Goal: Task Accomplishment & Management: Use online tool/utility

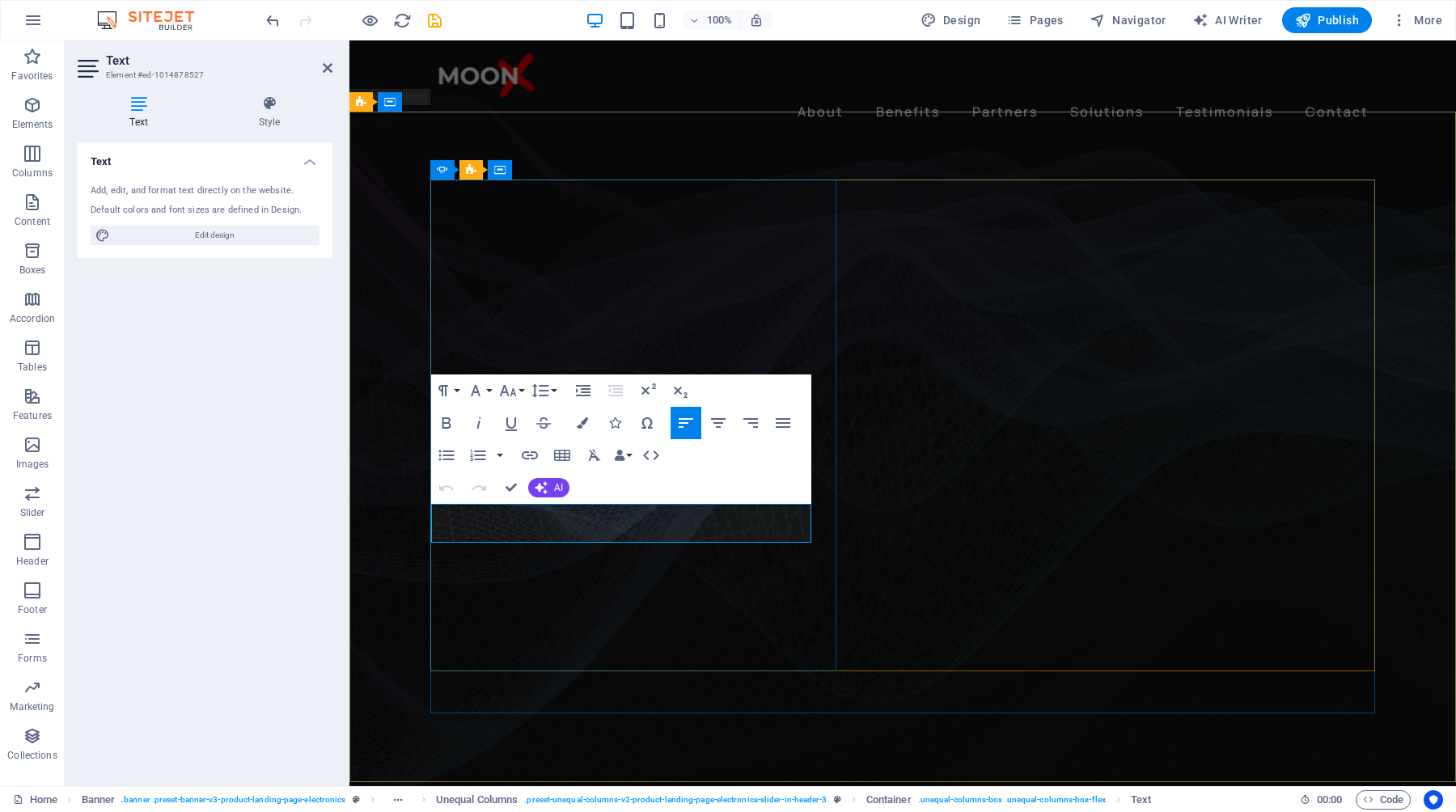
drag, startPoint x: 726, startPoint y: 535, endPoint x: 432, endPoint y: 510, distance: 295.1
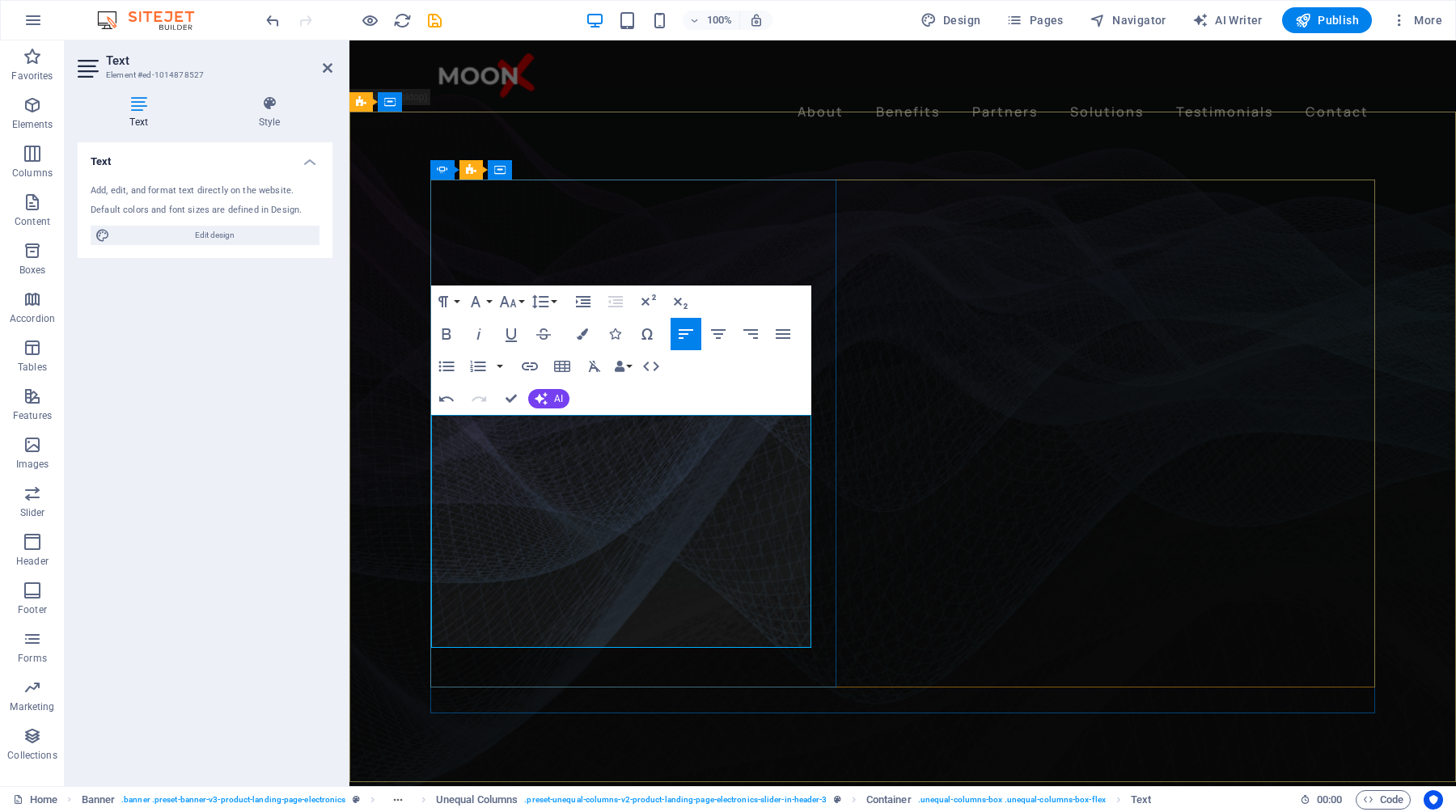
drag, startPoint x: 697, startPoint y: 657, endPoint x: 435, endPoint y: 424, distance: 350.6
copy div "We connect global manufacturers, distributors, and healthcare innovators throug…"
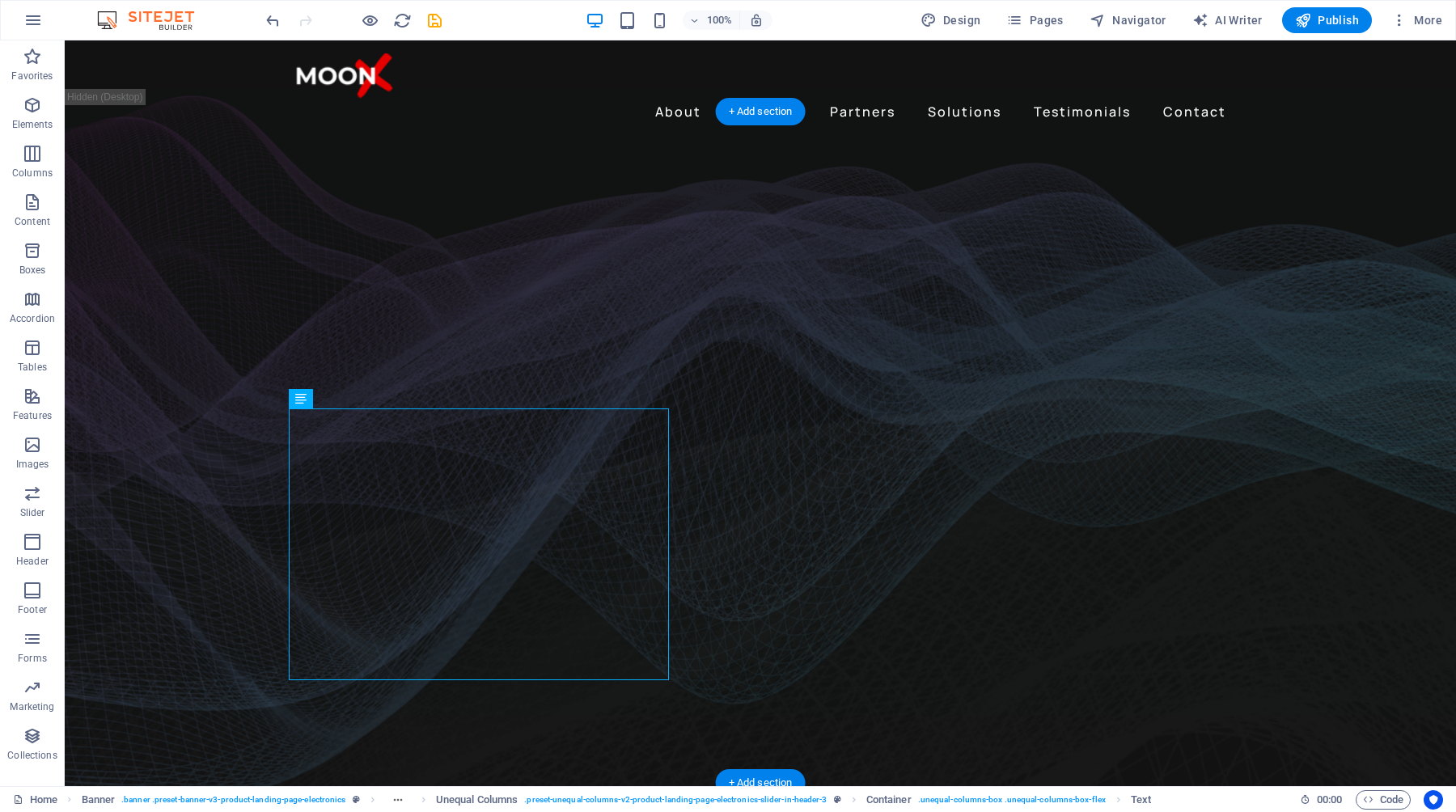
click at [1324, 381] on figure at bounding box center [760, 460] width 1391 height 701
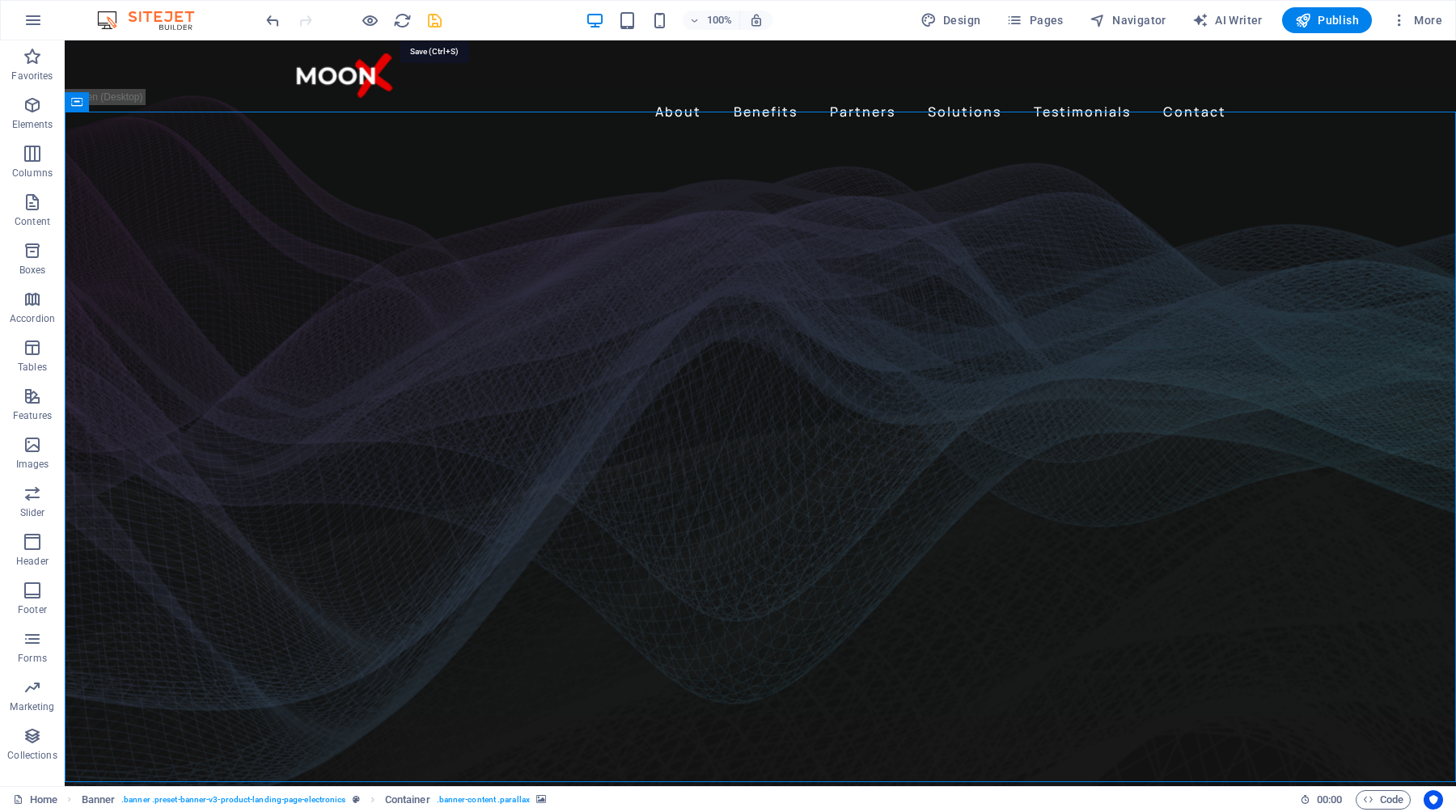
click at [433, 22] on icon "save" at bounding box center [434, 21] width 19 height 19
checkbox input "false"
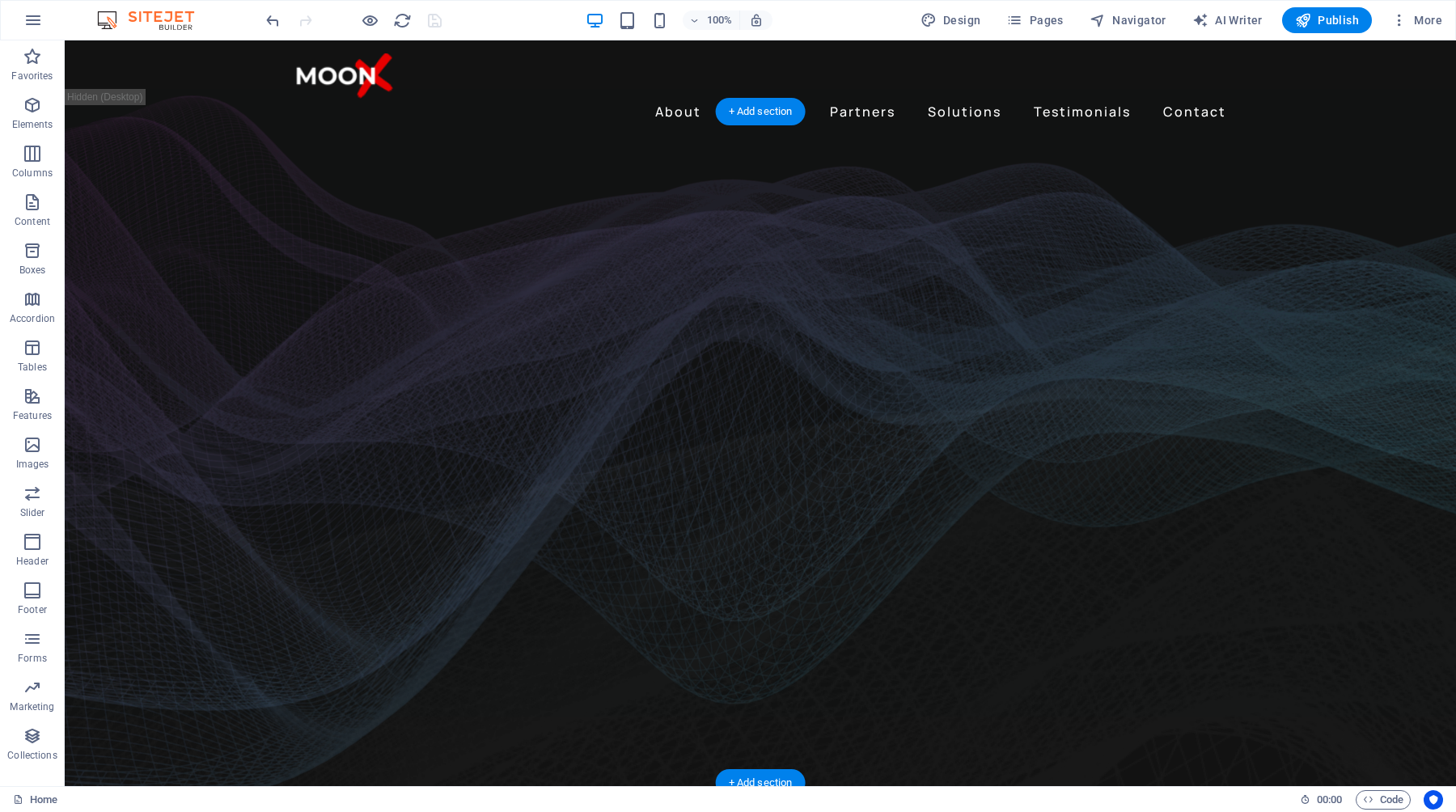
click at [1286, 343] on figure at bounding box center [760, 460] width 1391 height 701
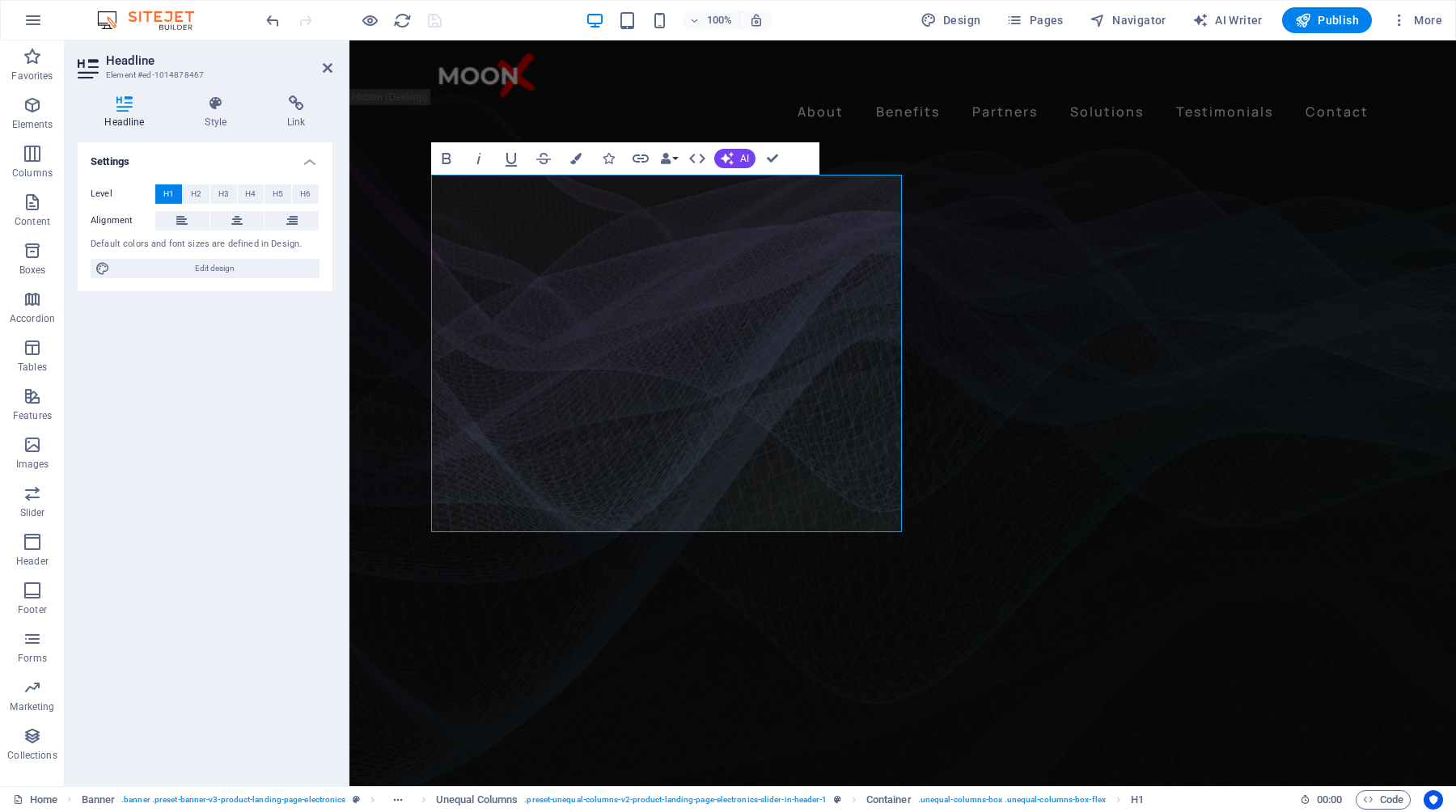
click at [1431, 500] on figure at bounding box center [903, 460] width 1107 height 701
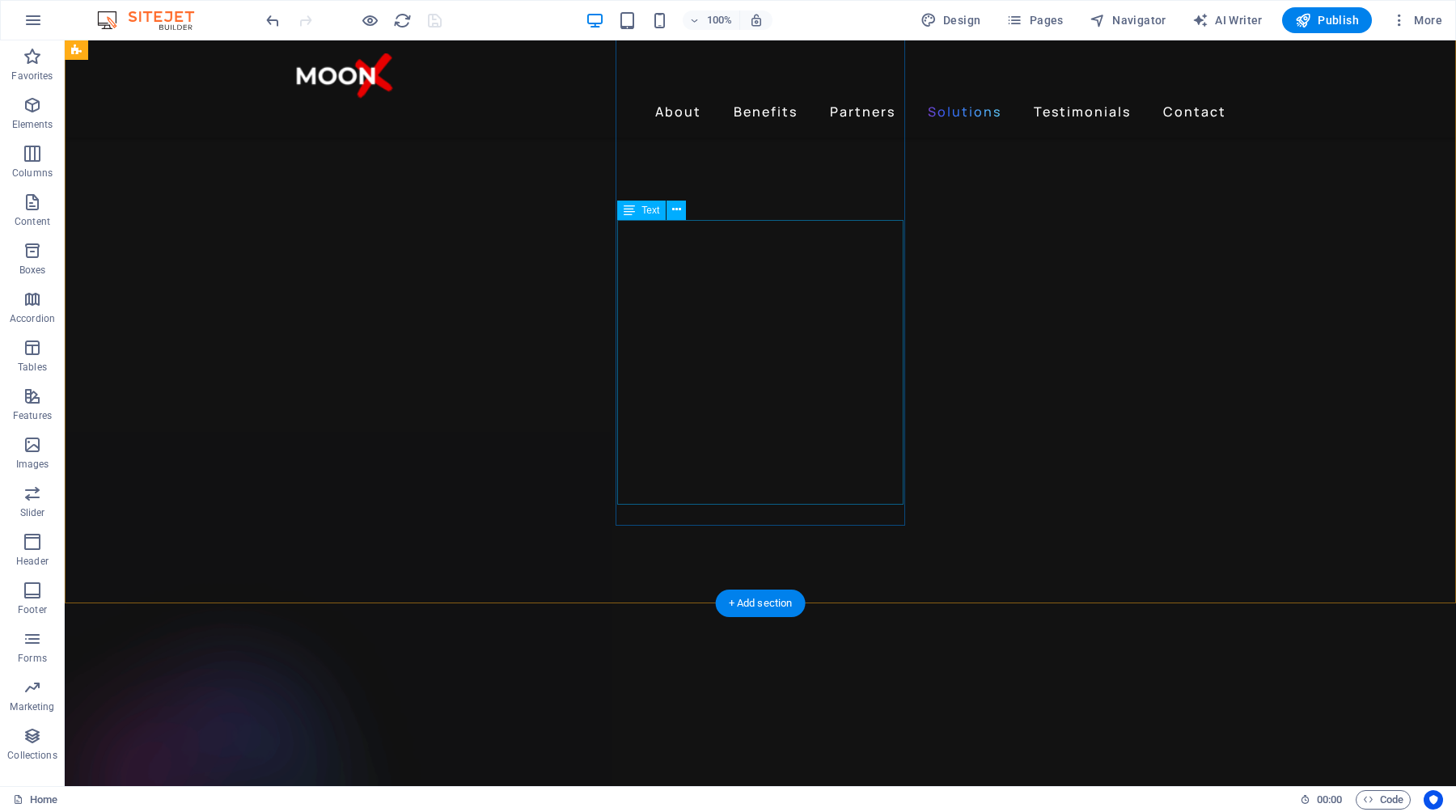
scroll to position [2762, 0]
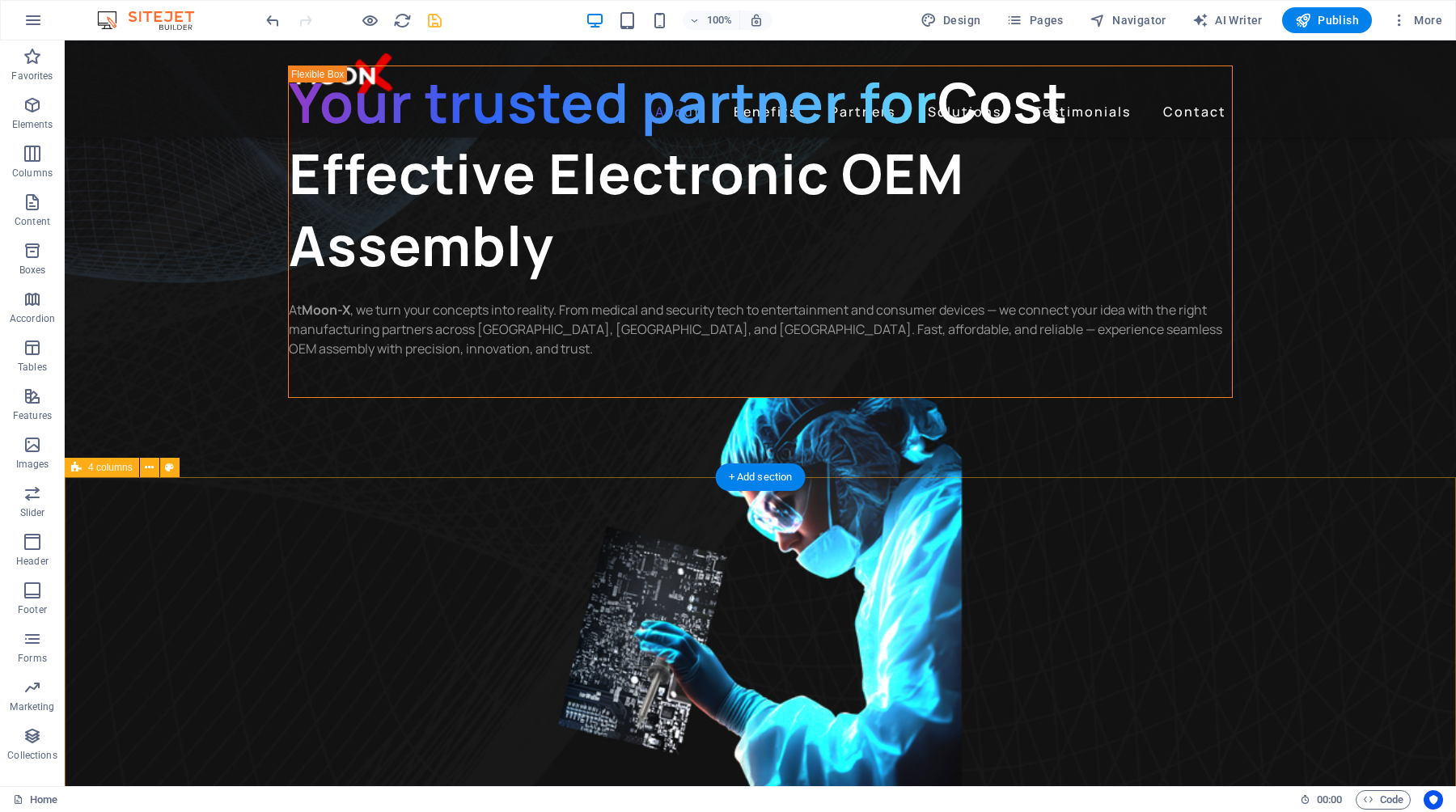
scroll to position [0, 0]
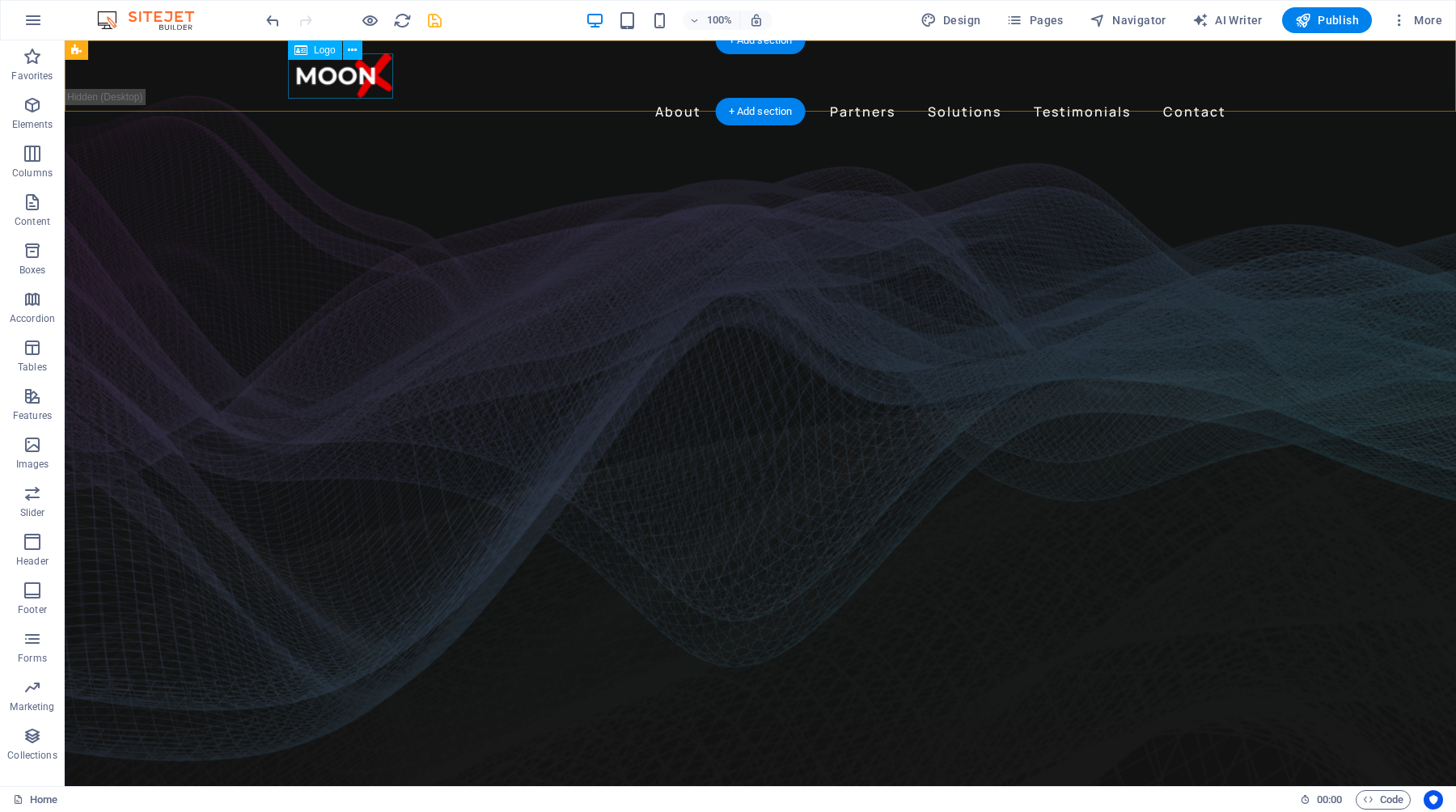
click at [371, 78] on div at bounding box center [760, 76] width 945 height 45
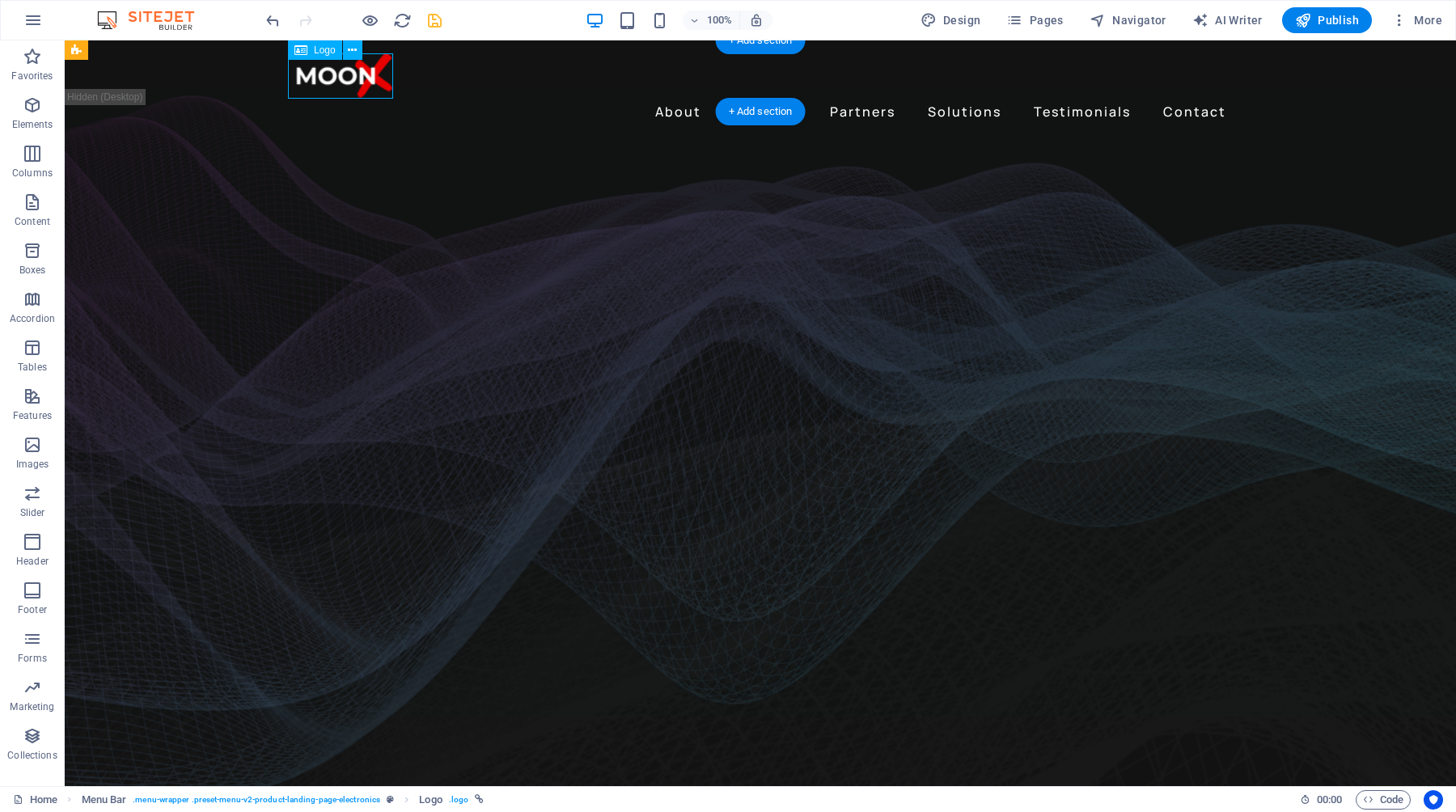
select select "px"
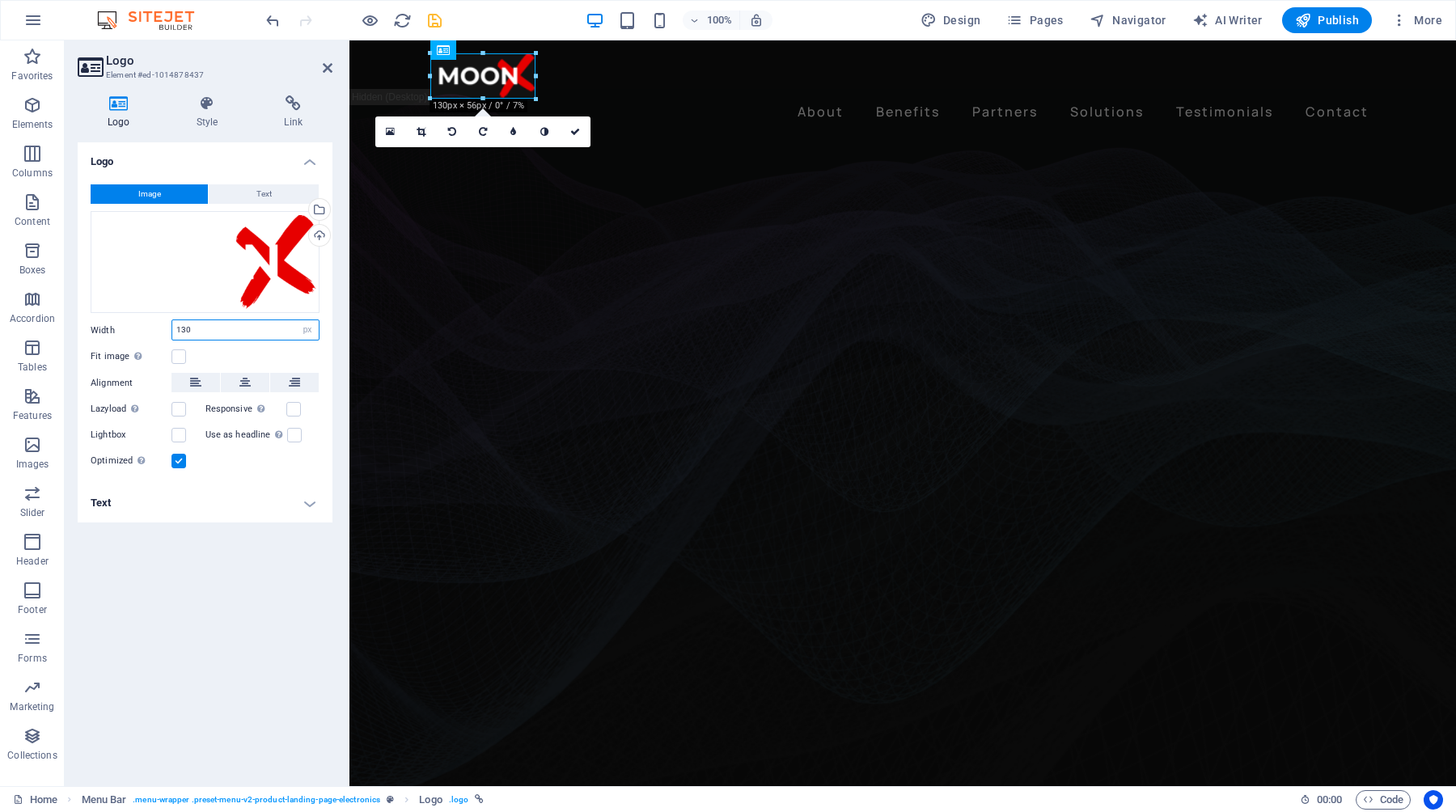
click at [232, 334] on input "130" at bounding box center [246, 330] width 147 height 20
type input "150"
click at [439, 19] on icon "save" at bounding box center [434, 21] width 19 height 19
checkbox input "false"
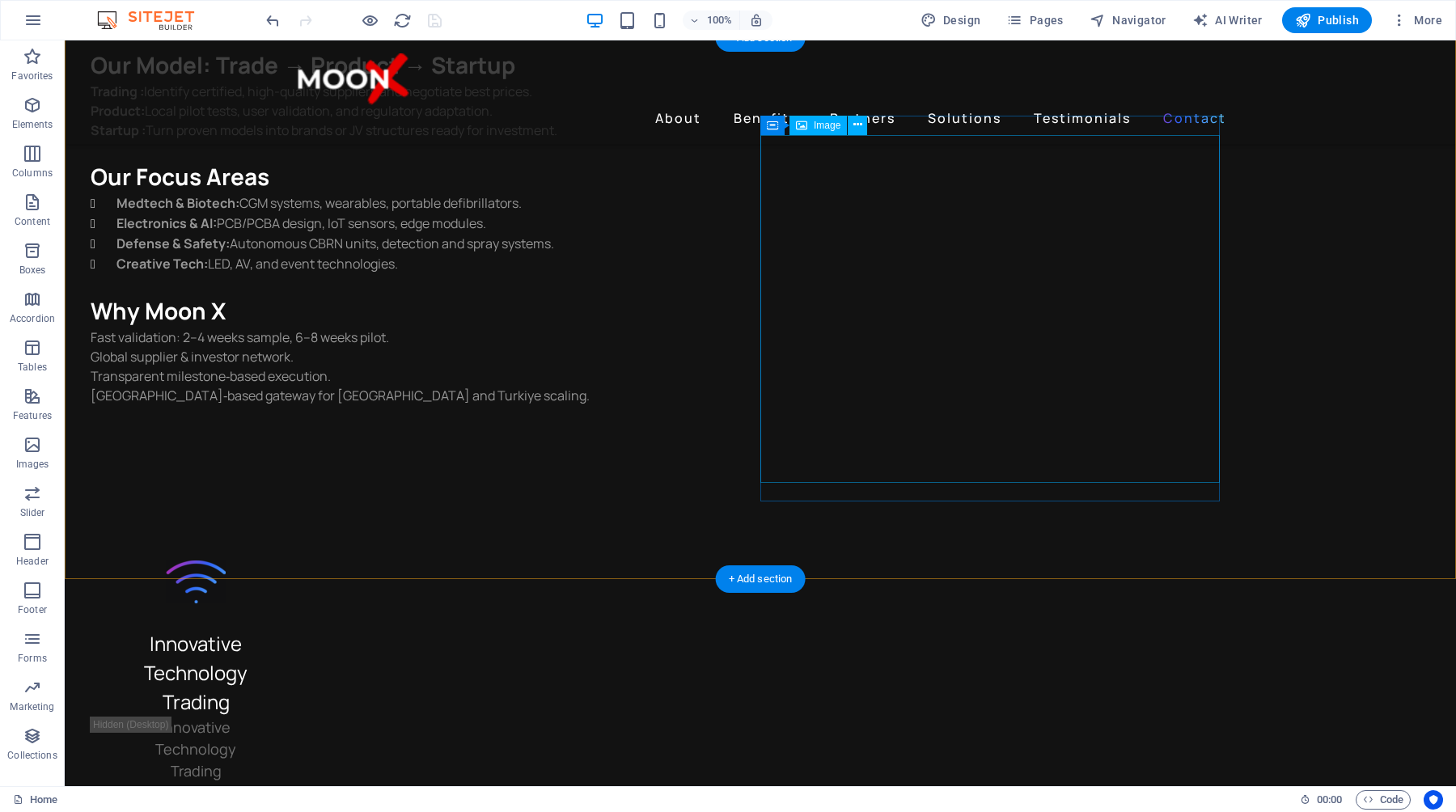
scroll to position [4705, 0]
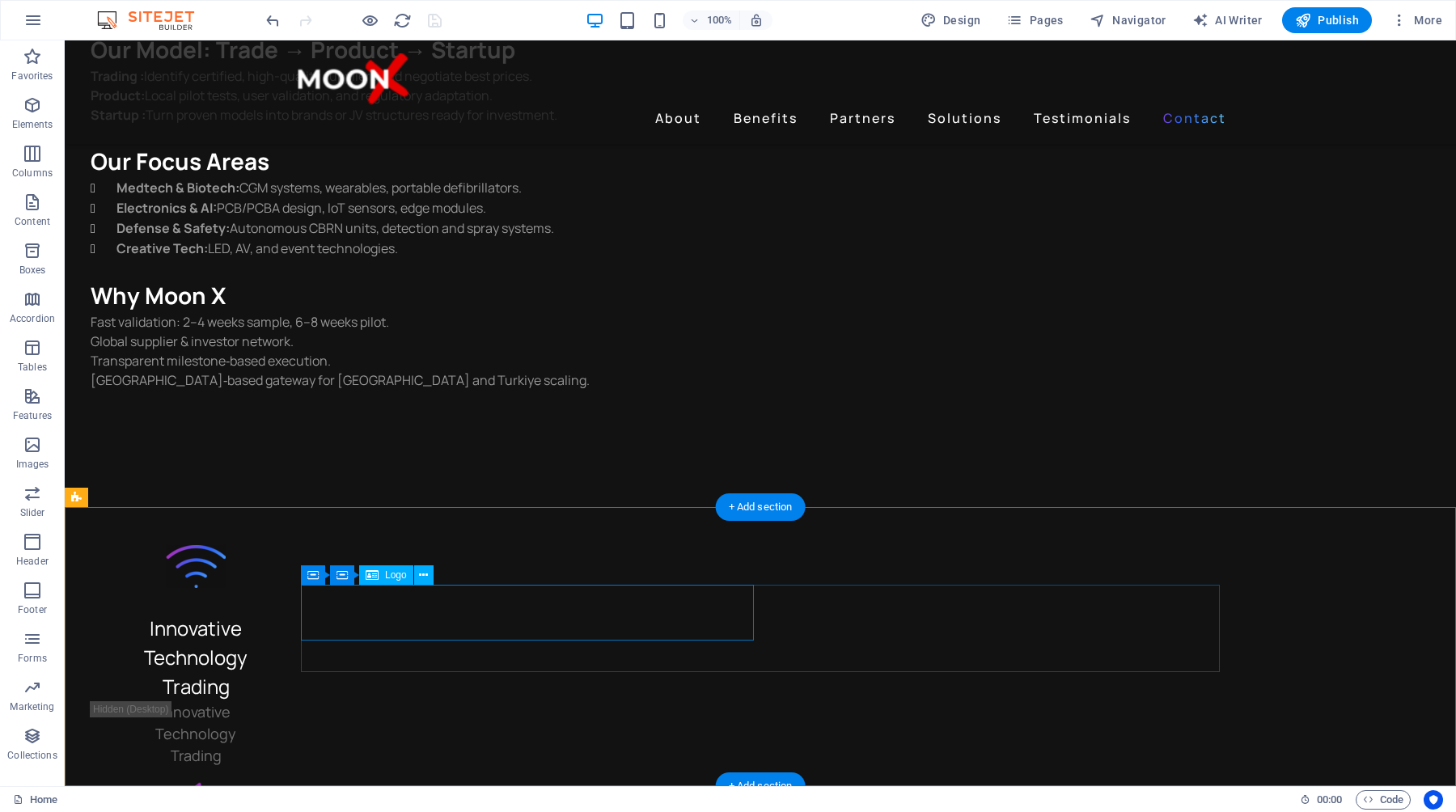
select select "px"
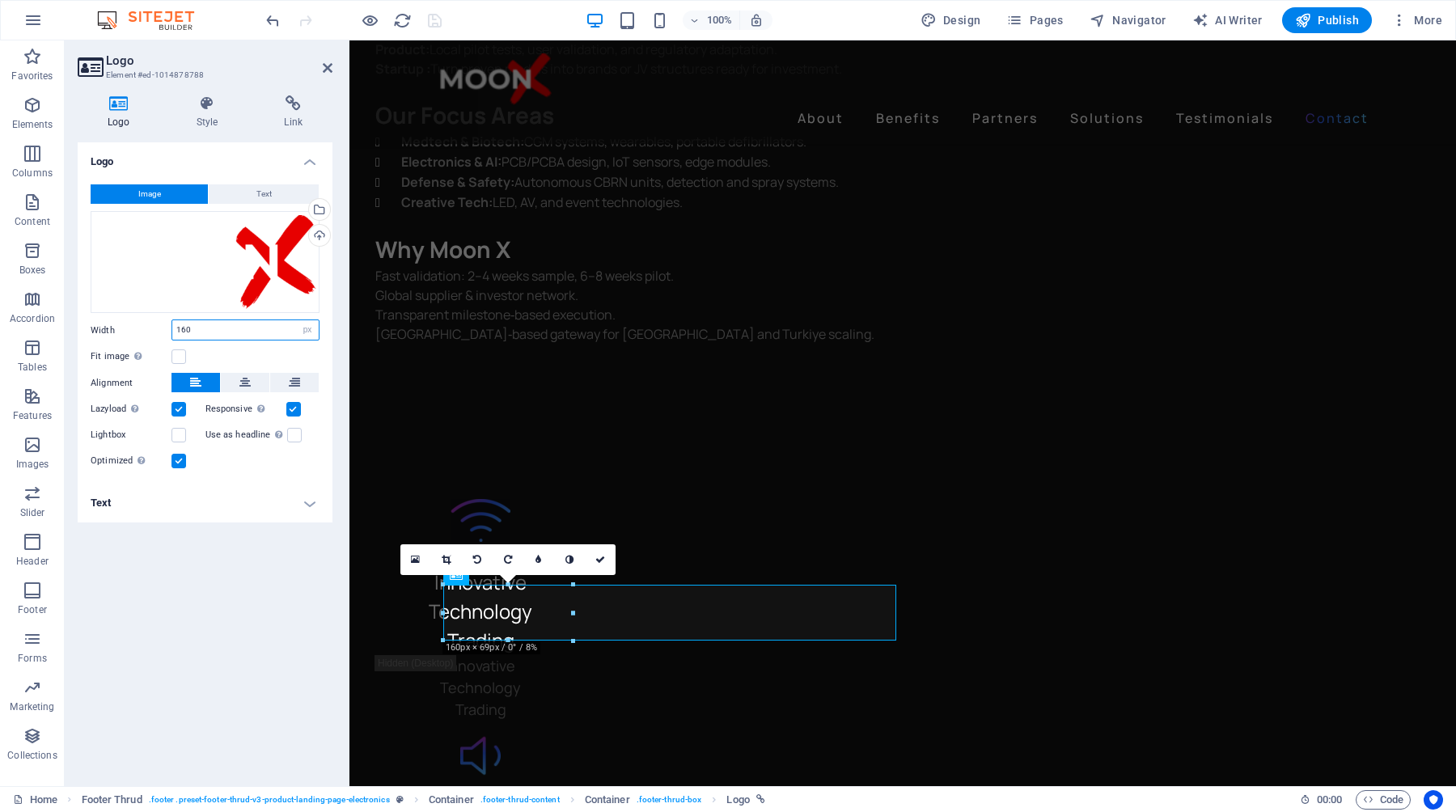
click at [255, 331] on input "160" at bounding box center [246, 330] width 147 height 20
drag, startPoint x: 255, startPoint y: 331, endPoint x: 167, endPoint y: 329, distance: 88.0
click at [167, 329] on div "Width 160 Default auto px rem % em vh vw" at bounding box center [205, 329] width 229 height 21
type input "200"
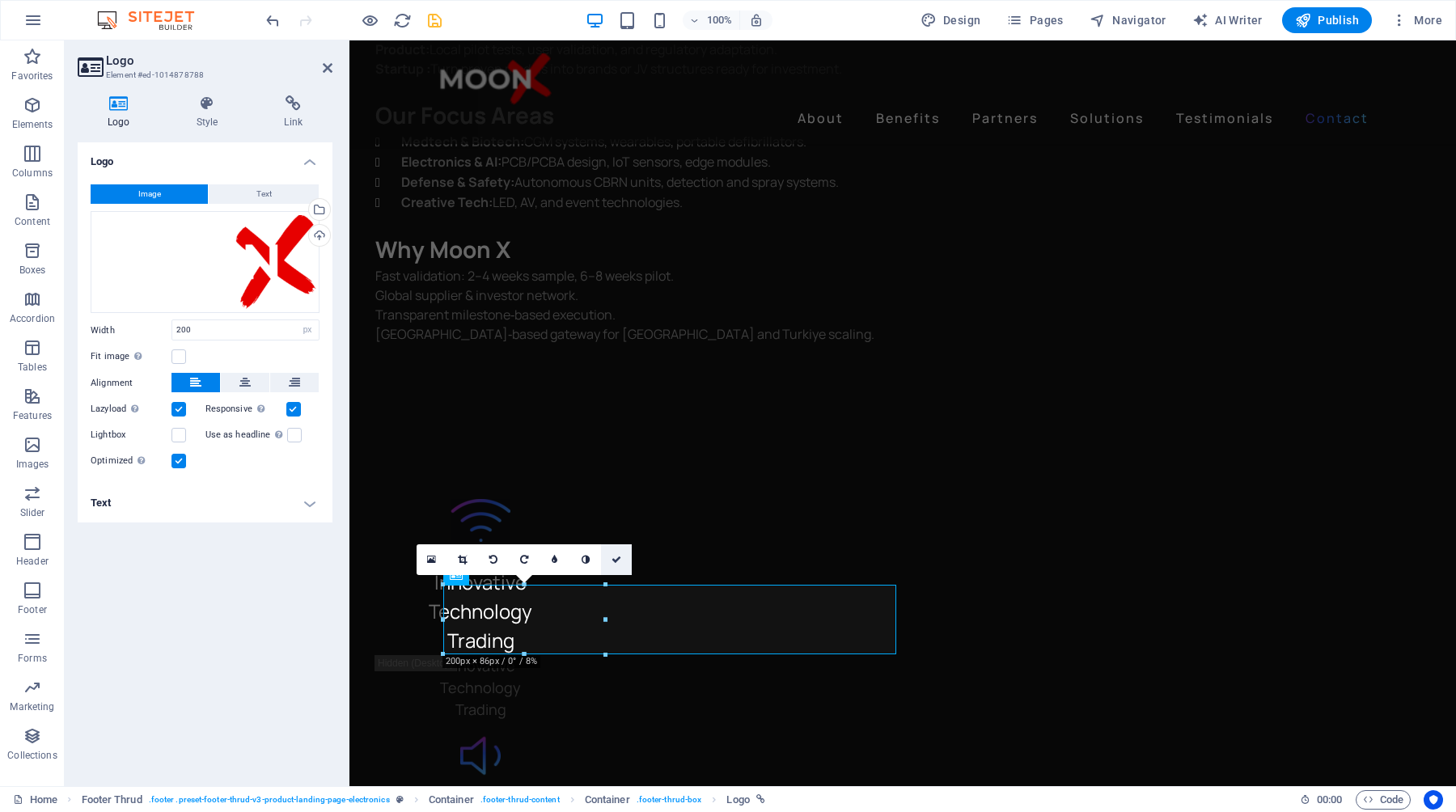
click at [617, 560] on icon at bounding box center [616, 559] width 10 height 10
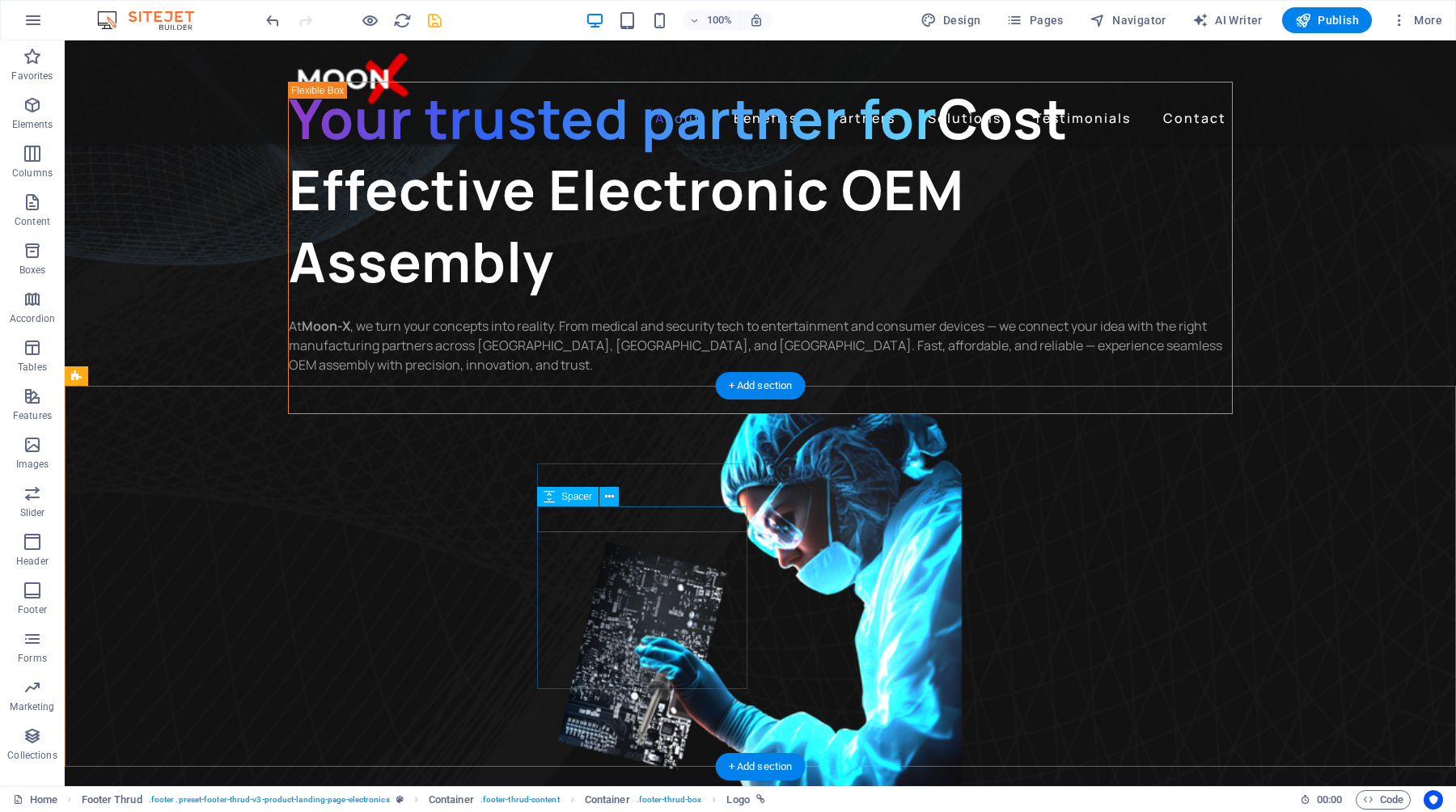
scroll to position [0, 0]
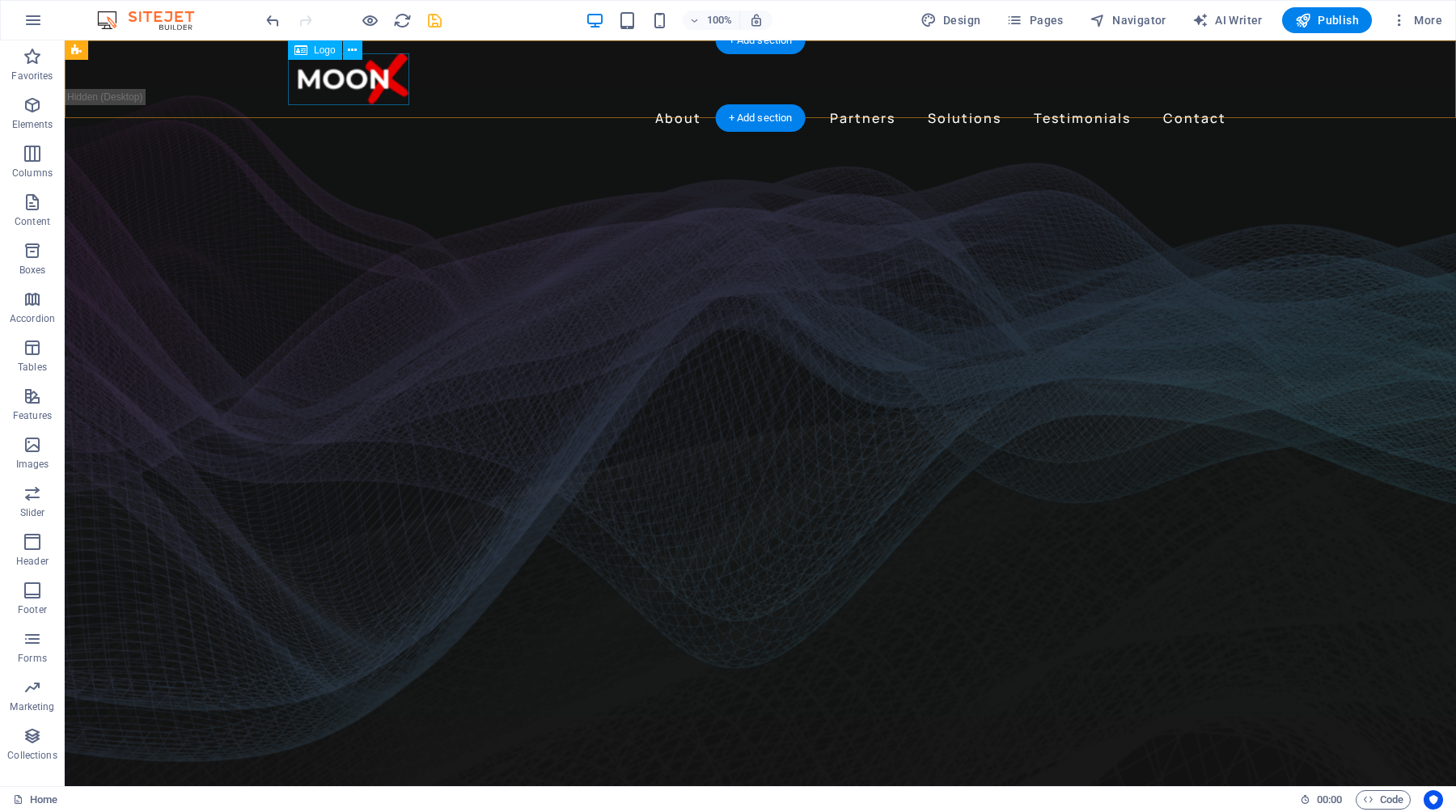
click at [384, 92] on div at bounding box center [760, 79] width 945 height 52
select select "px"
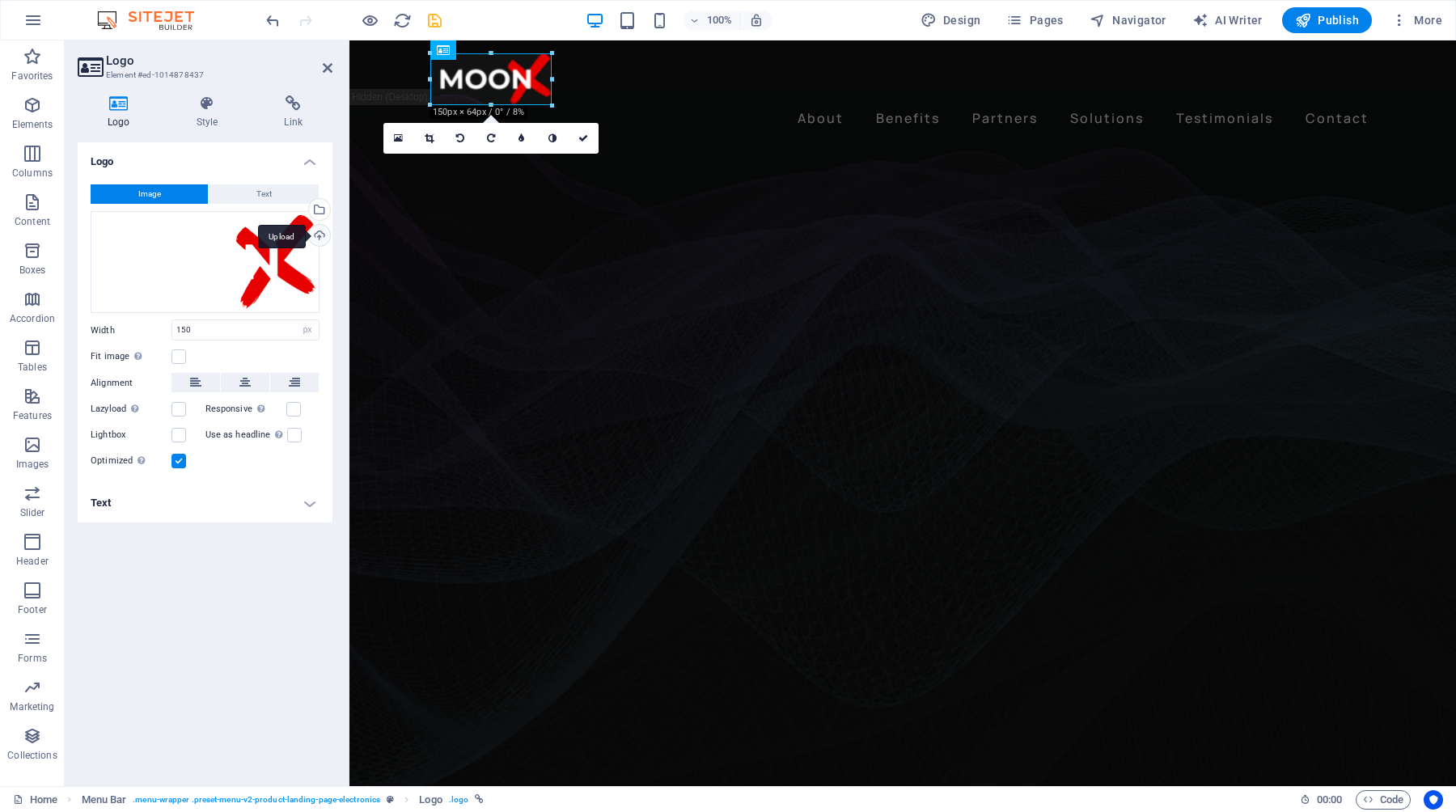
click at [318, 237] on div "Upload" at bounding box center [317, 236] width 24 height 24
click at [324, 207] on div "Select files from the file manager, stock photos, or upload file(s)" at bounding box center [317, 210] width 24 height 24
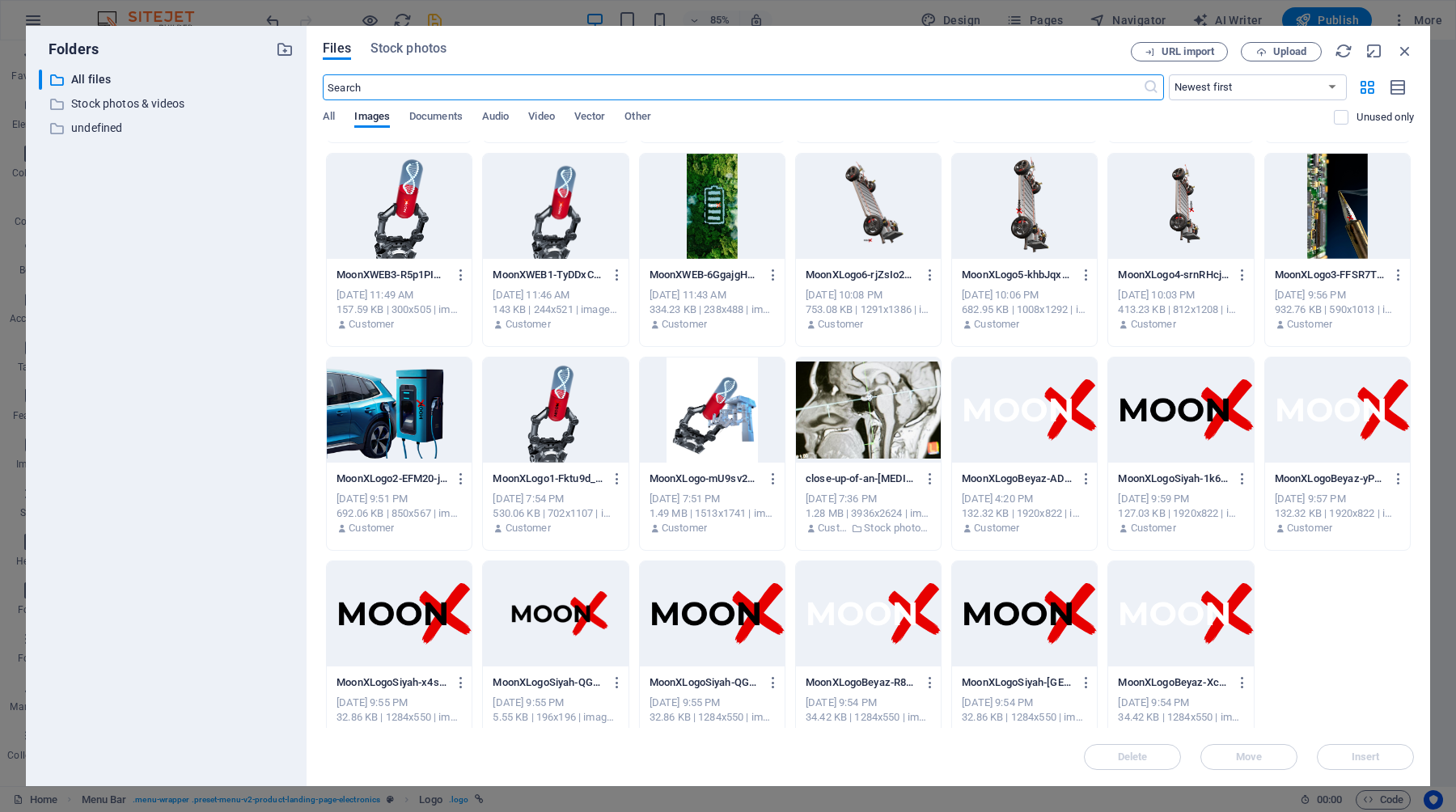
scroll to position [1034, 0]
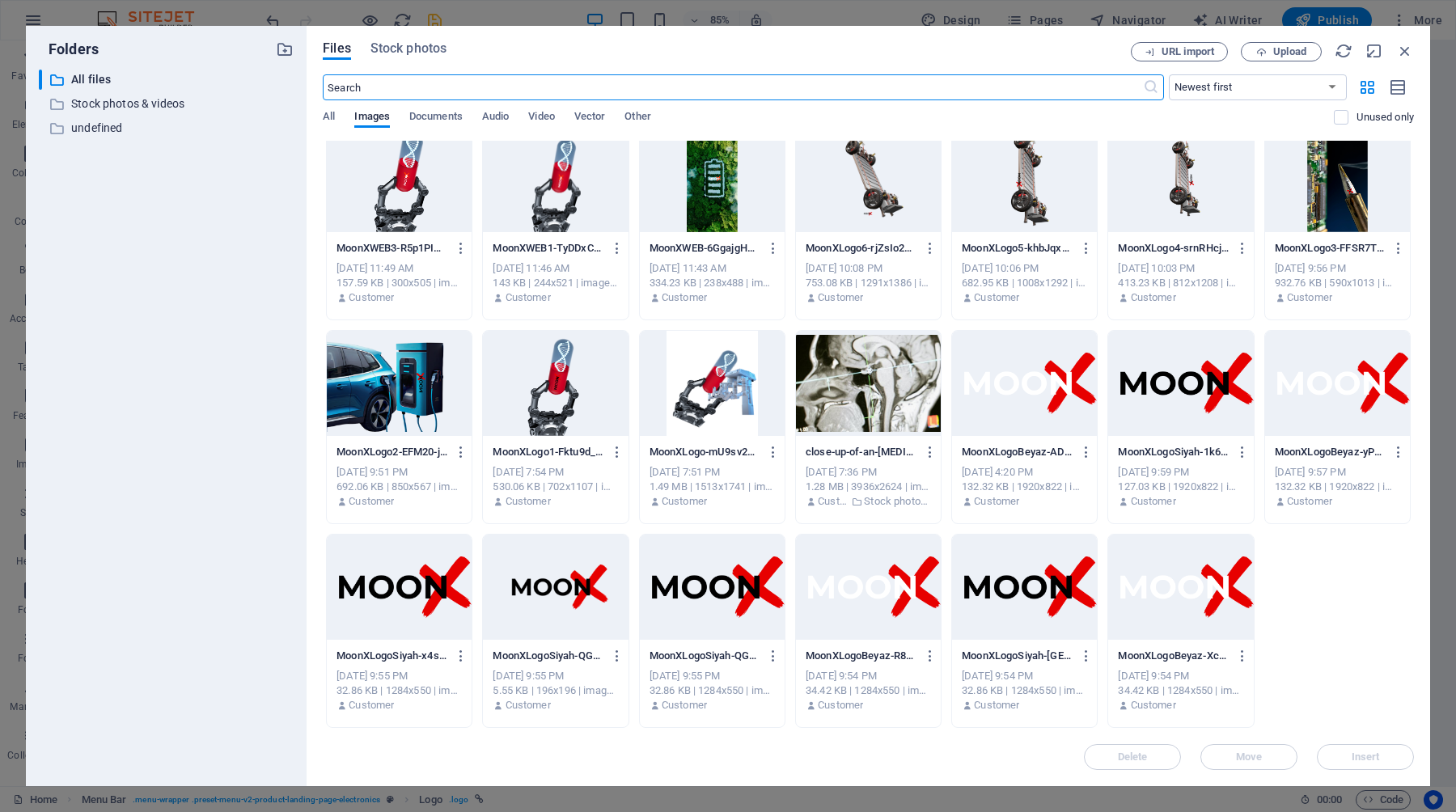
click at [1043, 413] on div at bounding box center [1024, 383] width 145 height 105
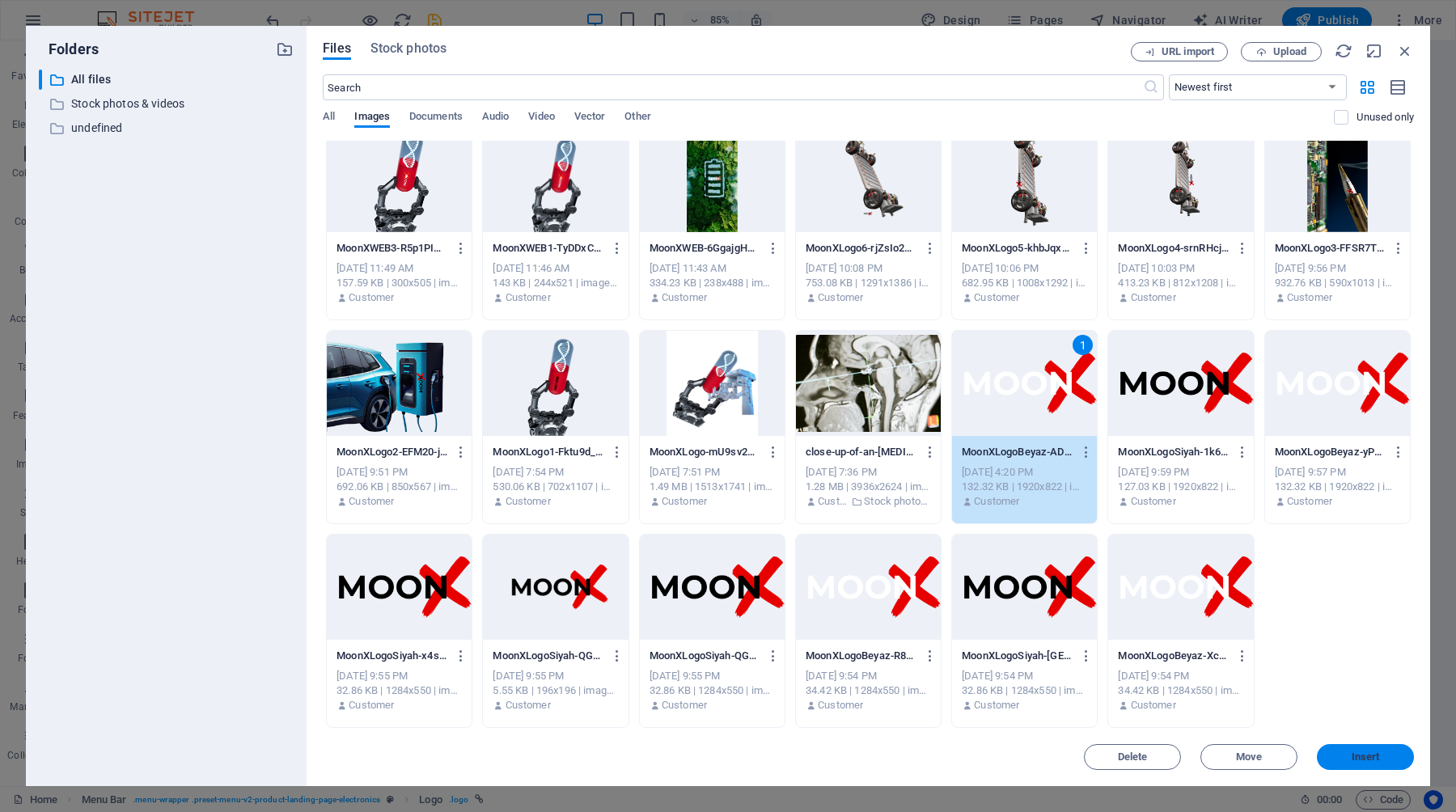
click at [1365, 763] on button "Insert" at bounding box center [1366, 757] width 97 height 26
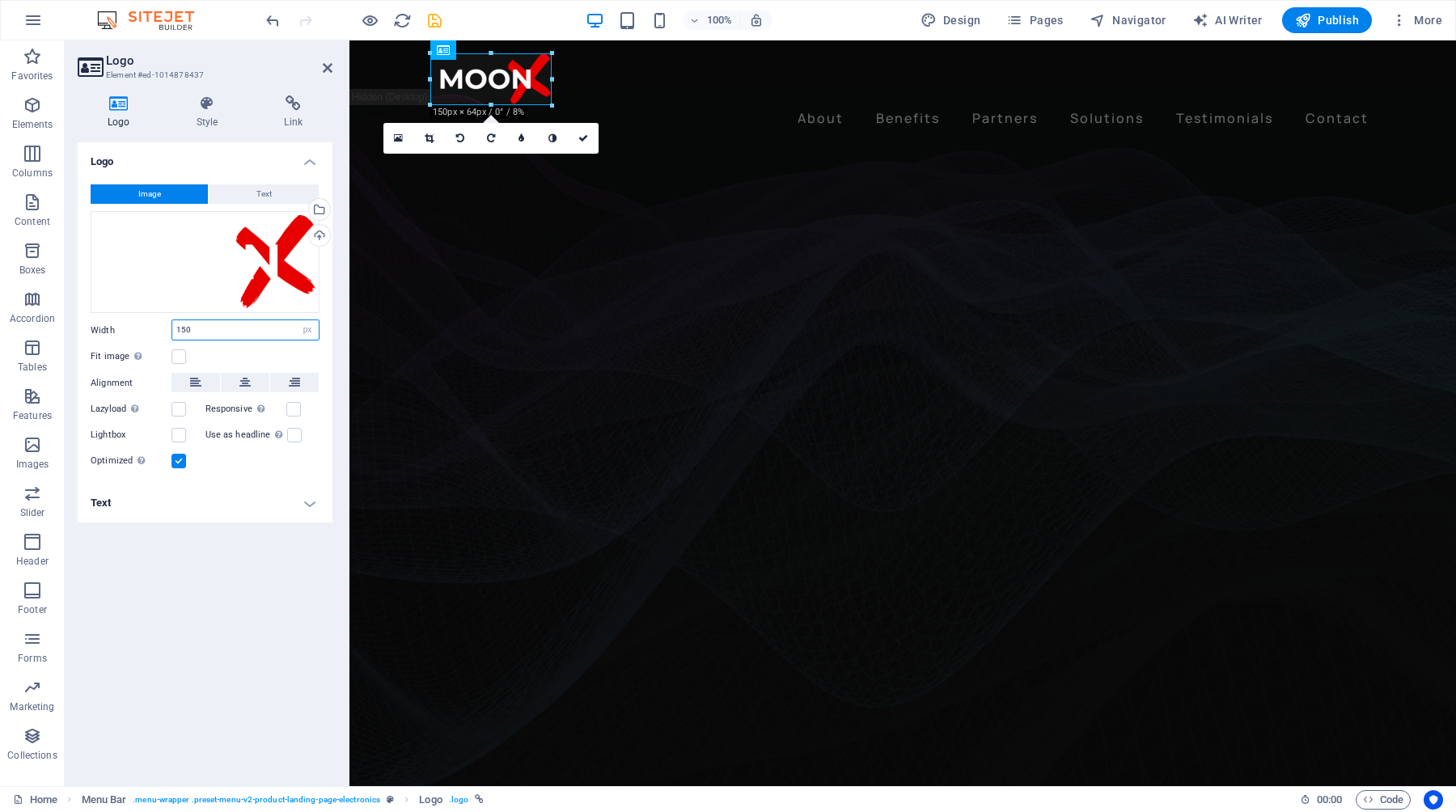
click at [213, 332] on input "150" at bounding box center [246, 330] width 147 height 20
drag, startPoint x: 223, startPoint y: 330, endPoint x: 171, endPoint y: 330, distance: 52.0
click at [172, 330] on div "150 Default auto px rem % em vh vw" at bounding box center [246, 329] width 148 height 21
type input "200"
click at [324, 71] on icon at bounding box center [327, 67] width 10 height 13
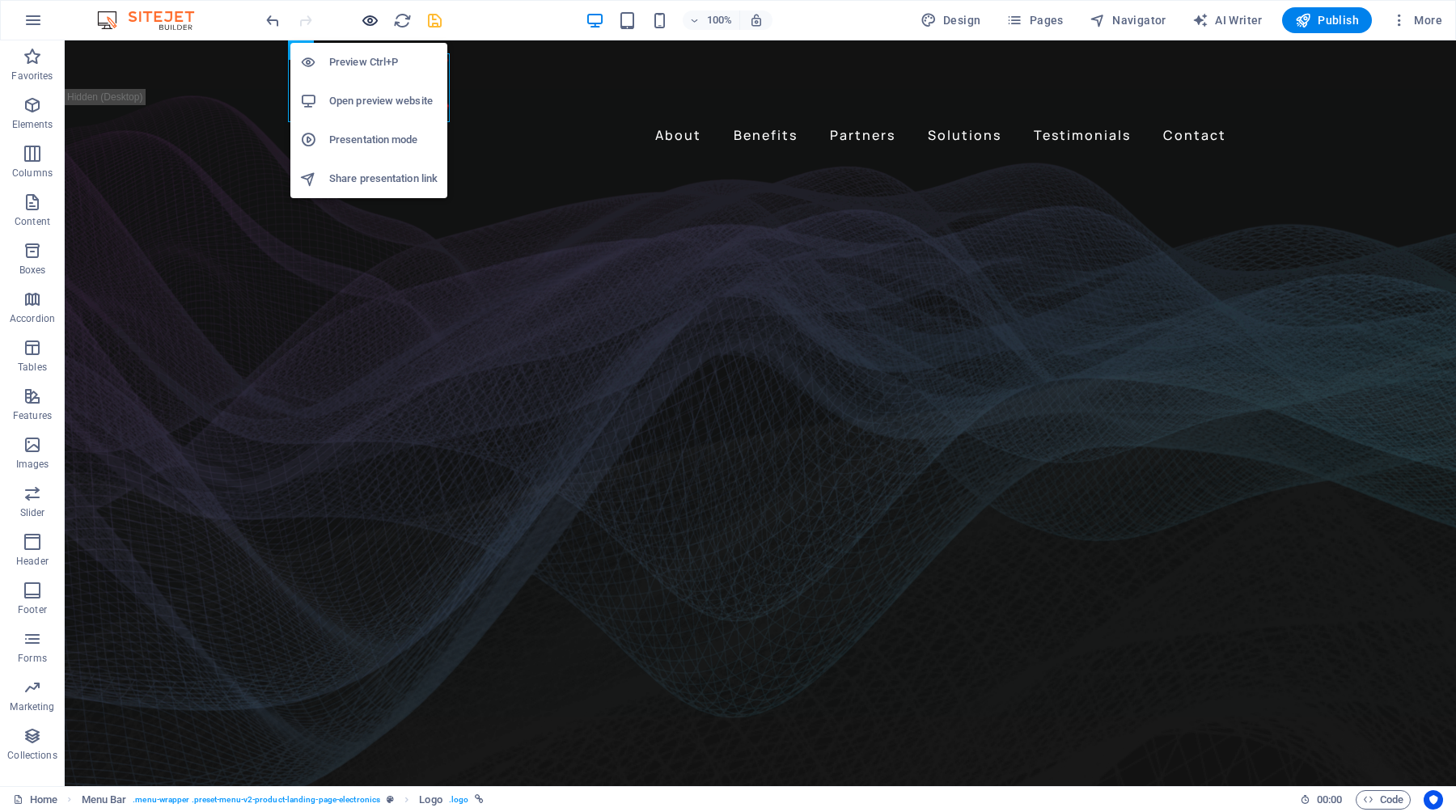
click at [372, 21] on icon "button" at bounding box center [370, 21] width 19 height 19
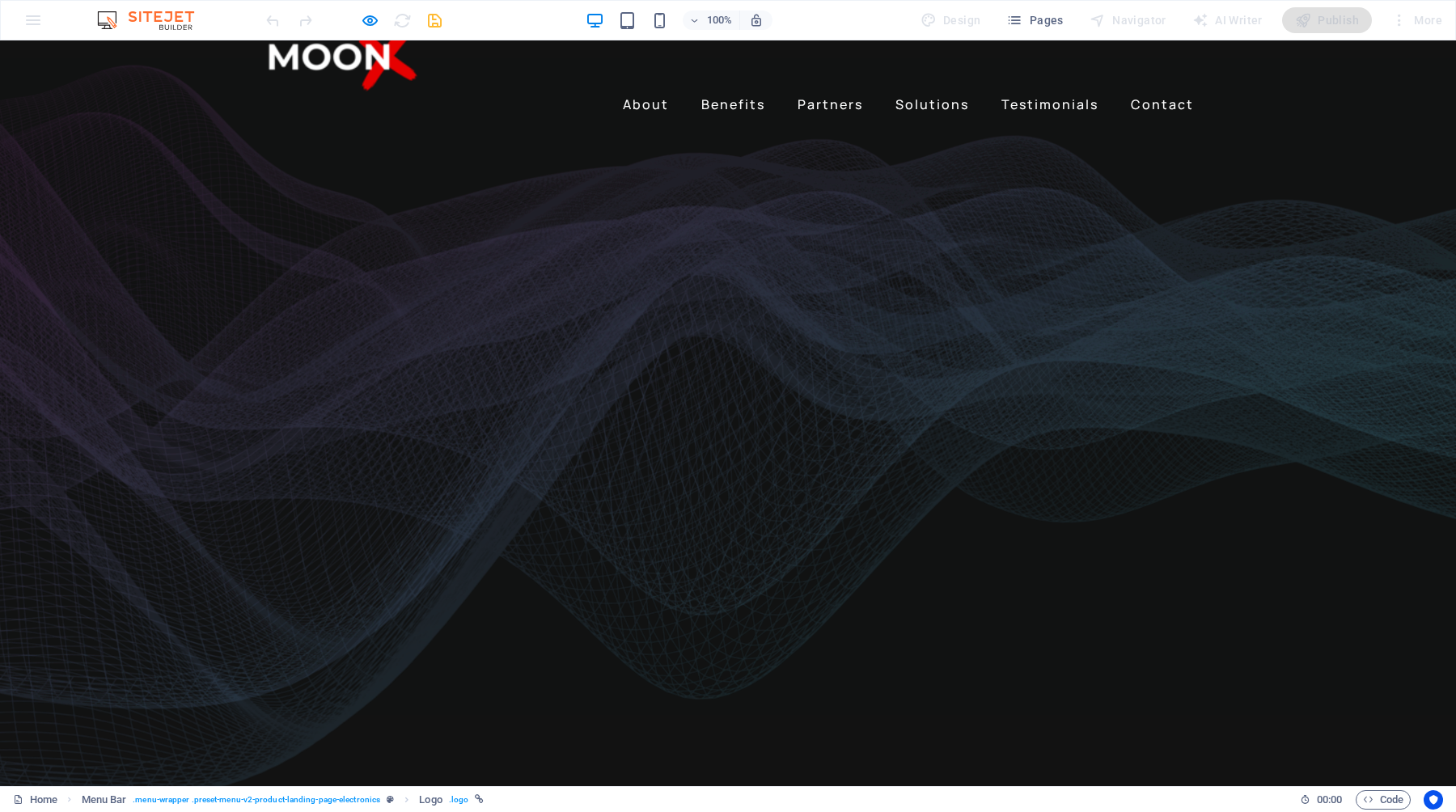
scroll to position [0, 0]
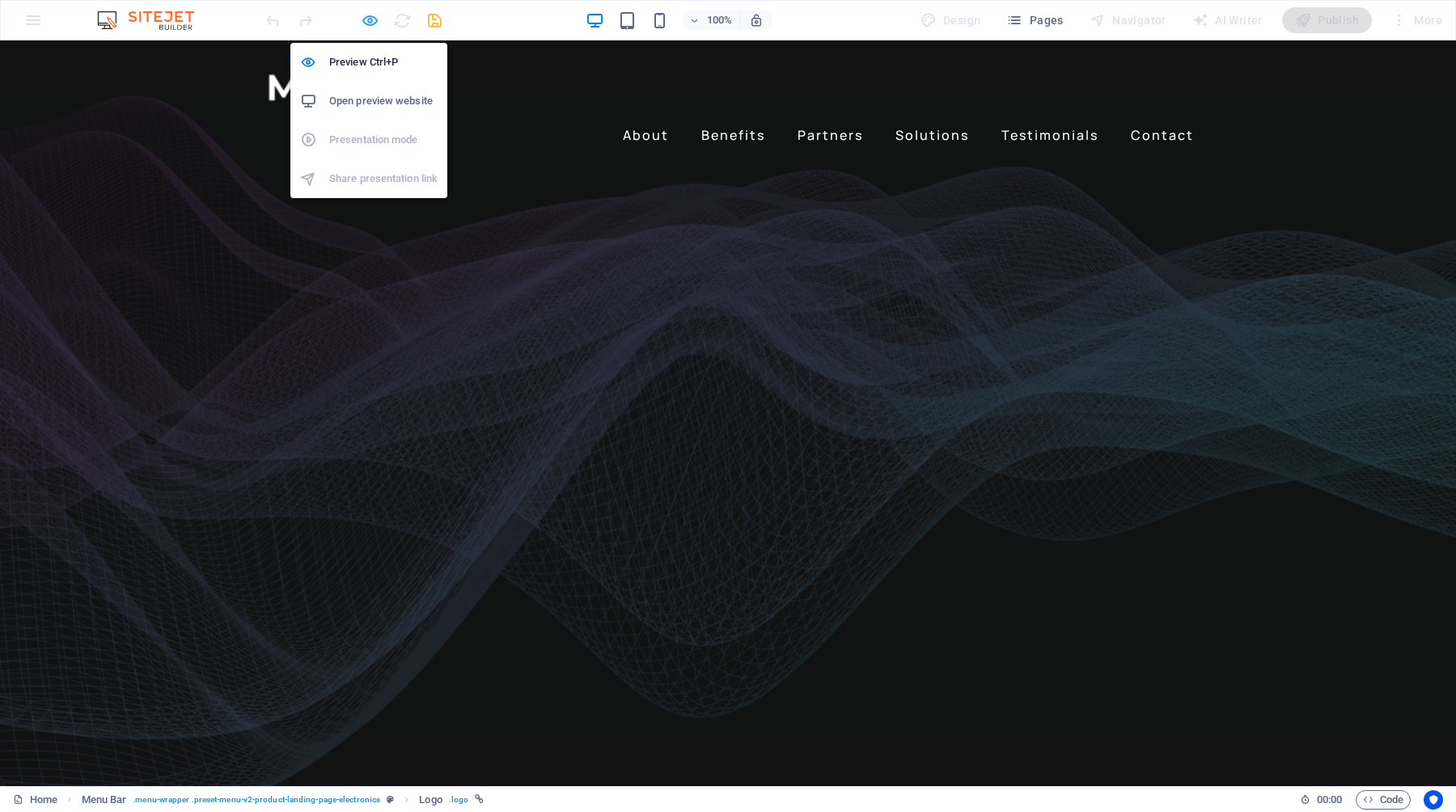
click at [370, 21] on icon "button" at bounding box center [370, 21] width 19 height 19
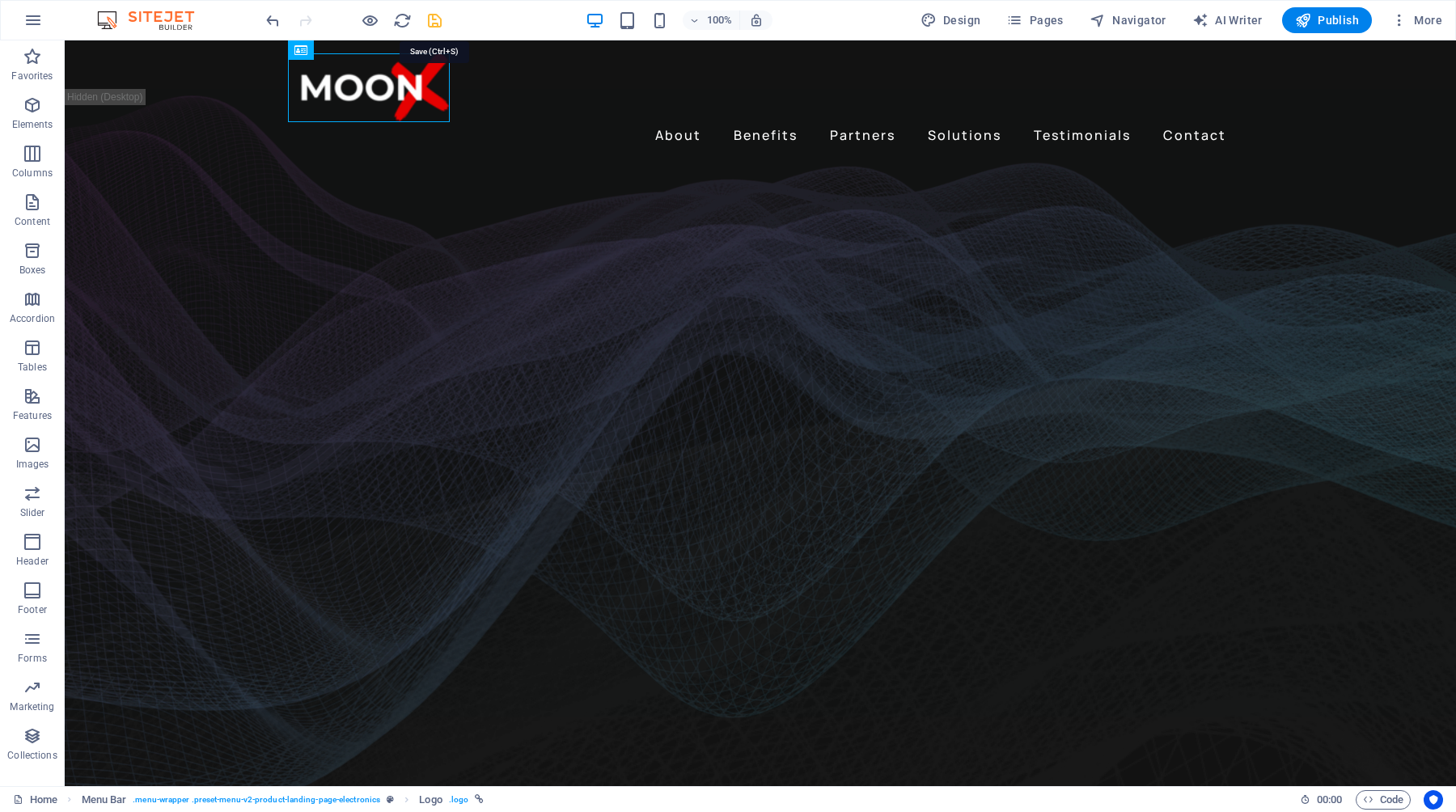
click at [434, 22] on icon "save" at bounding box center [434, 21] width 19 height 19
checkbox input "false"
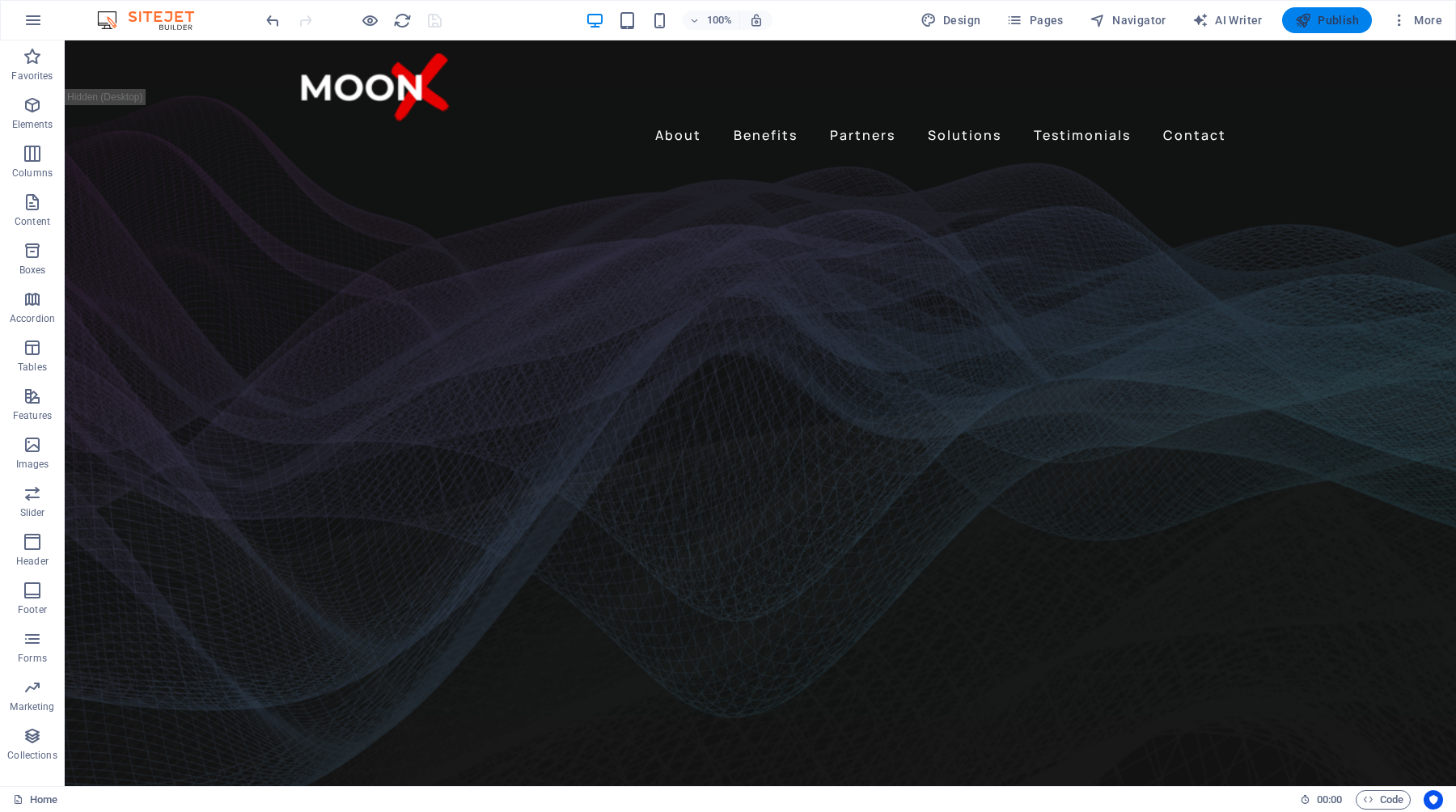
click at [1335, 22] on span "Publish" at bounding box center [1326, 20] width 64 height 16
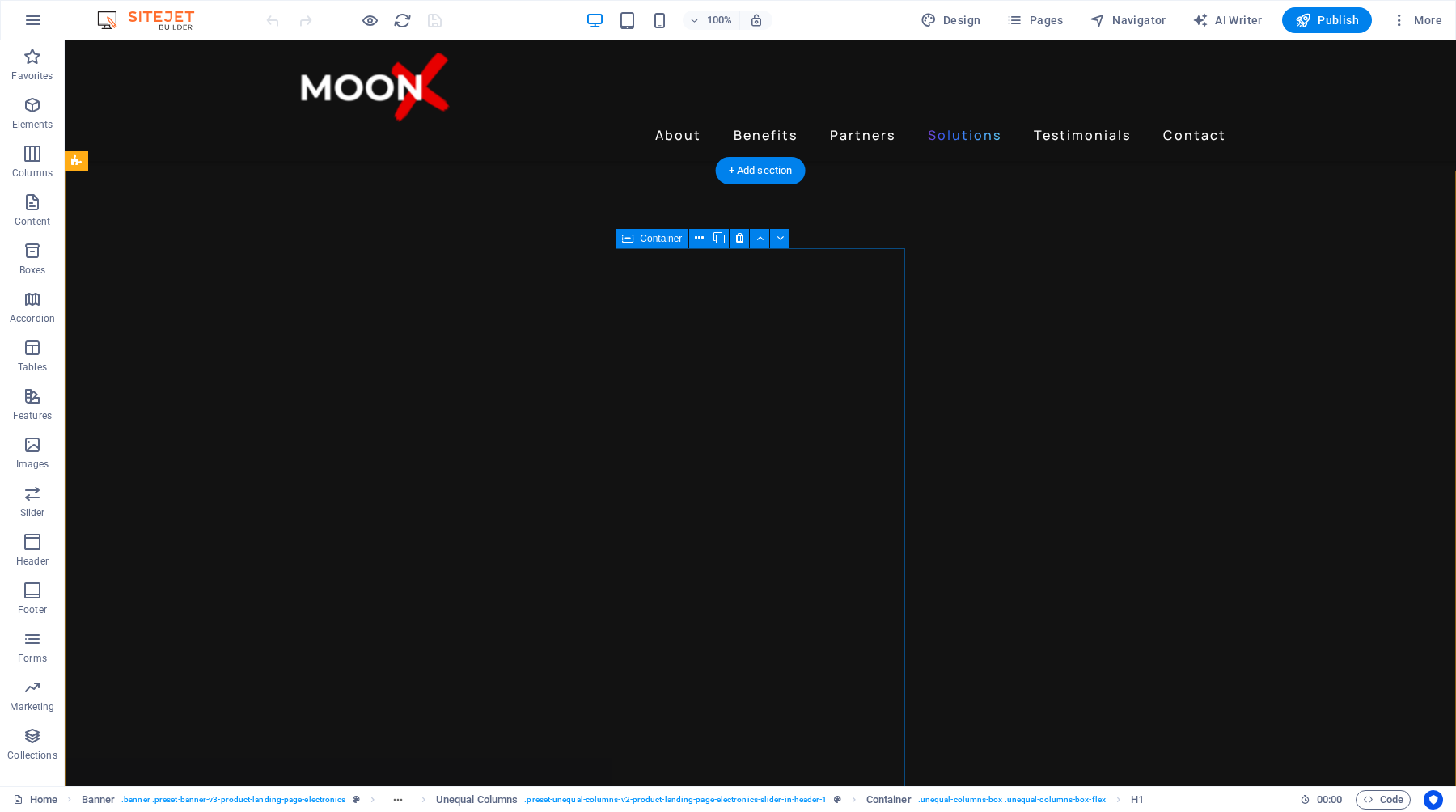
scroll to position [2523, 0]
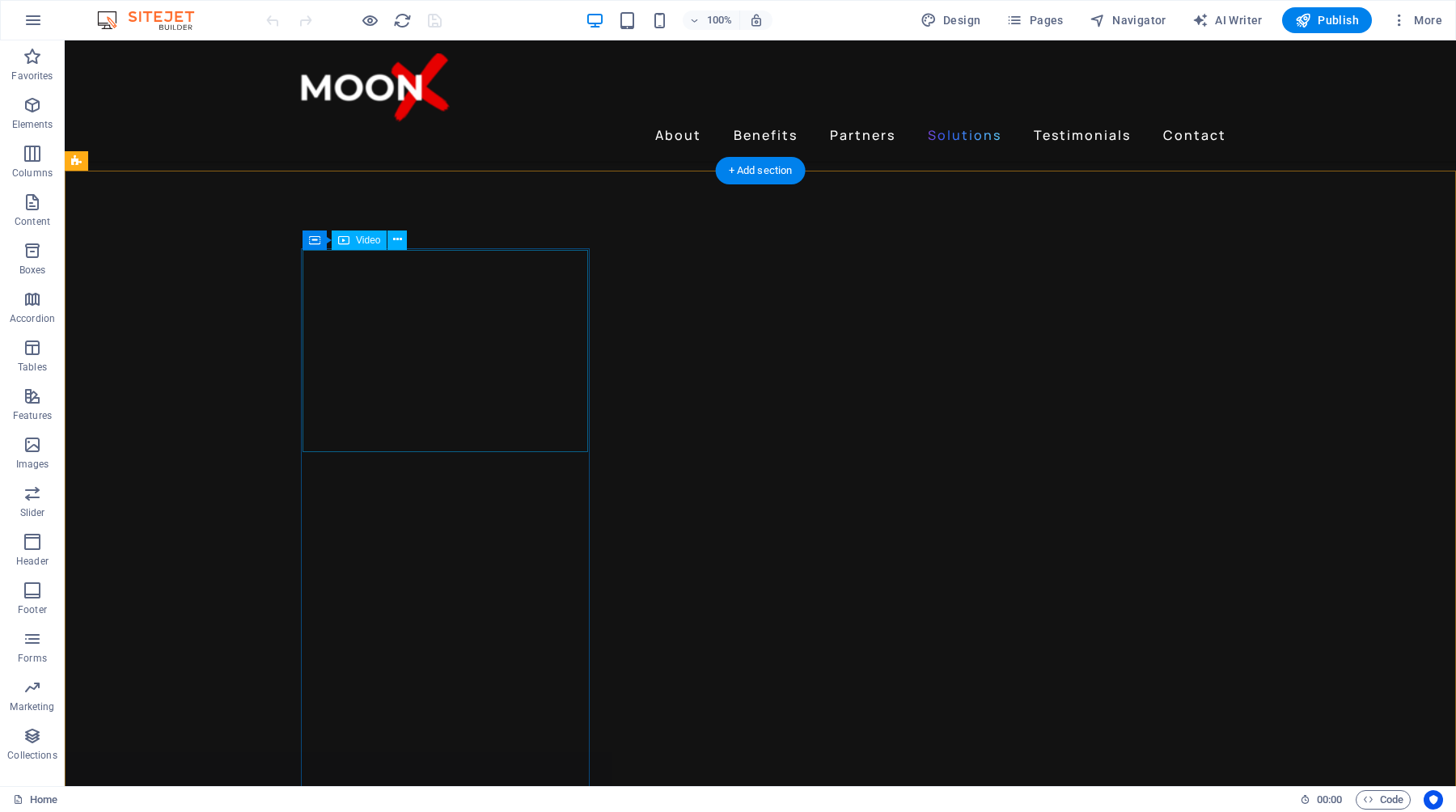
select select "px"
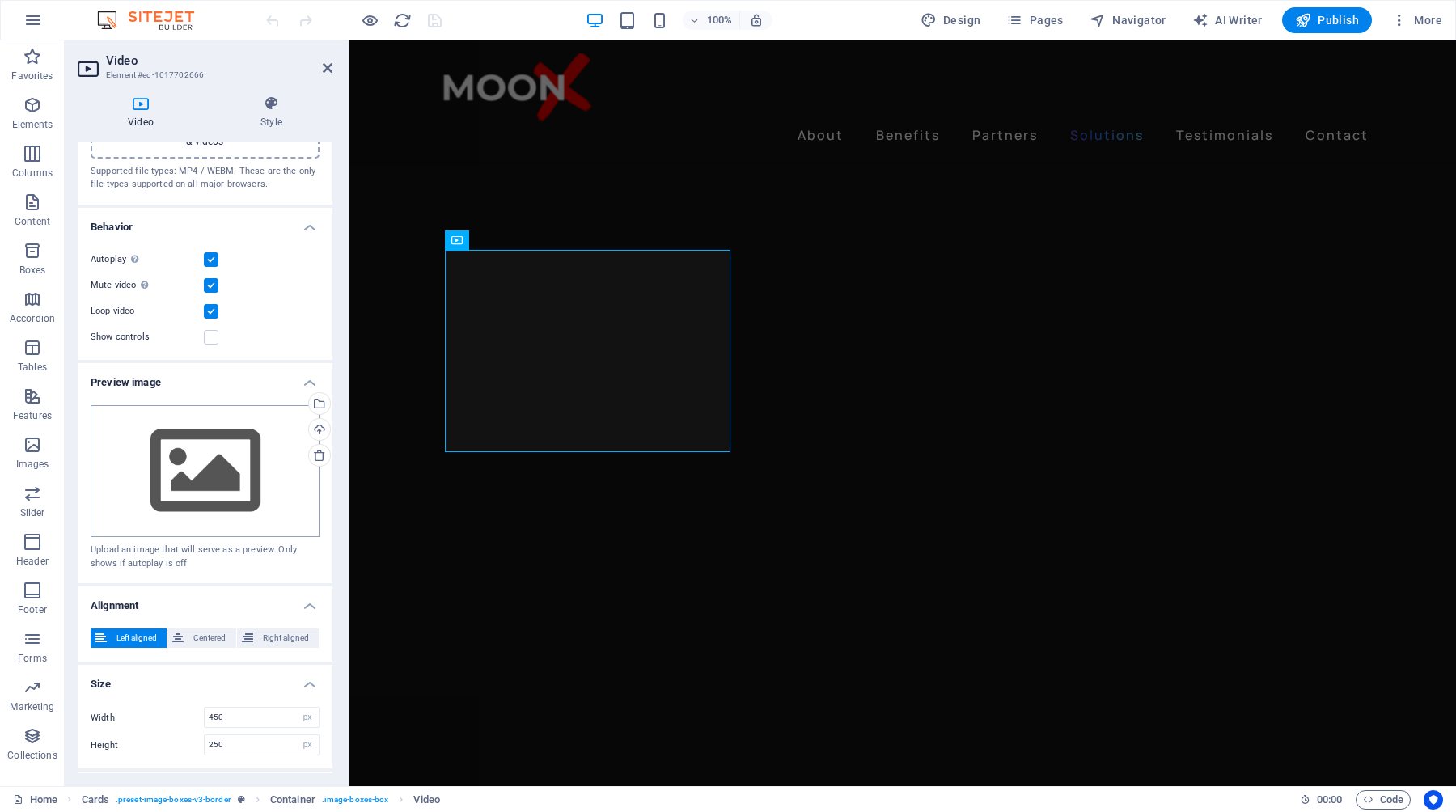
scroll to position [125, 0]
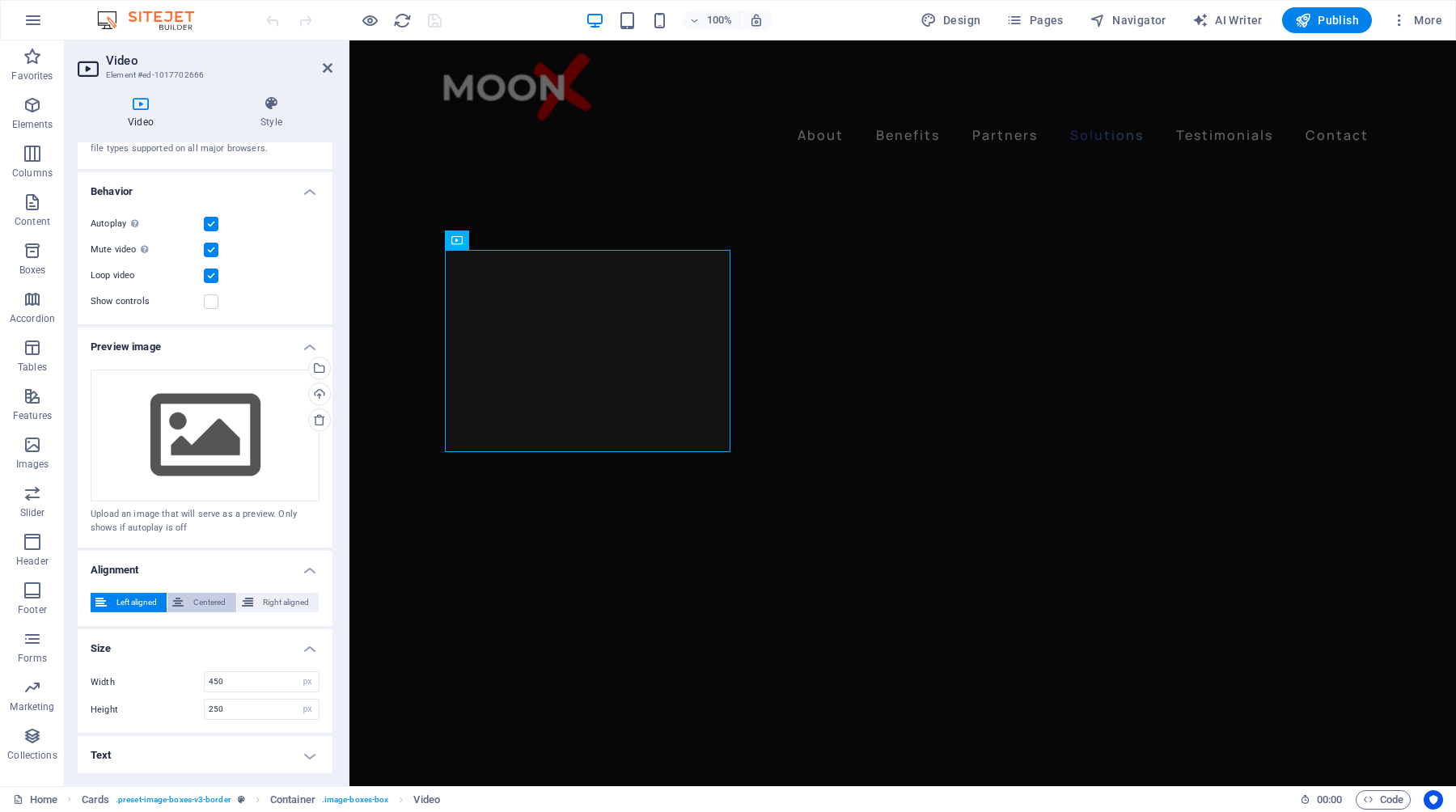
click at [210, 603] on span "Centered" at bounding box center [210, 602] width 42 height 20
click at [135, 595] on span "Left aligned" at bounding box center [137, 602] width 50 height 20
click at [243, 682] on input "450" at bounding box center [262, 683] width 114 height 20
drag, startPoint x: 251, startPoint y: 682, endPoint x: 199, endPoint y: 682, distance: 52.0
click at [199, 682] on div "Width 450 auto px %" at bounding box center [205, 682] width 229 height 21
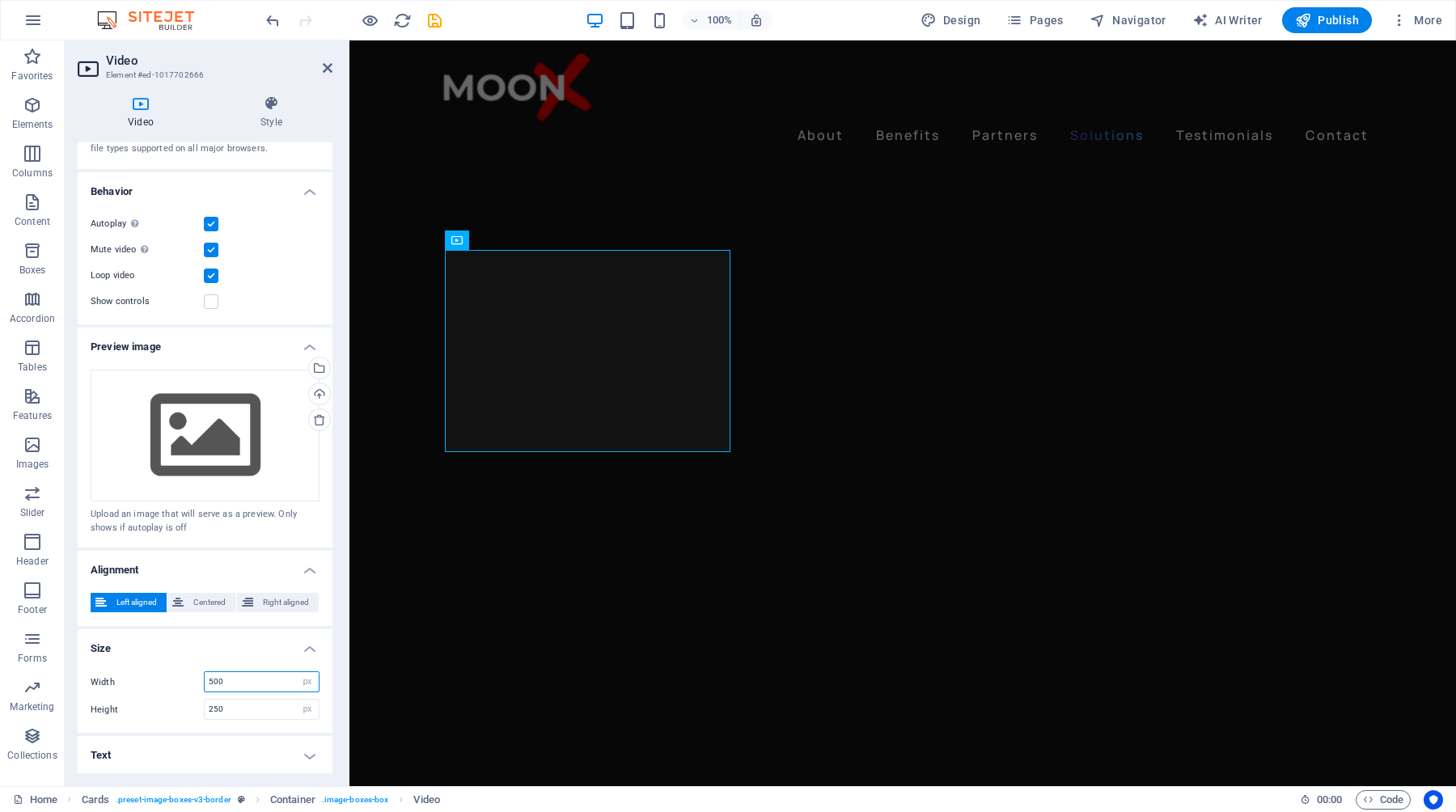
type input "500"
click at [239, 653] on h4 "Size" at bounding box center [204, 644] width 255 height 29
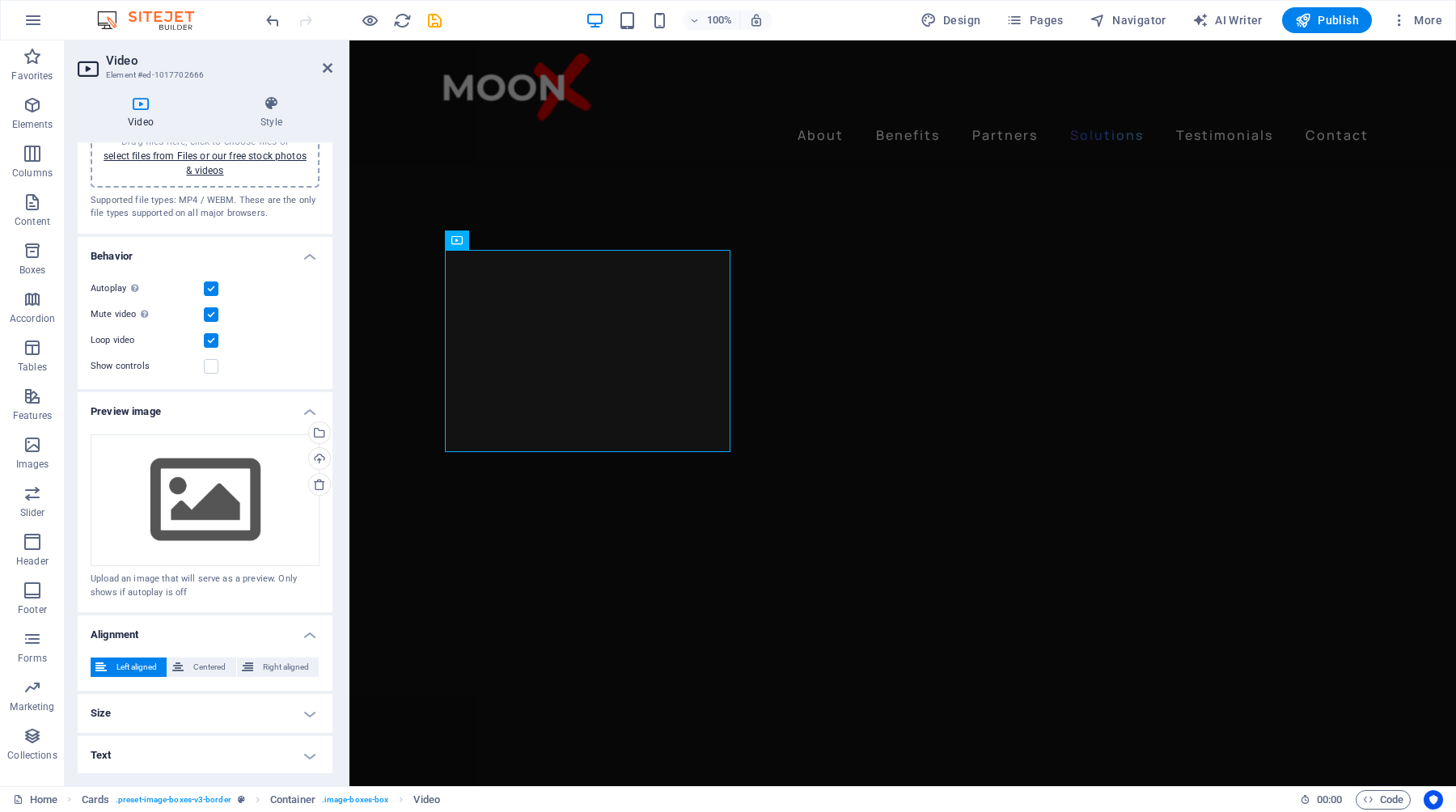
click at [305, 709] on h4 "Size" at bounding box center [204, 713] width 255 height 39
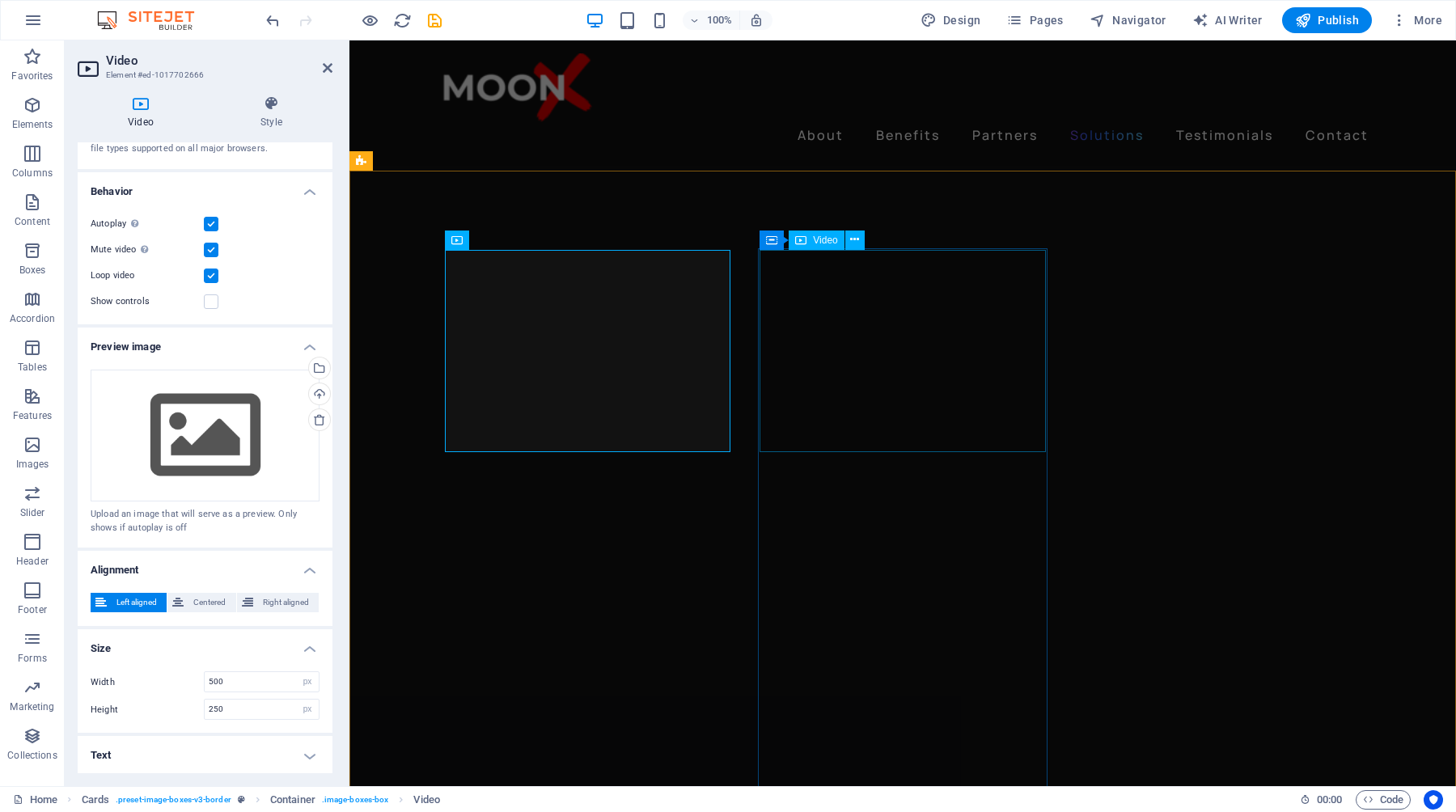
select select "px"
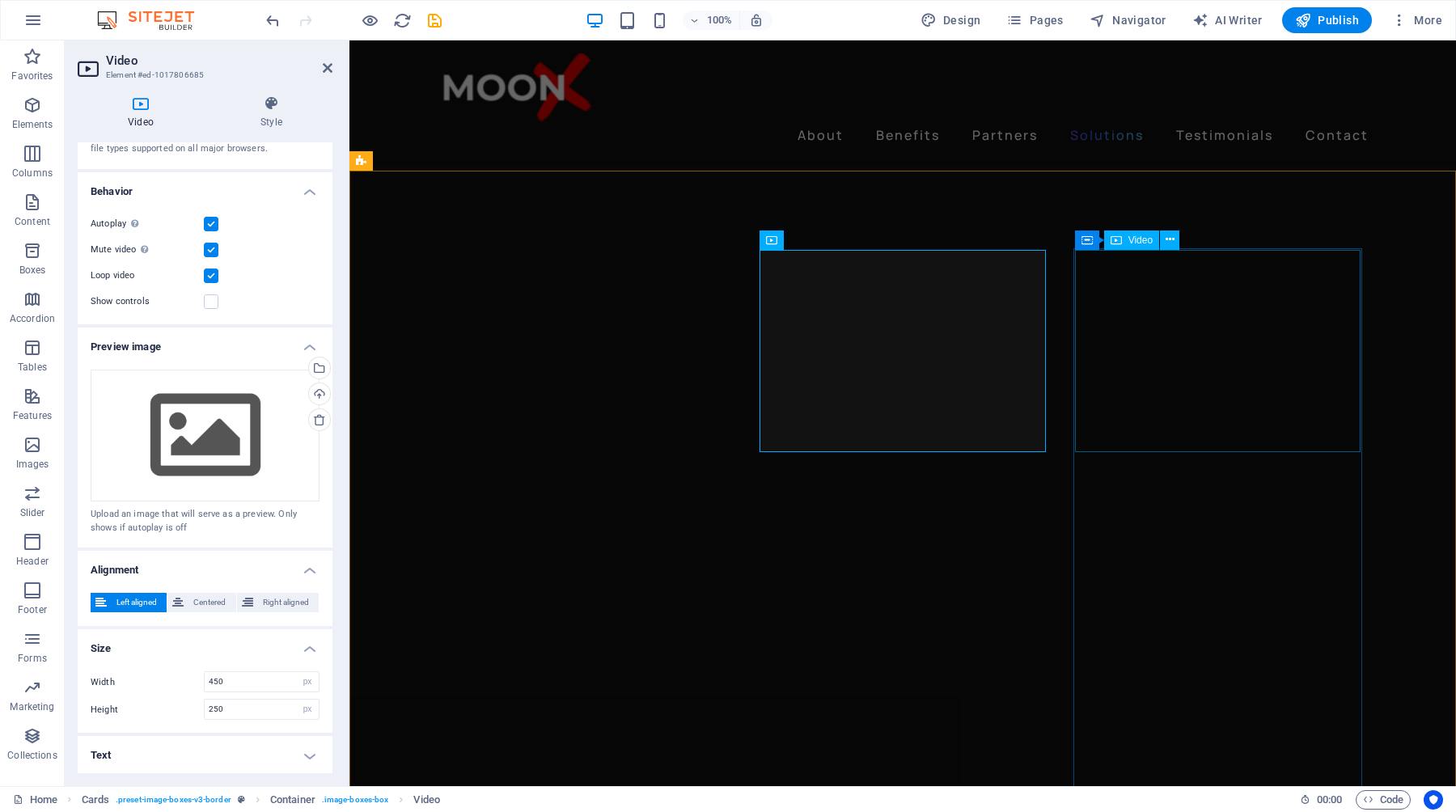
select select "px"
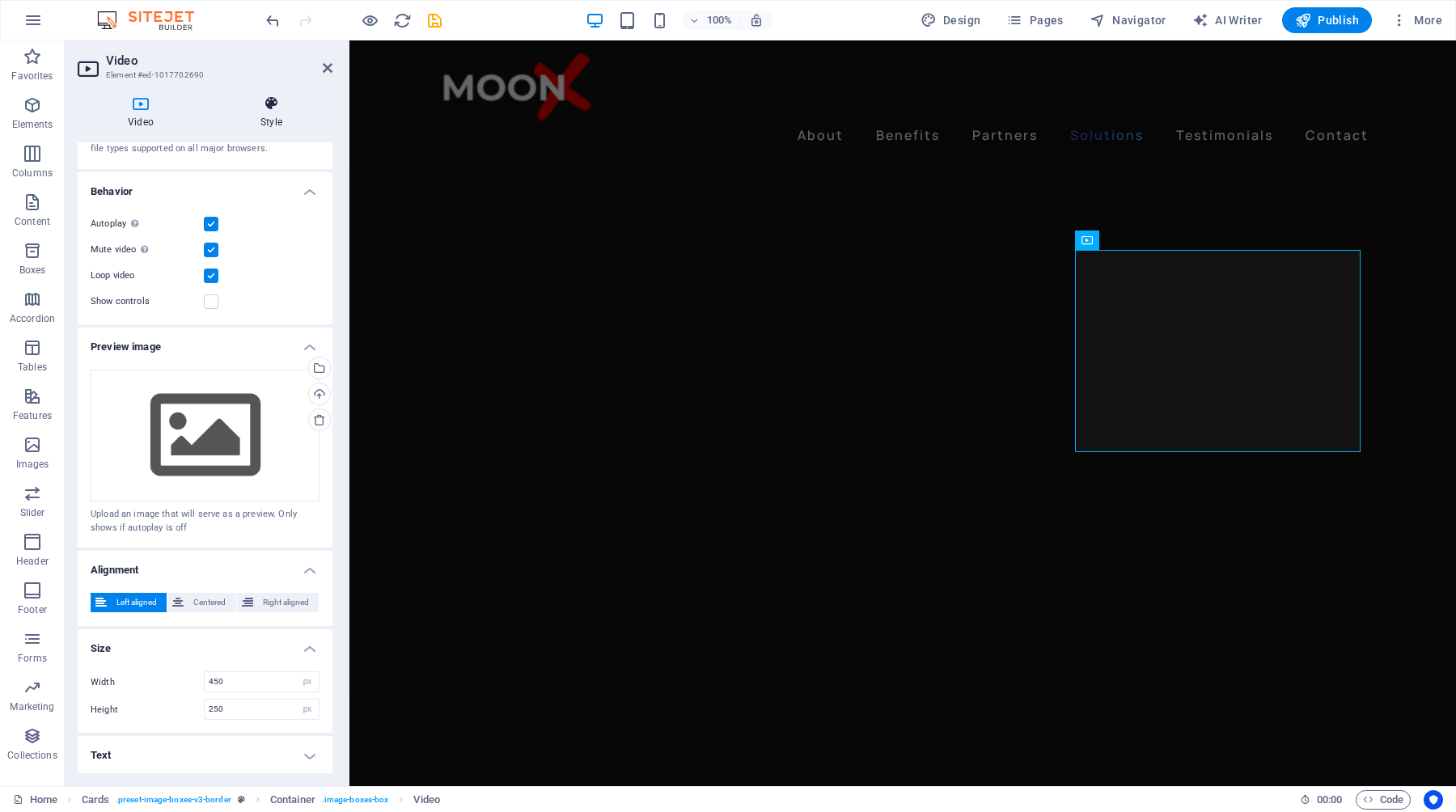
click at [271, 106] on icon at bounding box center [272, 103] width 122 height 16
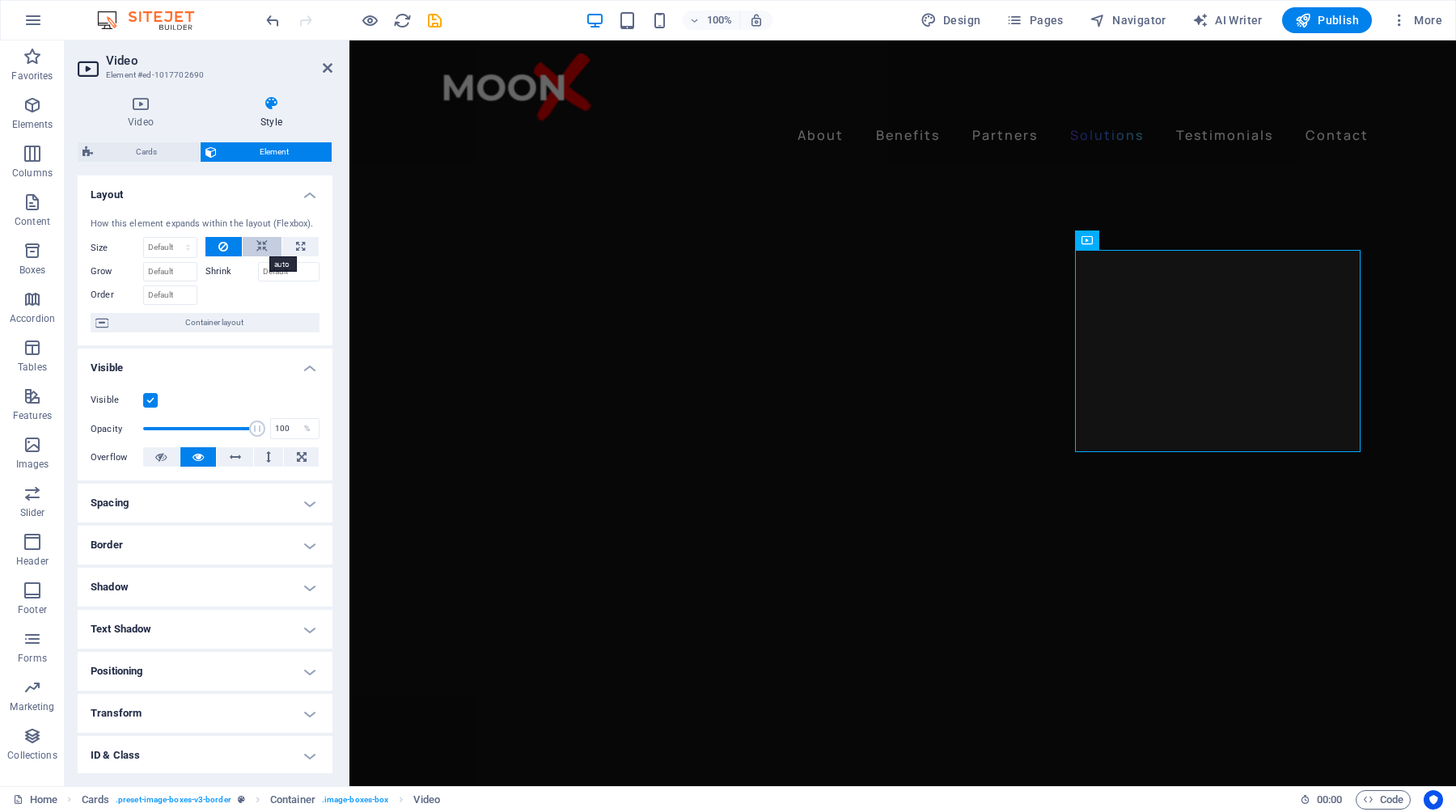
click at [261, 241] on icon at bounding box center [262, 247] width 12 height 20
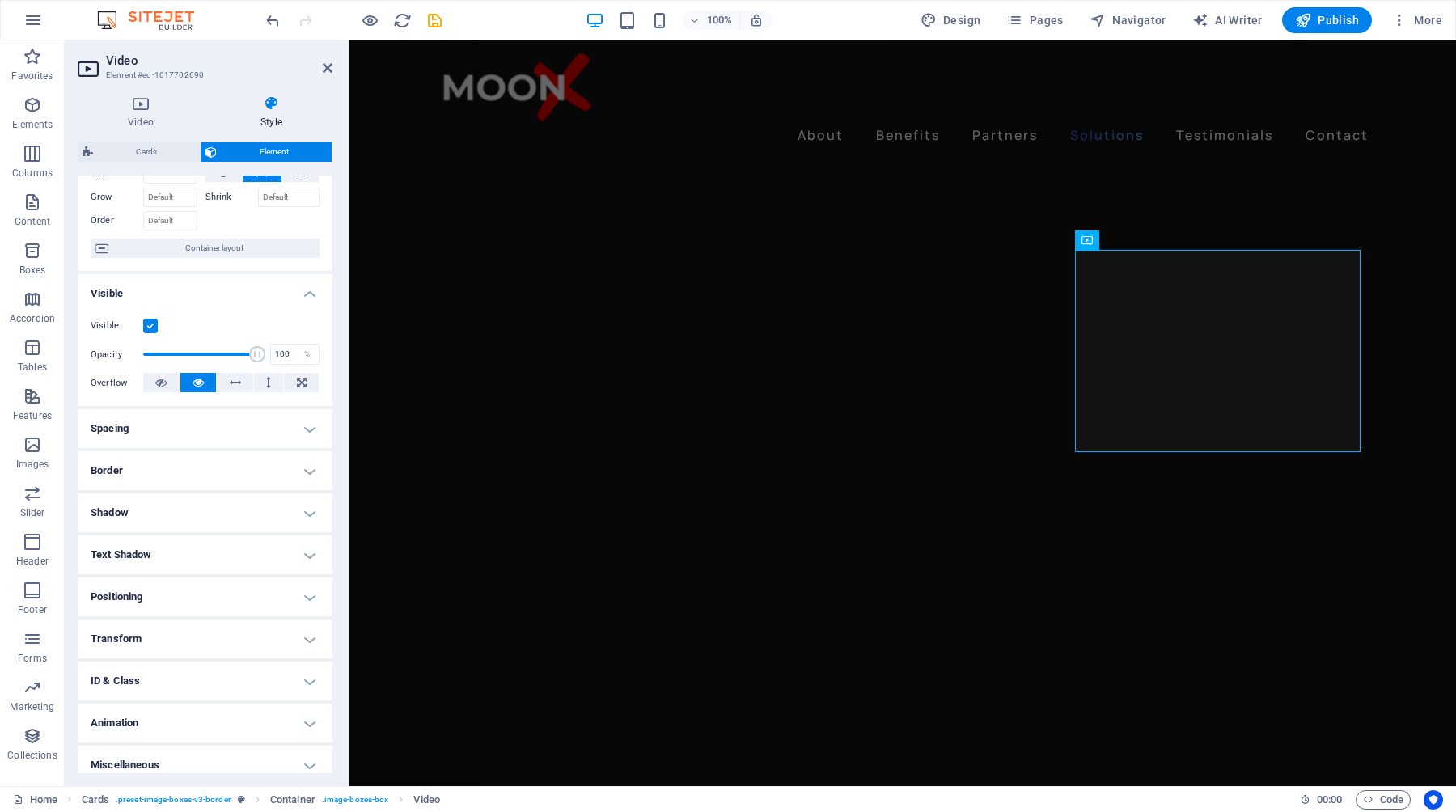
scroll to position [85, 0]
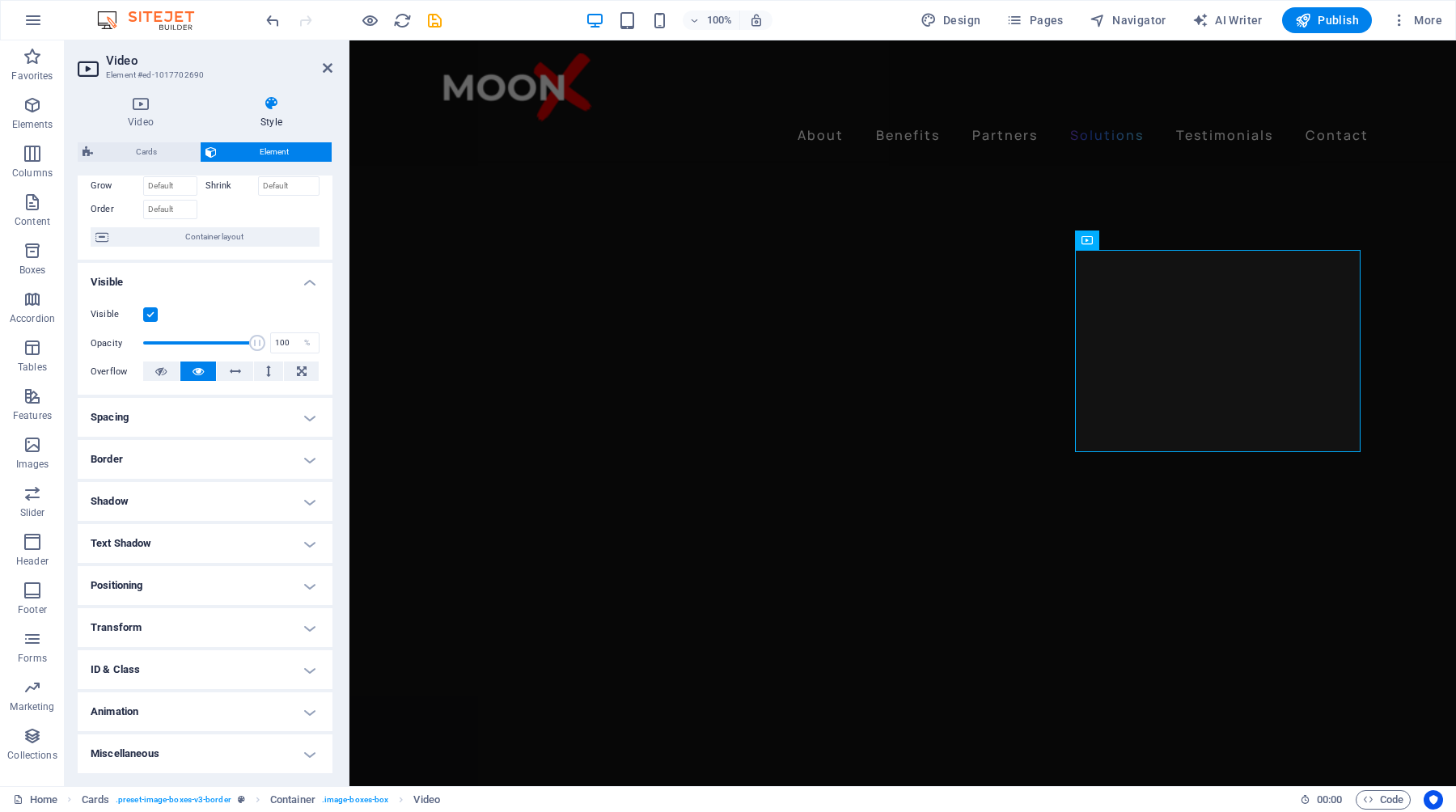
click at [311, 425] on h4 "Spacing" at bounding box center [204, 417] width 255 height 39
click at [290, 523] on h4 "Border" at bounding box center [204, 523] width 255 height 39
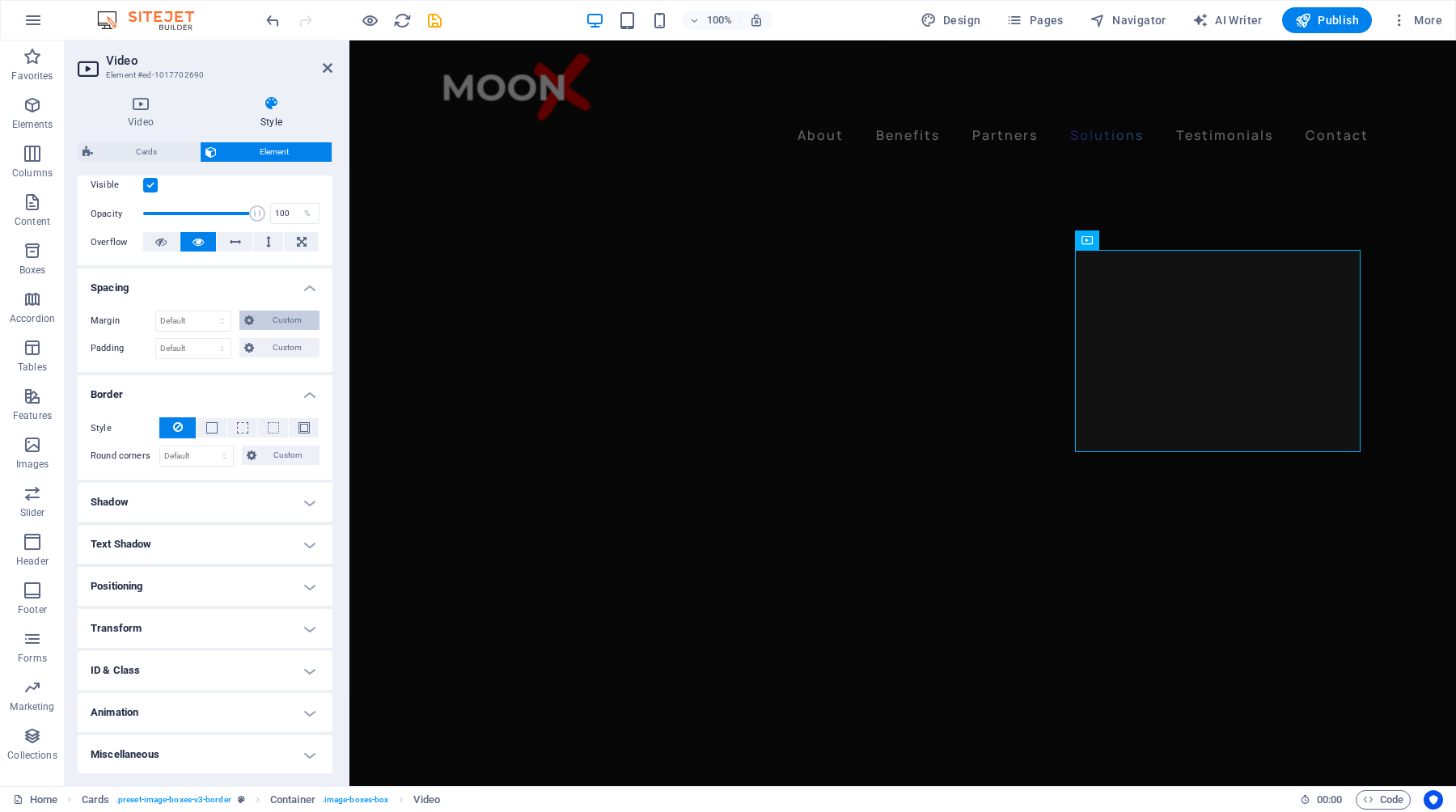
scroll to position [215, 0]
click at [304, 709] on h4 "Animation" at bounding box center [204, 712] width 255 height 39
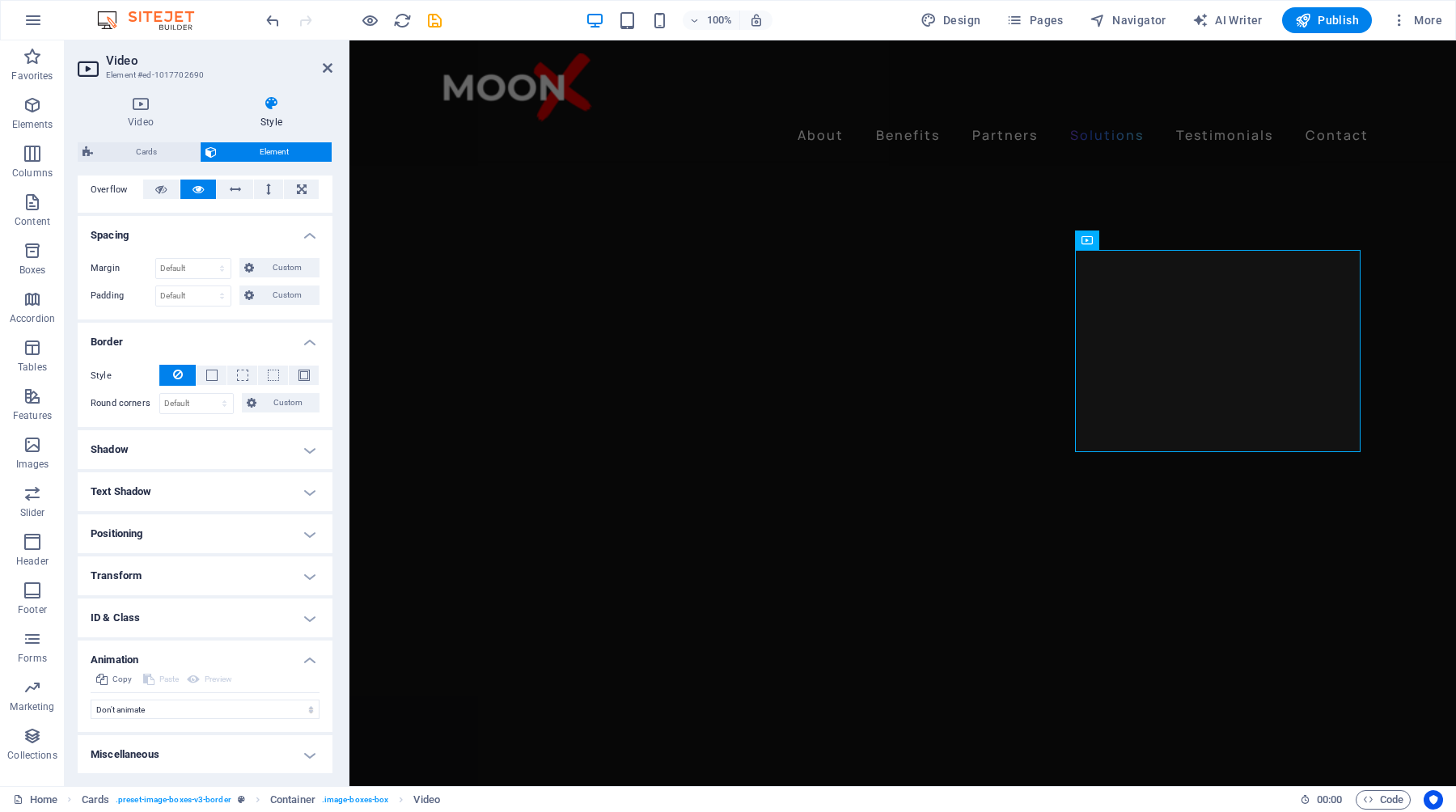
click at [305, 576] on h4 "Transform" at bounding box center [204, 576] width 255 height 39
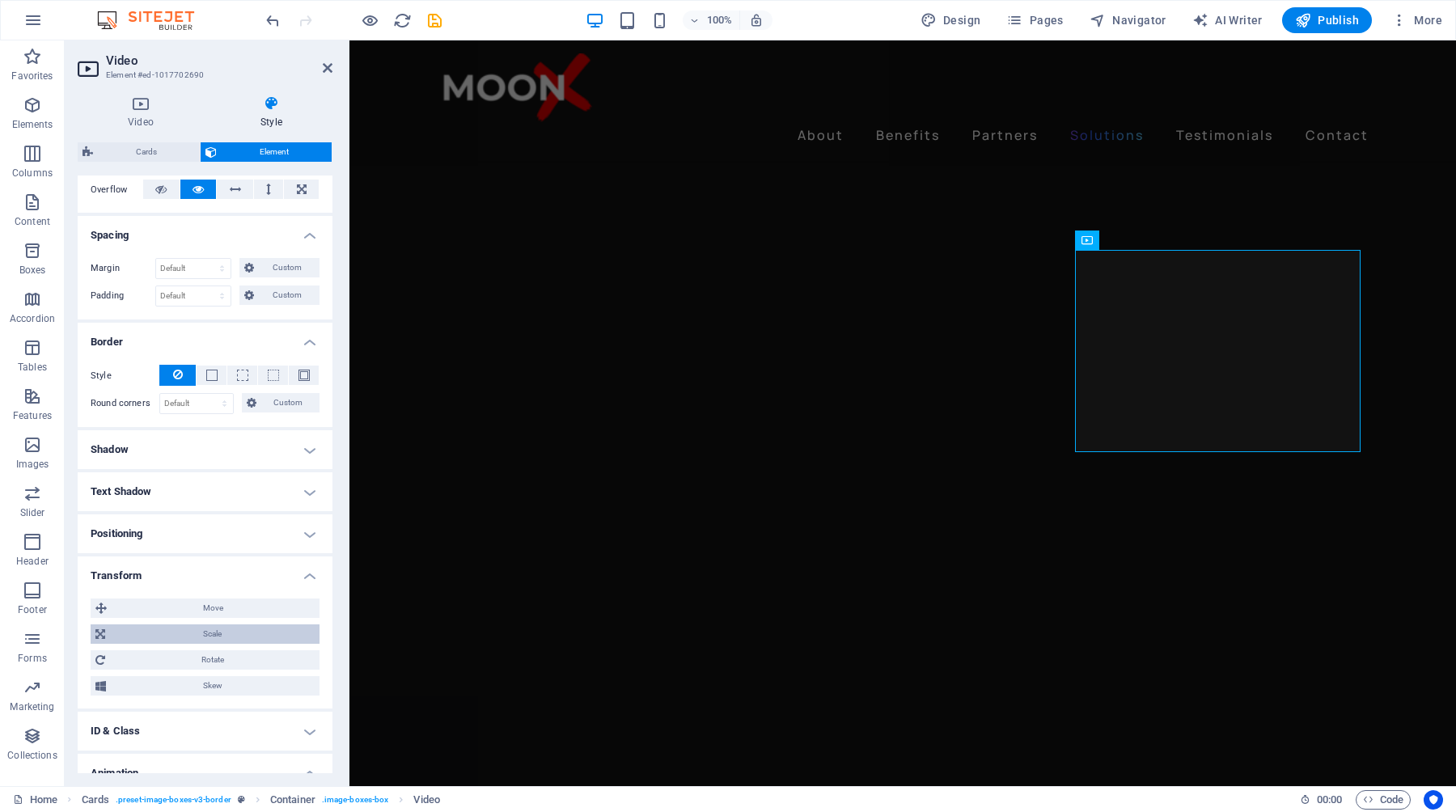
click at [237, 631] on span "Scale" at bounding box center [212, 635] width 205 height 20
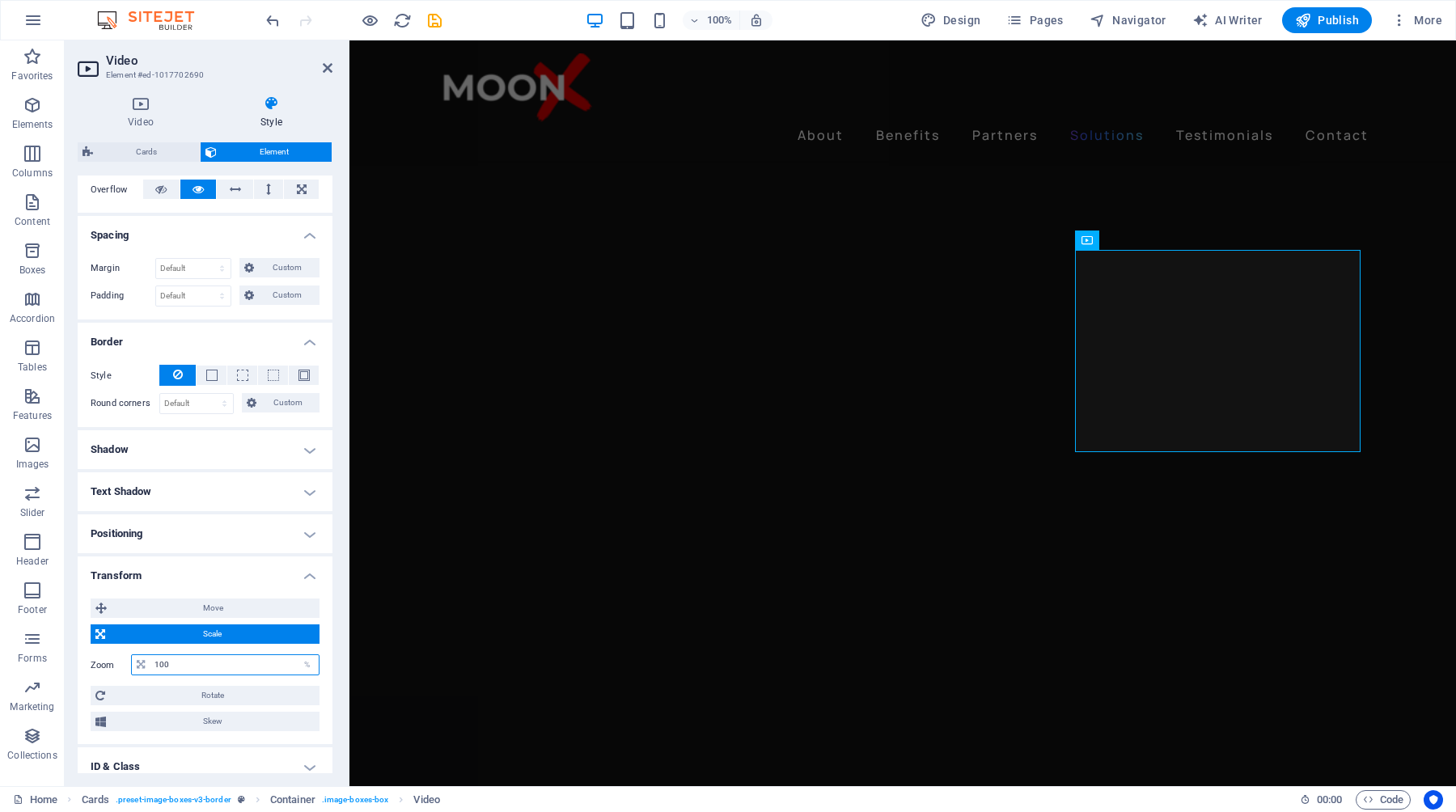
click at [279, 660] on input "100" at bounding box center [234, 665] width 168 height 20
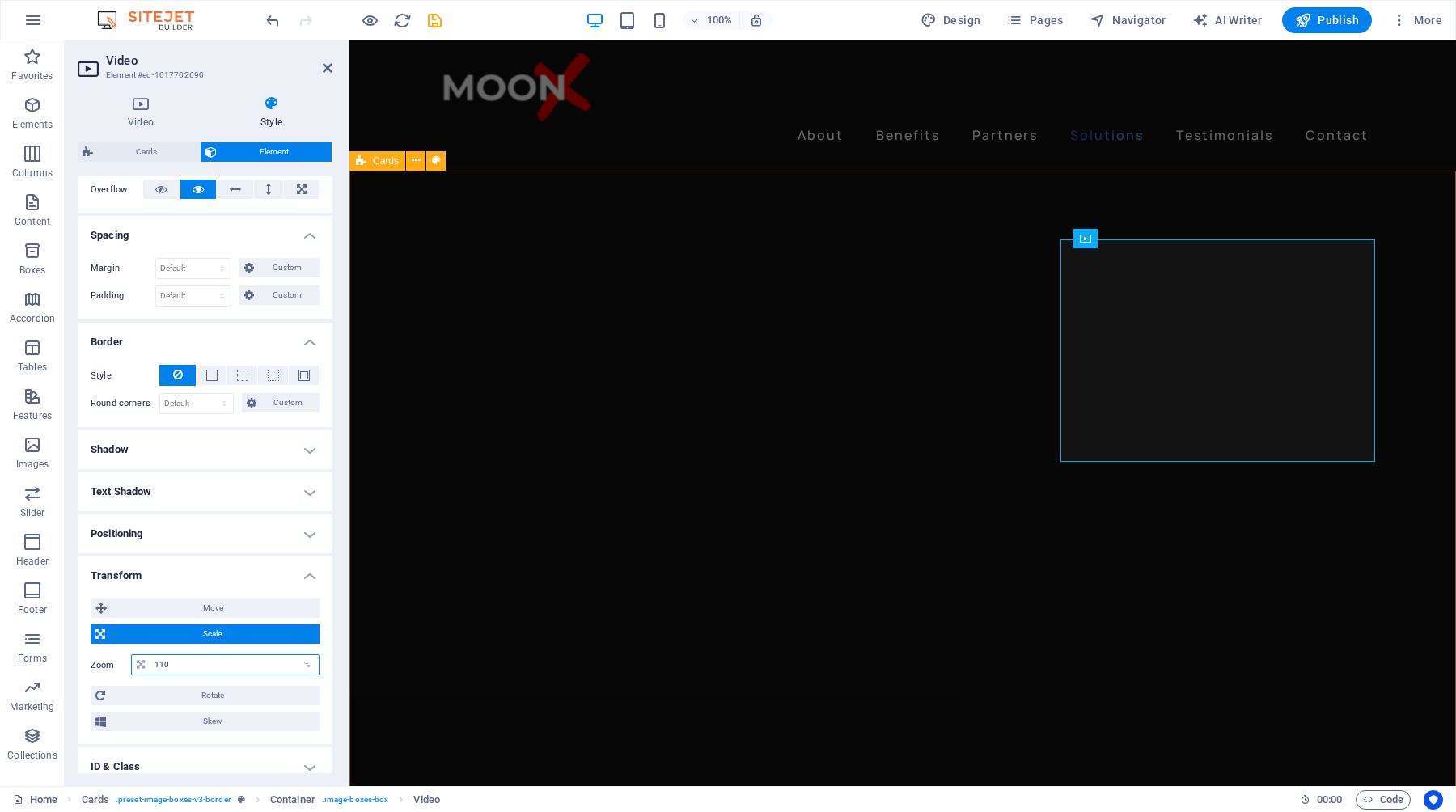
type input "110"
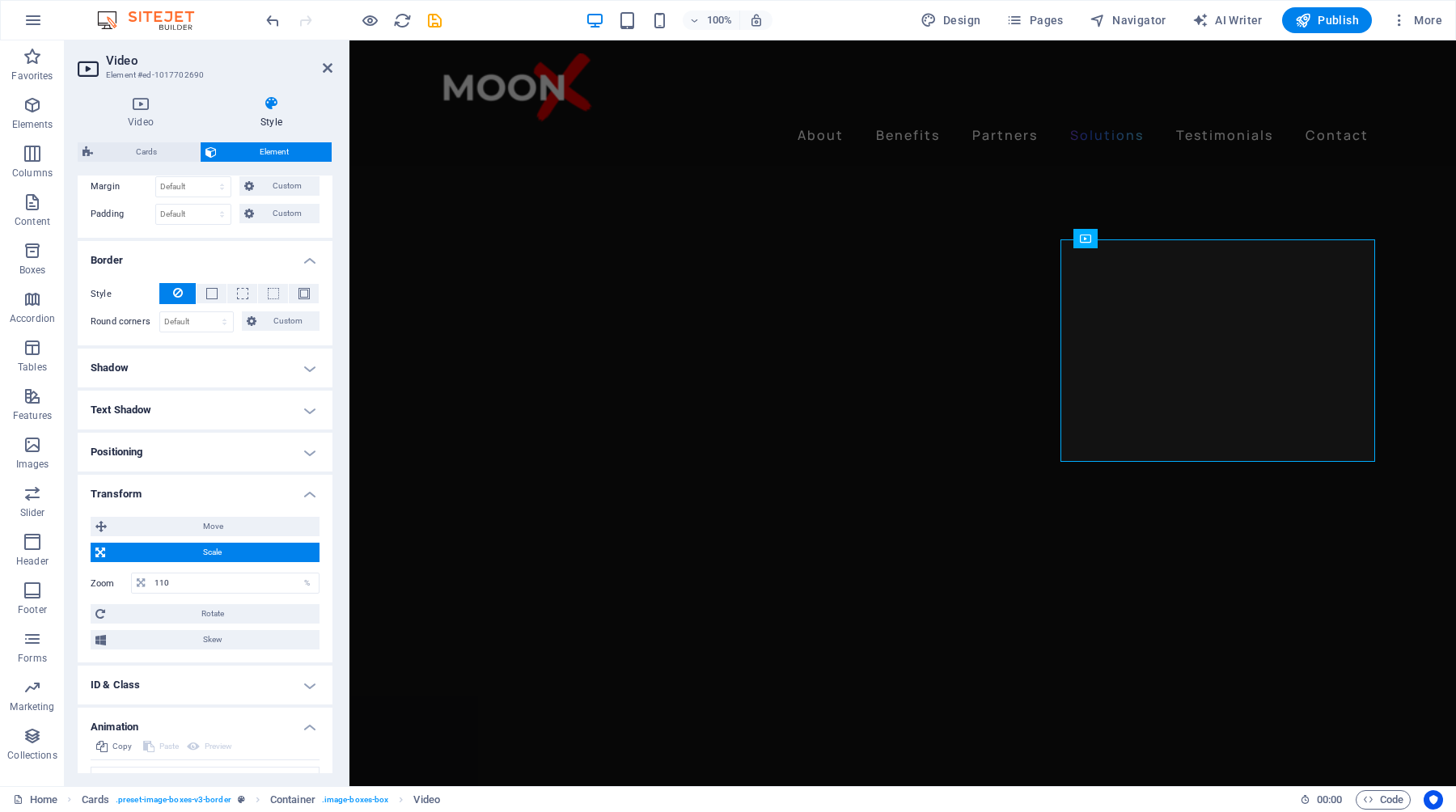
scroll to position [352, 0]
click at [192, 578] on input "110" at bounding box center [234, 581] width 168 height 20
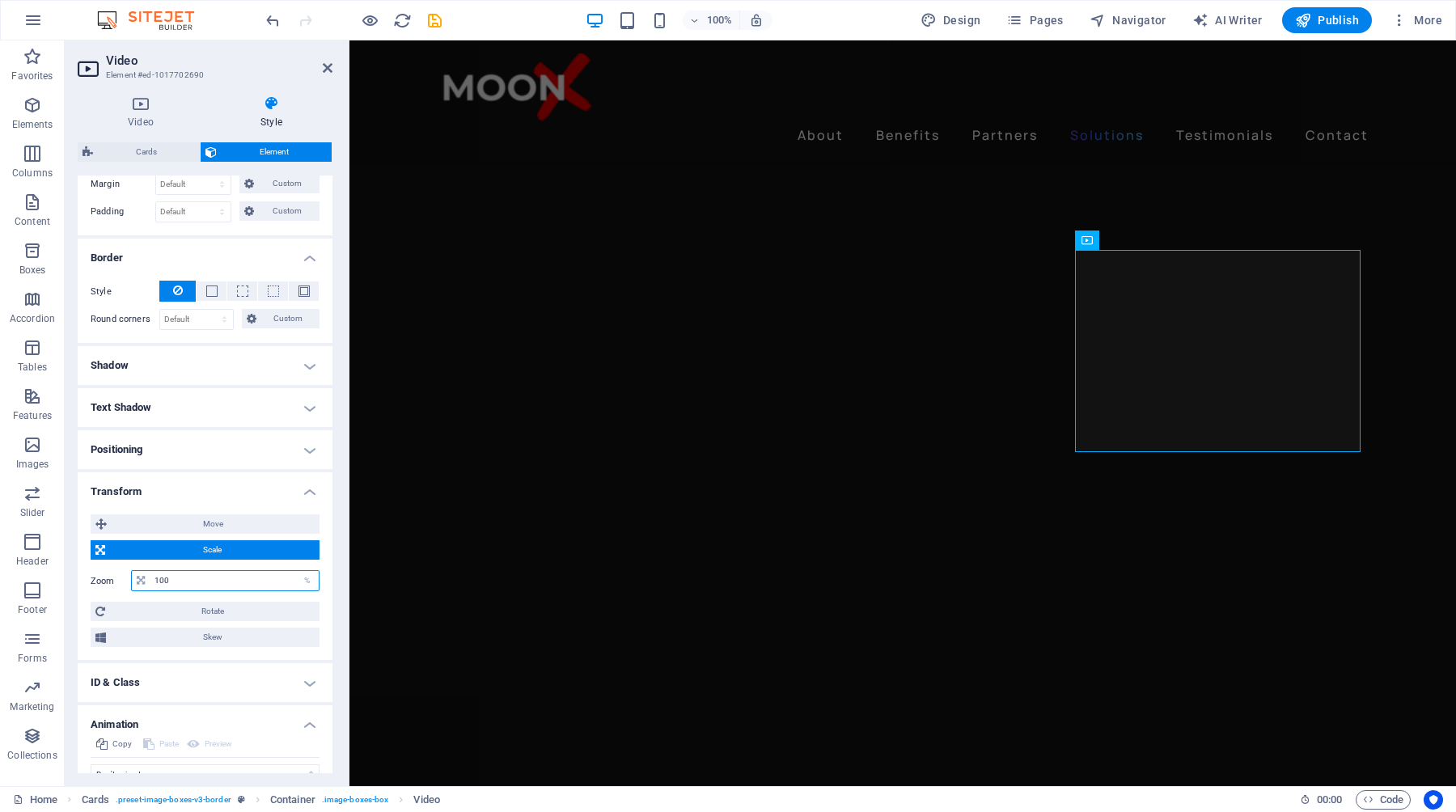
type input "100"
click at [237, 453] on h4 "Positioning" at bounding box center [204, 450] width 255 height 39
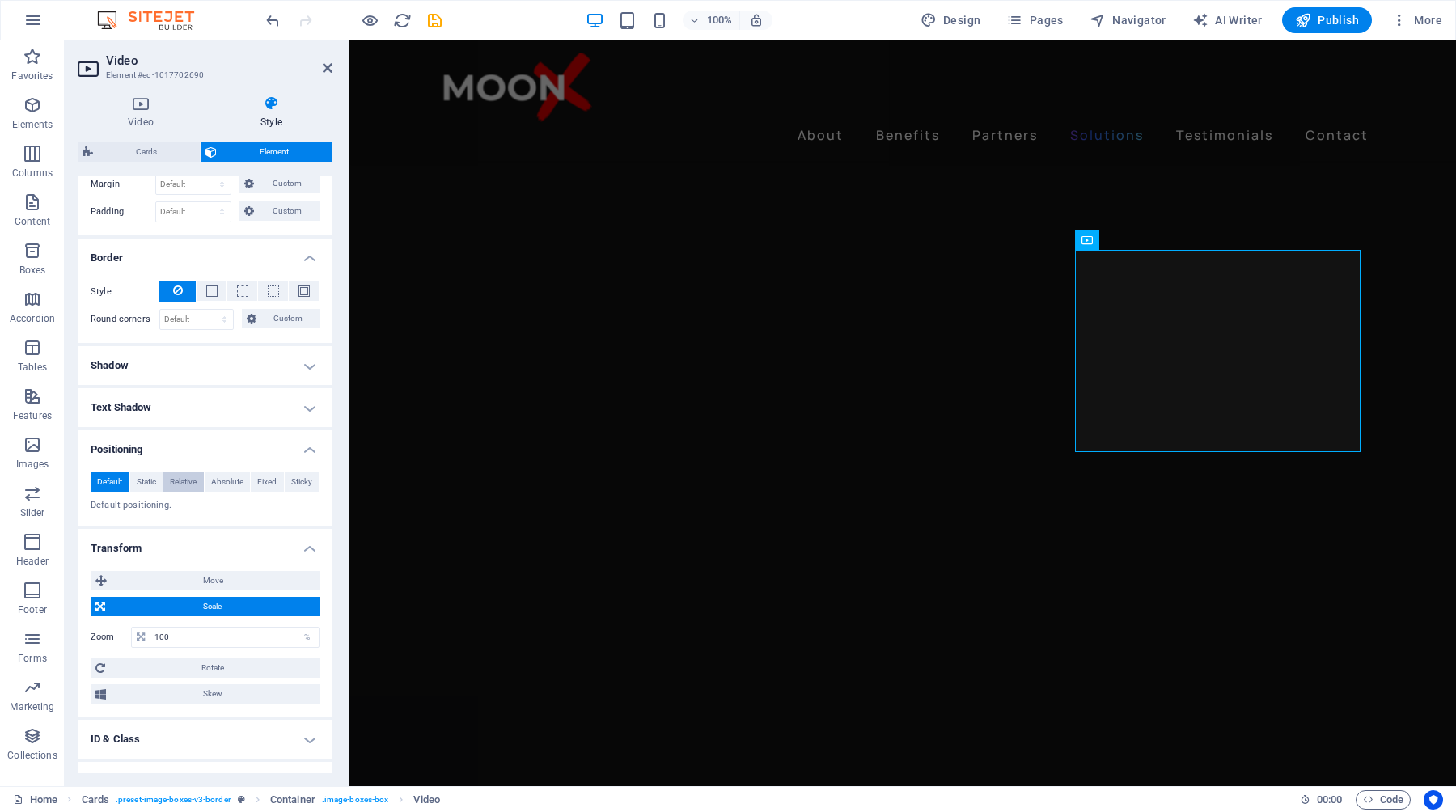
click at [192, 481] on span "Relative" at bounding box center [183, 482] width 27 height 20
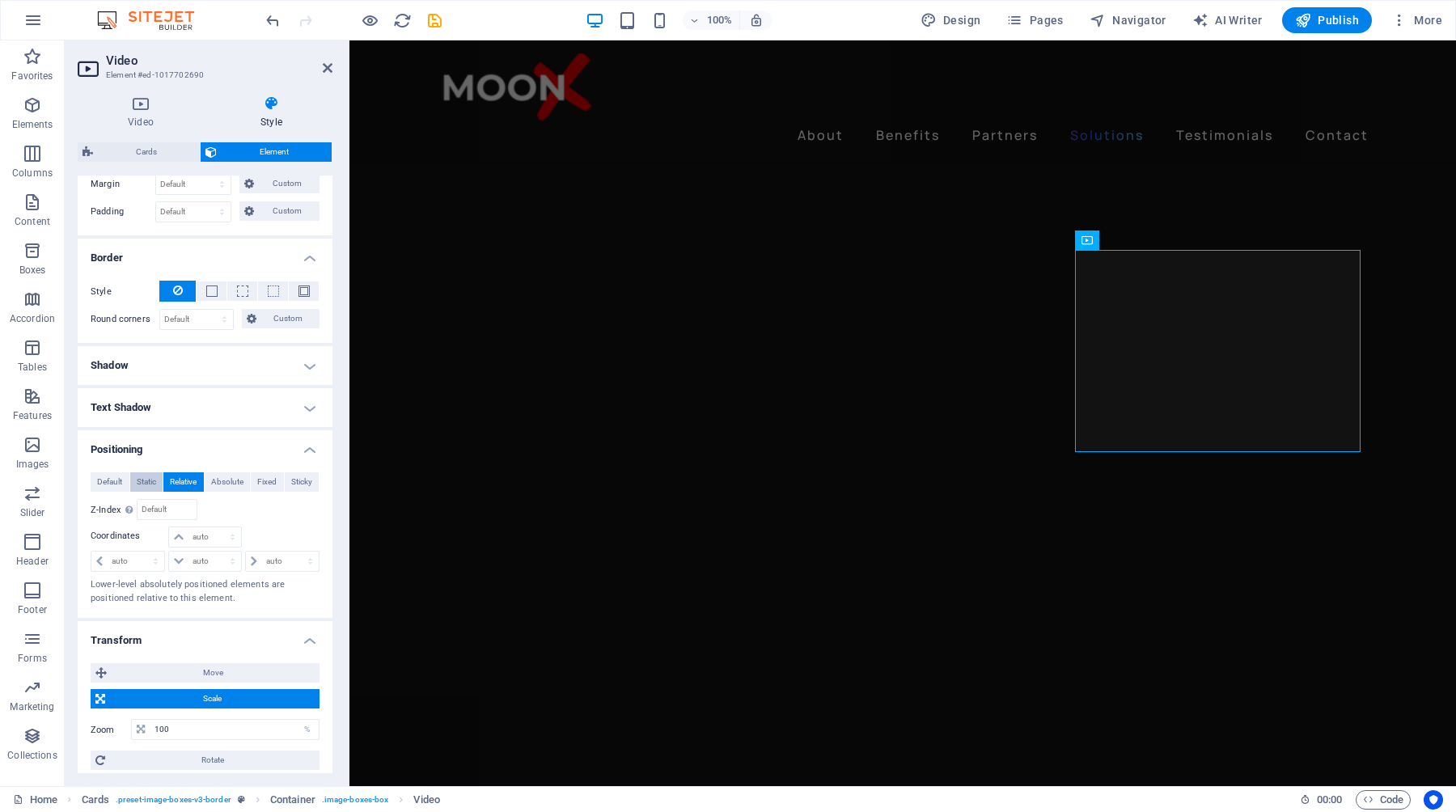
click at [154, 484] on span "Static" at bounding box center [147, 482] width 20 height 20
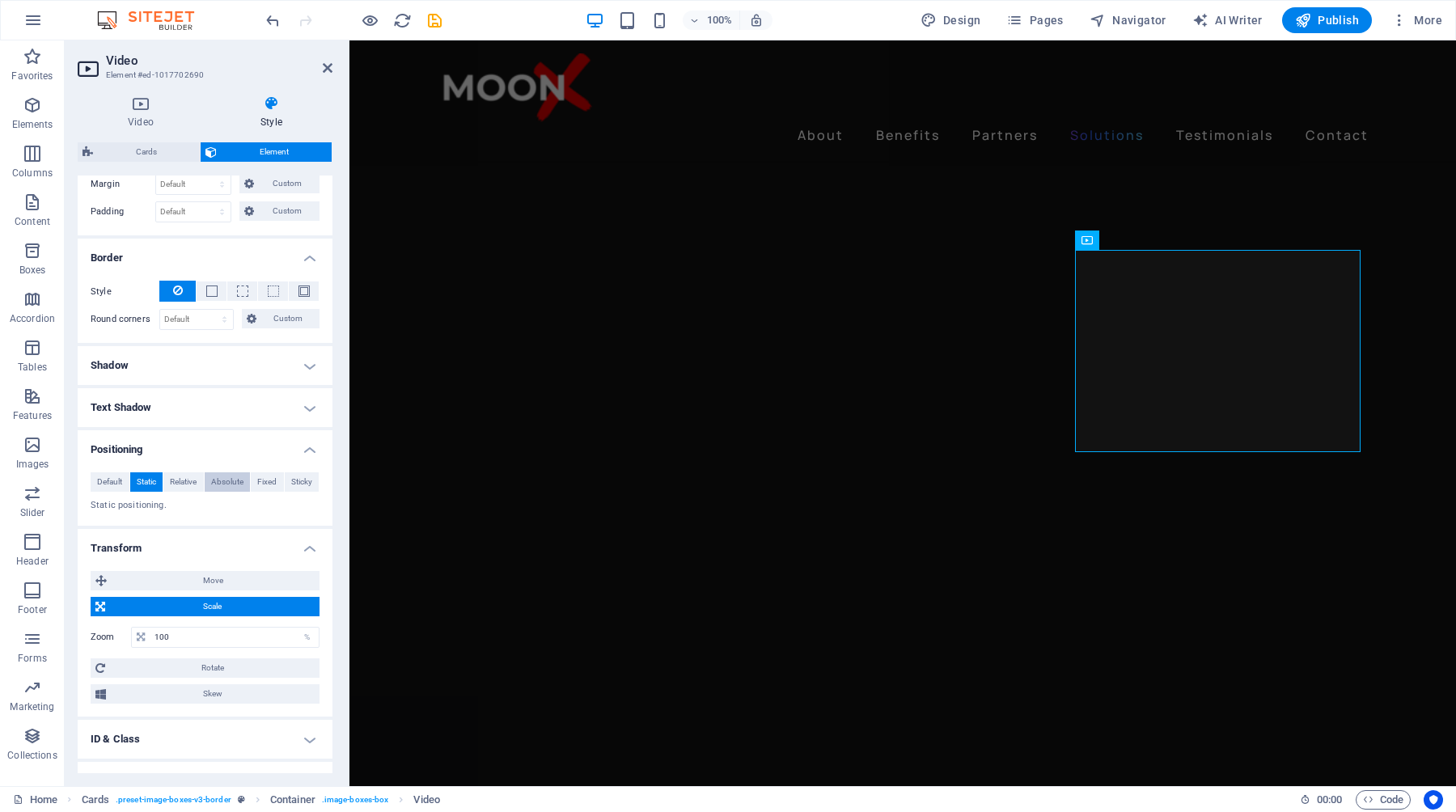
click at [222, 486] on span "Absolute" at bounding box center [228, 482] width 32 height 20
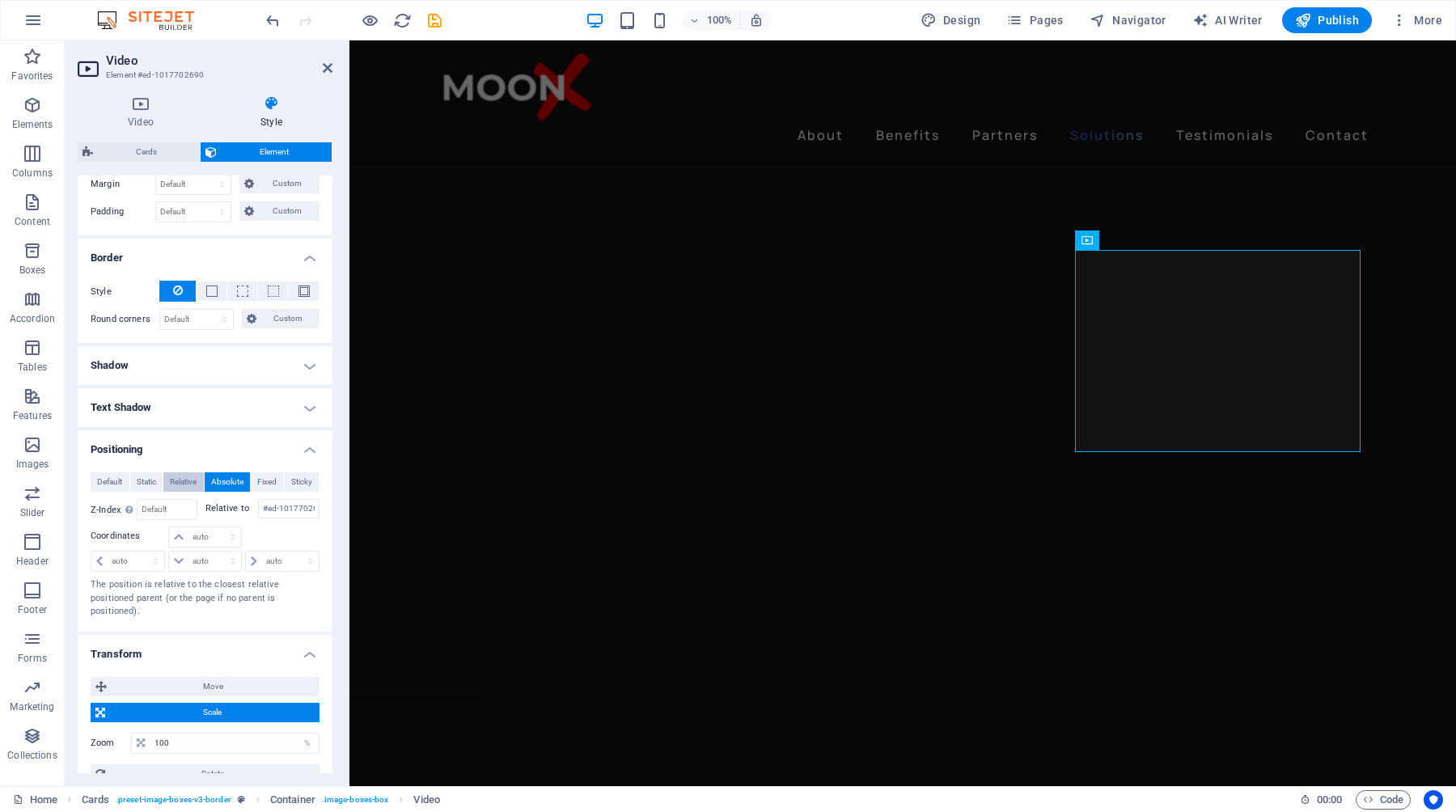
click at [178, 486] on span "Relative" at bounding box center [183, 482] width 27 height 20
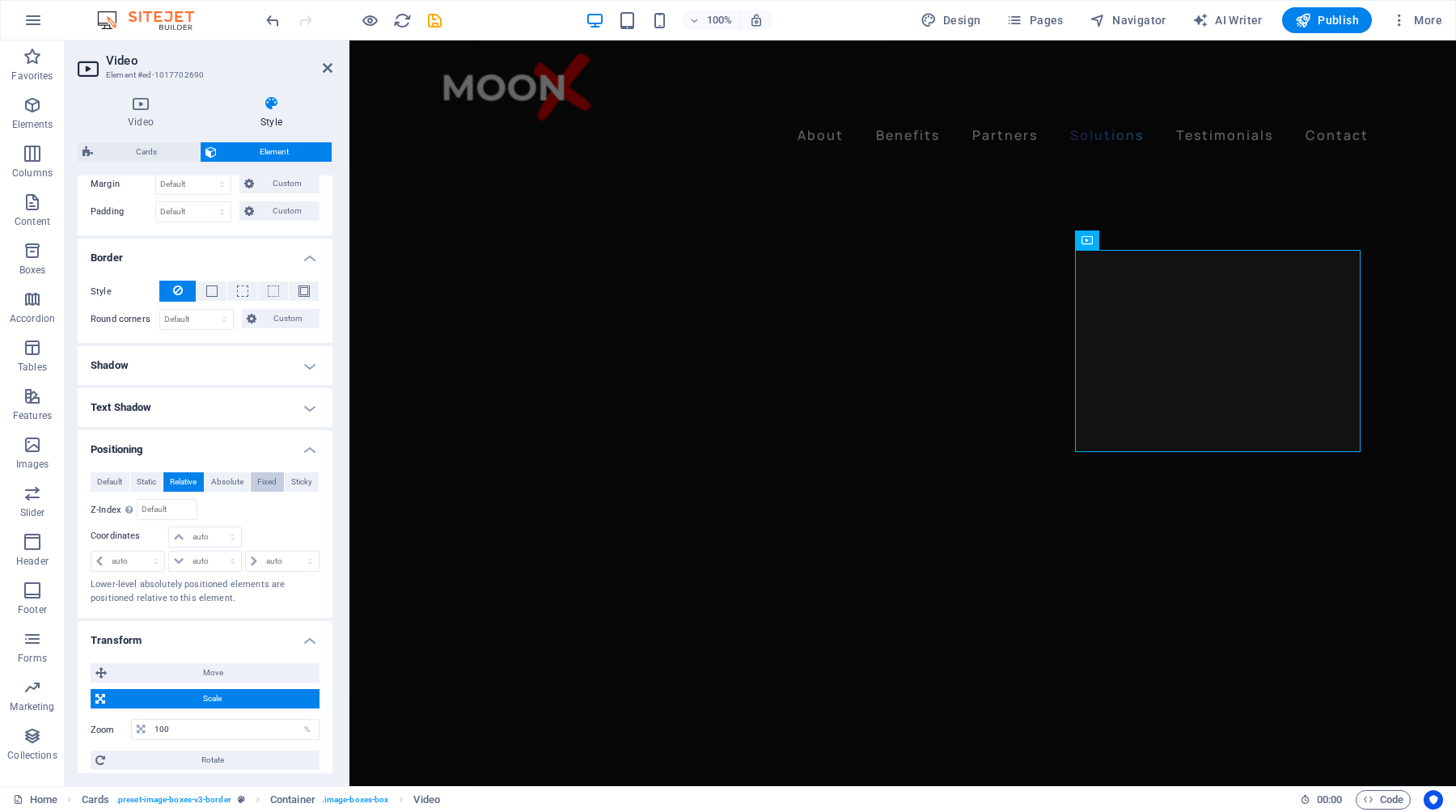
click at [266, 480] on span "Fixed" at bounding box center [267, 482] width 20 height 20
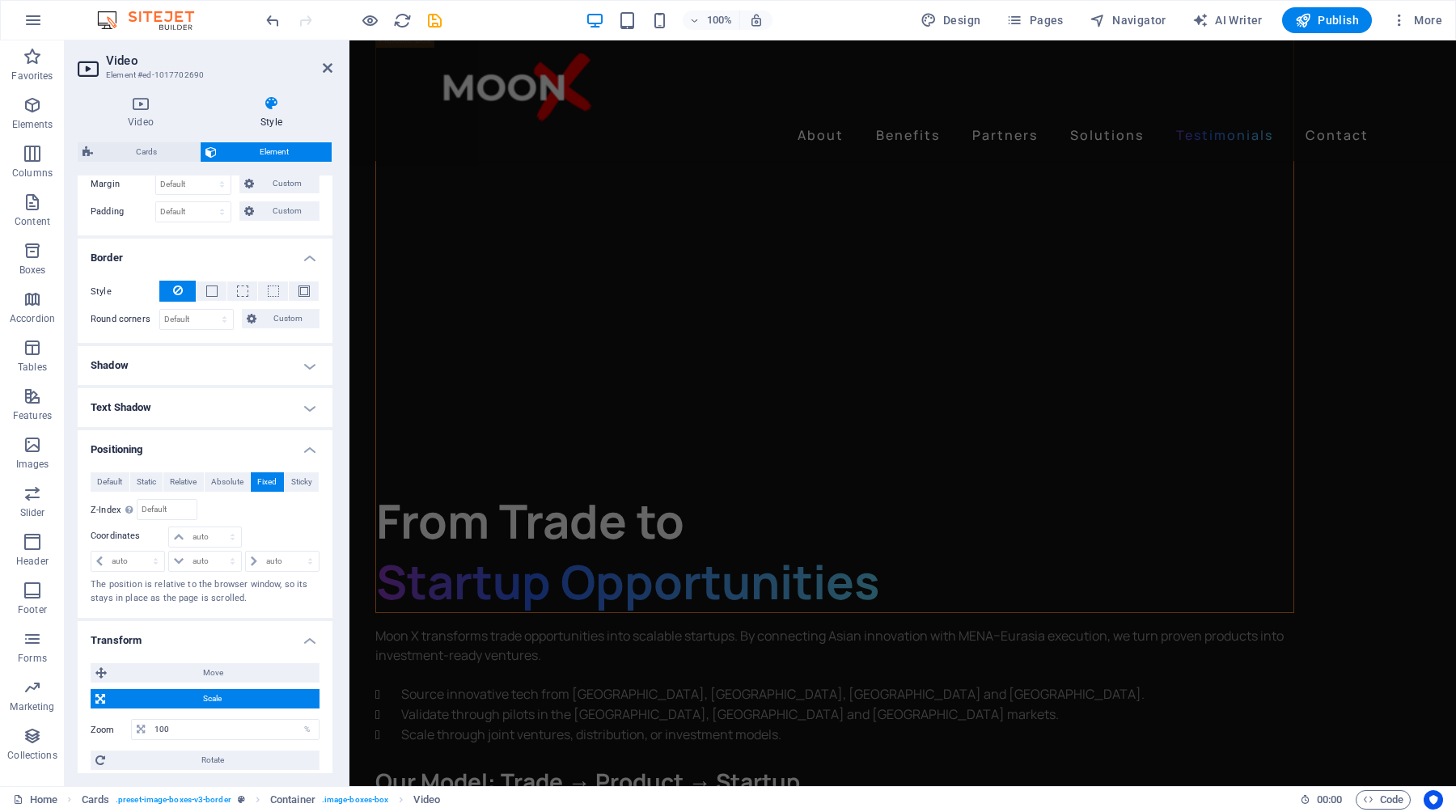
scroll to position [4705, 0]
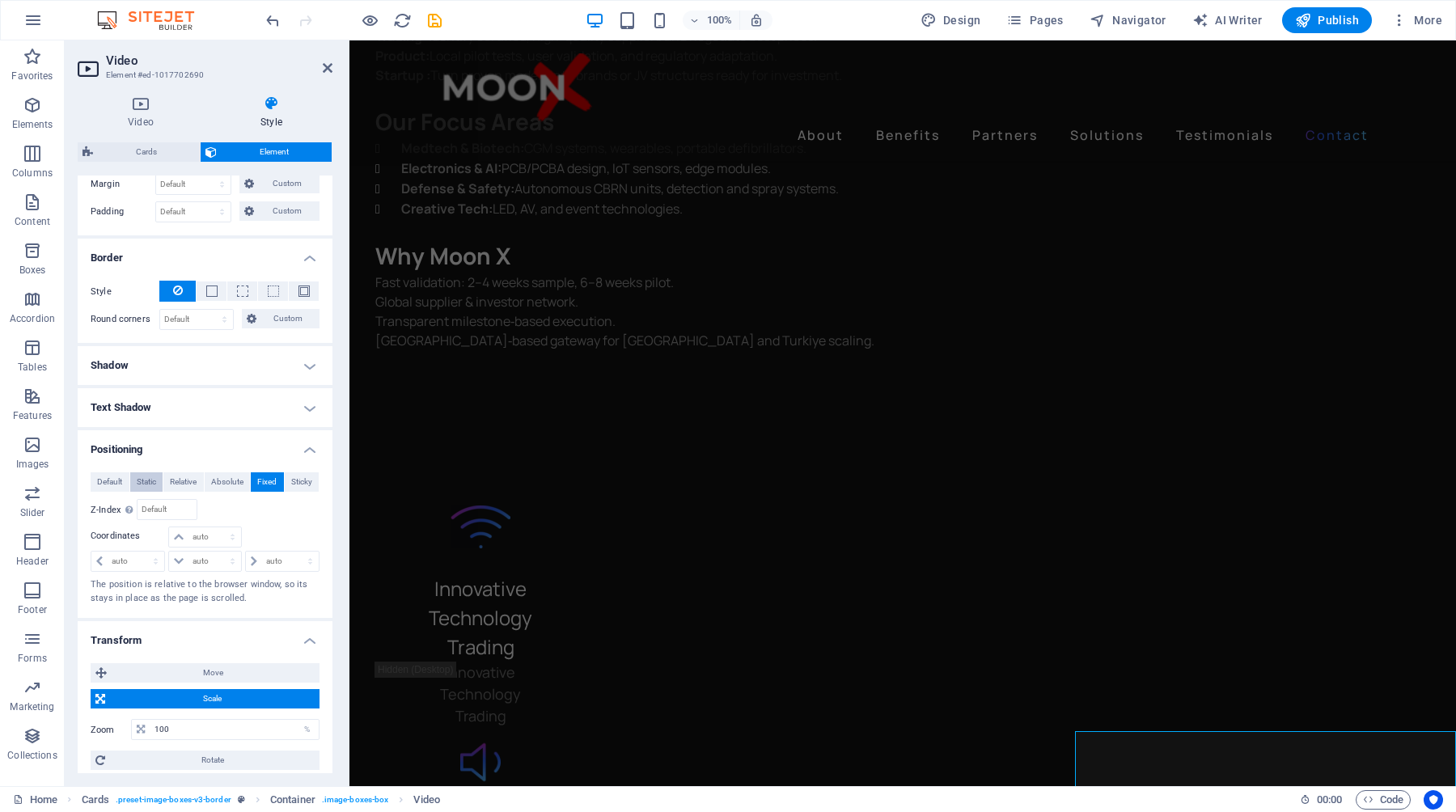
click at [145, 480] on span "Static" at bounding box center [147, 482] width 20 height 20
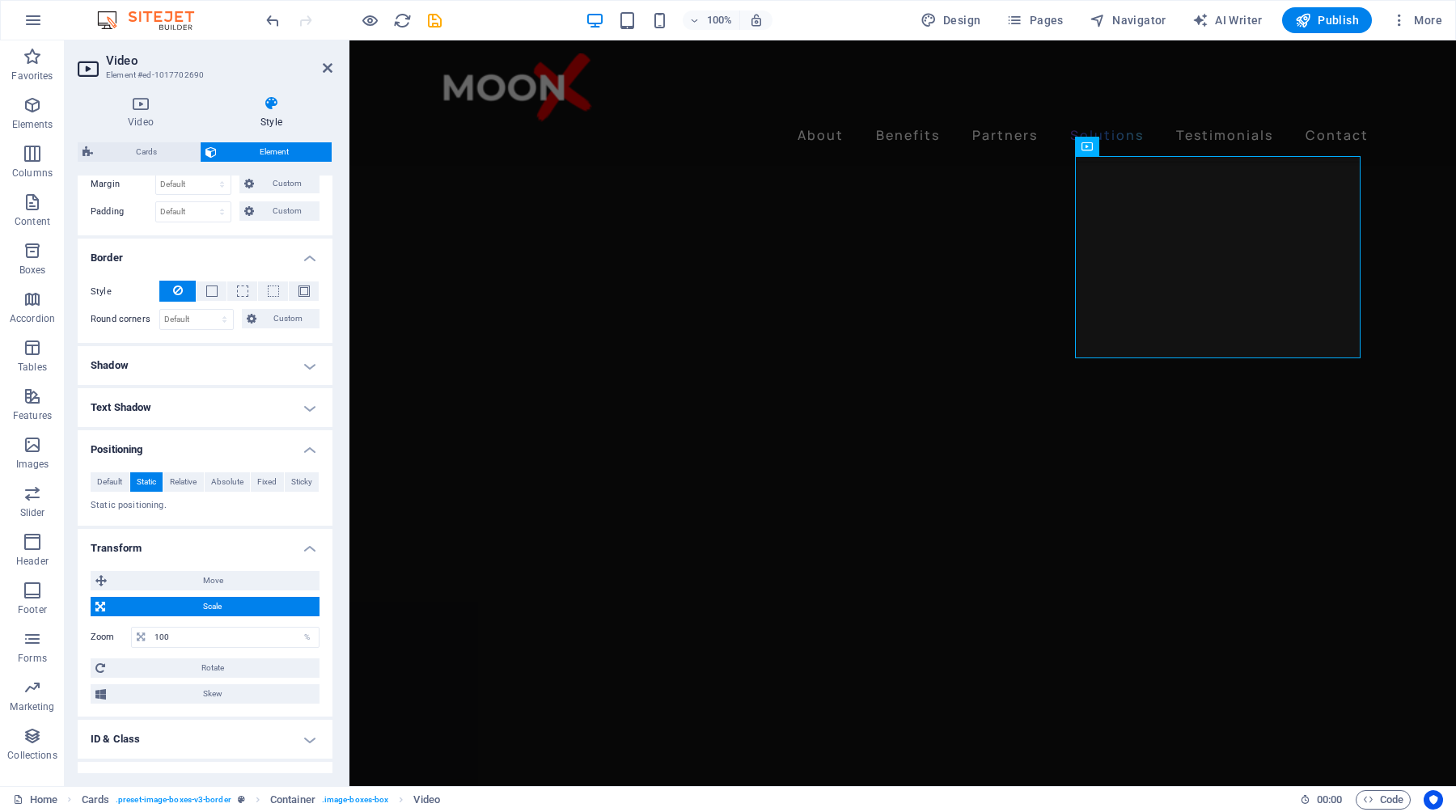
scroll to position [2461, 0]
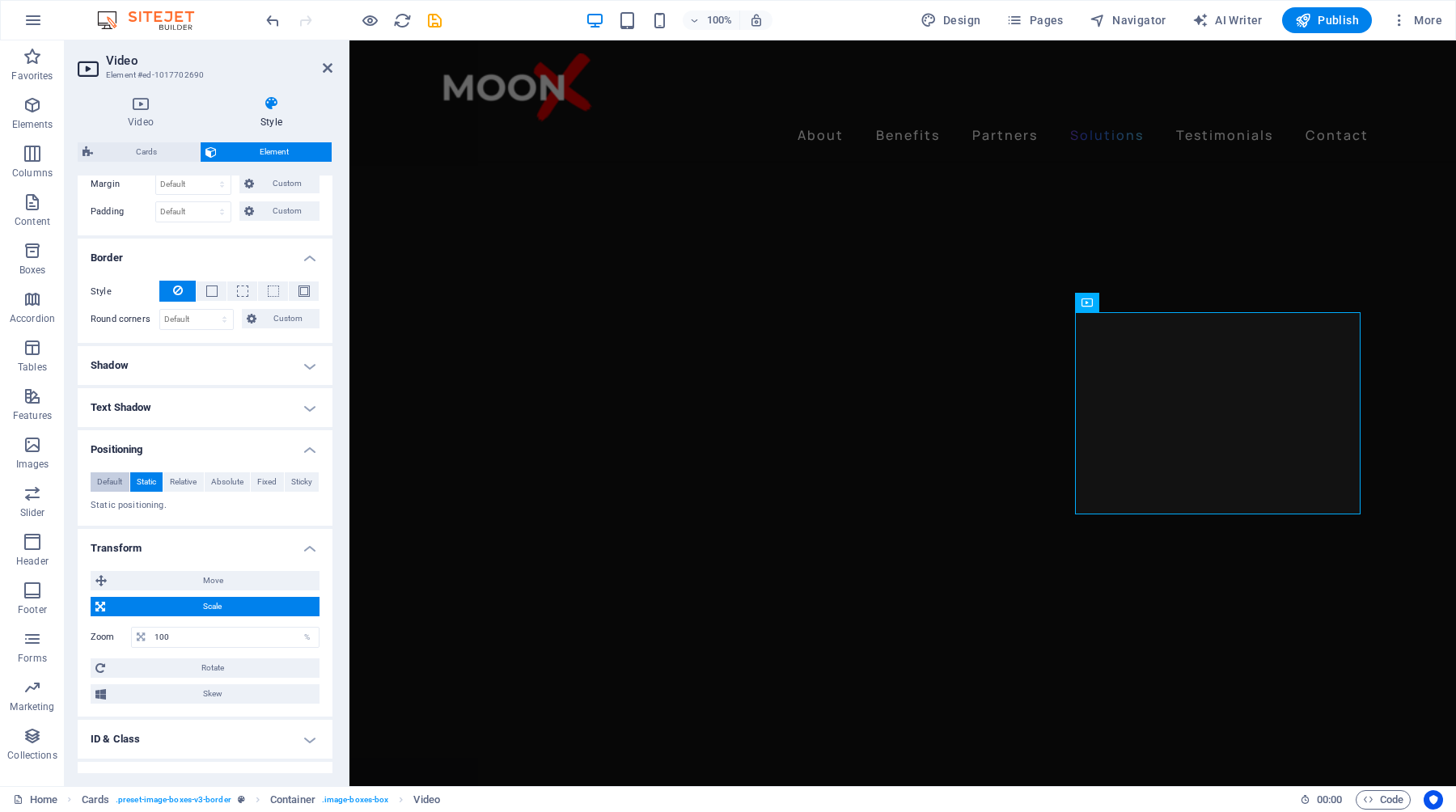
click at [117, 480] on span "Default" at bounding box center [110, 482] width 25 height 20
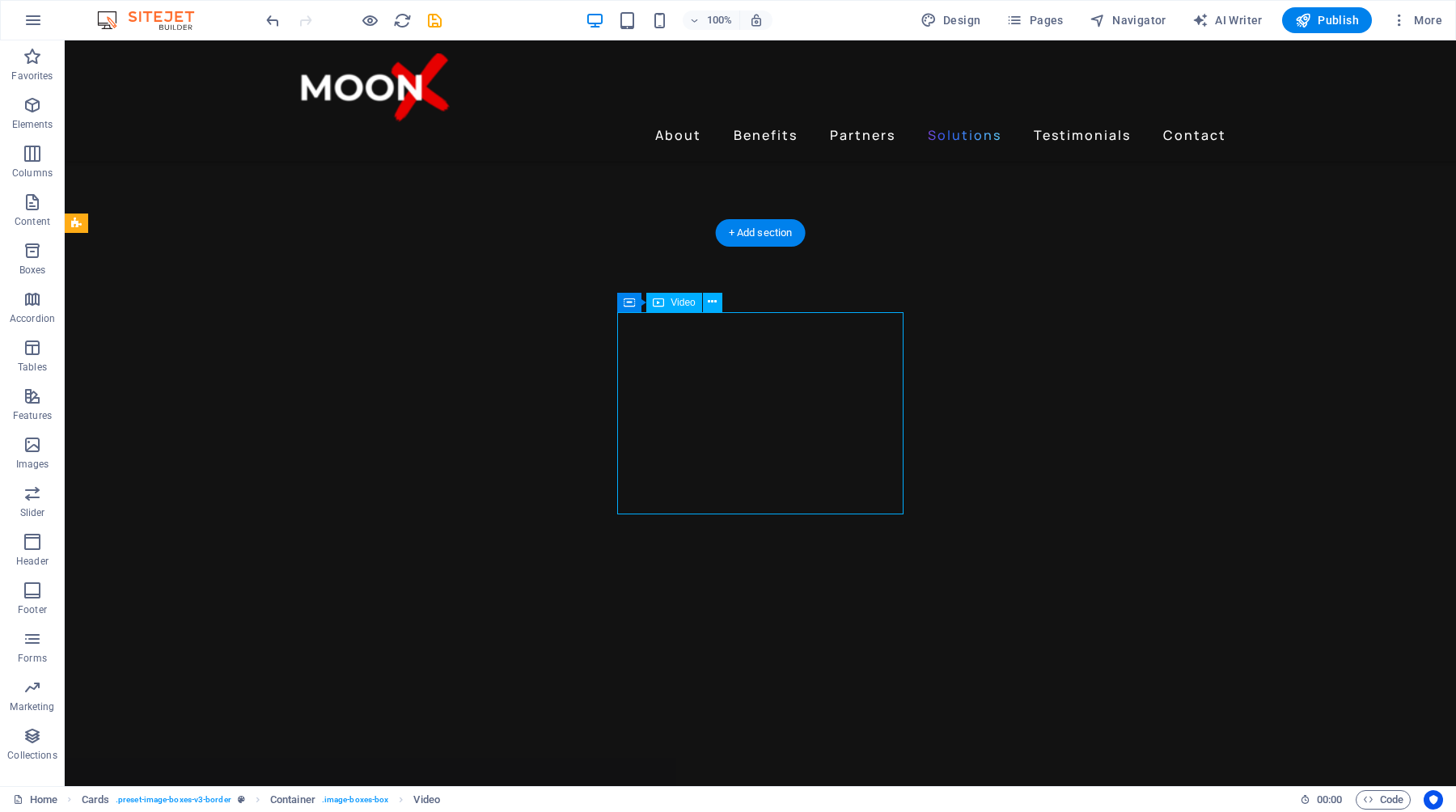
select select "px"
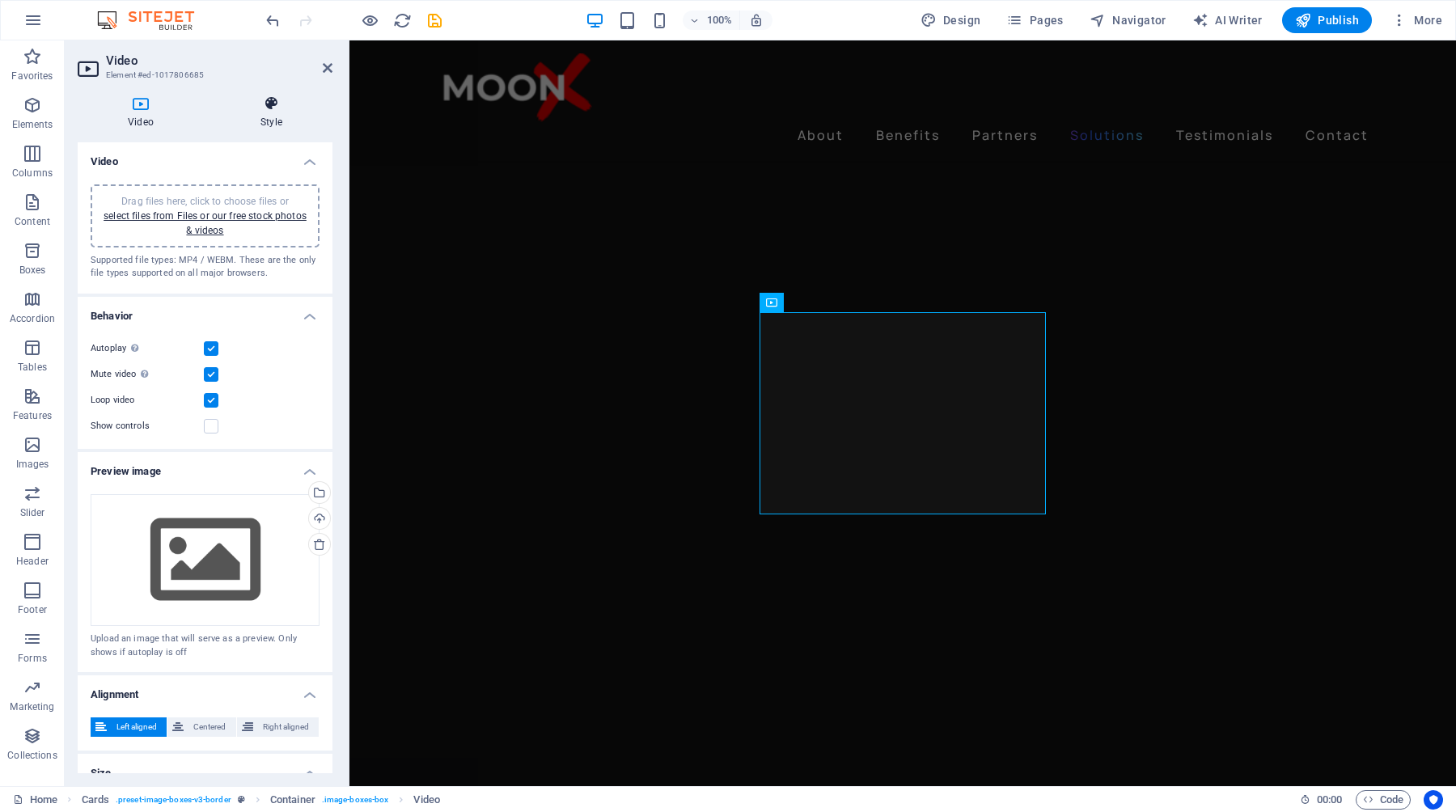
click at [264, 118] on h4 "Style" at bounding box center [272, 112] width 122 height 34
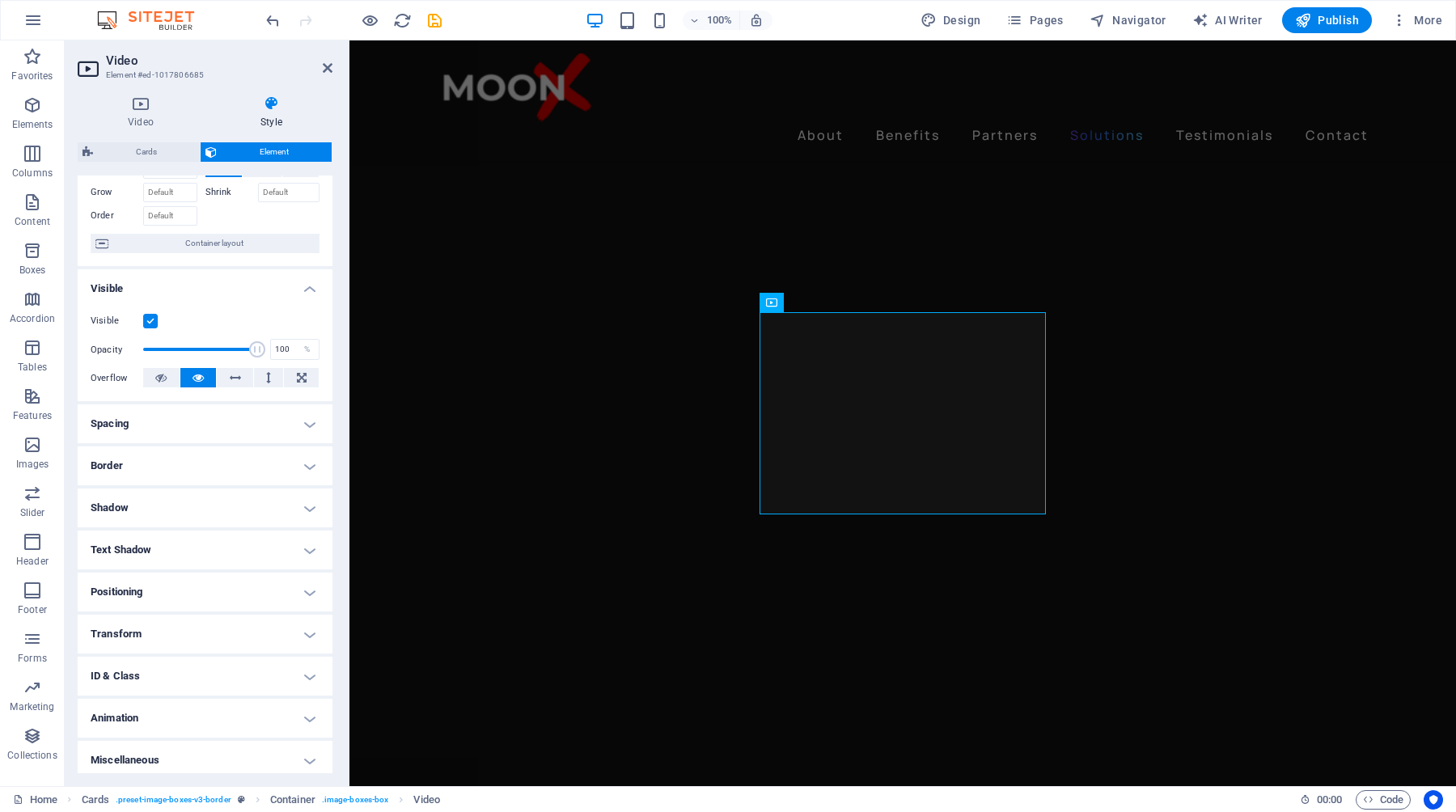
scroll to position [85, 0]
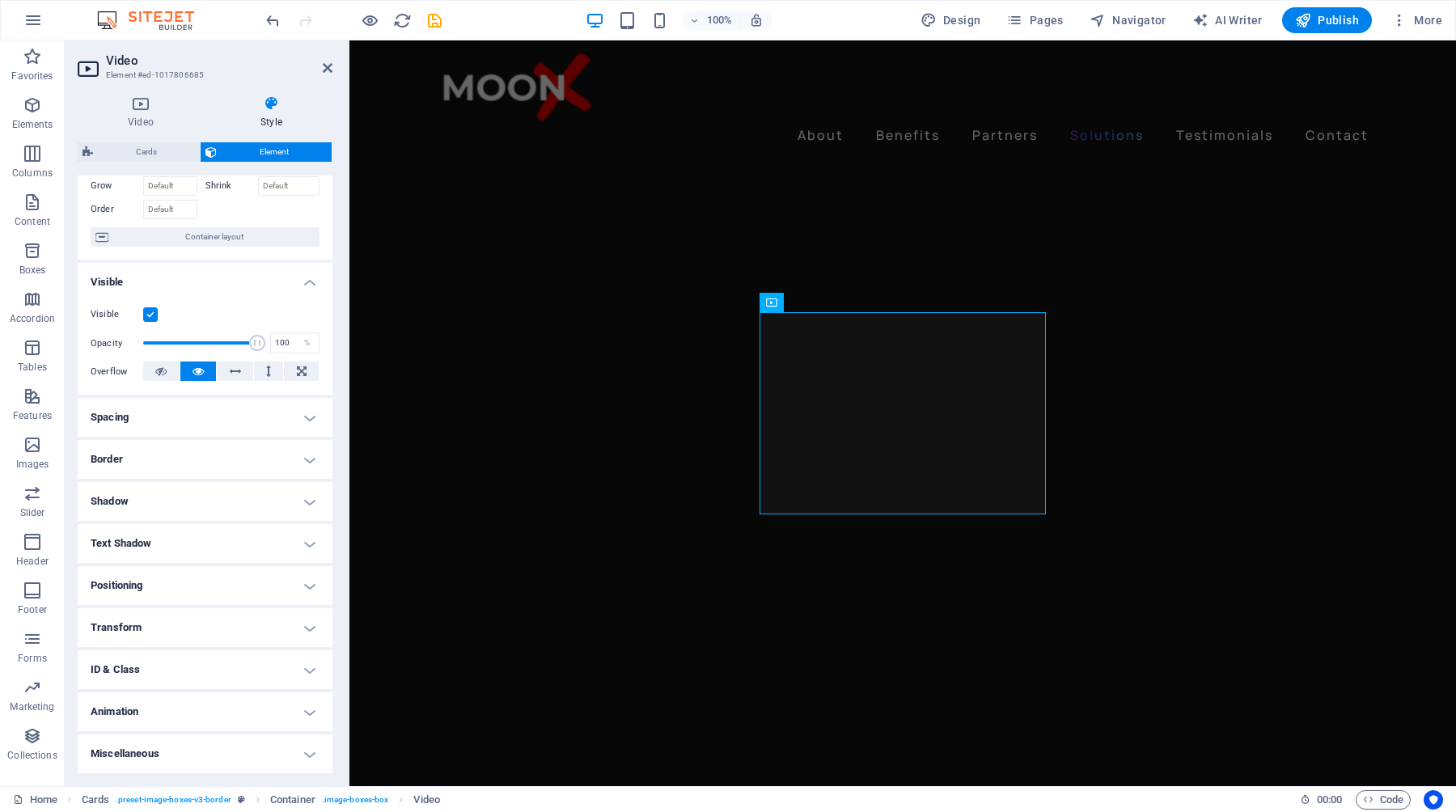
click at [299, 631] on h4 "Transform" at bounding box center [204, 628] width 255 height 39
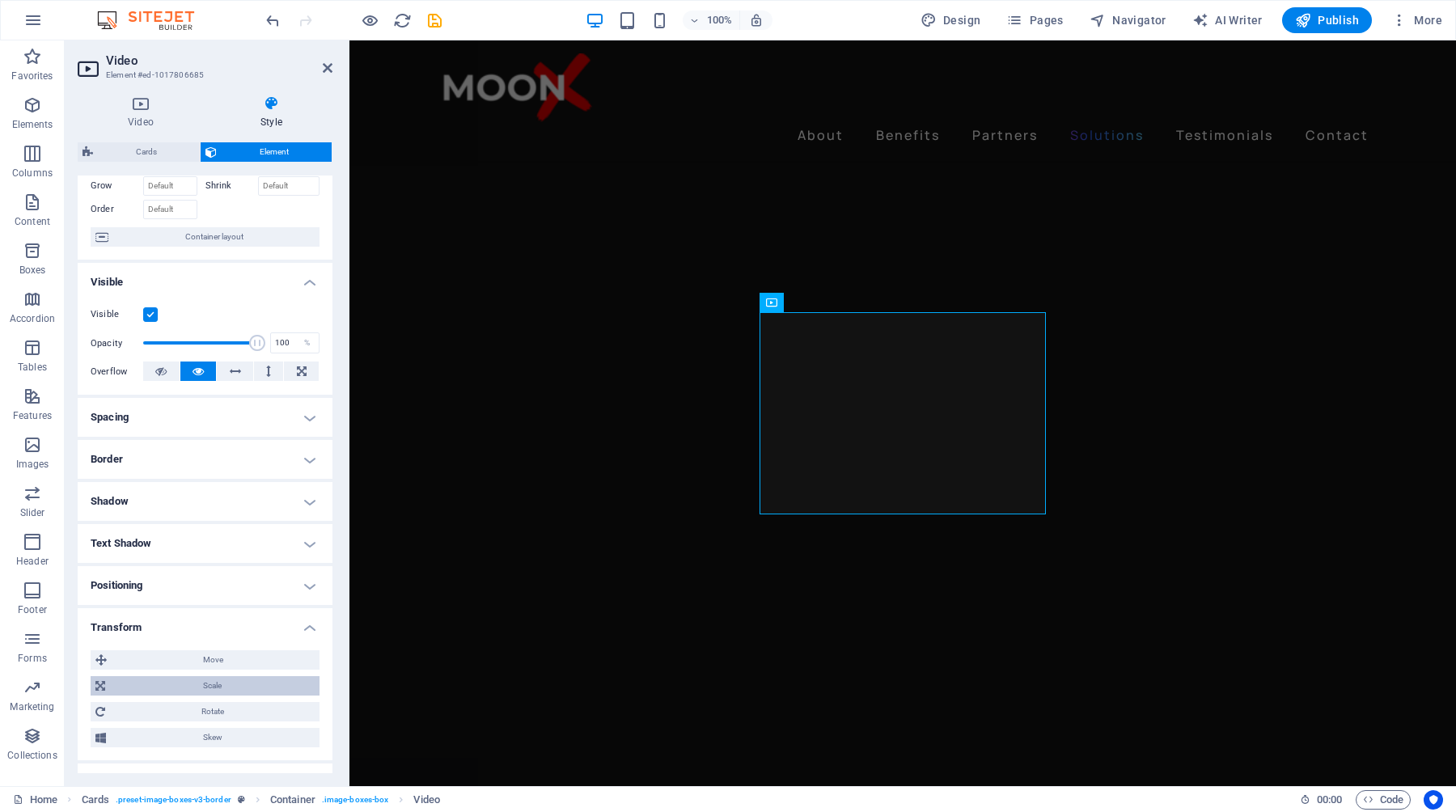
click at [249, 684] on span "Scale" at bounding box center [212, 686] width 205 height 20
click at [229, 717] on input "100" at bounding box center [234, 717] width 168 height 20
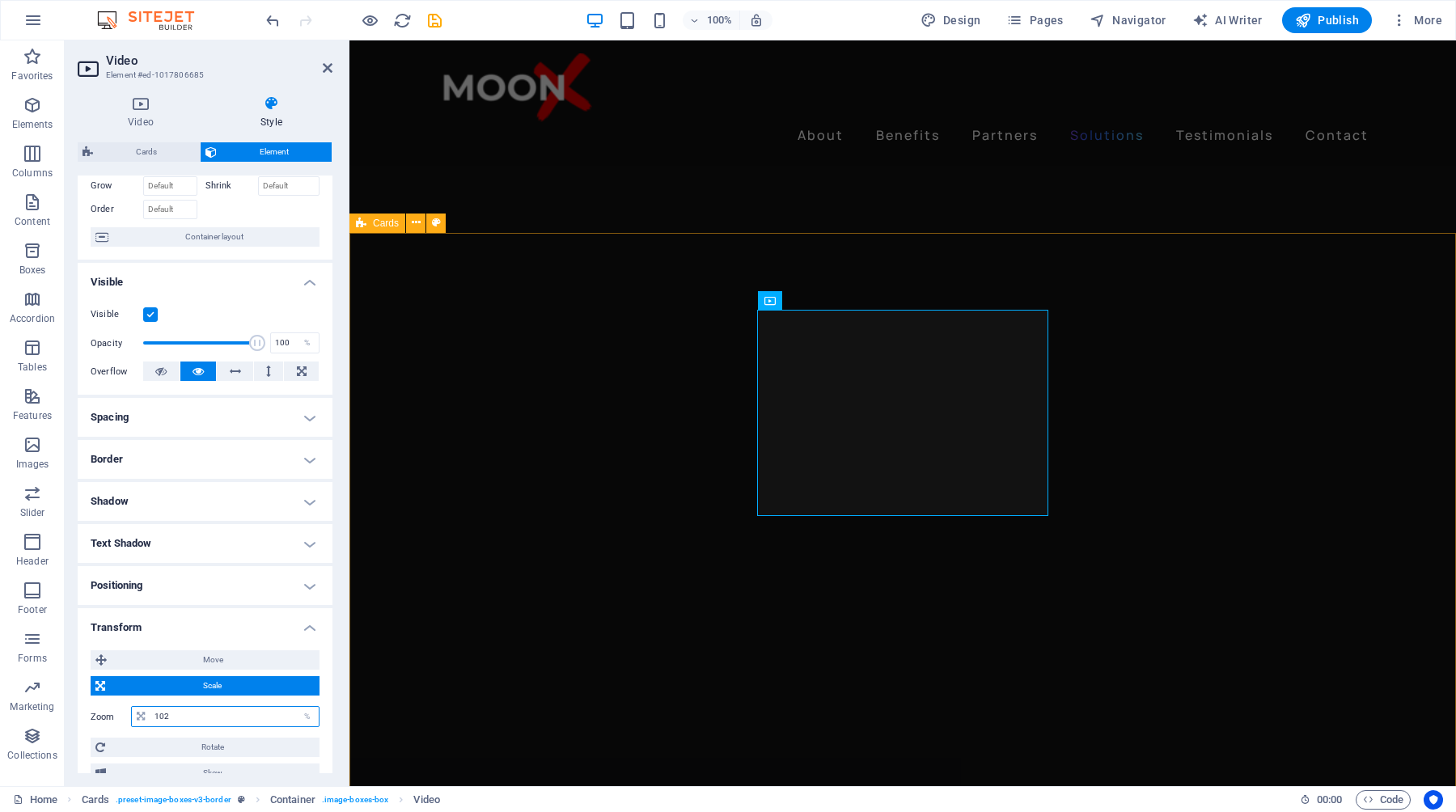
type input "102"
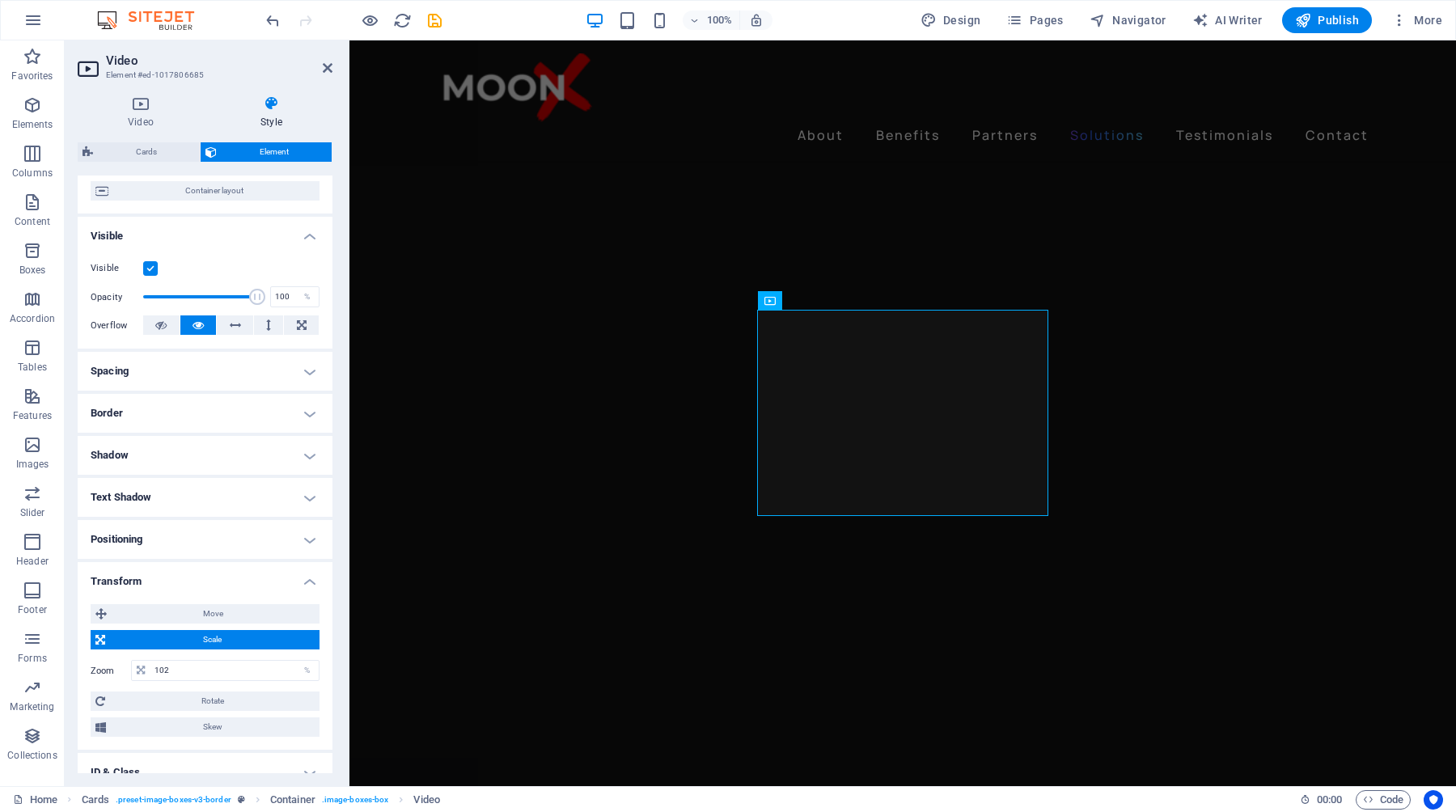
scroll to position [136, 0]
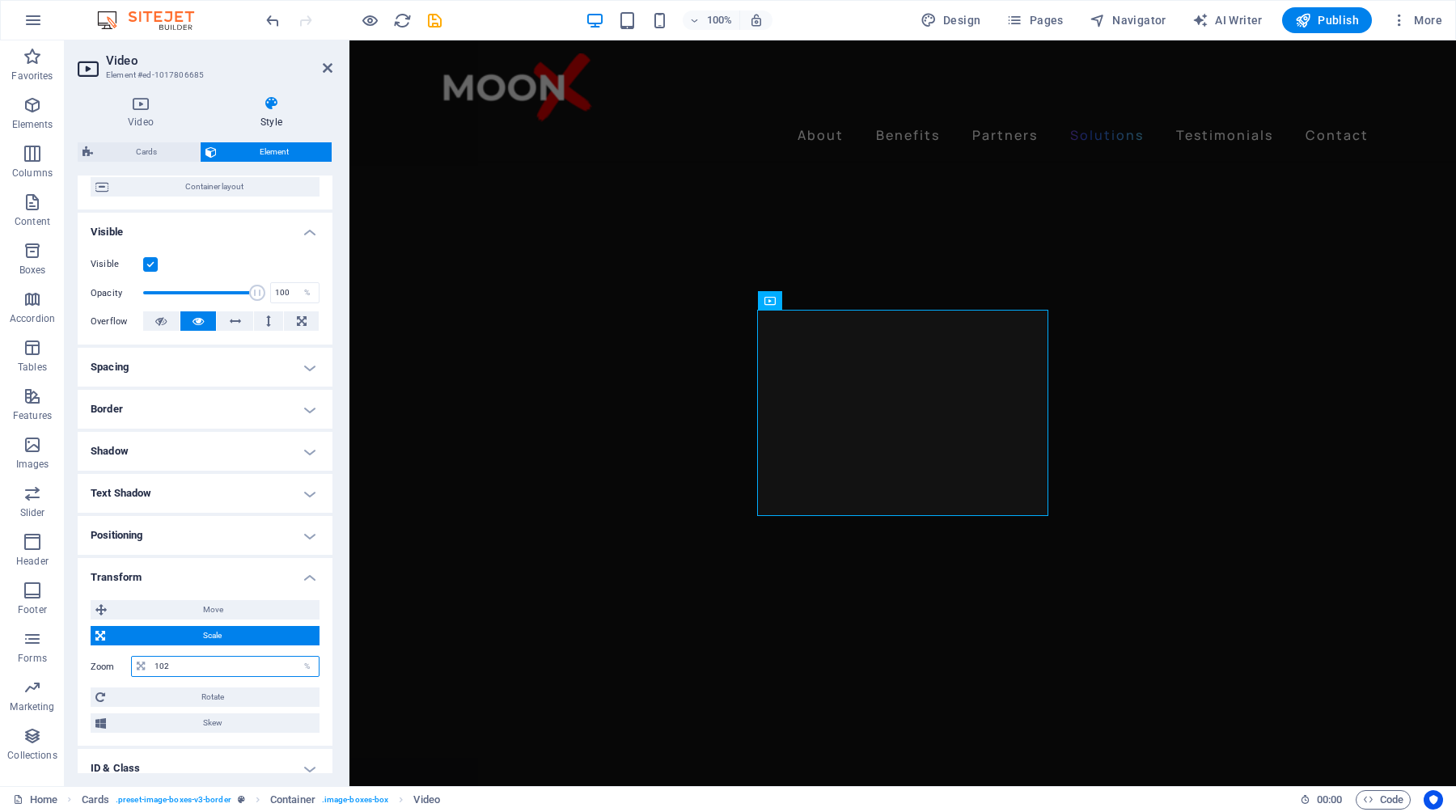
click at [194, 668] on input "102" at bounding box center [234, 667] width 168 height 20
type input "105"
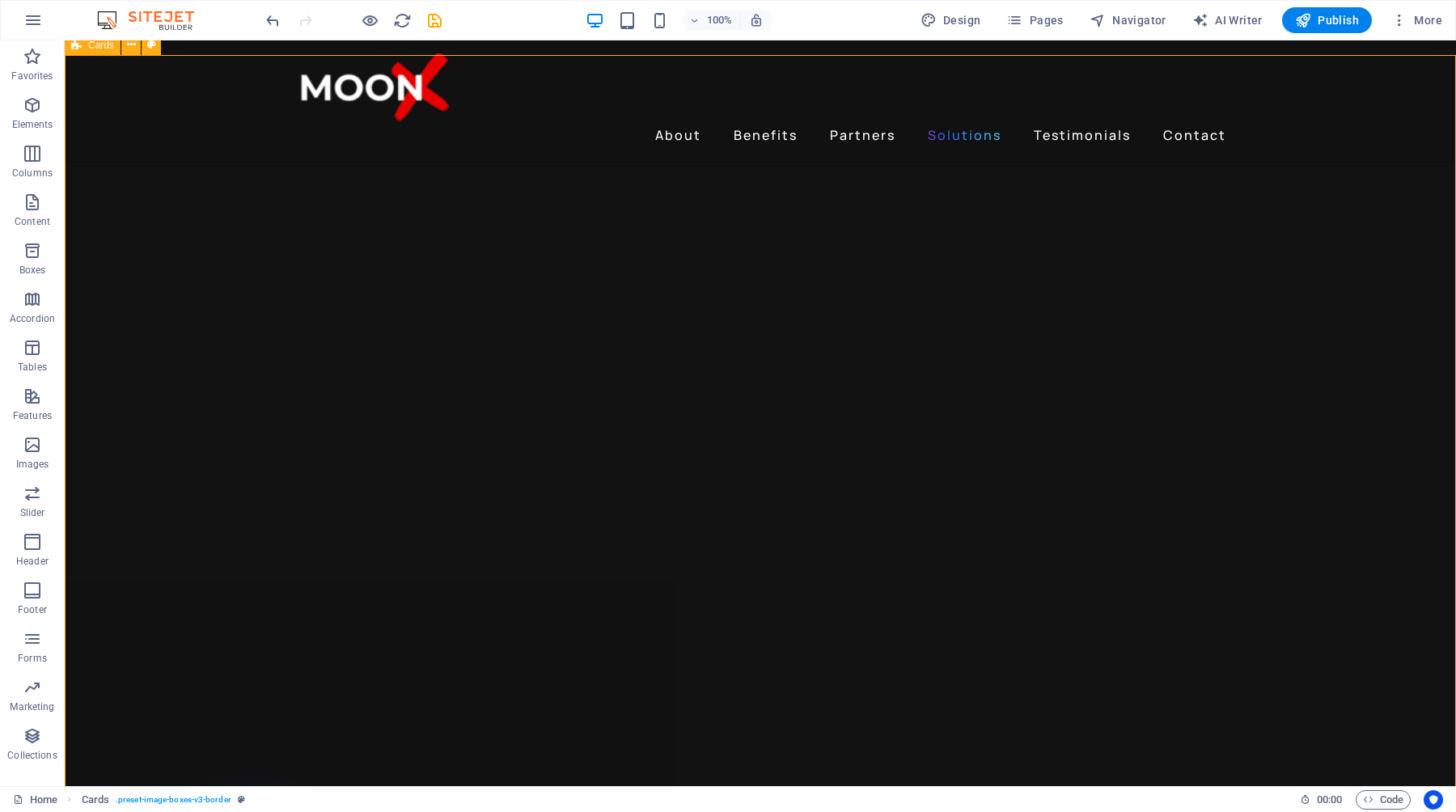
scroll to position [2637, 0]
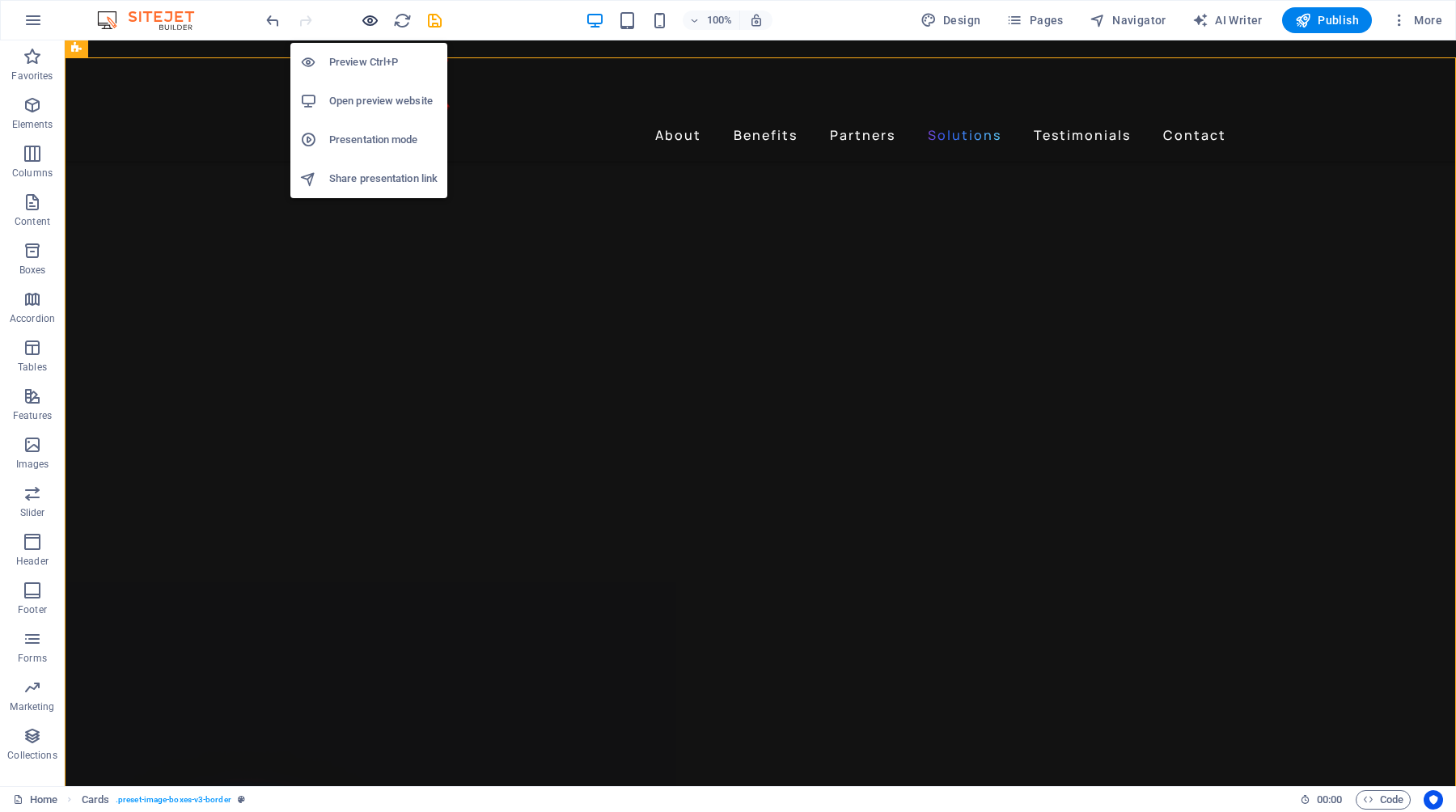
click at [373, 20] on icon "button" at bounding box center [370, 21] width 19 height 19
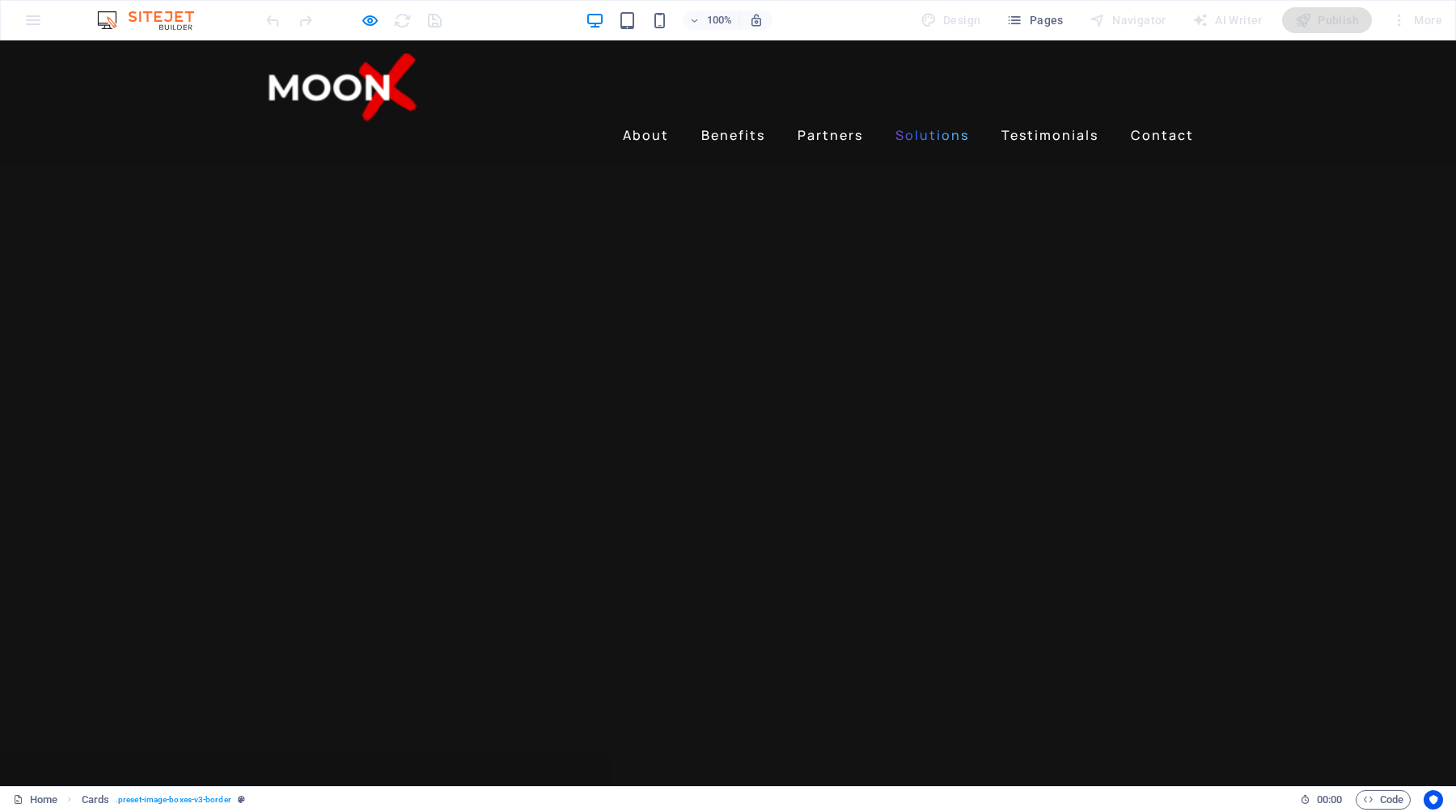
scroll to position [2447, 0]
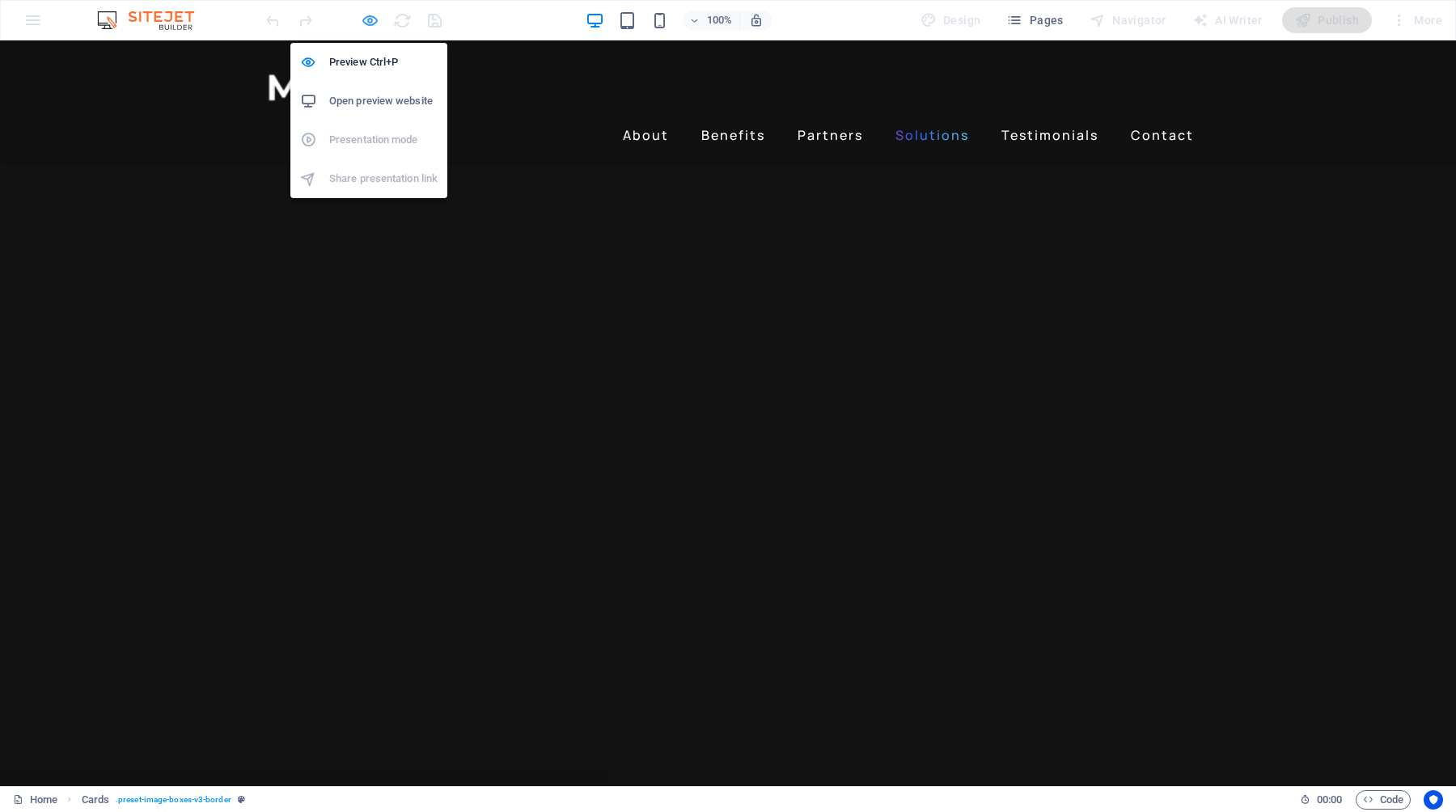
click at [374, 24] on icon "button" at bounding box center [370, 21] width 19 height 19
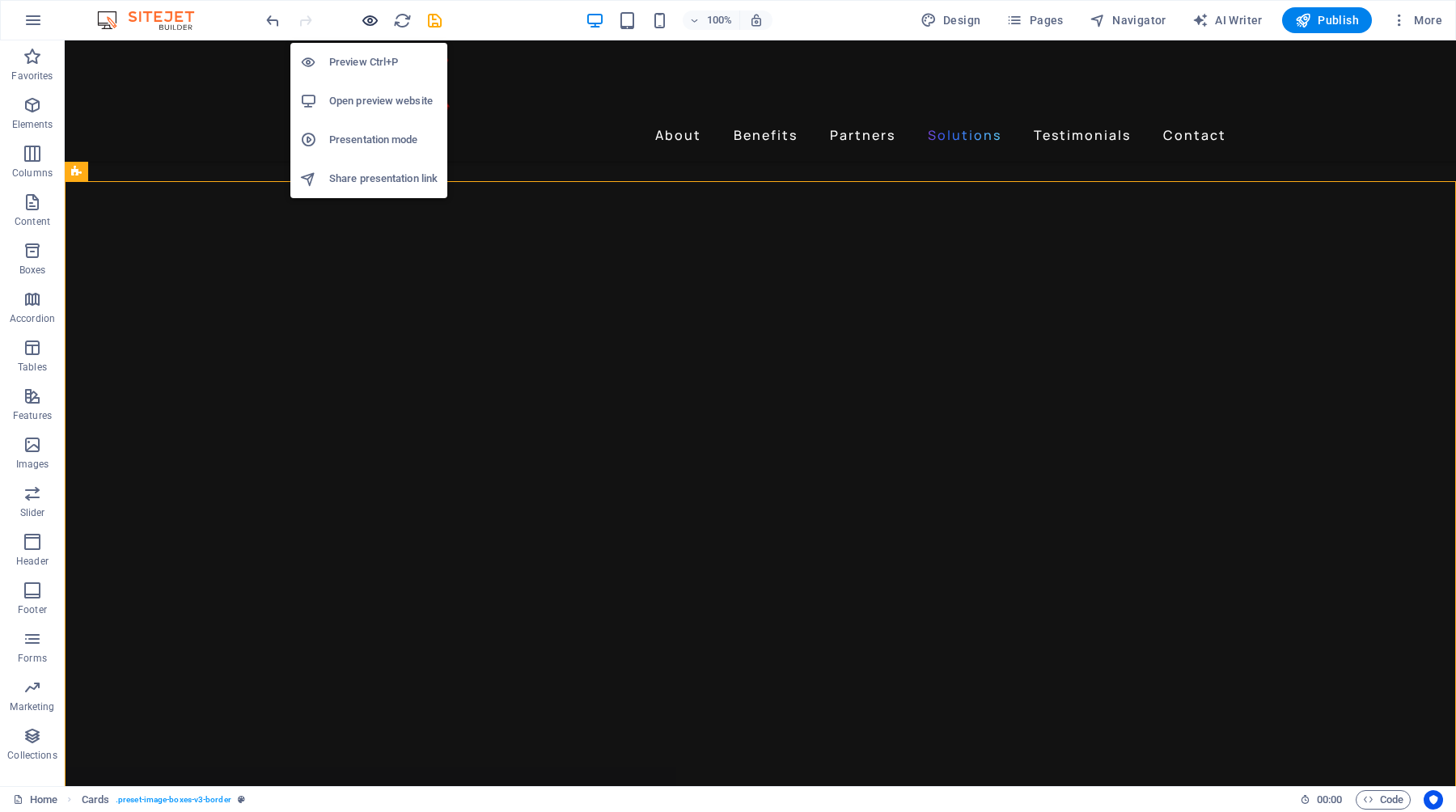
scroll to position [2512, 0]
click at [371, 21] on icon "button" at bounding box center [370, 21] width 19 height 19
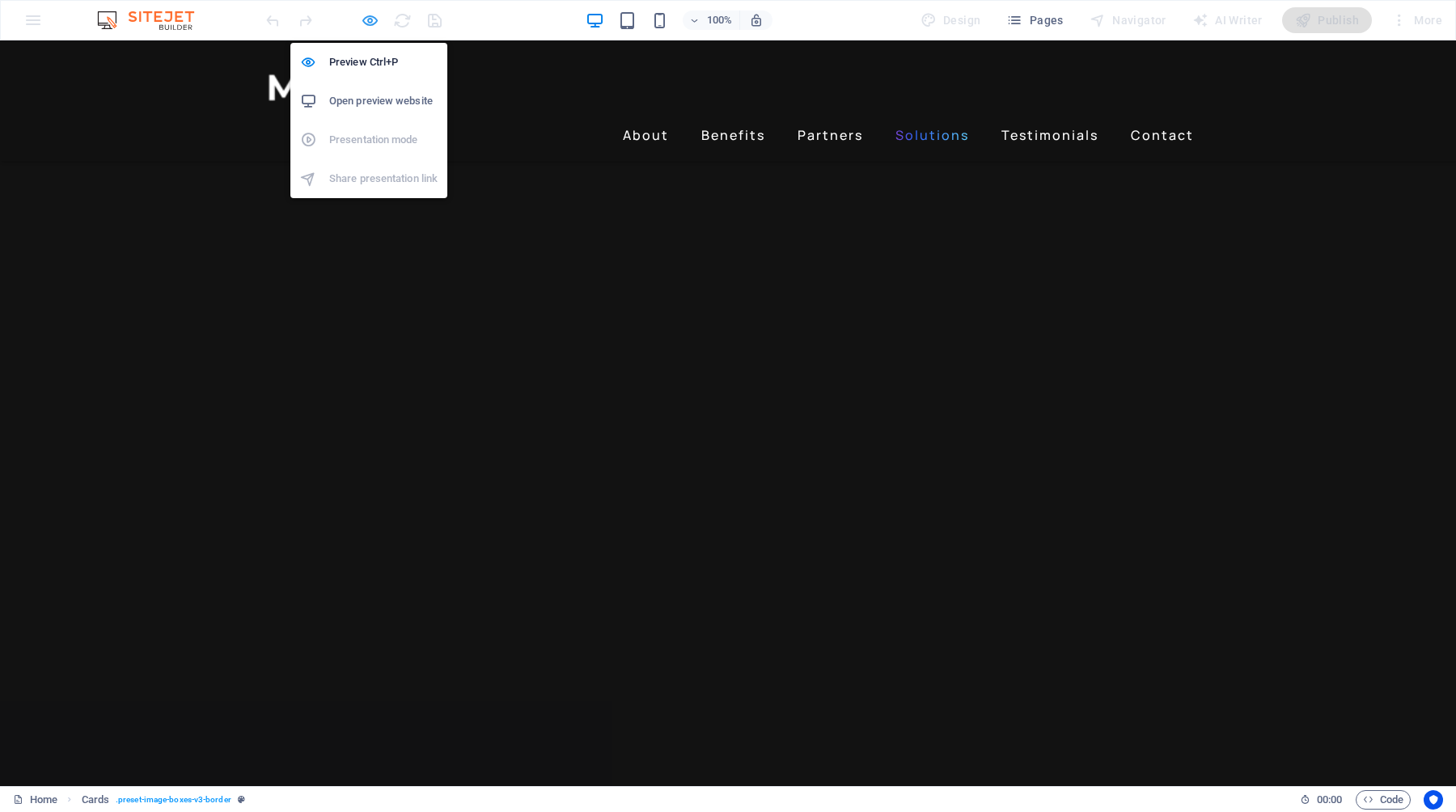
scroll to position [2447, 0]
click at [369, 25] on icon "button" at bounding box center [370, 21] width 19 height 19
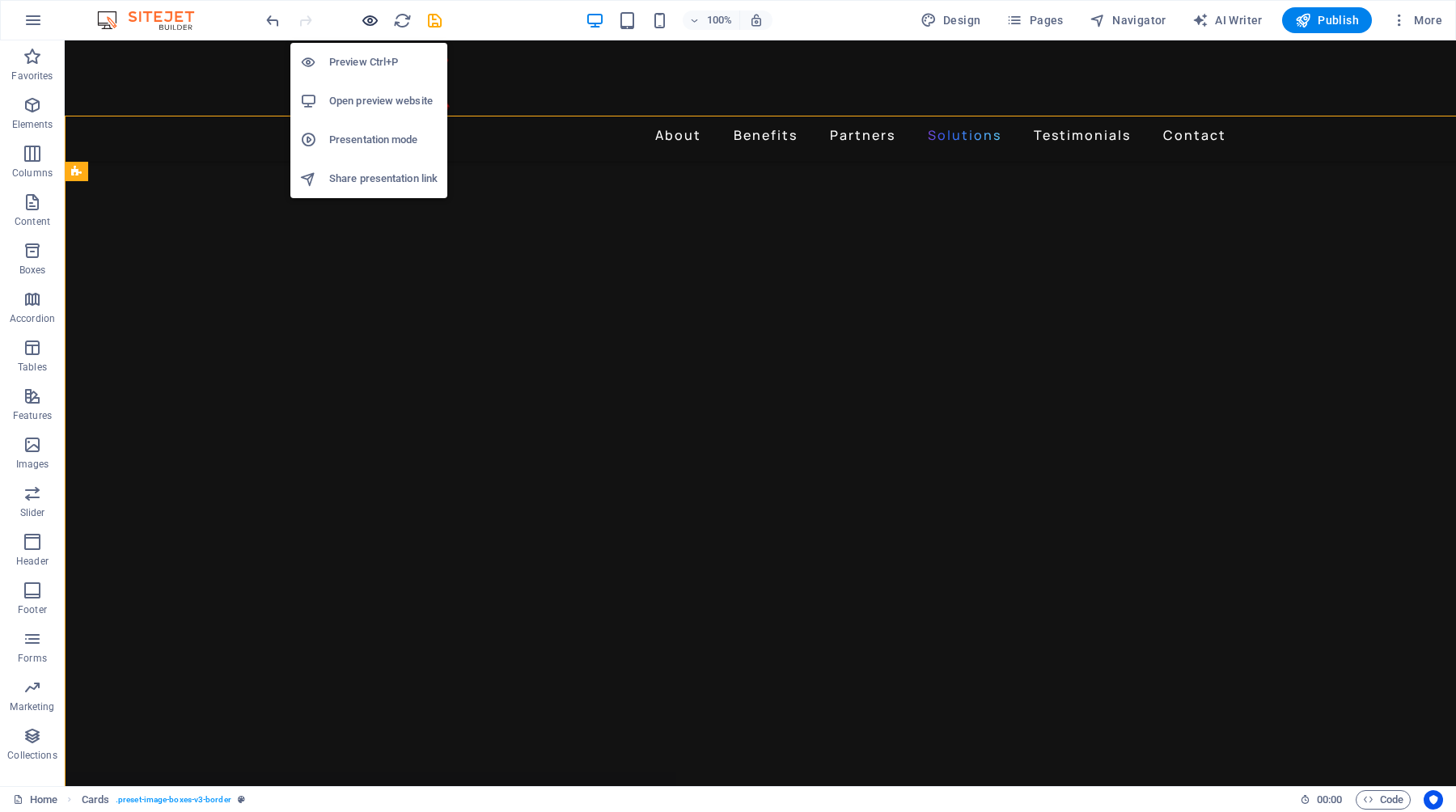
scroll to position [2512, 0]
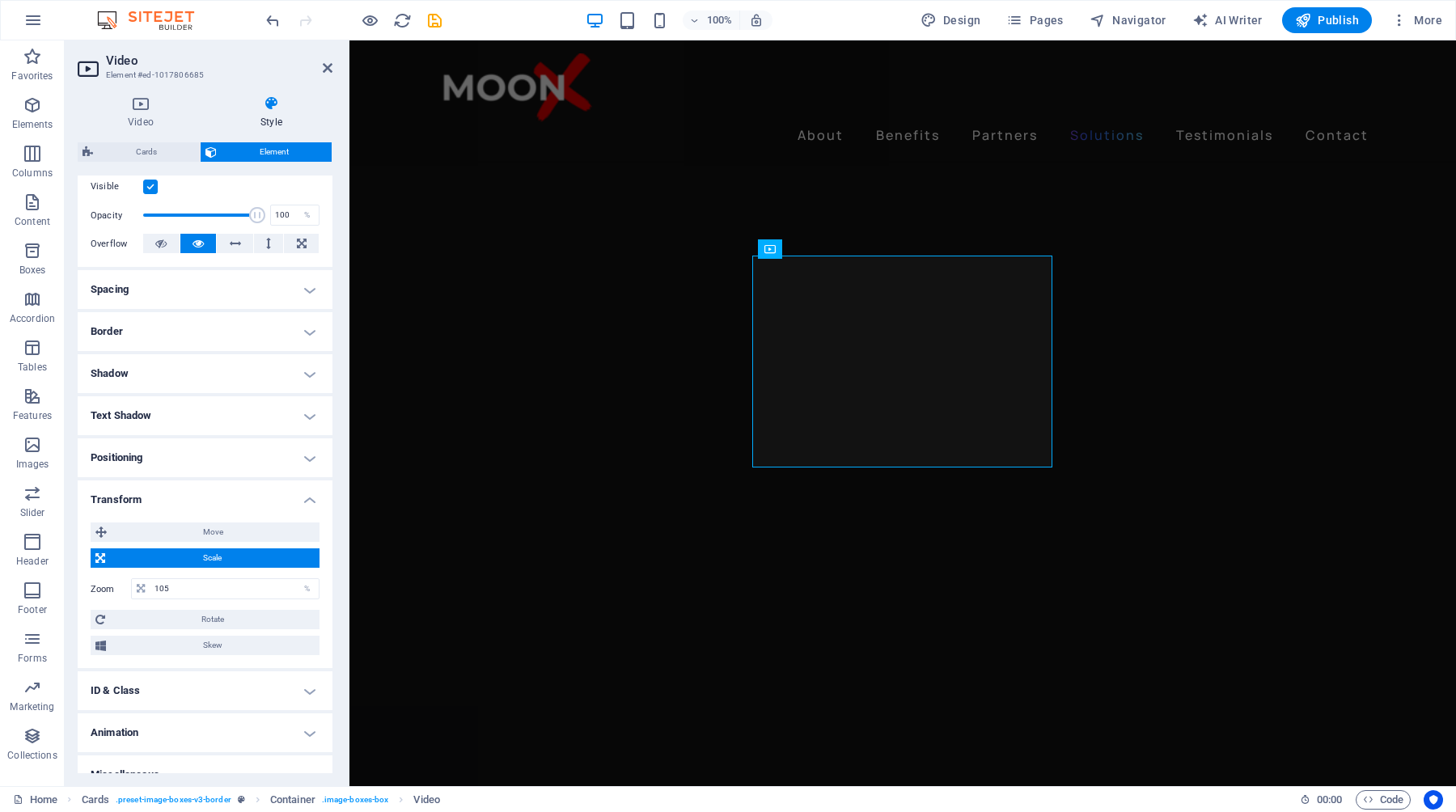
scroll to position [219, 0]
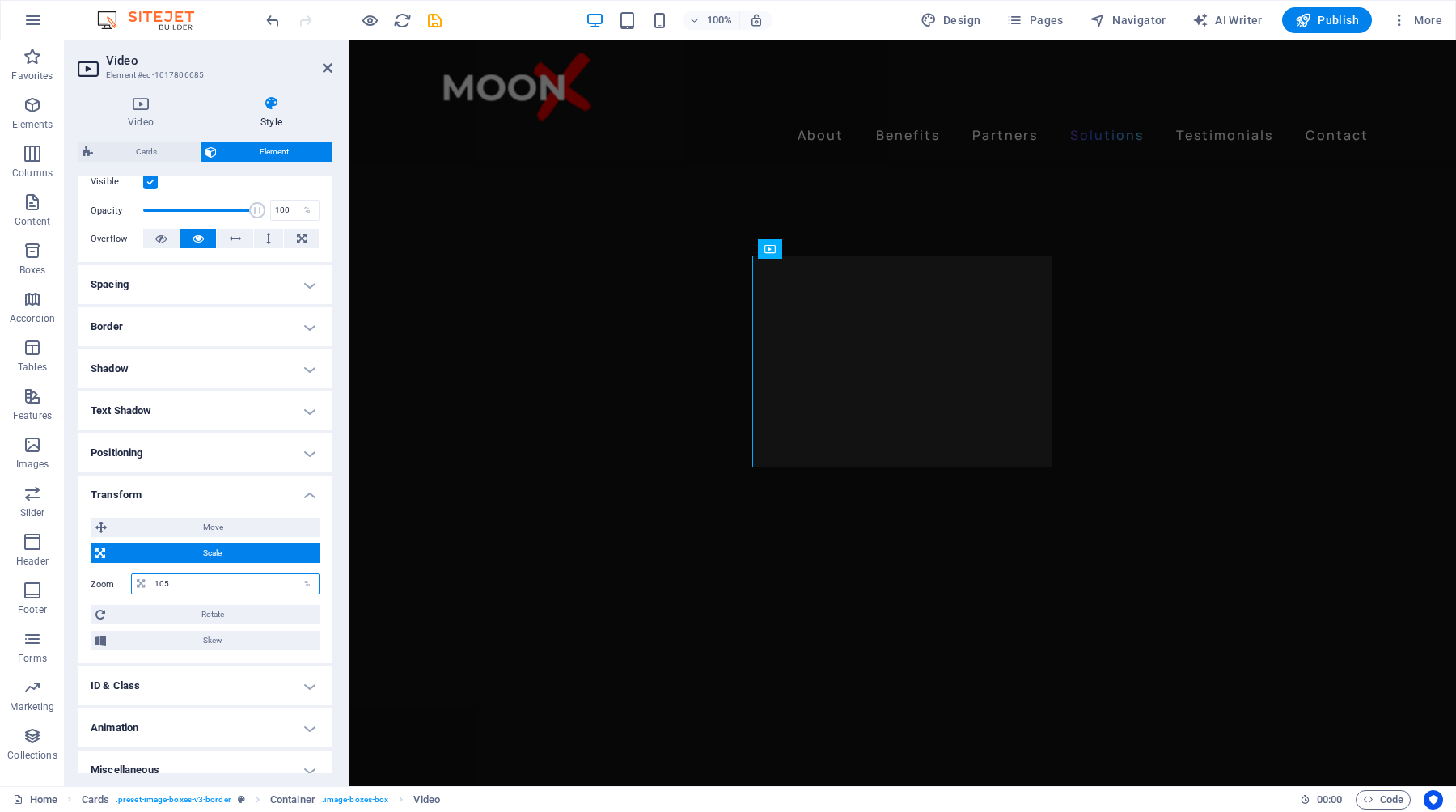
click at [207, 590] on input "105" at bounding box center [234, 584] width 168 height 20
click at [485, 246] on span "Container" at bounding box center [488, 249] width 42 height 10
type input "100"
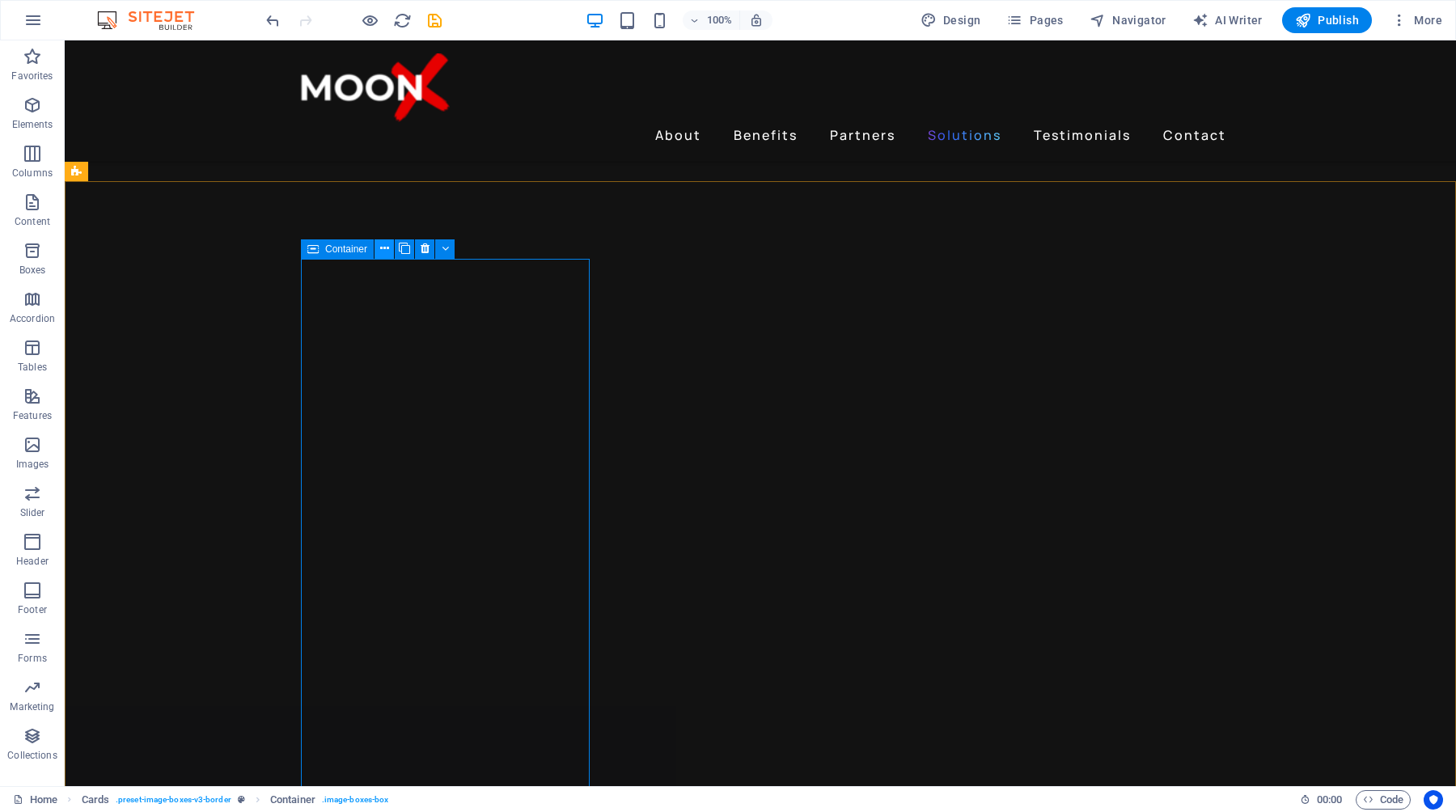
click at [387, 251] on icon at bounding box center [385, 248] width 9 height 17
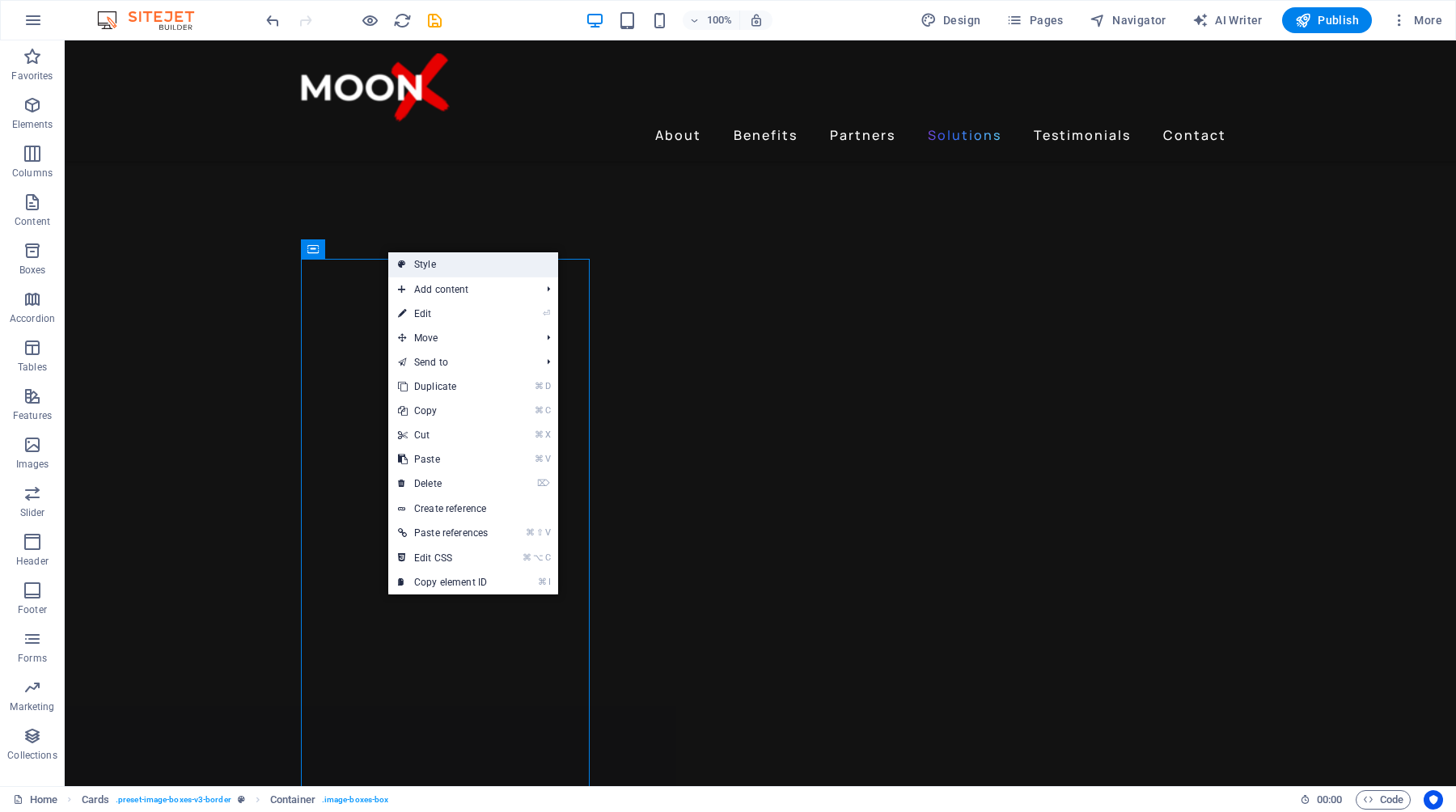
click at [424, 263] on link "Style" at bounding box center [473, 264] width 170 height 24
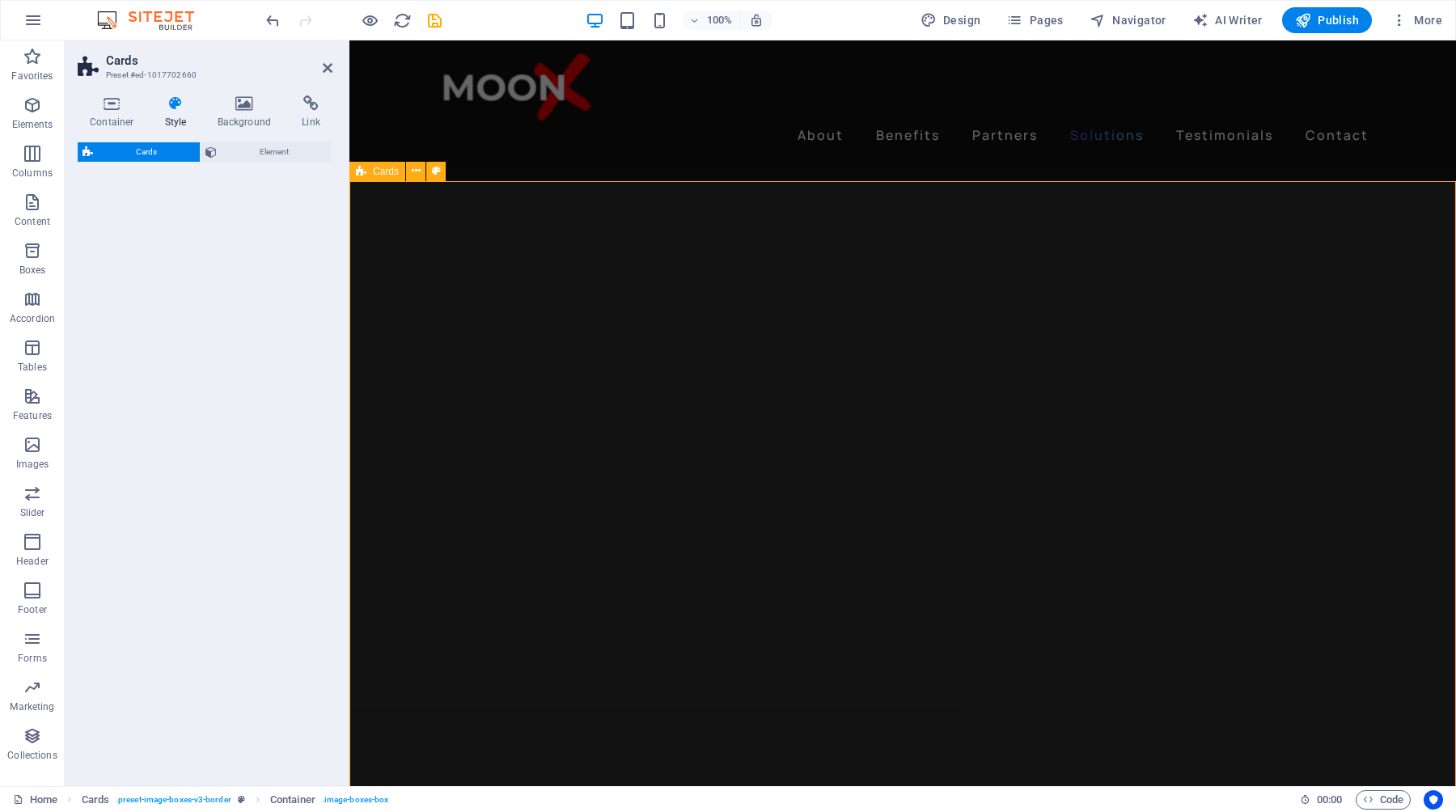
select select "rem"
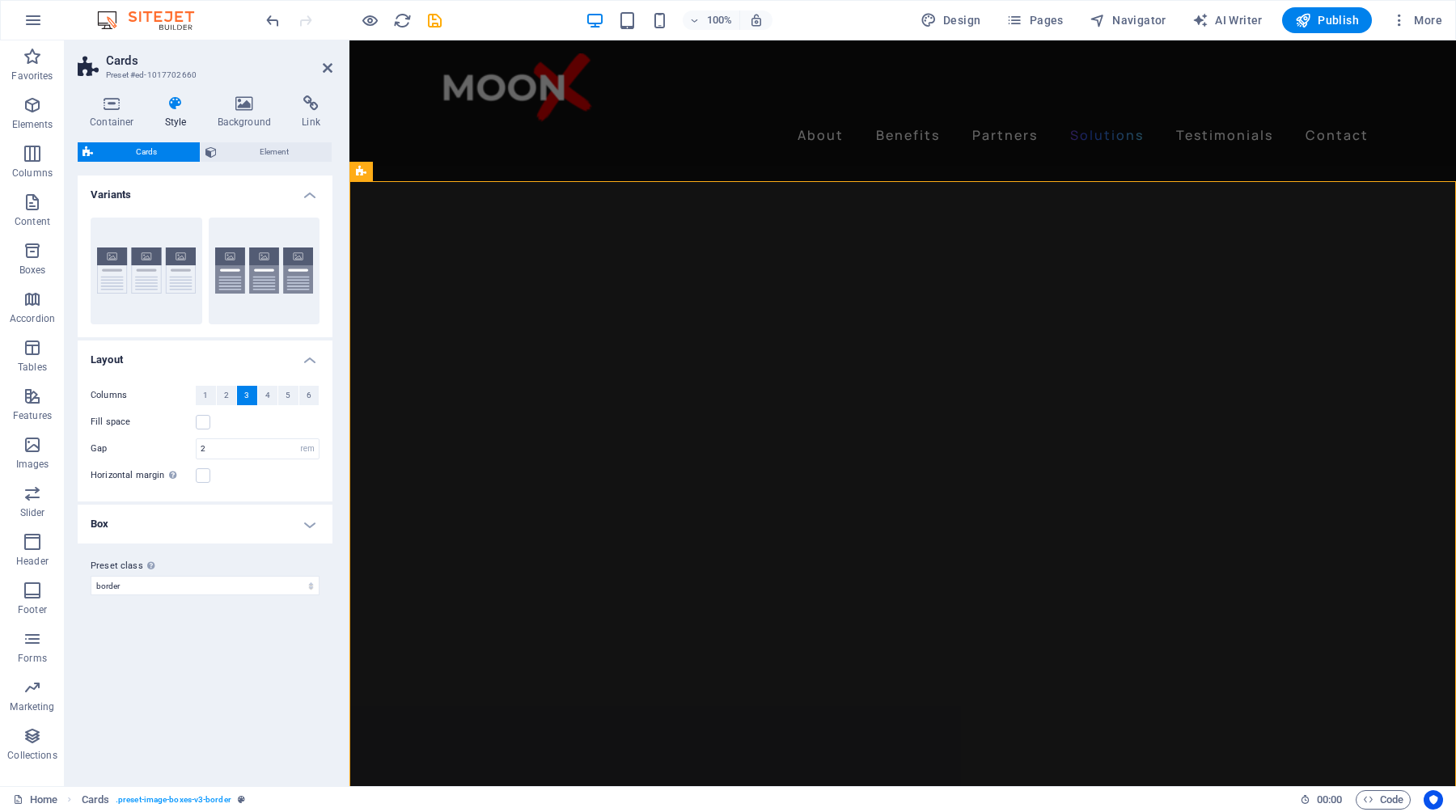
click at [305, 522] on h4 "Box" at bounding box center [204, 523] width 255 height 39
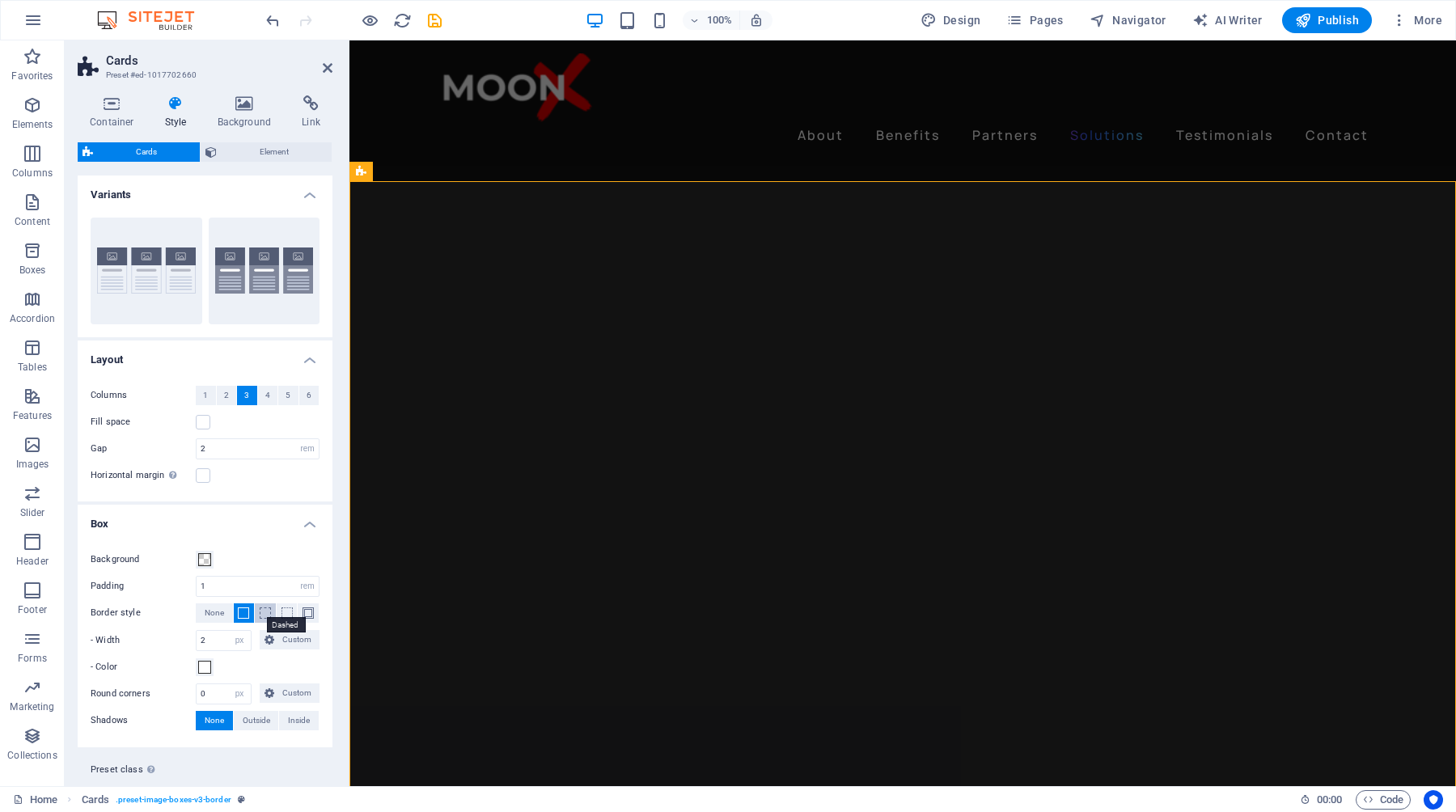
click at [264, 614] on span at bounding box center [265, 613] width 12 height 12
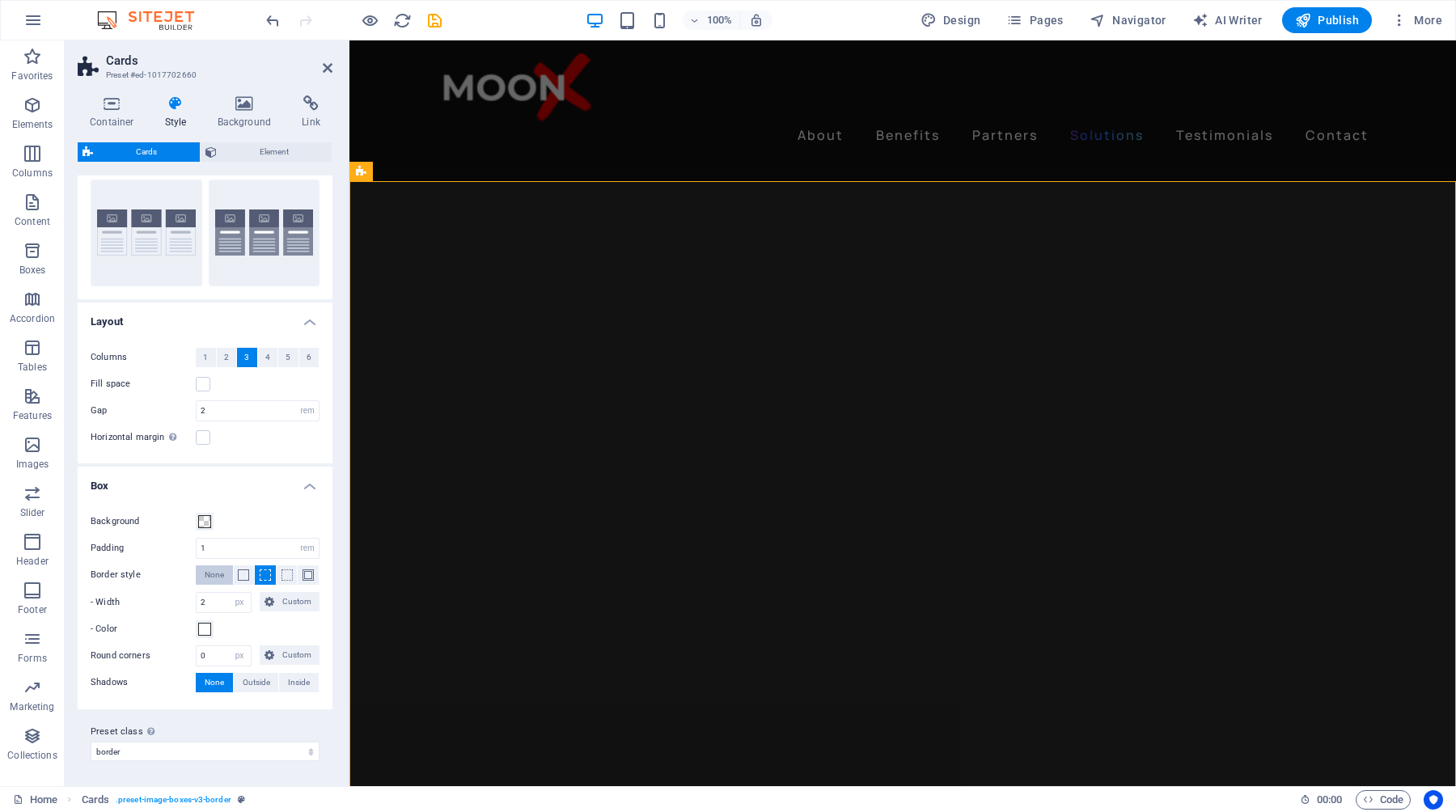
click at [221, 572] on span "None" at bounding box center [215, 576] width 20 height 20
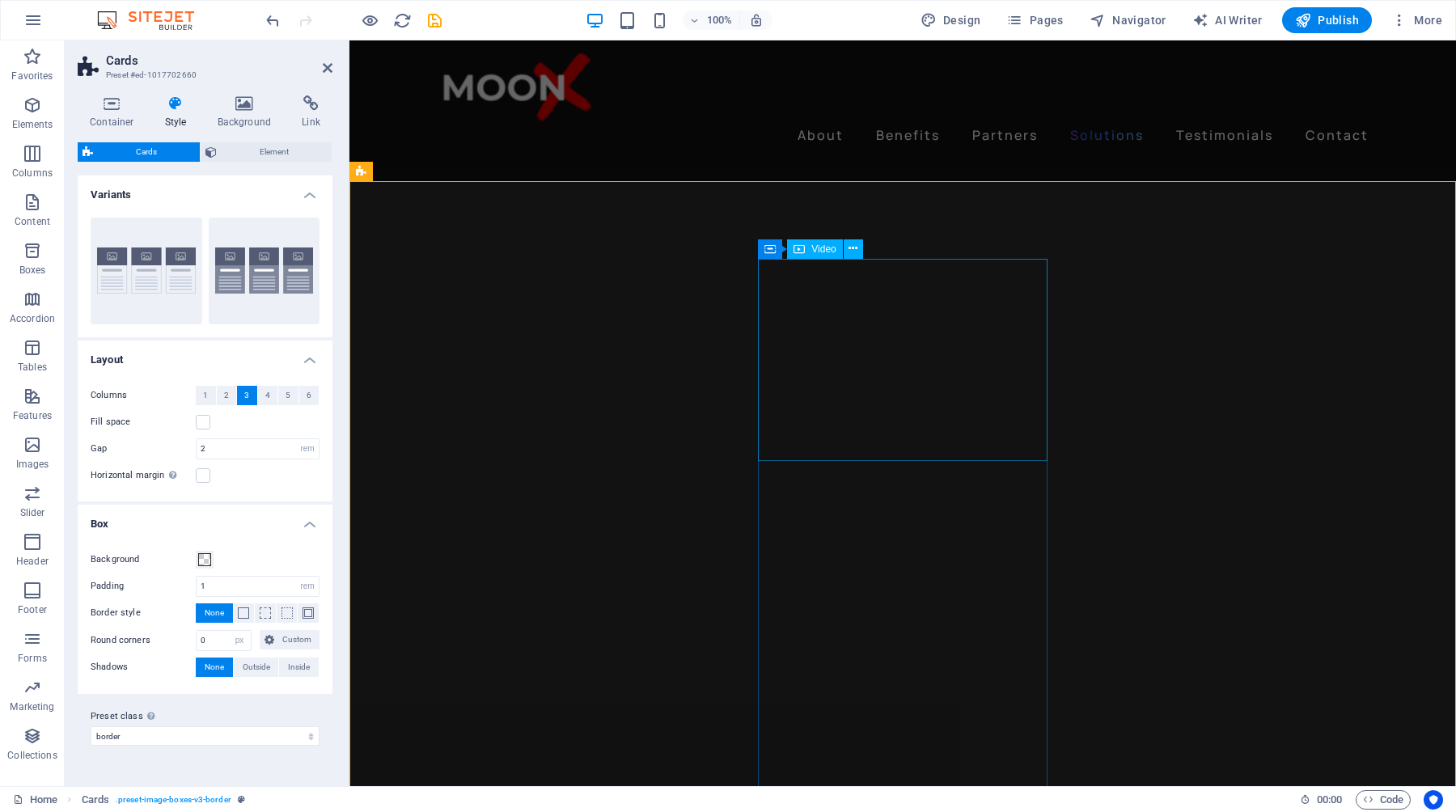
click at [799, 246] on span "Container" at bounding box center [803, 249] width 42 height 10
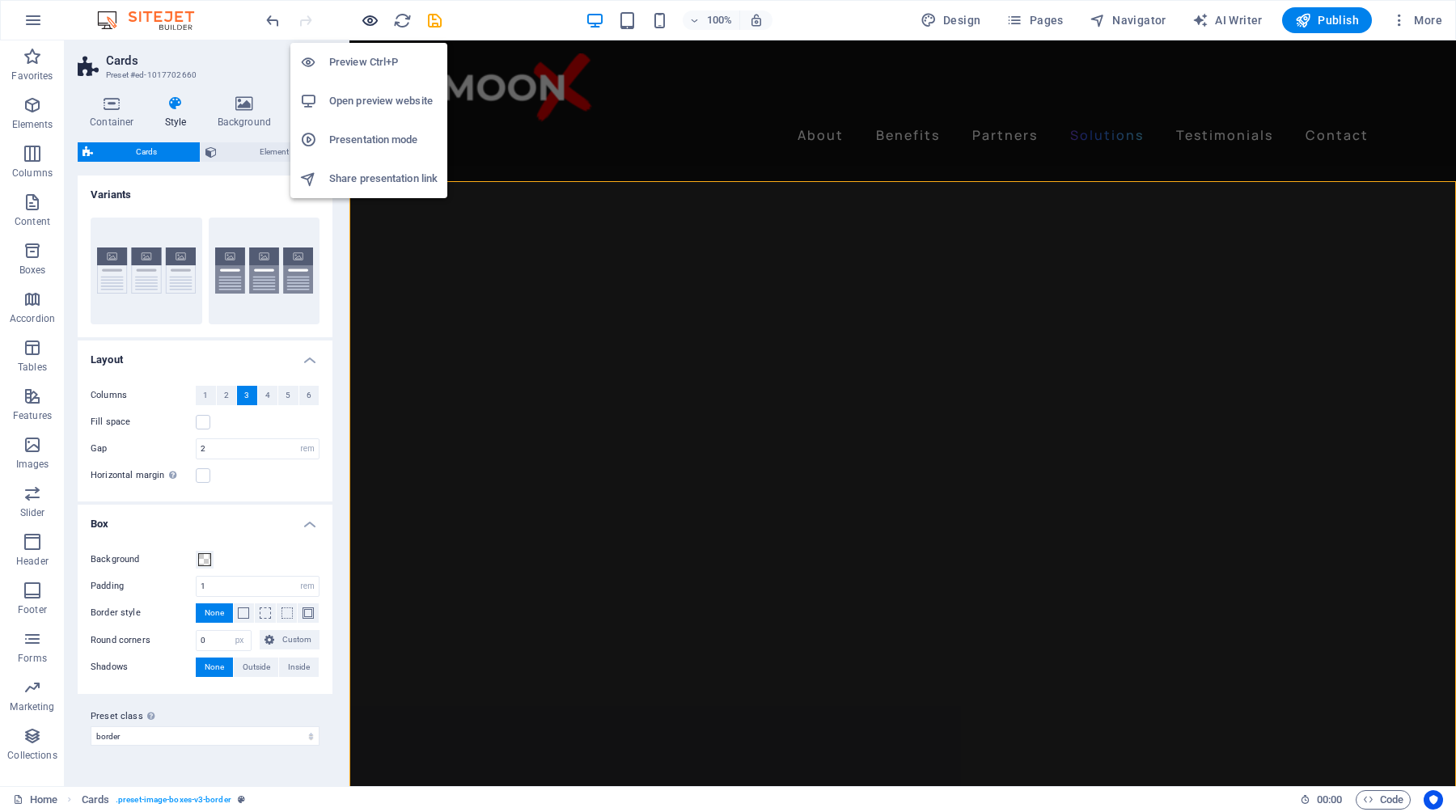
click at [372, 23] on icon "button" at bounding box center [370, 21] width 19 height 19
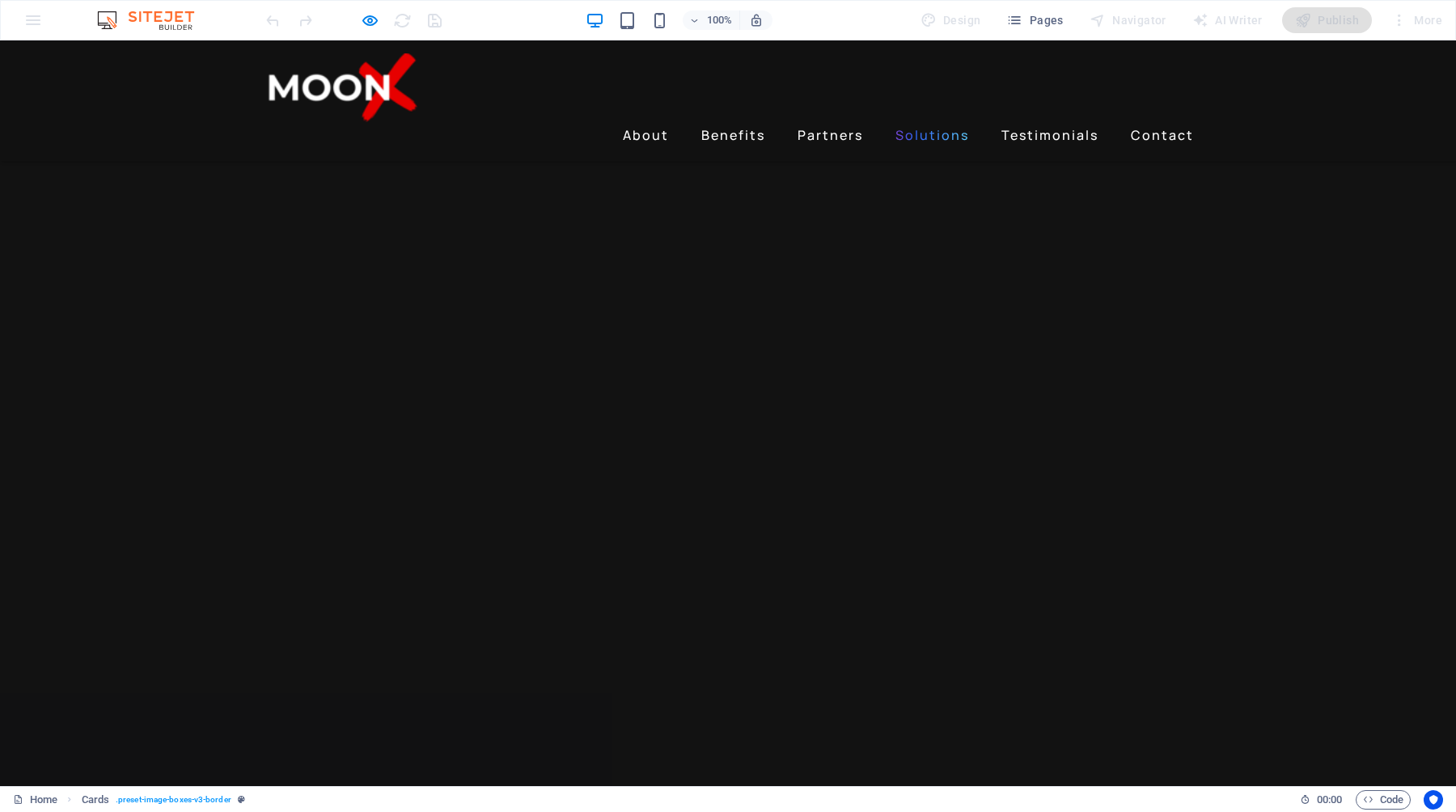
scroll to position [2514, 0]
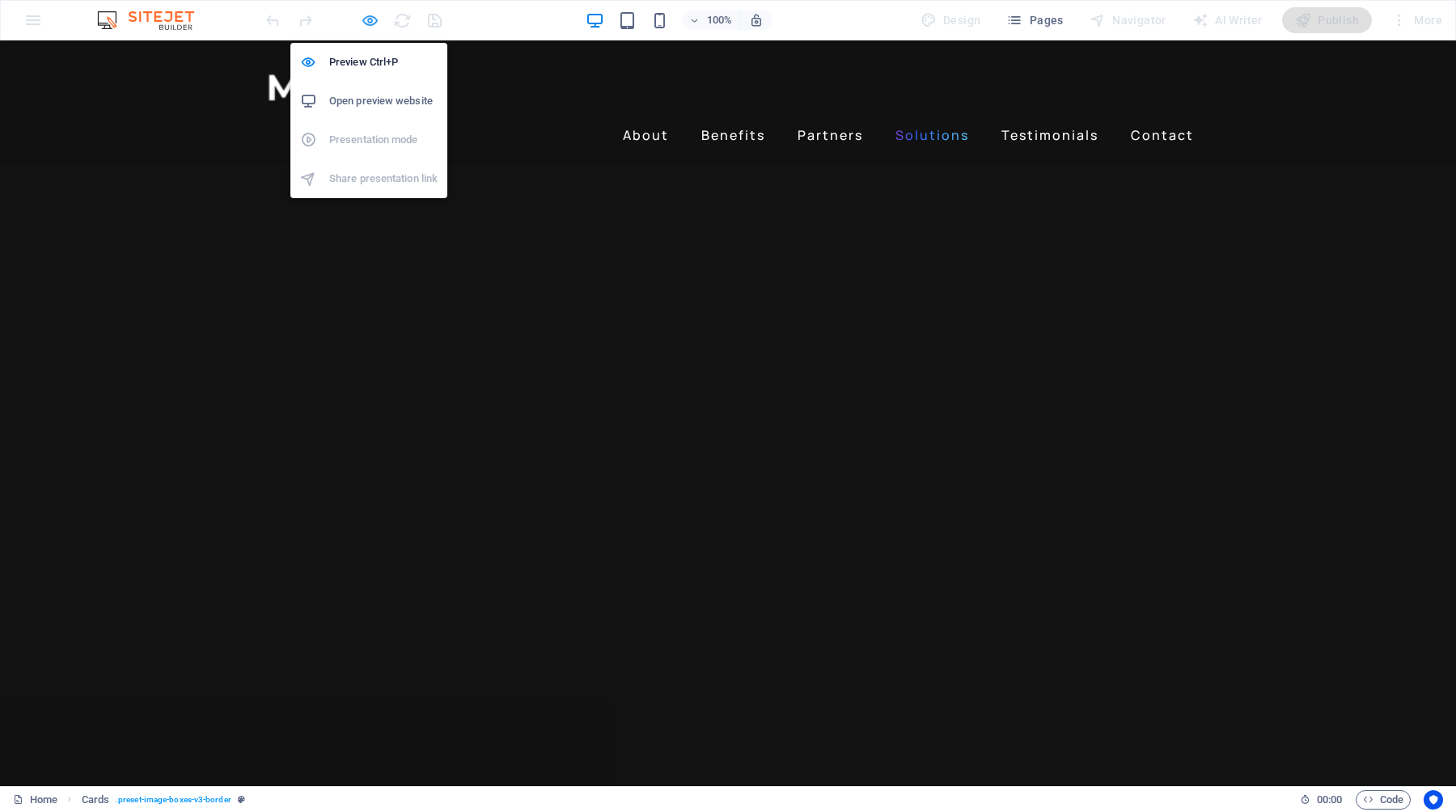
click at [363, 25] on icon "button" at bounding box center [370, 21] width 19 height 19
select select "rem"
select select "px"
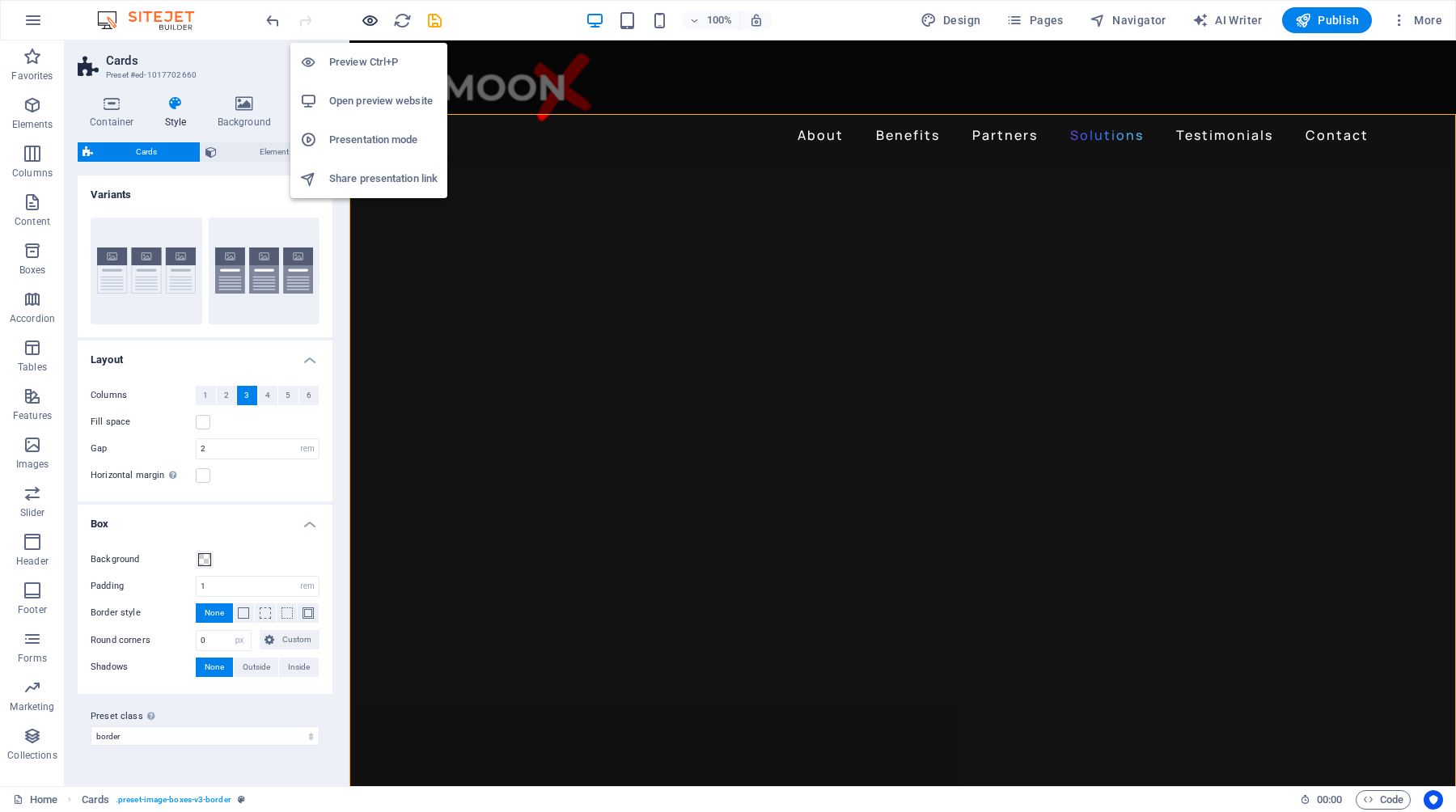
scroll to position [2580, 0]
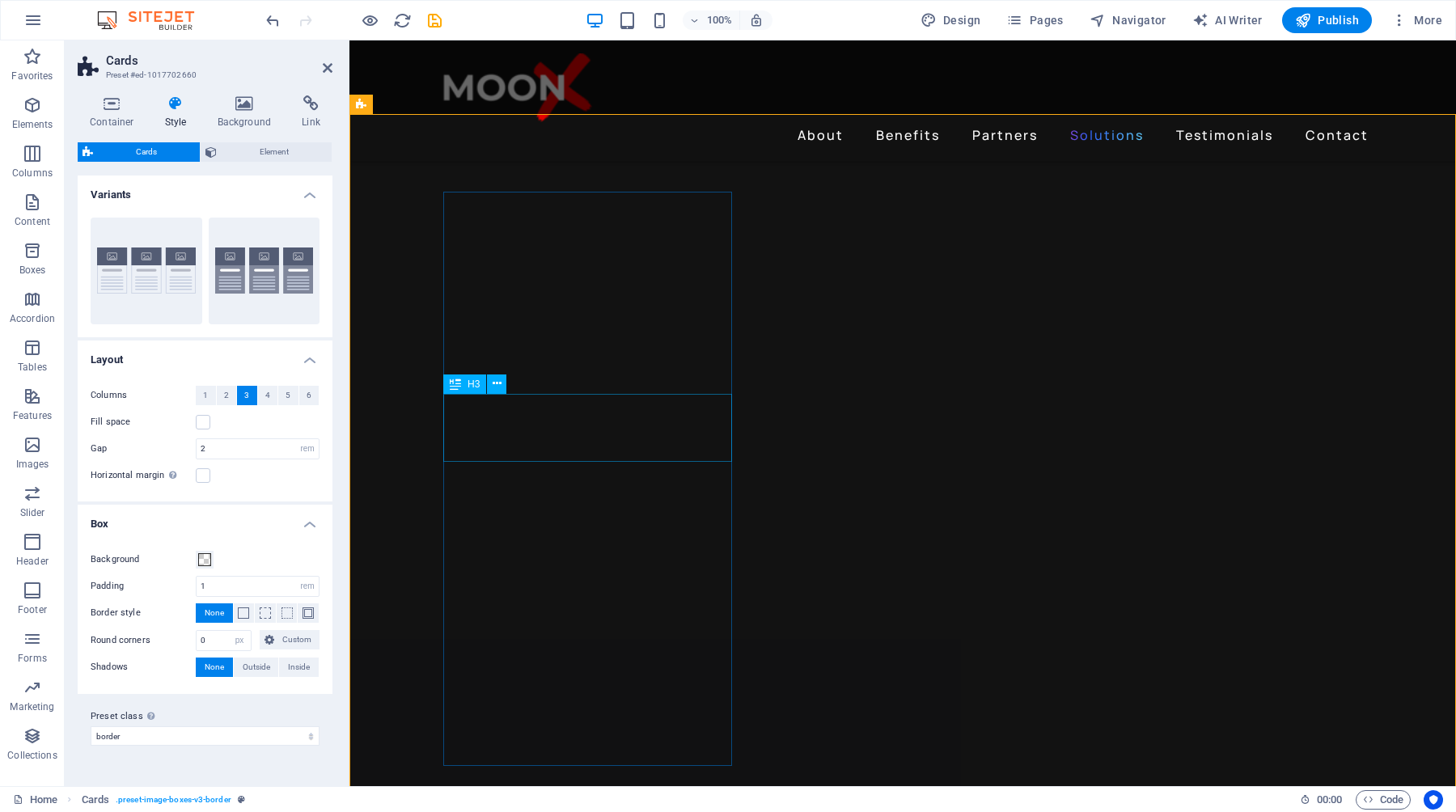
click at [241, 614] on span at bounding box center [243, 613] width 12 height 12
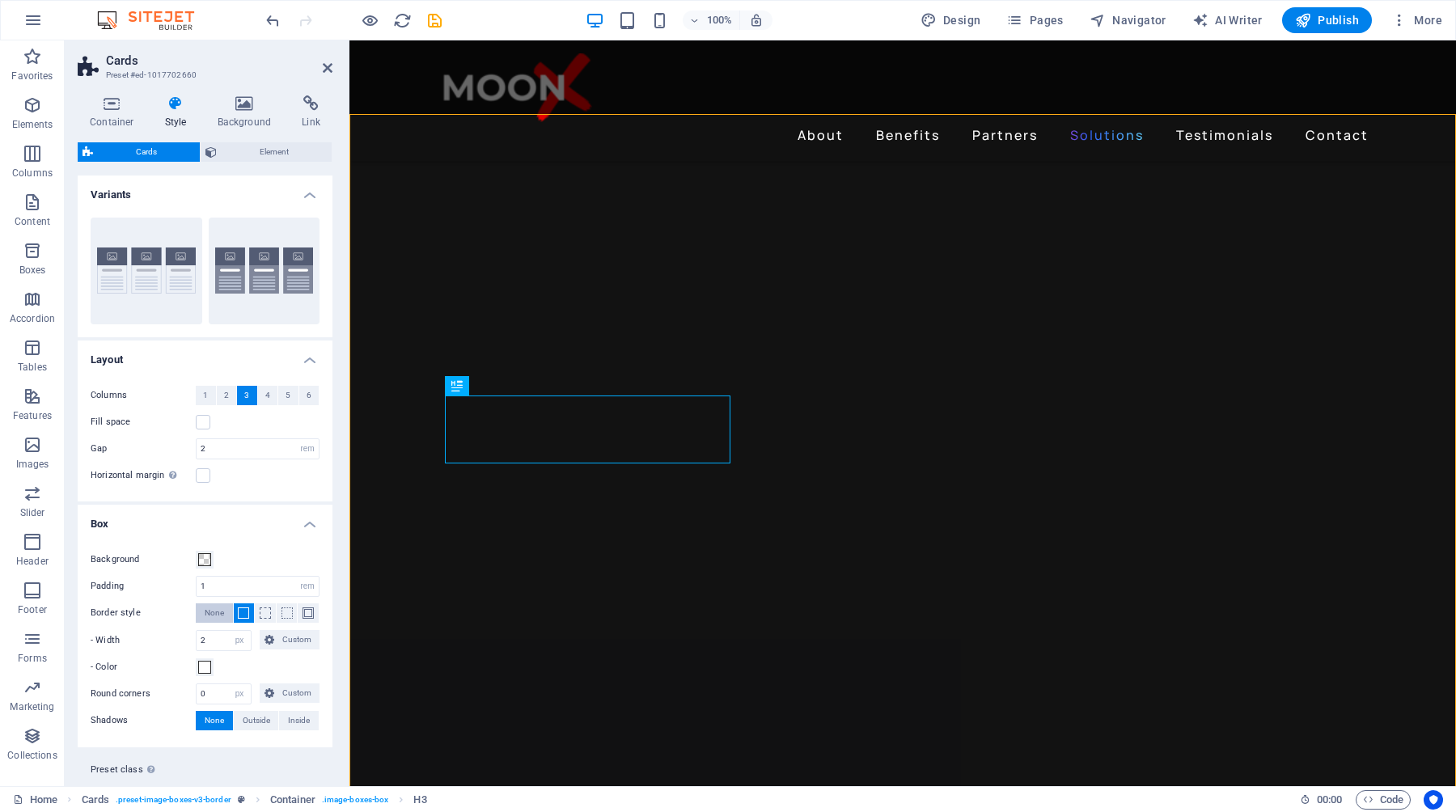
click at [217, 616] on span "None" at bounding box center [215, 613] width 20 height 20
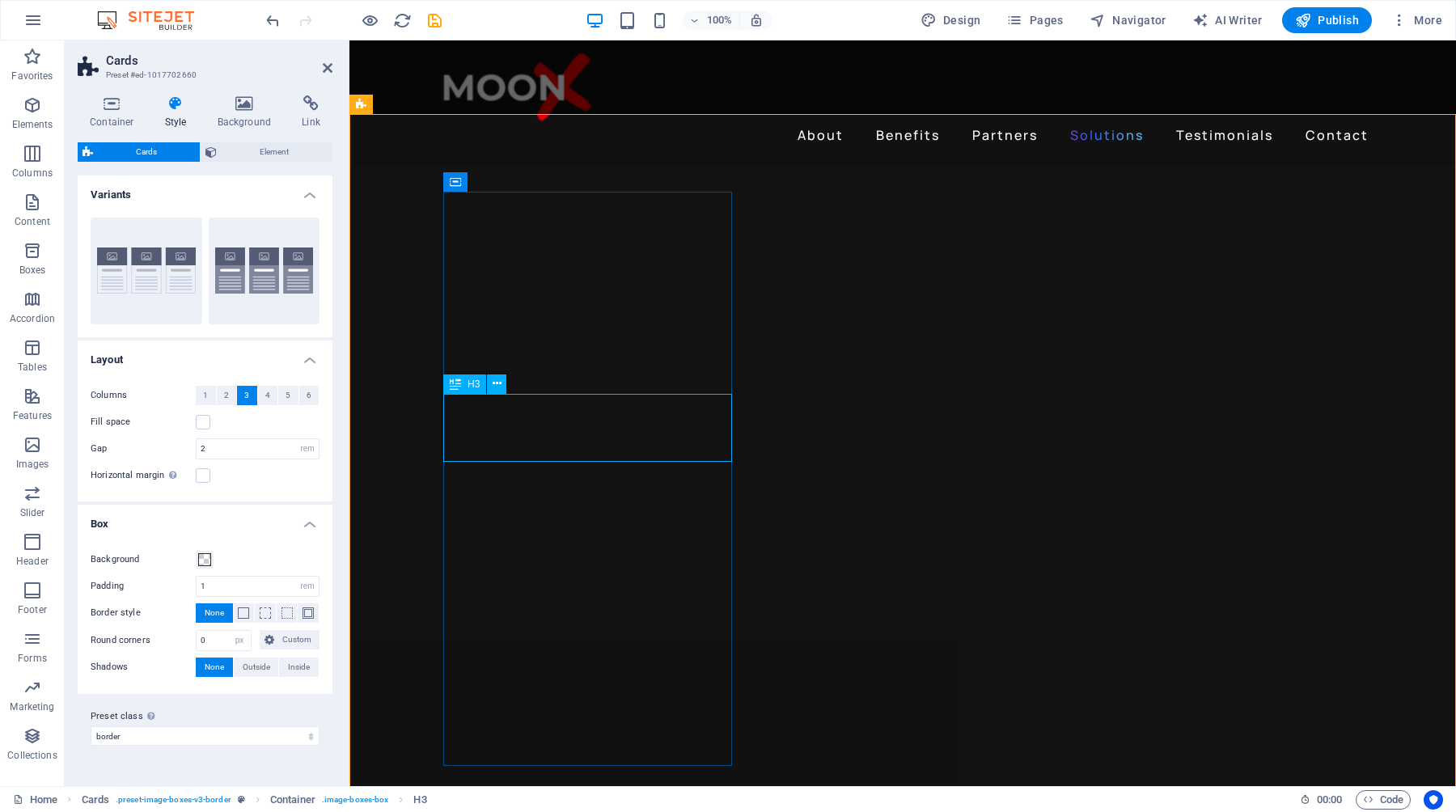
click at [494, 387] on icon at bounding box center [497, 383] width 9 height 17
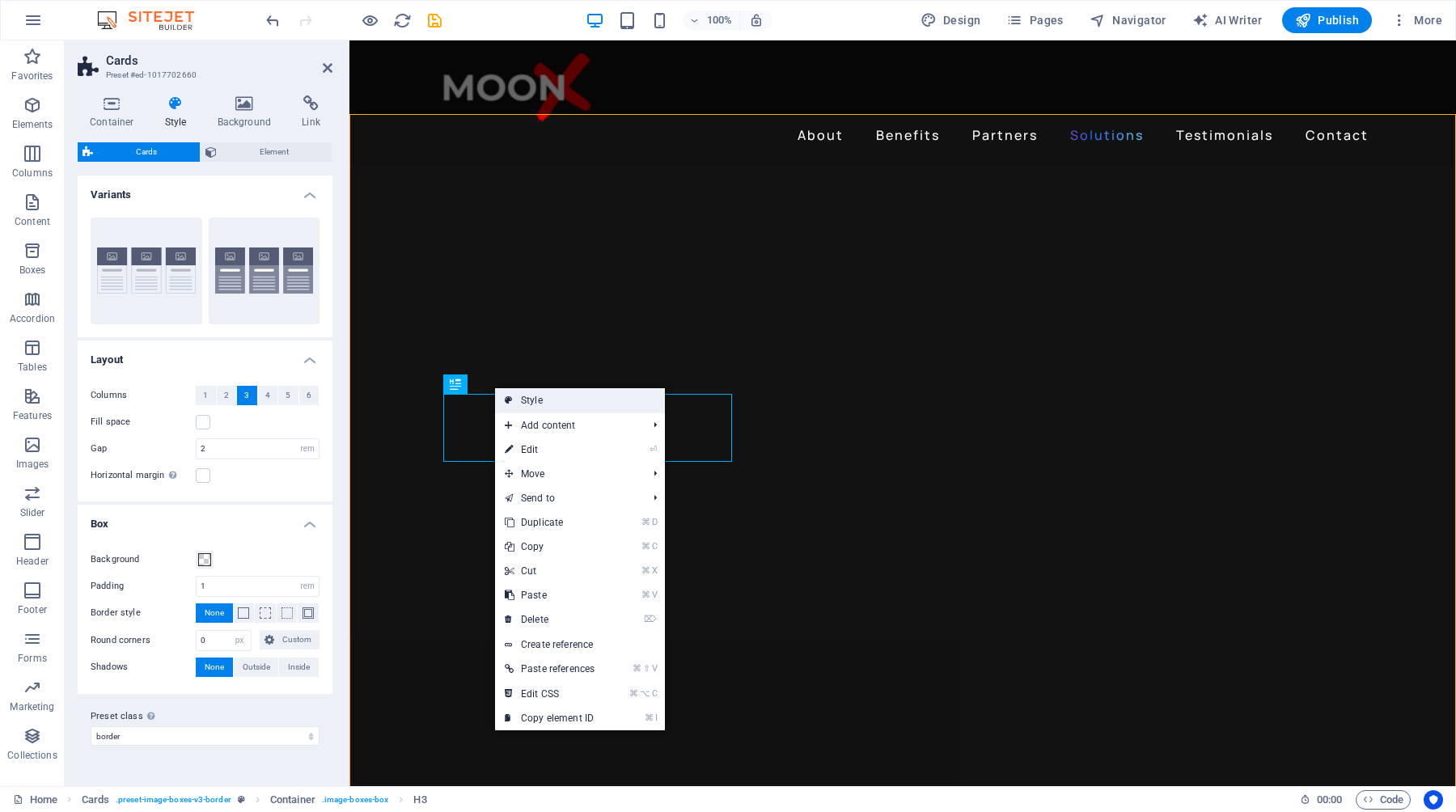
click at [522, 399] on link "Style" at bounding box center [580, 400] width 170 height 24
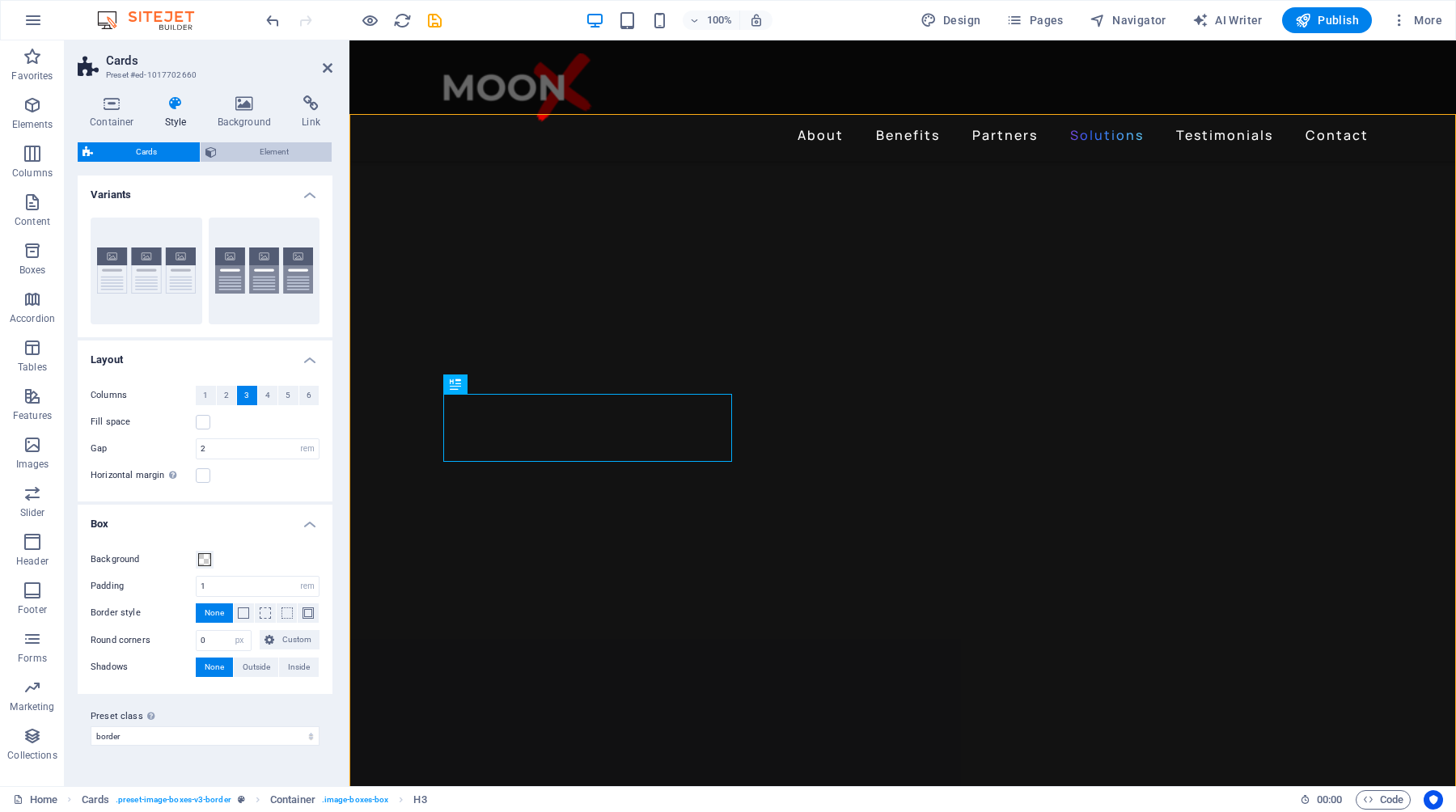
click at [256, 143] on span "Element" at bounding box center [274, 152] width 105 height 20
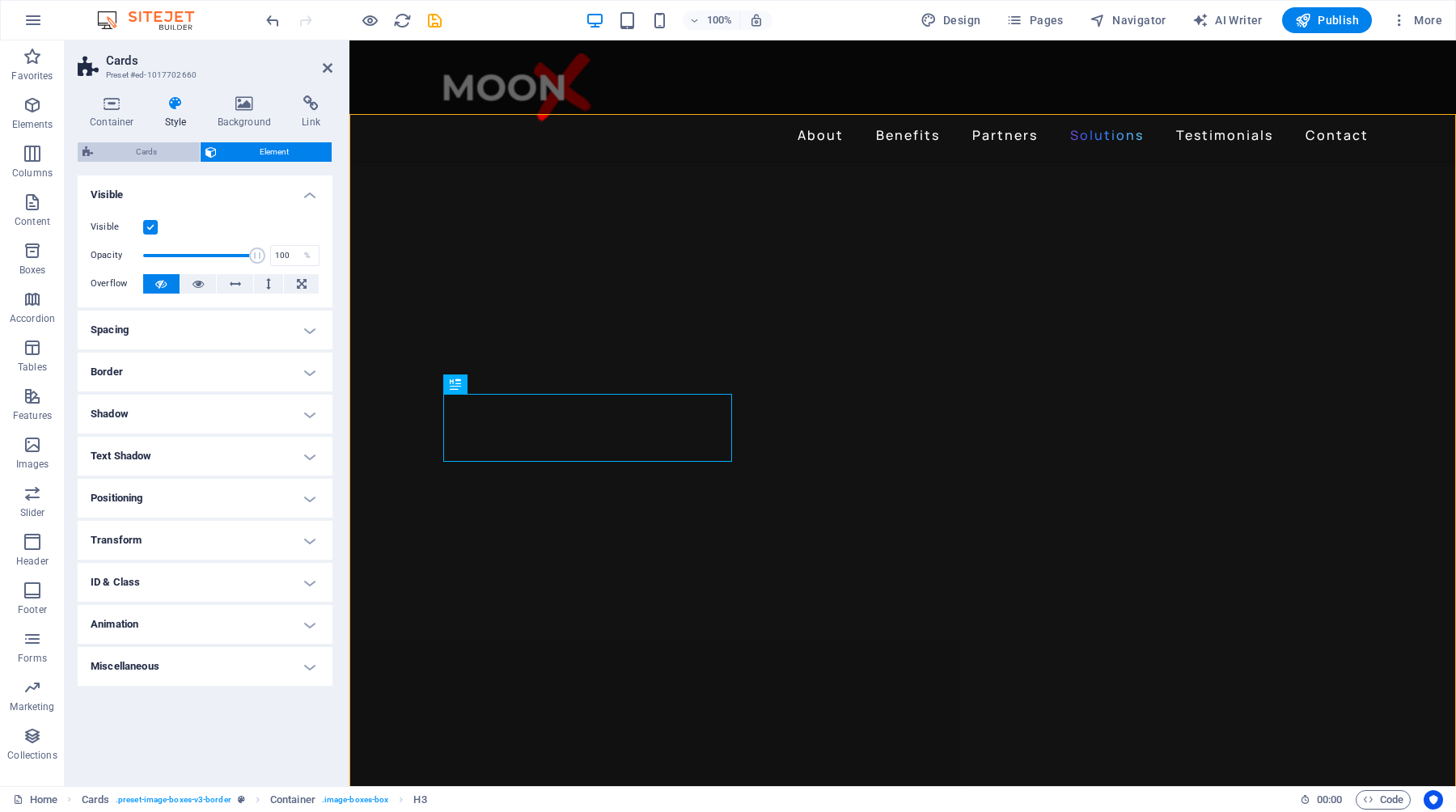
click at [157, 156] on span "Cards" at bounding box center [147, 152] width 97 height 20
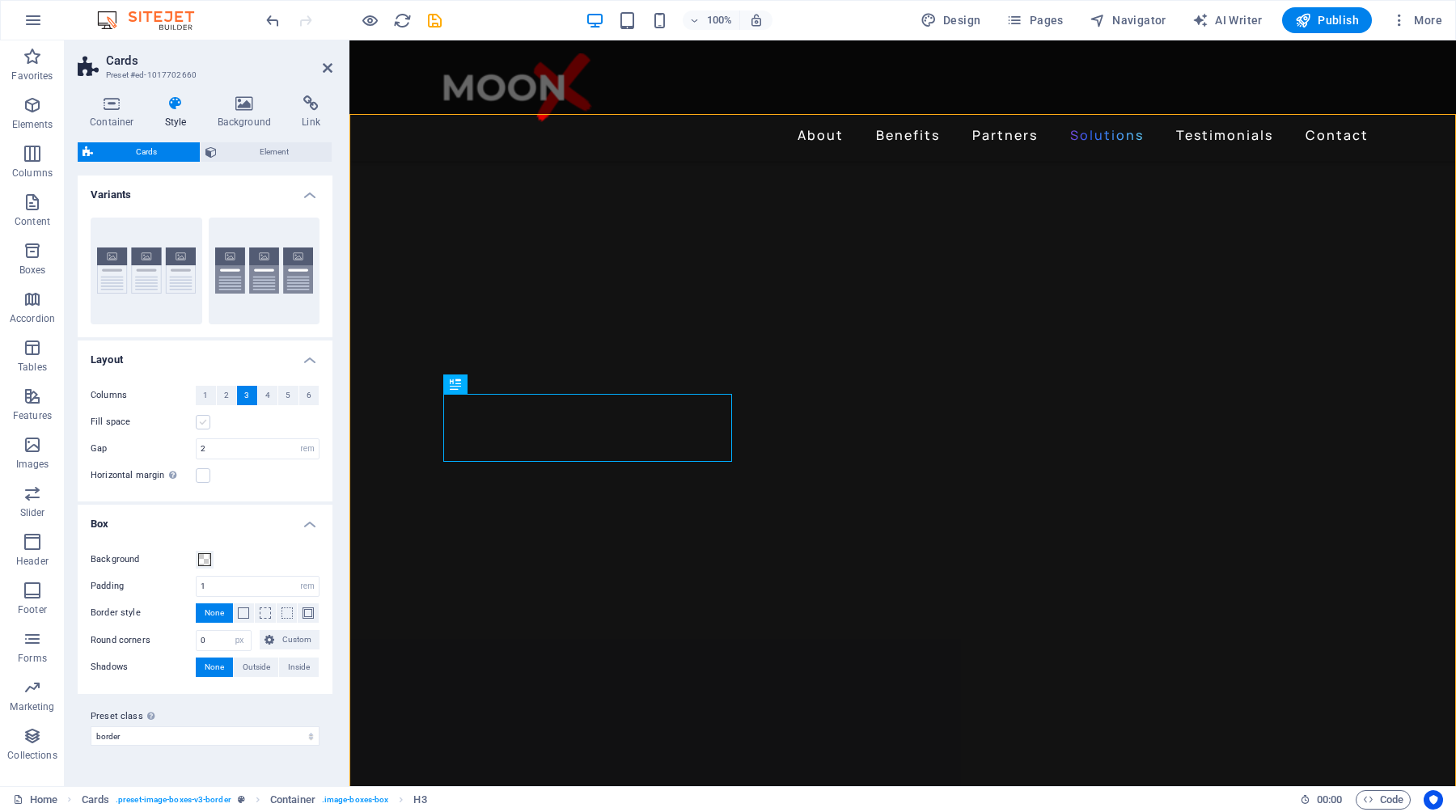
click at [205, 425] on label at bounding box center [203, 423] width 14 height 14
click at [0, 0] on input "Fill space" at bounding box center [0, 0] width 0 height 0
click at [284, 614] on span at bounding box center [287, 613] width 12 height 12
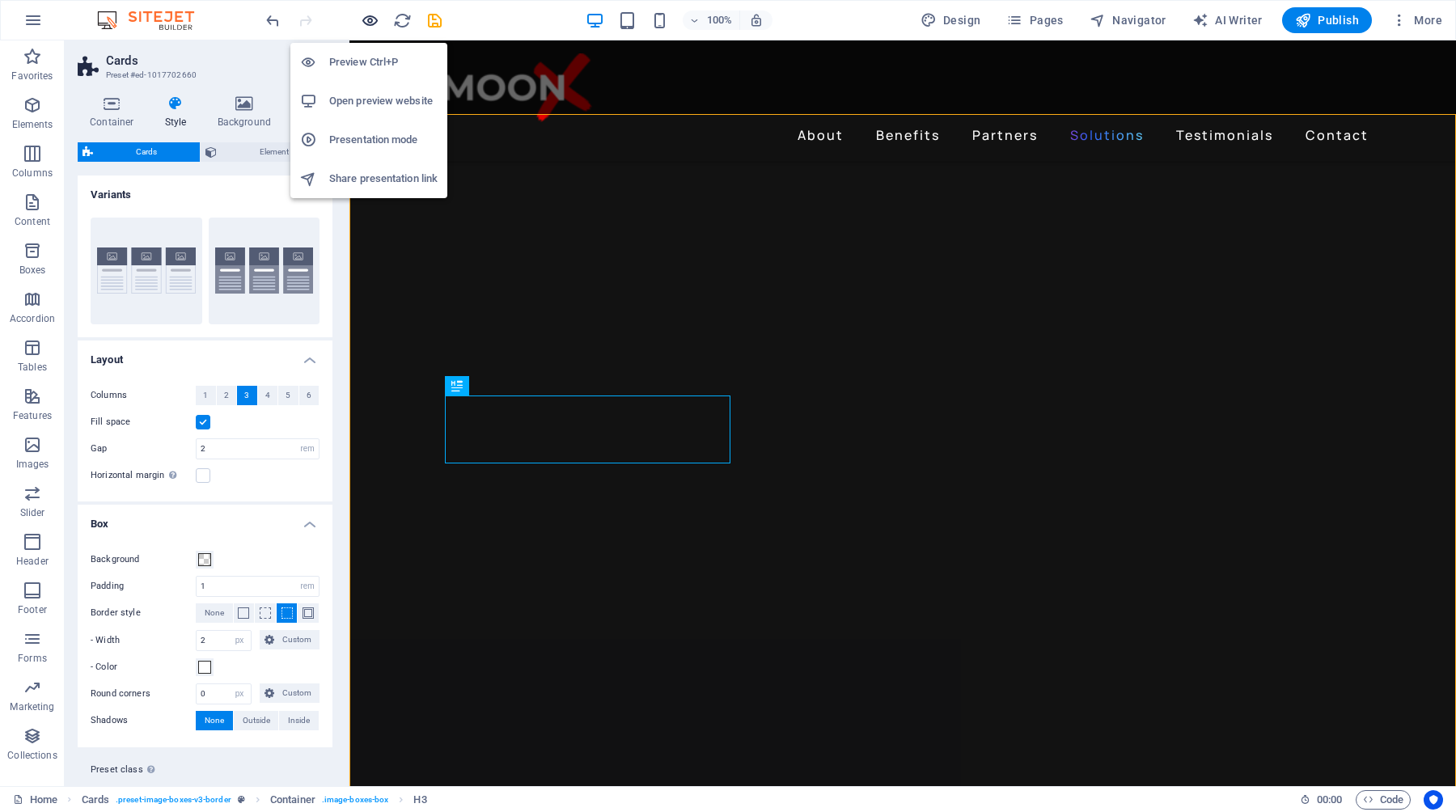
click at [373, 21] on icon "button" at bounding box center [370, 21] width 19 height 19
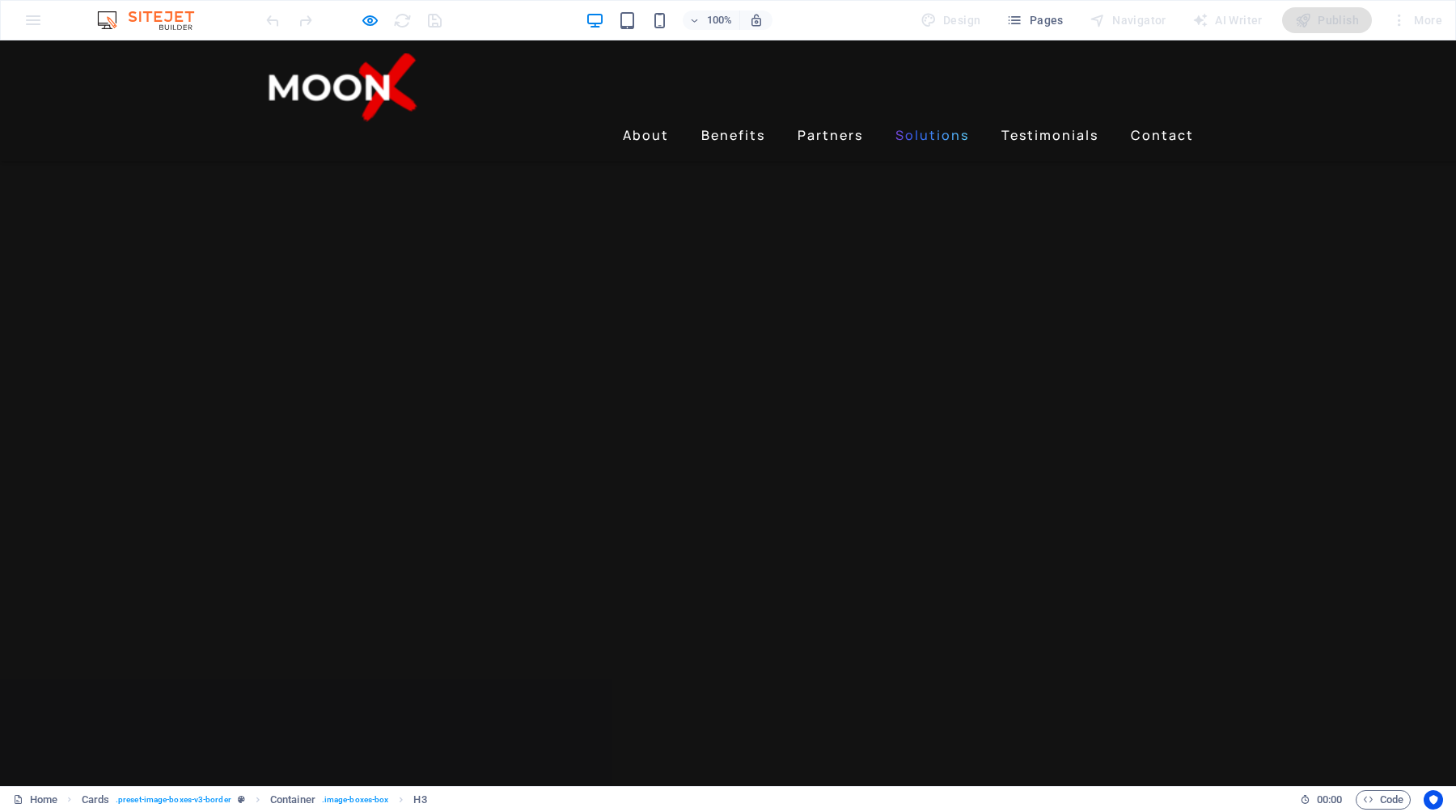
scroll to position [2541, 0]
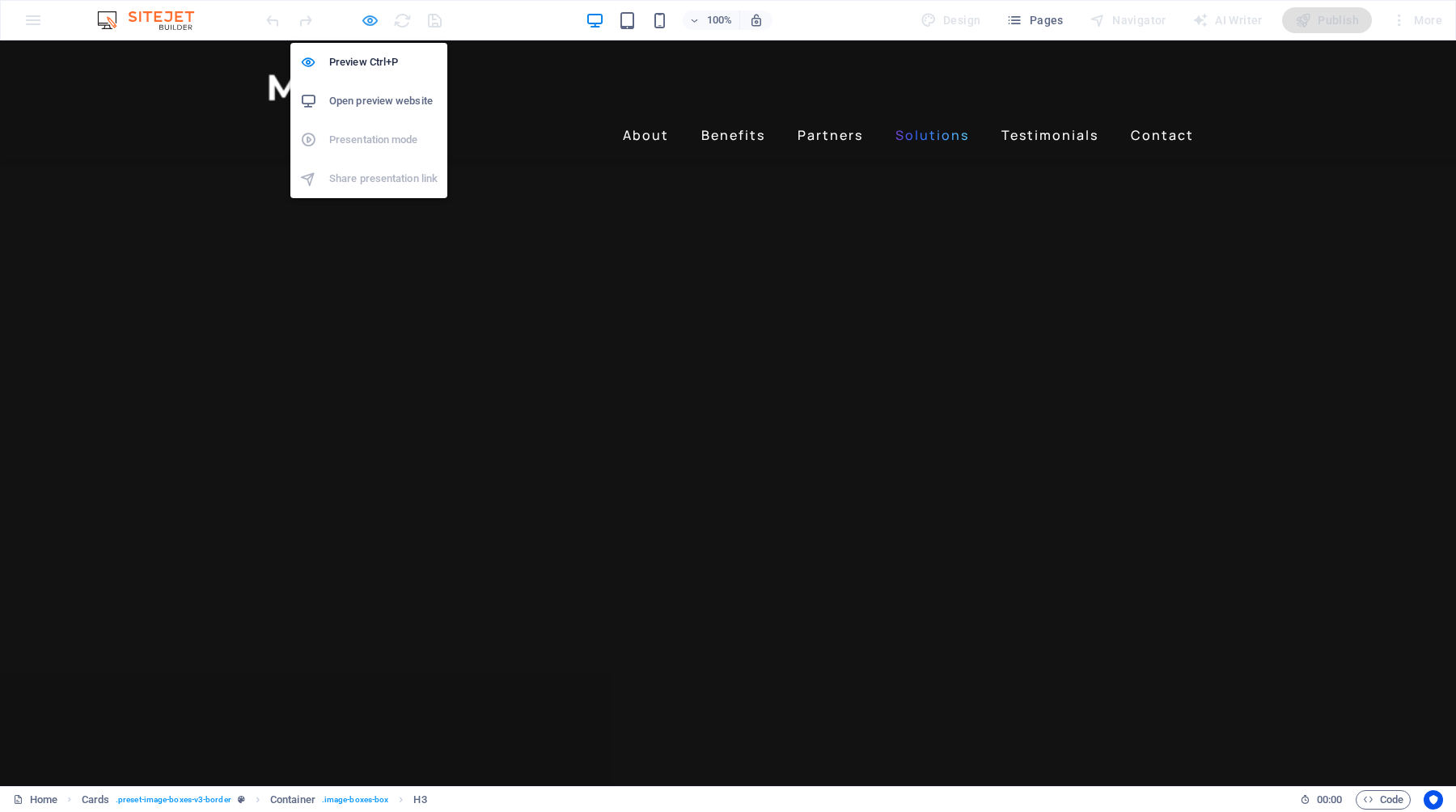
click at [370, 19] on icon "button" at bounding box center [370, 21] width 19 height 19
select select "rem"
select select "px"
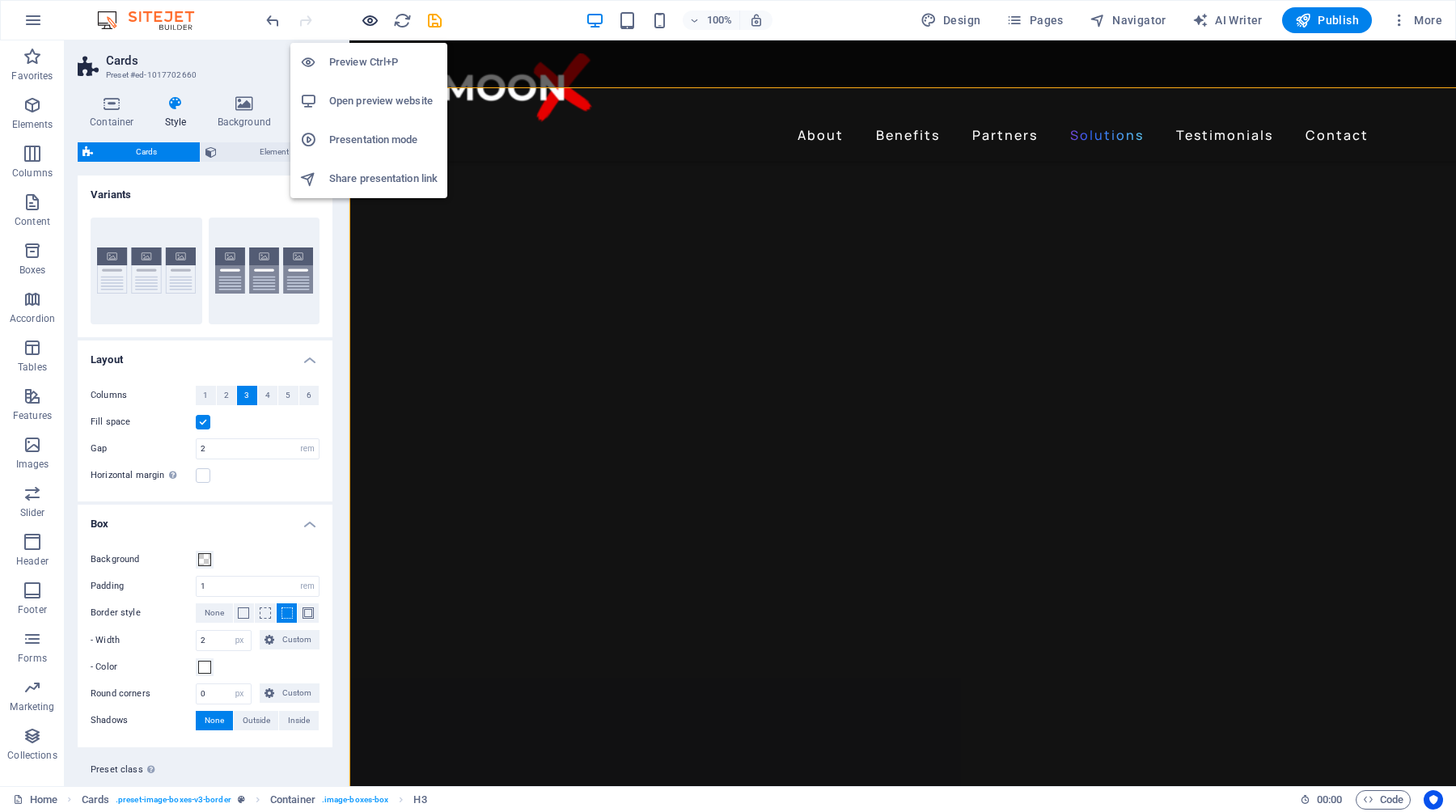
scroll to position [2607, 0]
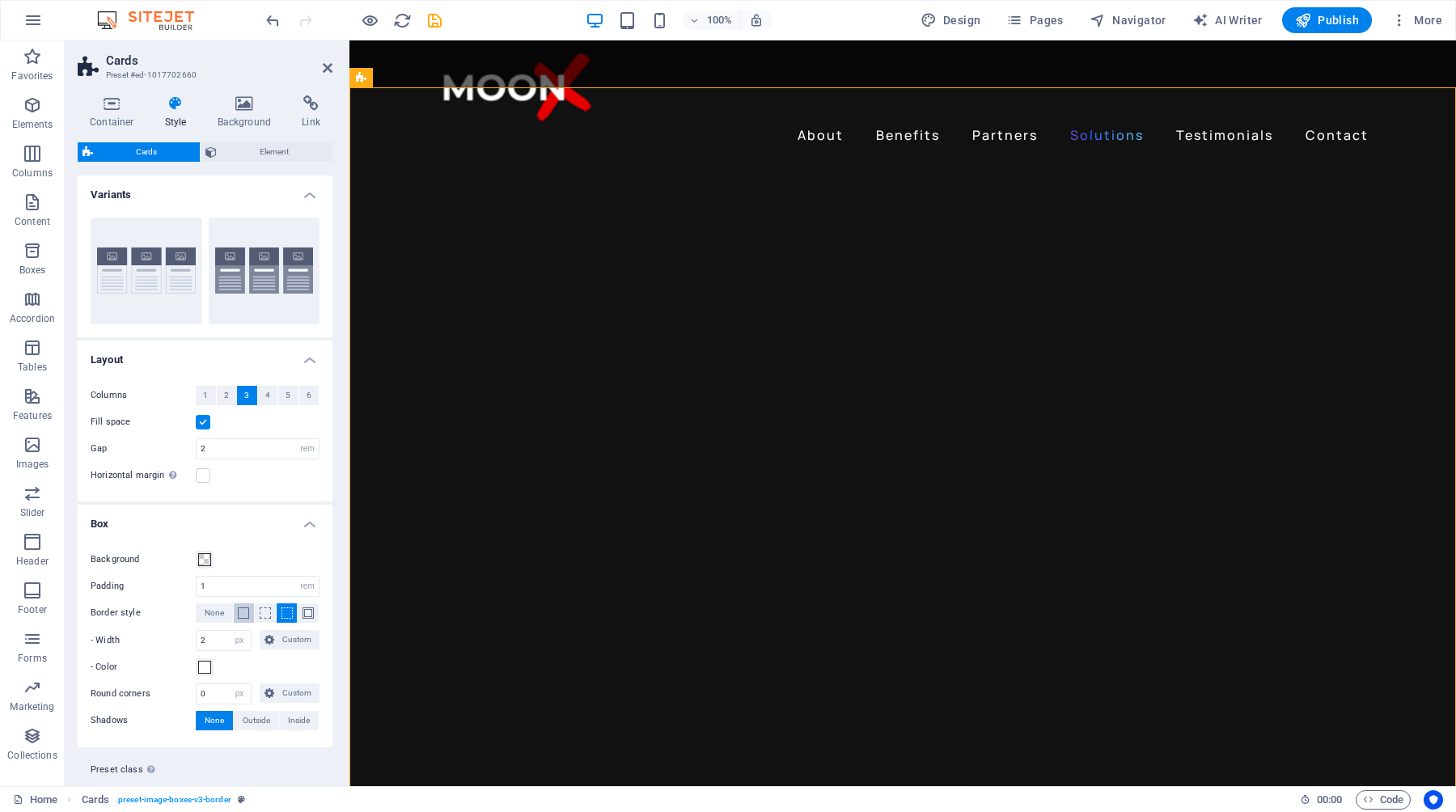
click at [244, 616] on span at bounding box center [243, 613] width 12 height 12
click at [311, 608] on button at bounding box center [308, 613] width 21 height 20
click at [246, 612] on span at bounding box center [243, 613] width 12 height 12
click at [226, 588] on input "1" at bounding box center [258, 586] width 122 height 20
type input "2"
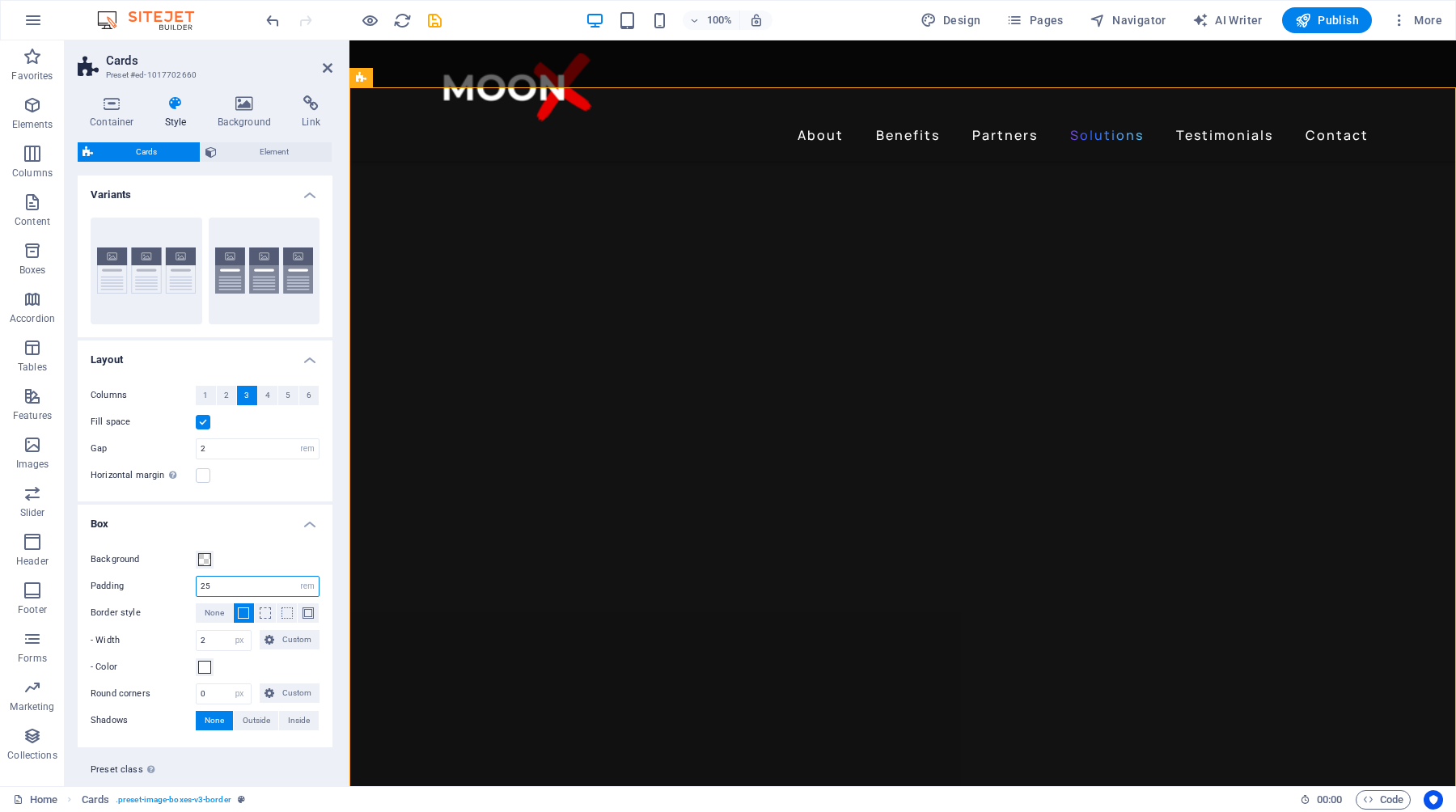
type input "2"
type input "1"
type input "0"
click at [257, 554] on div "Background" at bounding box center [205, 560] width 229 height 20
click at [230, 589] on input "0" at bounding box center [258, 586] width 122 height 20
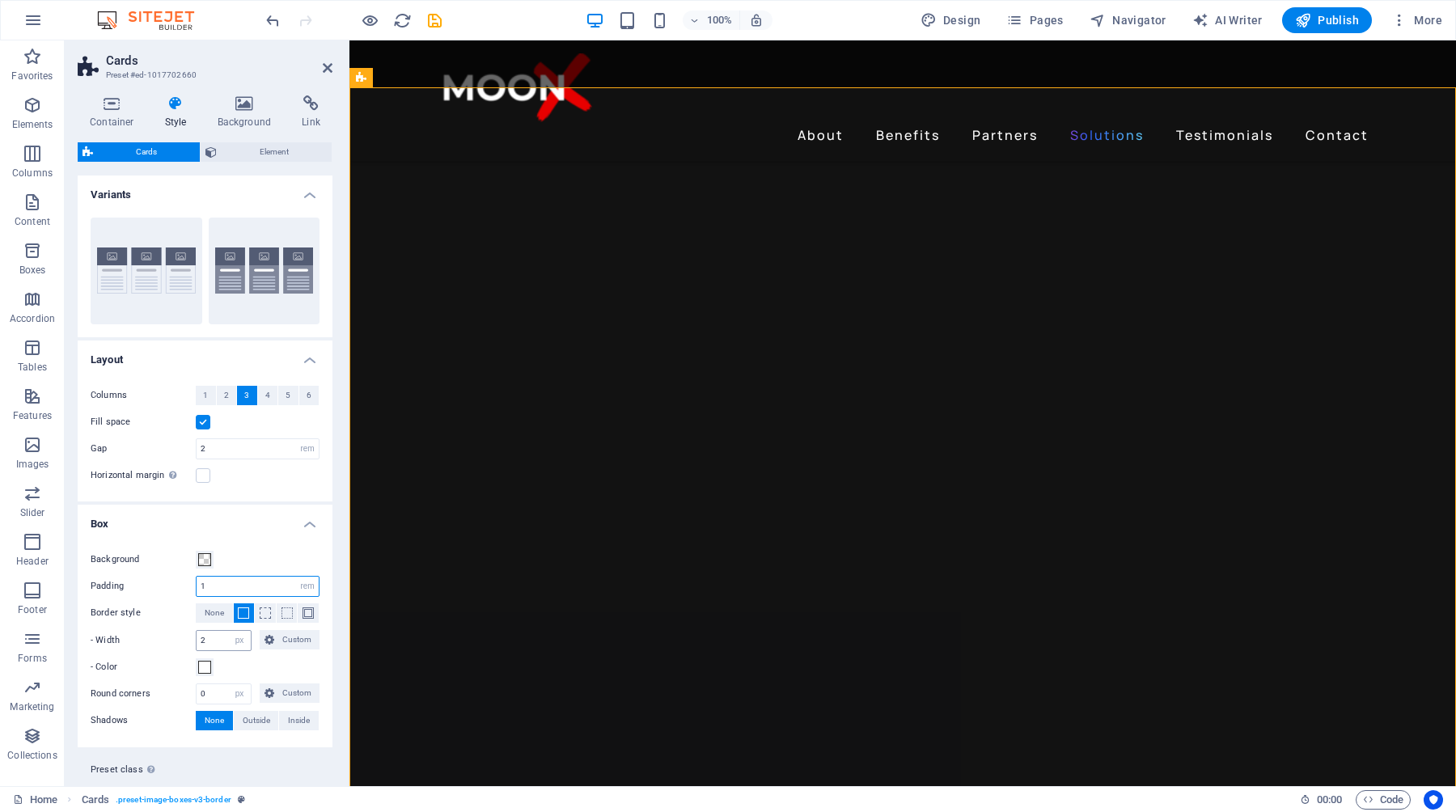
type input "1"
click at [223, 640] on input "2" at bounding box center [224, 641] width 54 height 20
type input "1"
type input "3"
click at [239, 667] on div "- Color" at bounding box center [205, 667] width 229 height 20
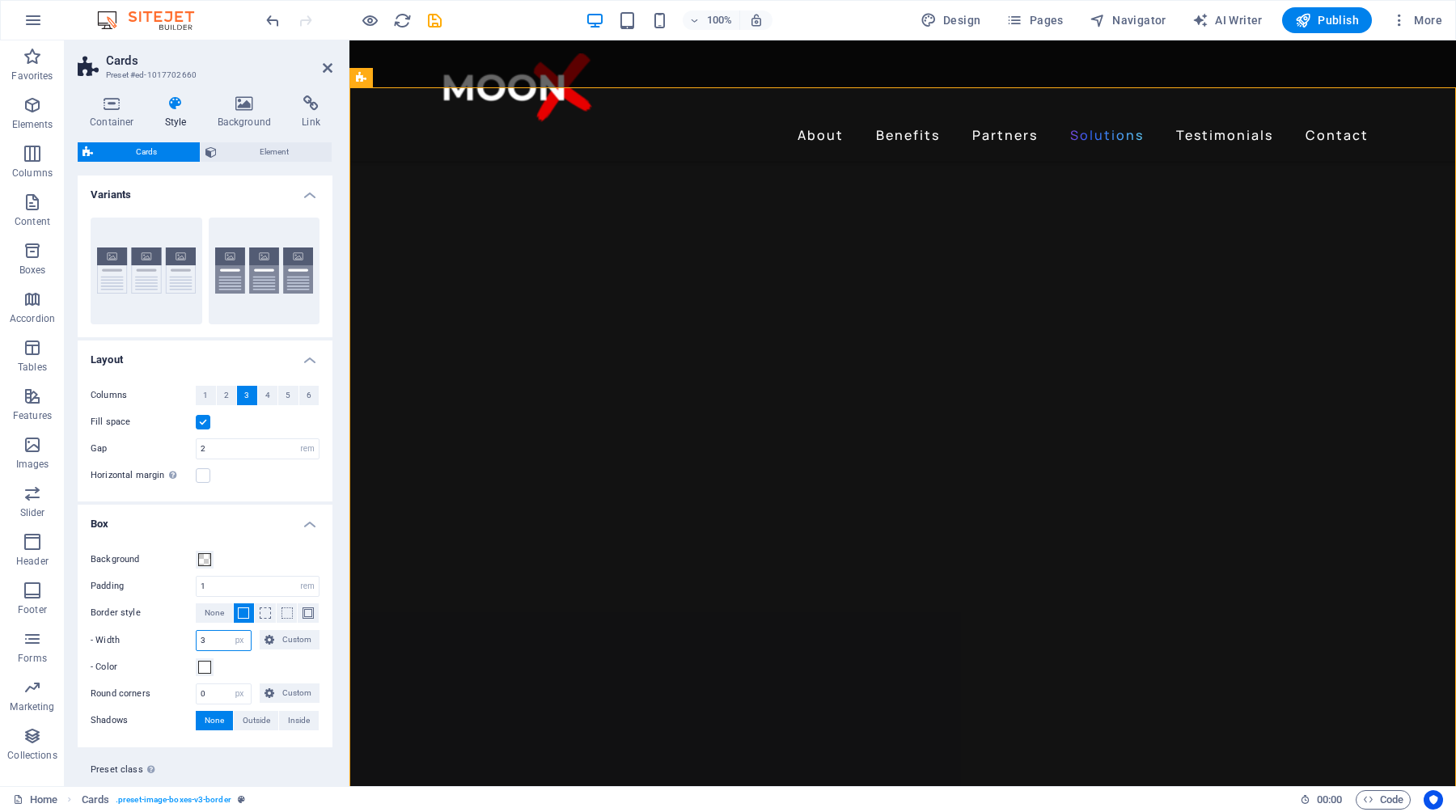
click at [217, 640] on input "3" at bounding box center [224, 641] width 54 height 20
type input "2"
click at [199, 666] on span at bounding box center [204, 667] width 13 height 13
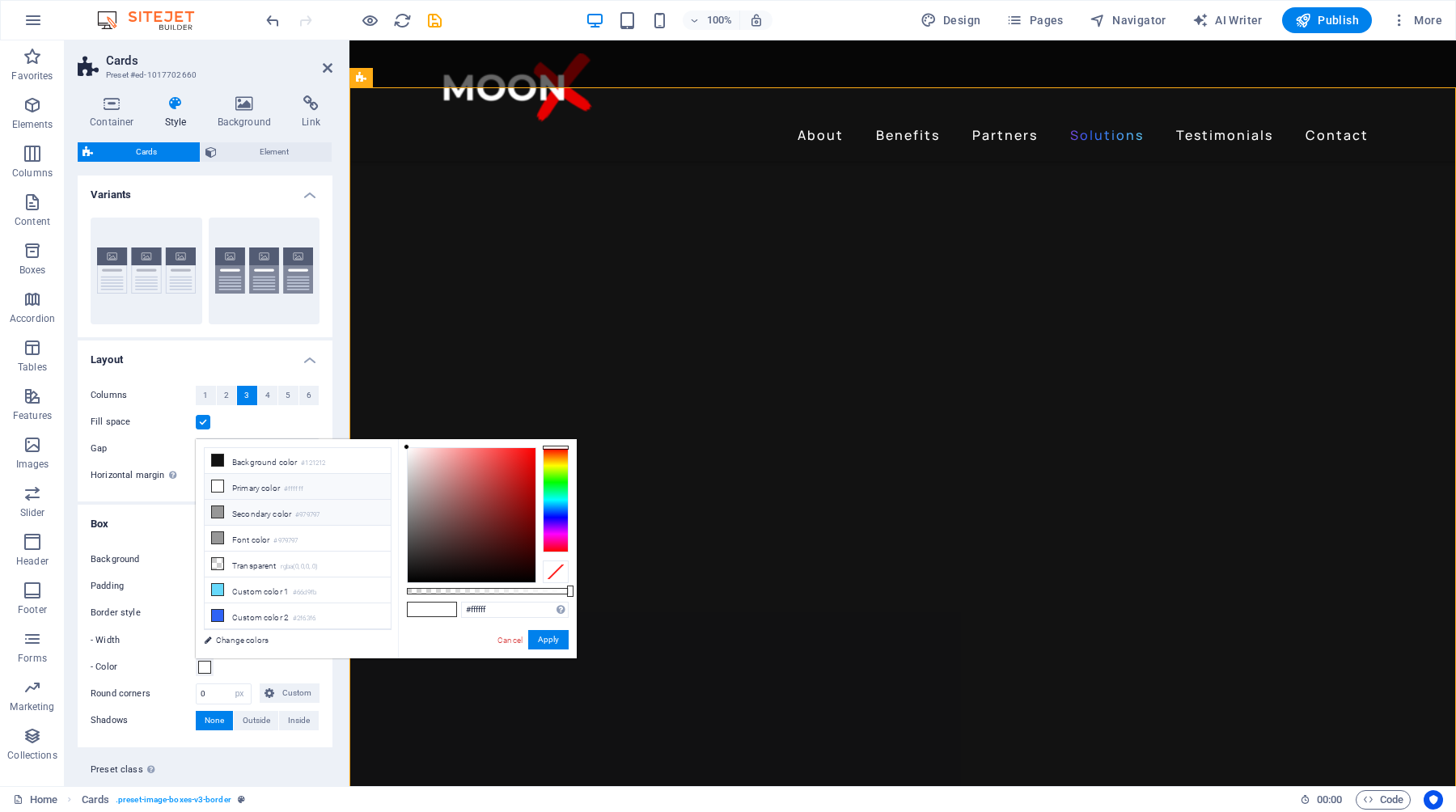
click at [254, 513] on li "Secondary color #979797" at bounding box center [298, 513] width 186 height 26
type input "#979797"
click at [557, 638] on button "Apply" at bounding box center [548, 640] width 40 height 20
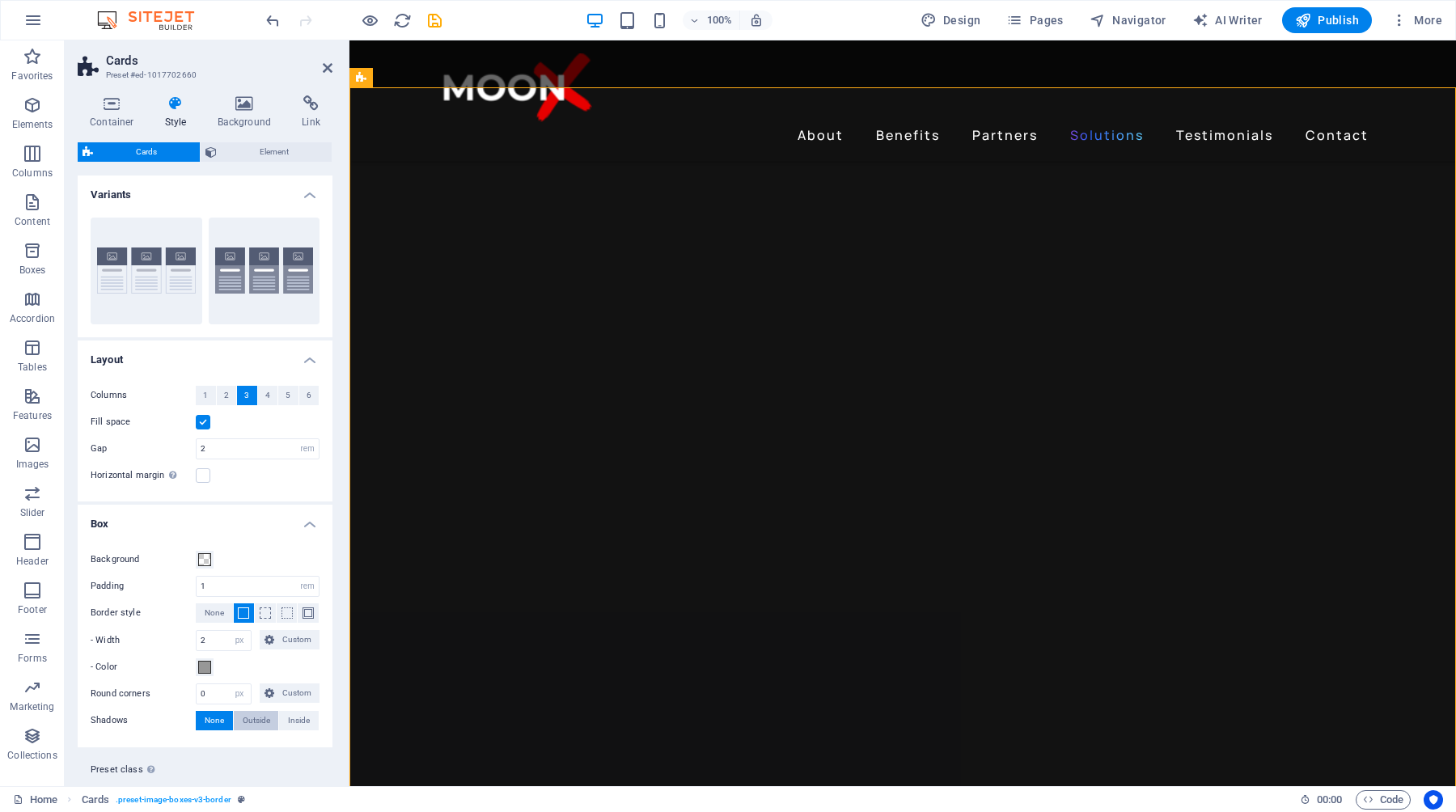
click at [261, 720] on span "Outside" at bounding box center [256, 721] width 28 height 20
type input "2"
type input "4"
click at [216, 722] on span "None" at bounding box center [215, 721] width 20 height 20
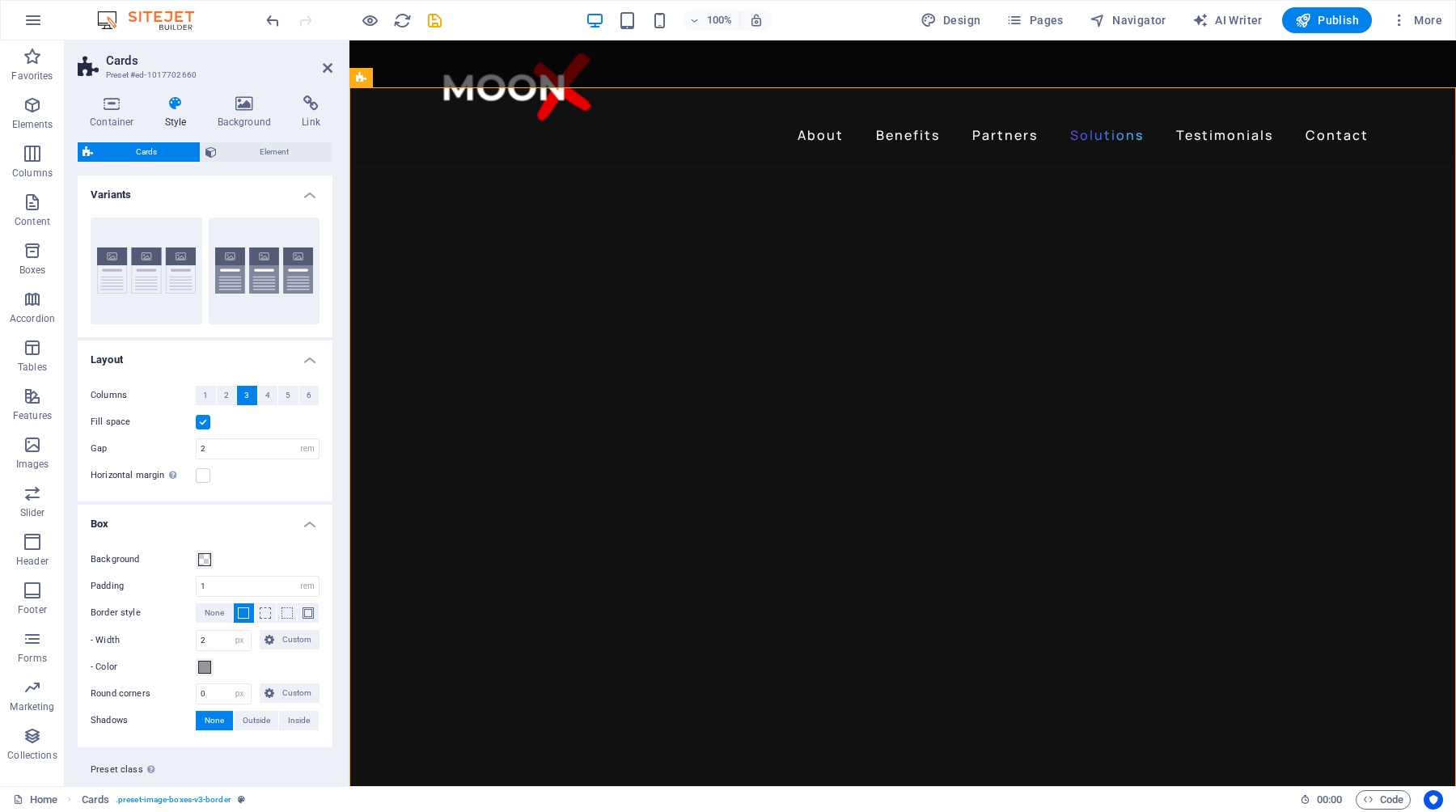
scroll to position [38, 0]
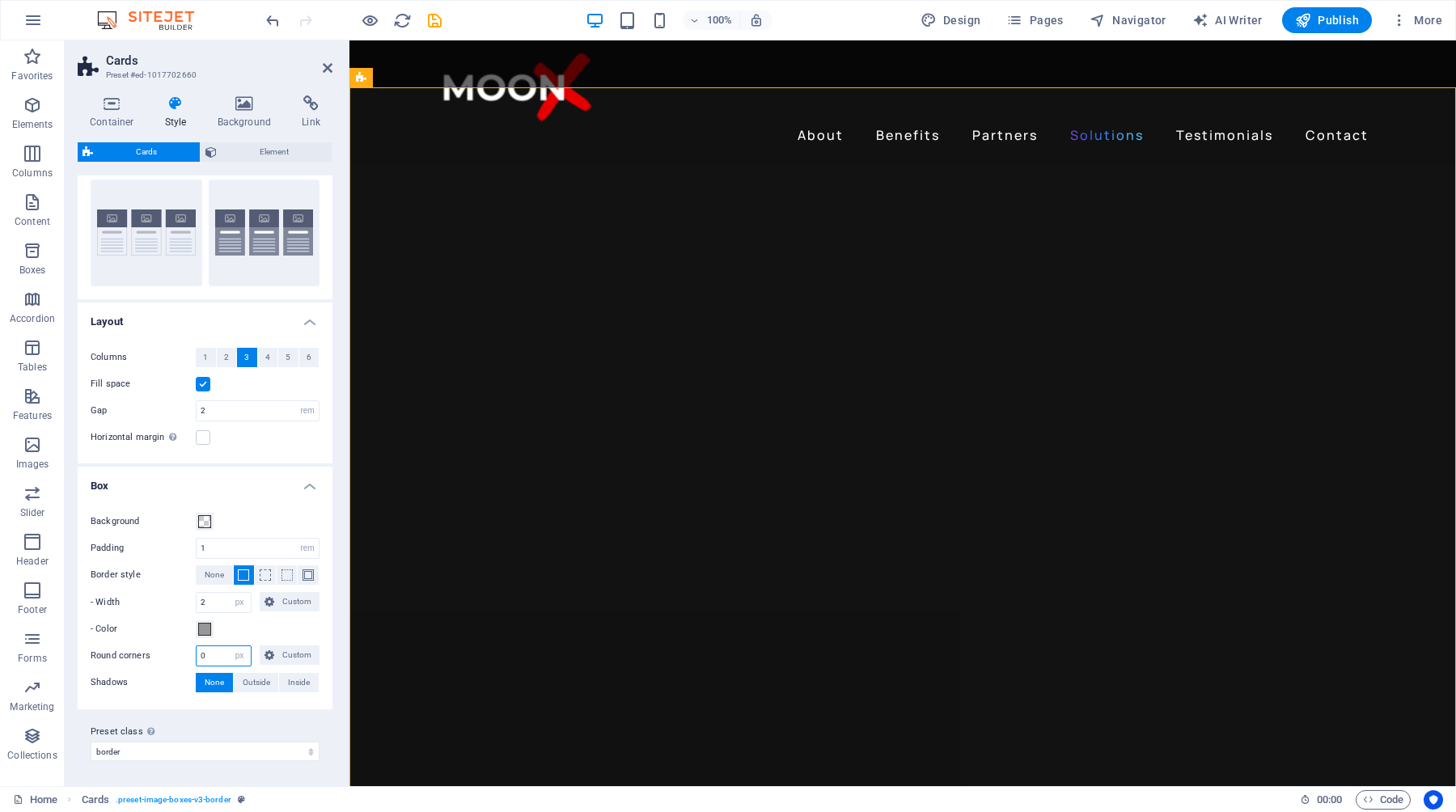
click at [222, 656] on input "0" at bounding box center [224, 656] width 54 height 20
drag, startPoint x: 215, startPoint y: 657, endPoint x: 190, endPoint y: 657, distance: 25.0
click at [190, 657] on div "Round corners 1 px rem % vh vw Custom Custom" at bounding box center [205, 656] width 229 height 21
click at [259, 629] on div "- Color" at bounding box center [205, 629] width 229 height 20
drag, startPoint x: 219, startPoint y: 657, endPoint x: 201, endPoint y: 657, distance: 18.0
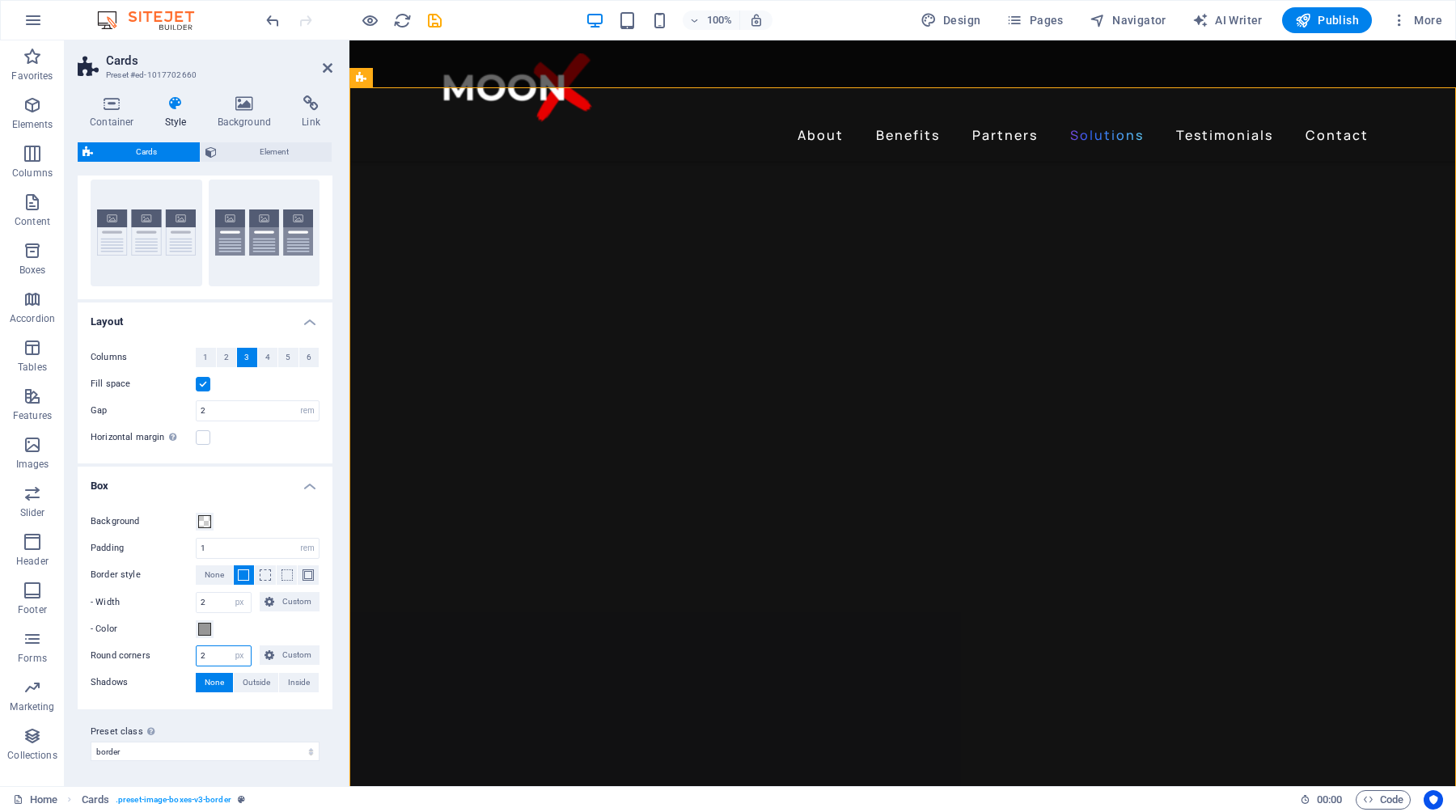
click at [201, 657] on input "2" at bounding box center [224, 656] width 54 height 20
click at [267, 620] on div "- Color" at bounding box center [205, 629] width 229 height 20
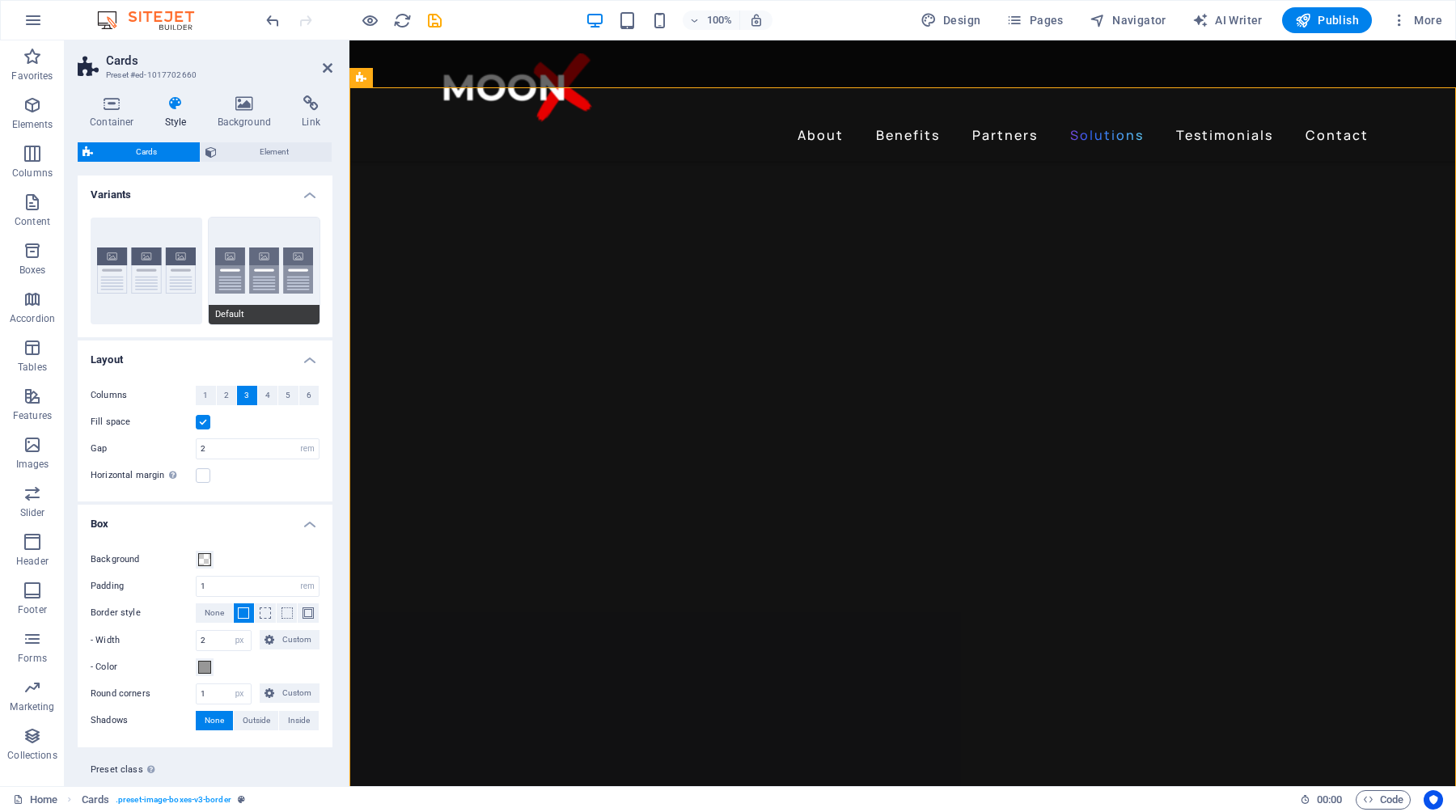
click at [255, 296] on button "Default" at bounding box center [264, 271] width 112 height 107
type input "0"
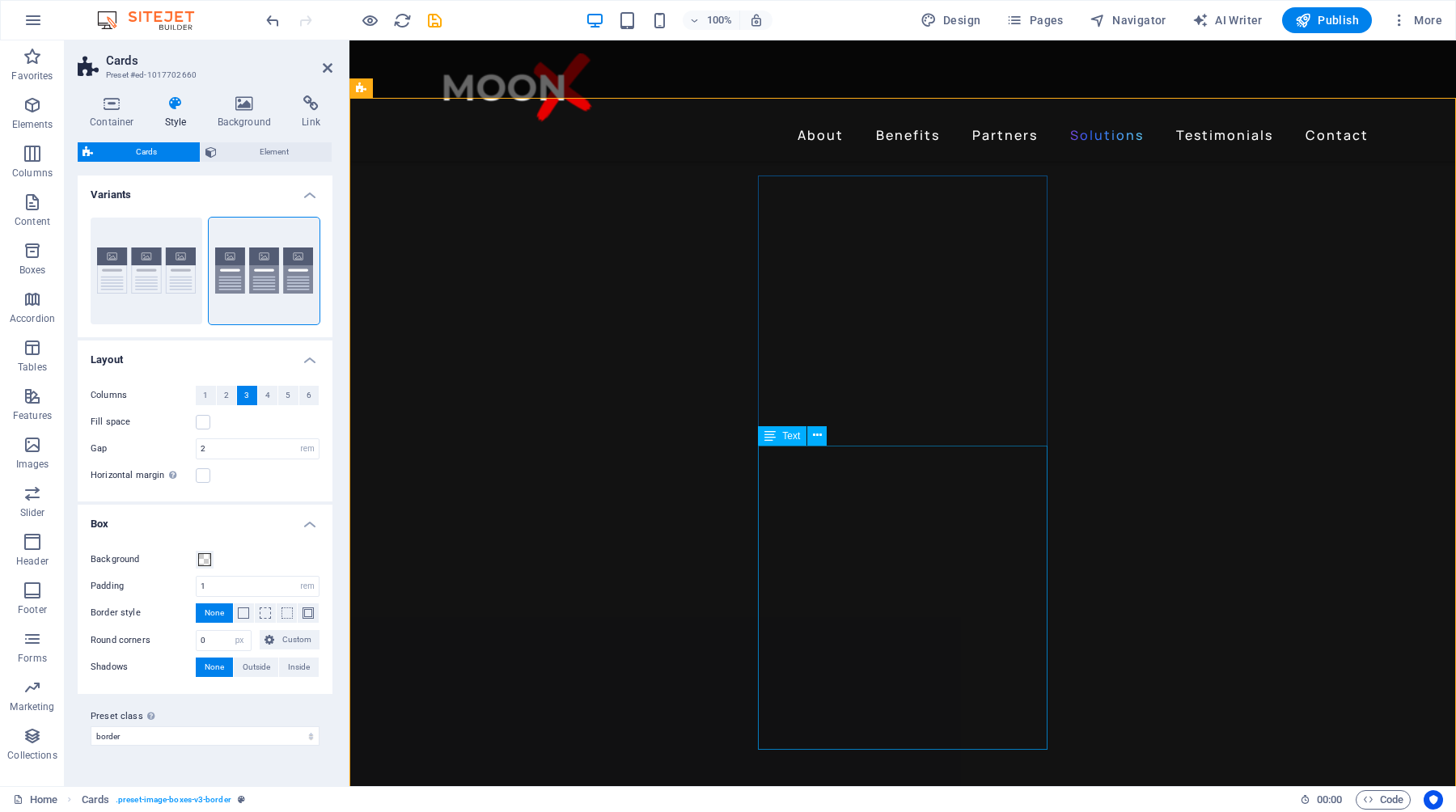
scroll to position [2595, 0]
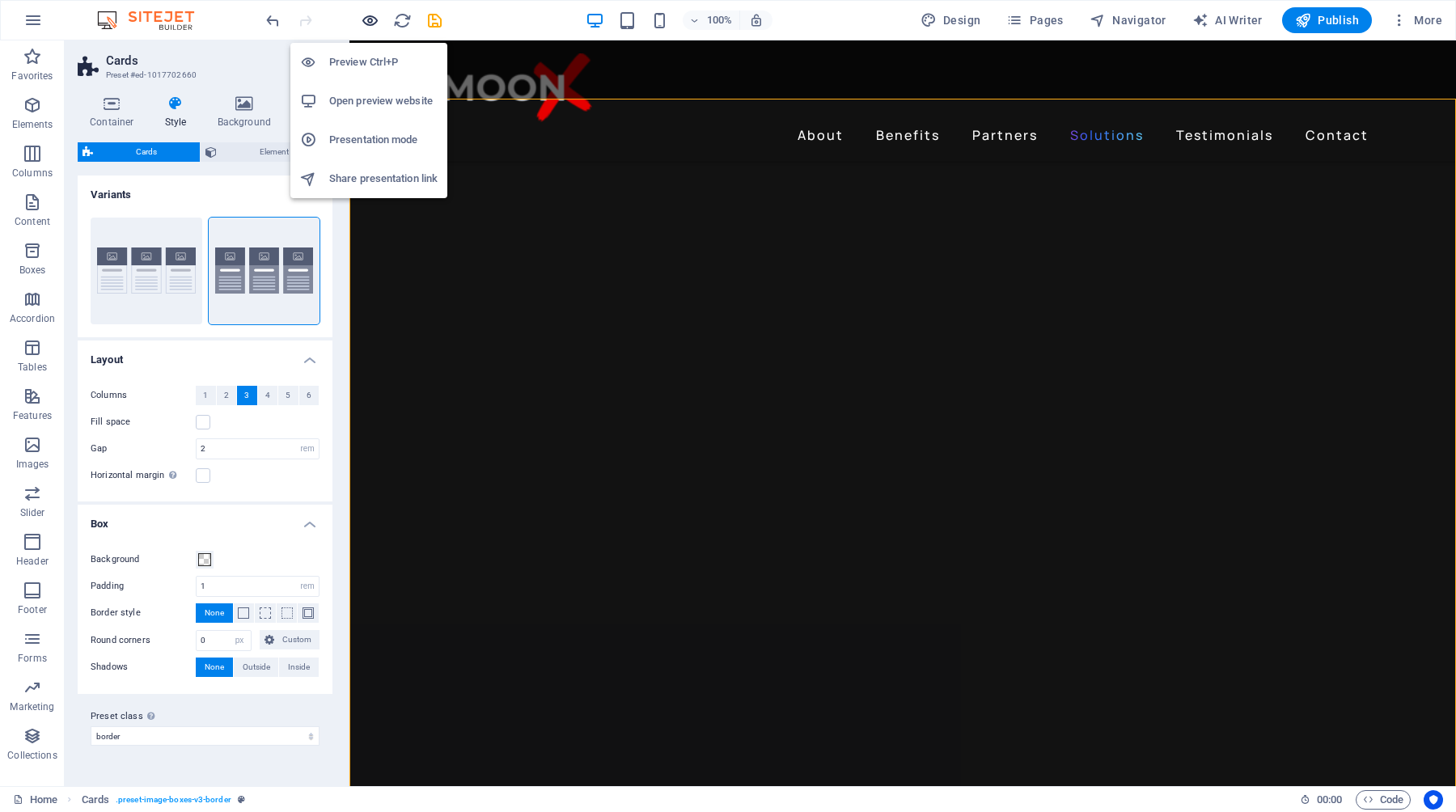
click at [371, 19] on icon "button" at bounding box center [370, 21] width 19 height 19
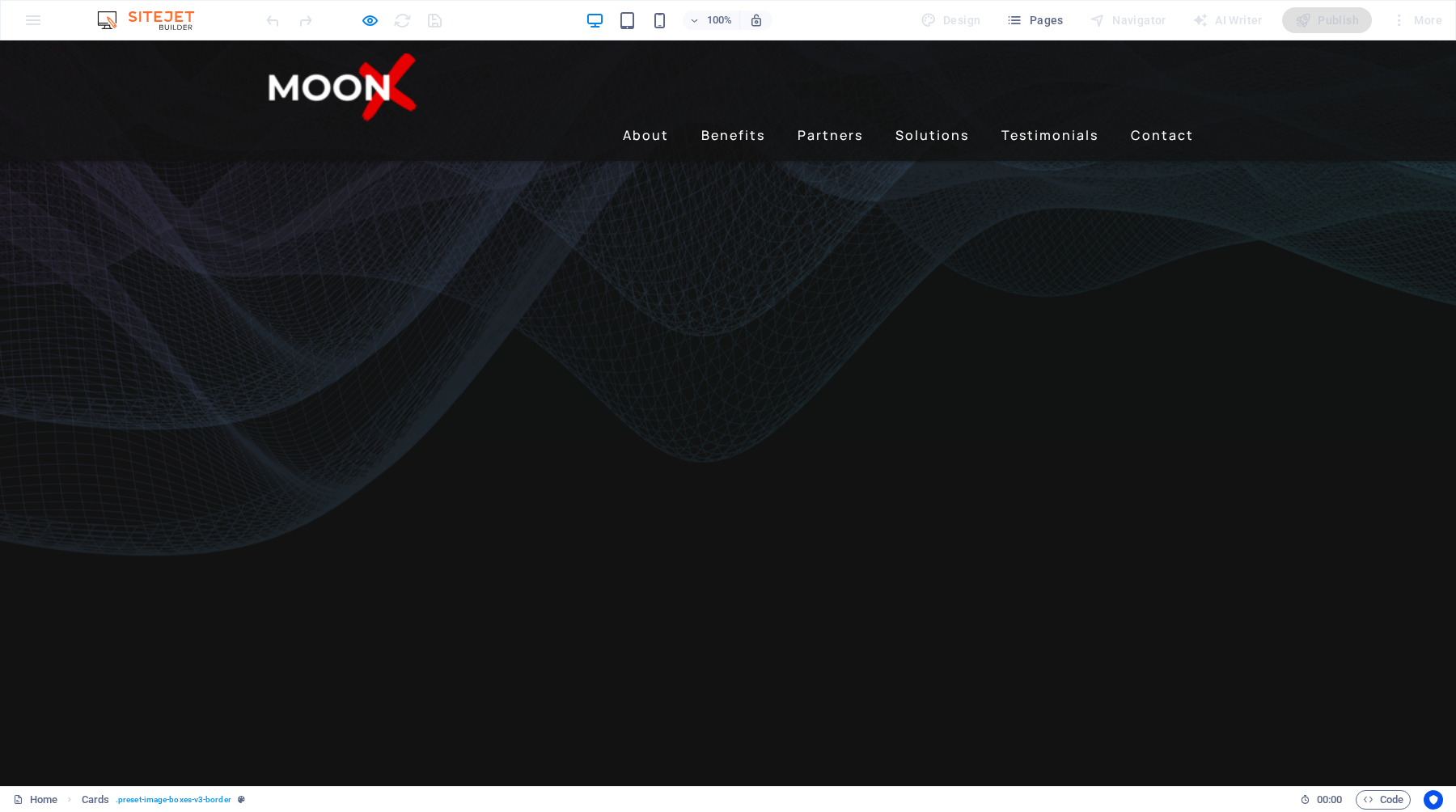
scroll to position [0, 0]
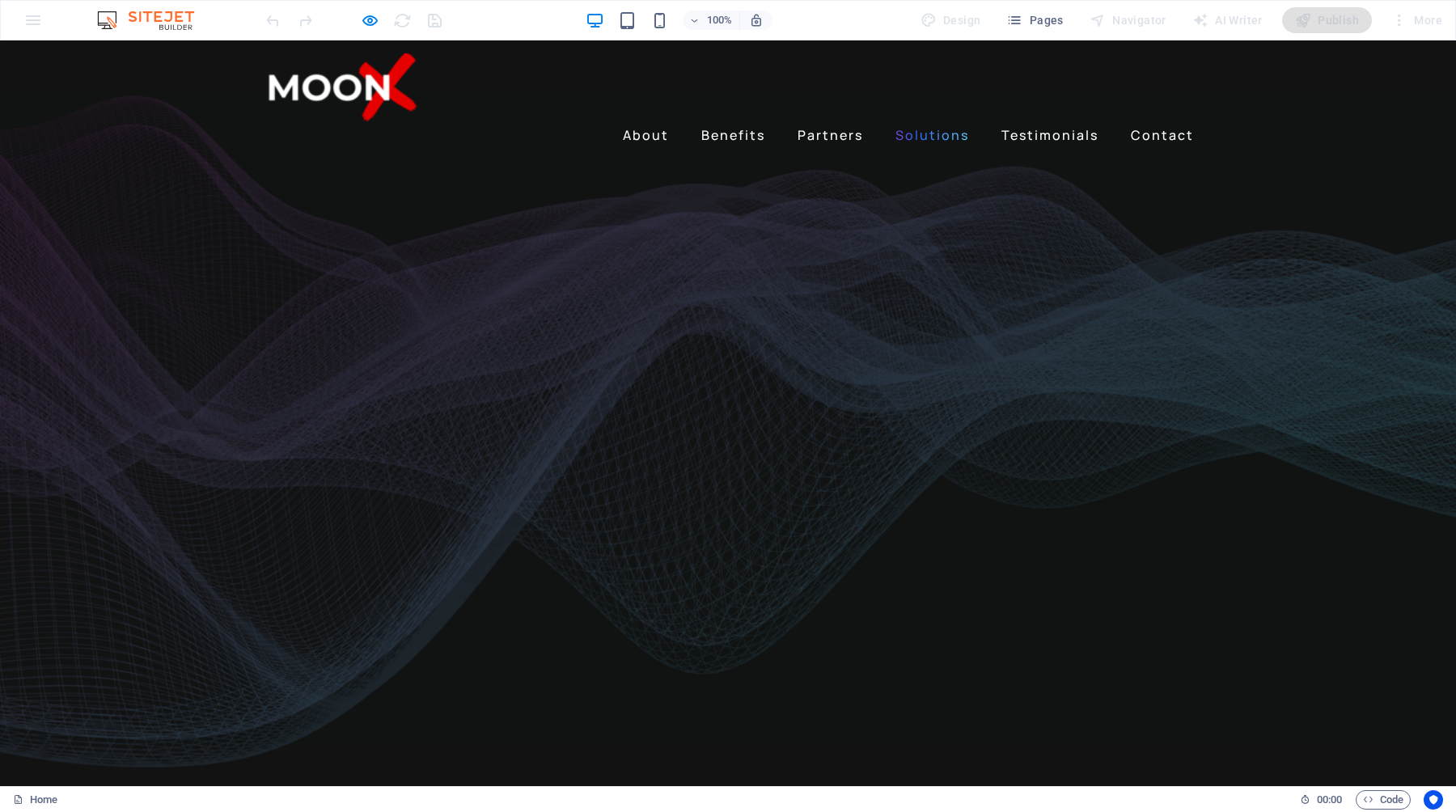
click at [946, 122] on link "Solutions" at bounding box center [933, 135] width 86 height 26
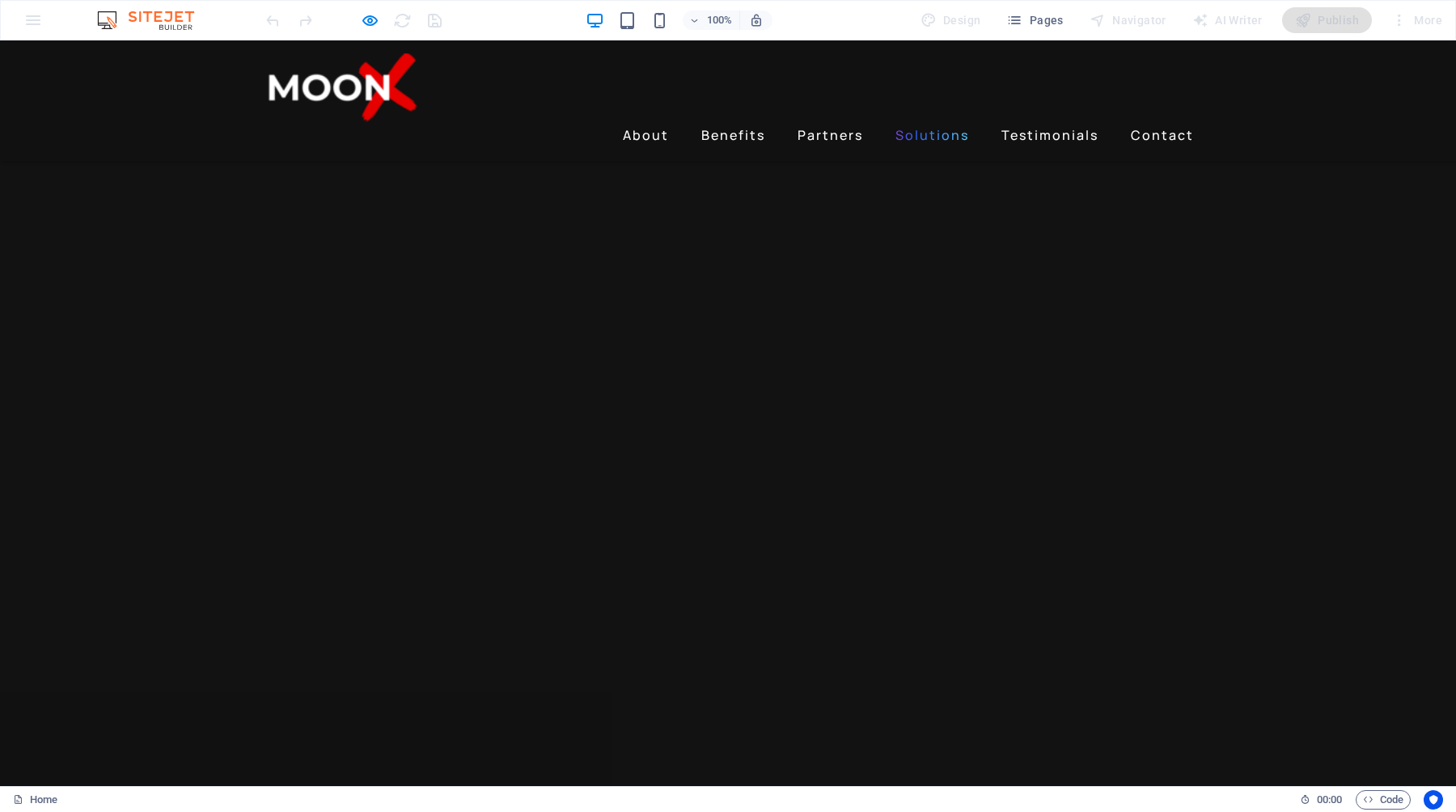
scroll to position [2517, 0]
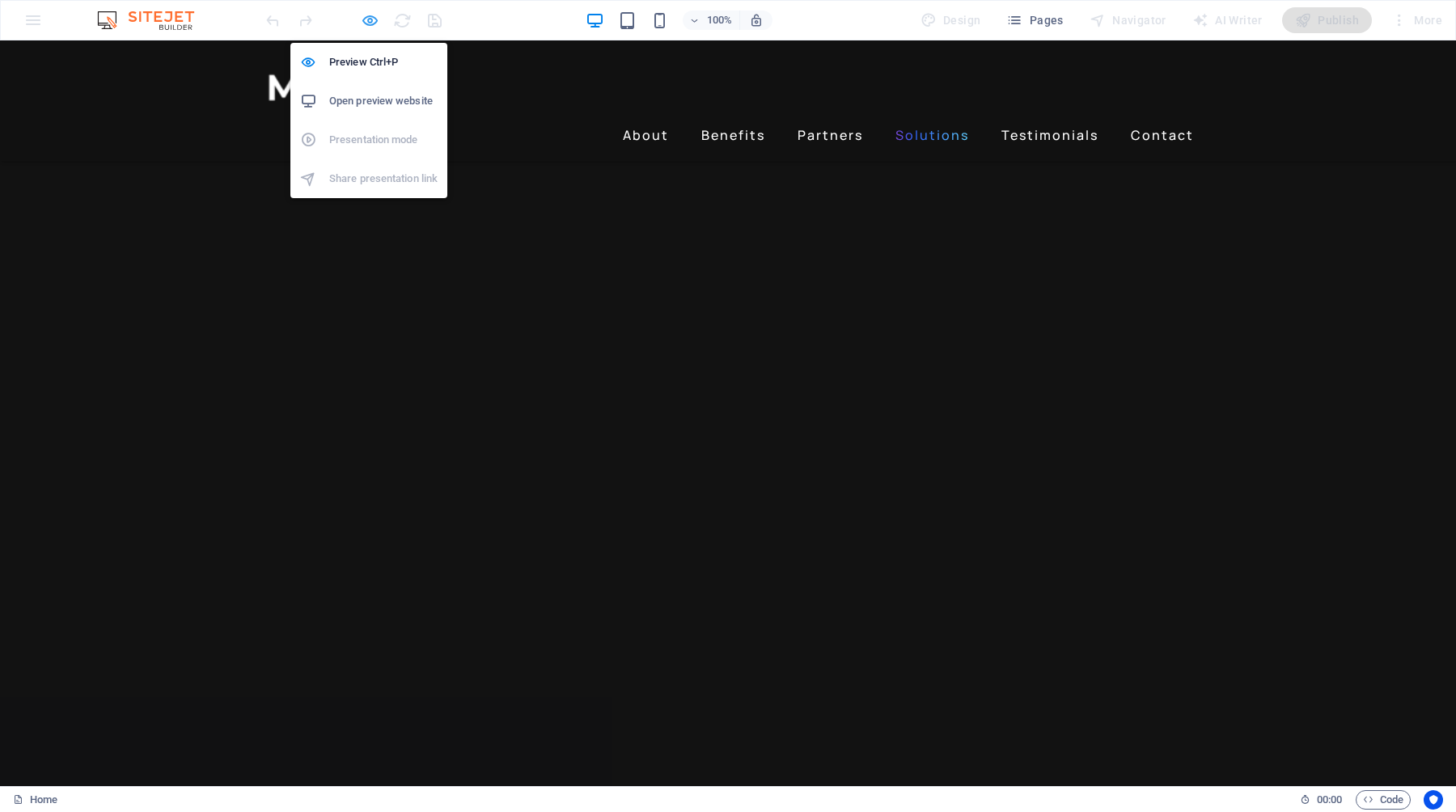
click at [365, 13] on icon "button" at bounding box center [370, 21] width 19 height 19
select select "rem"
select select "px"
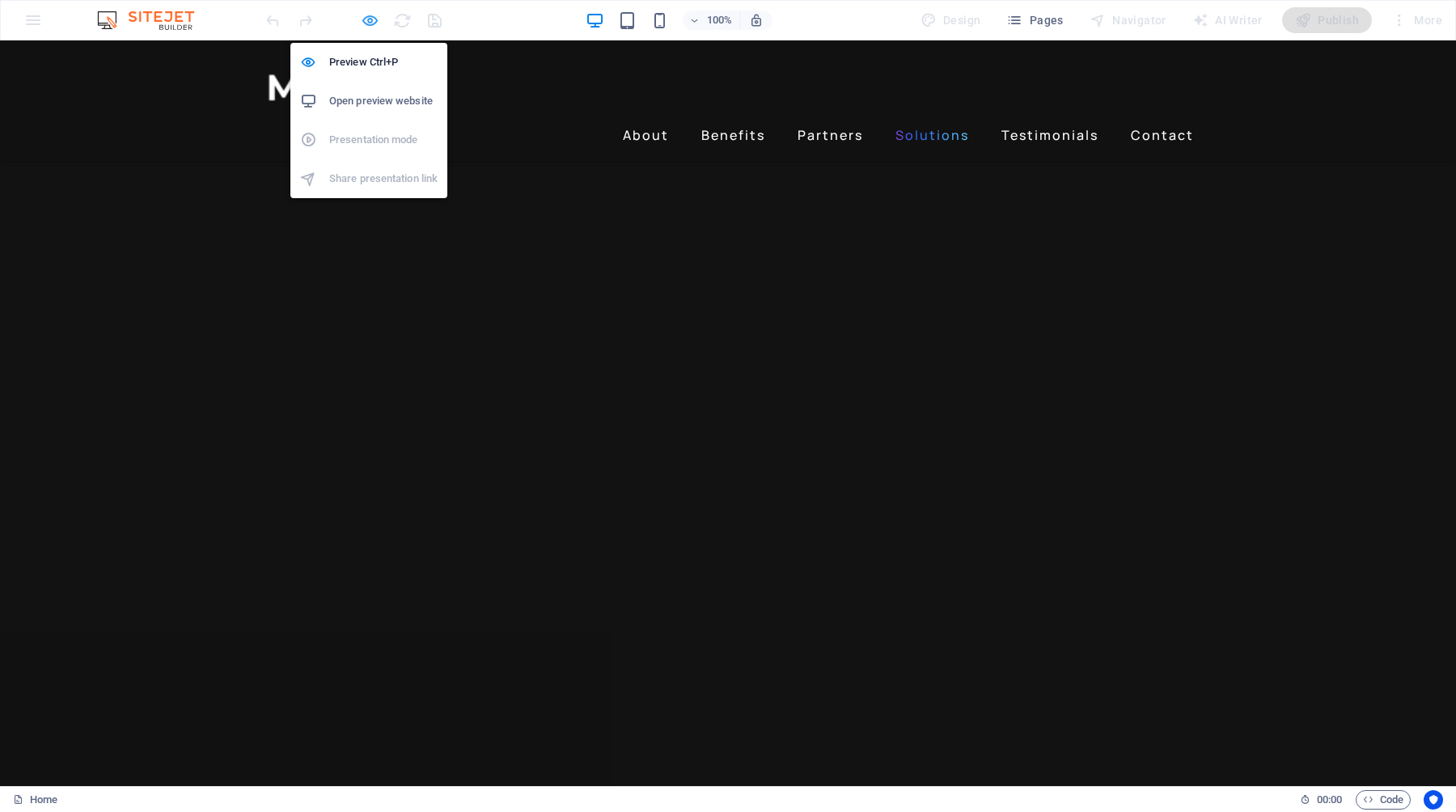
select select "px"
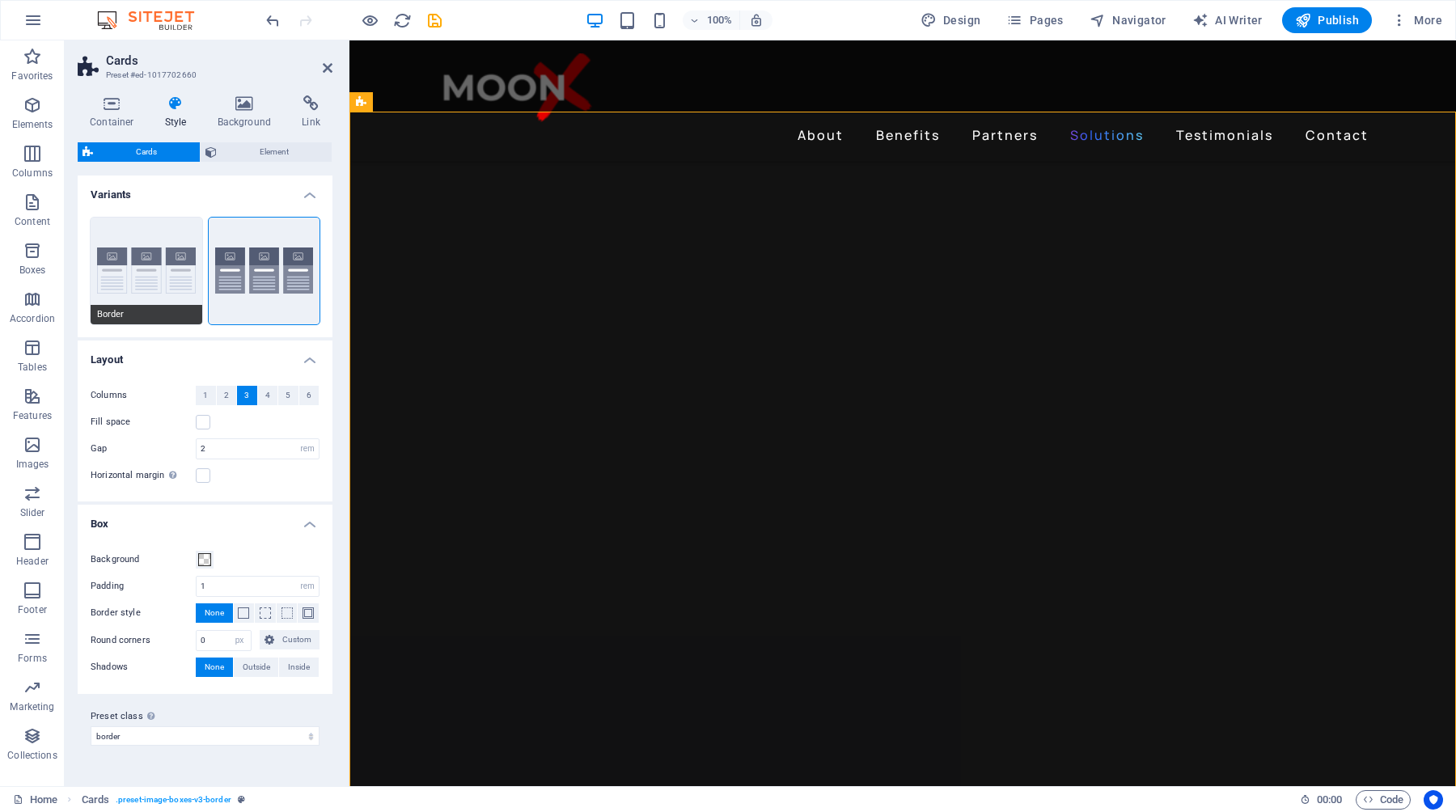
click at [146, 292] on button "Border" at bounding box center [147, 271] width 112 height 107
type input "2"
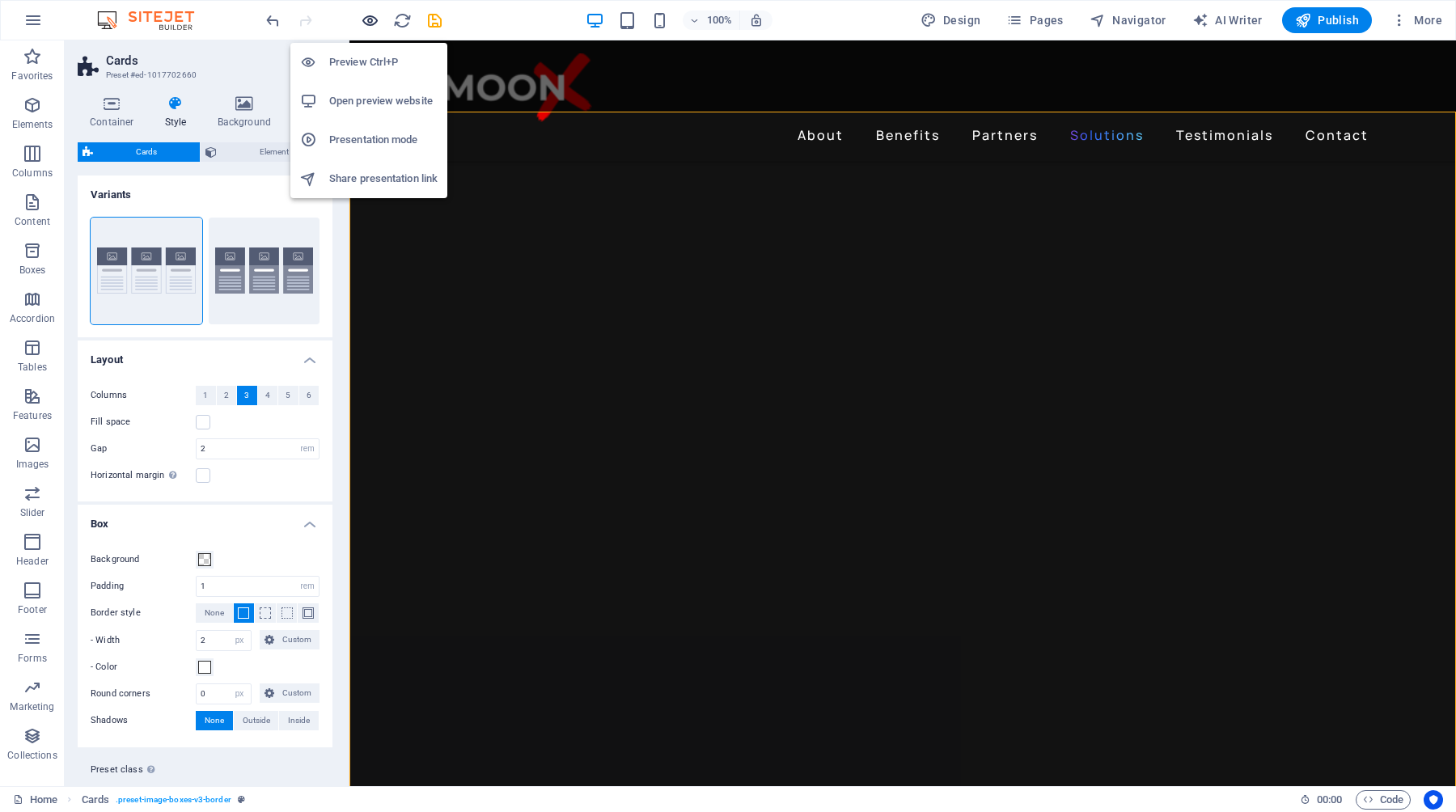
click at [365, 24] on icon "button" at bounding box center [370, 21] width 19 height 19
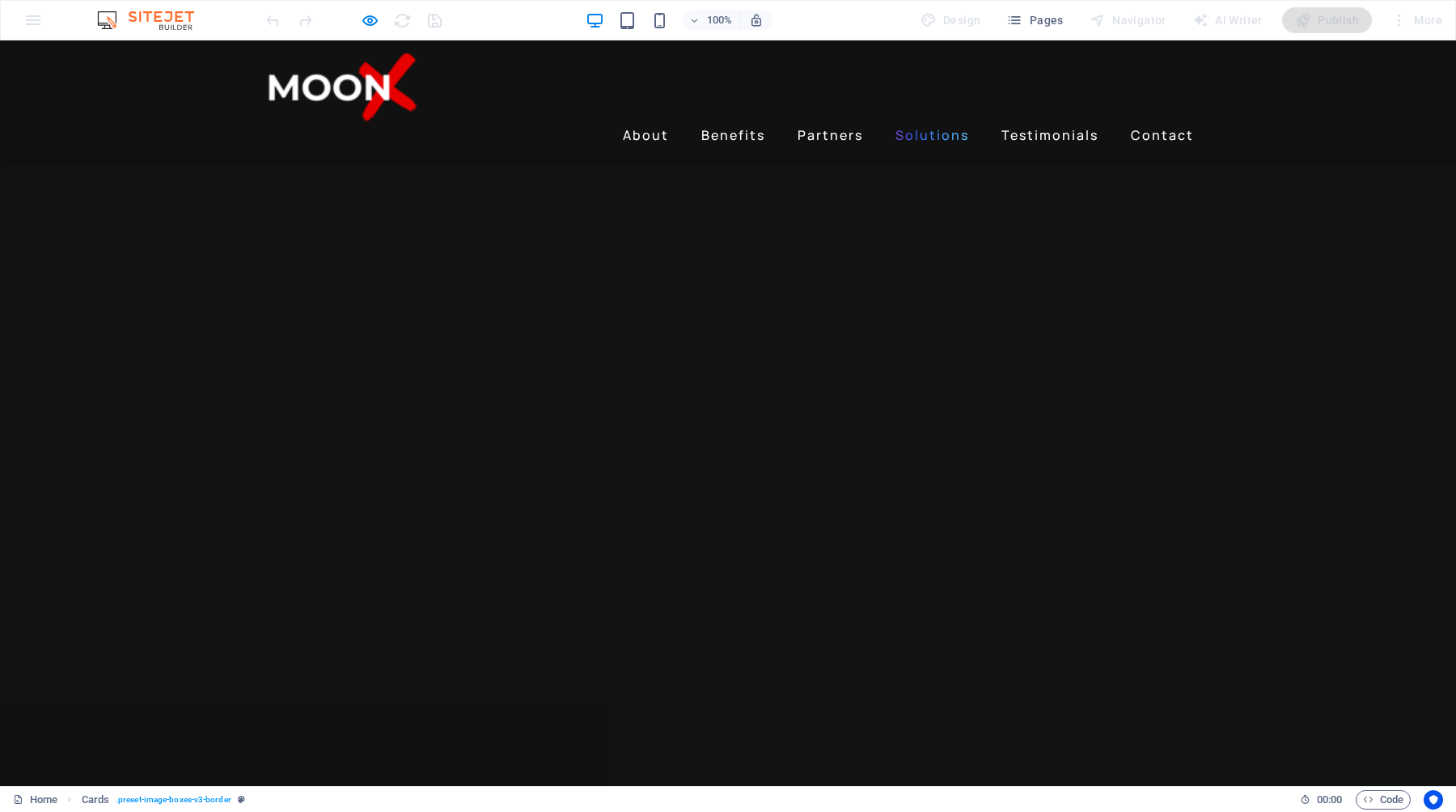
click at [925, 122] on link "Solutions" at bounding box center [933, 135] width 86 height 26
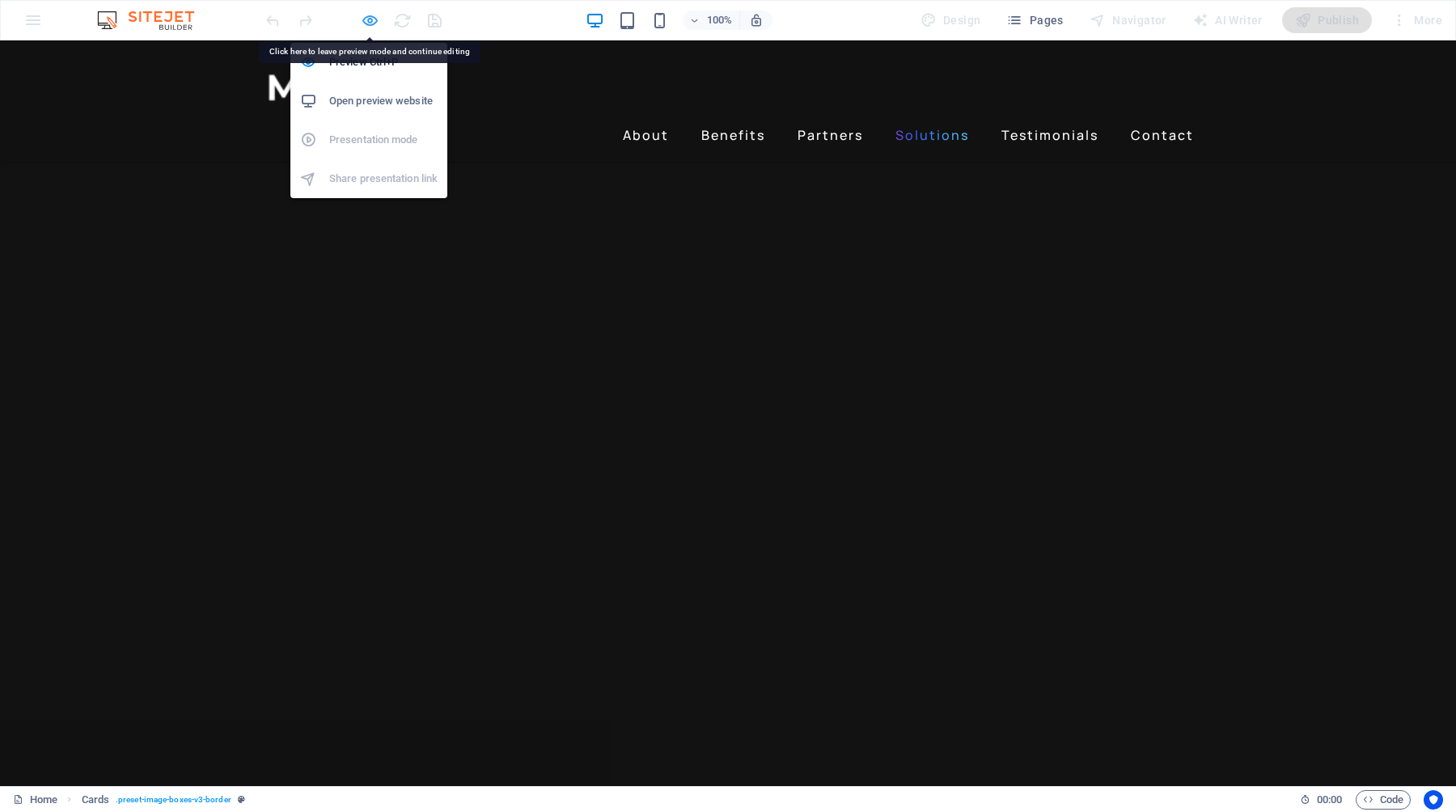
click at [371, 24] on icon "button" at bounding box center [370, 21] width 19 height 19
select select "rem"
select select "px"
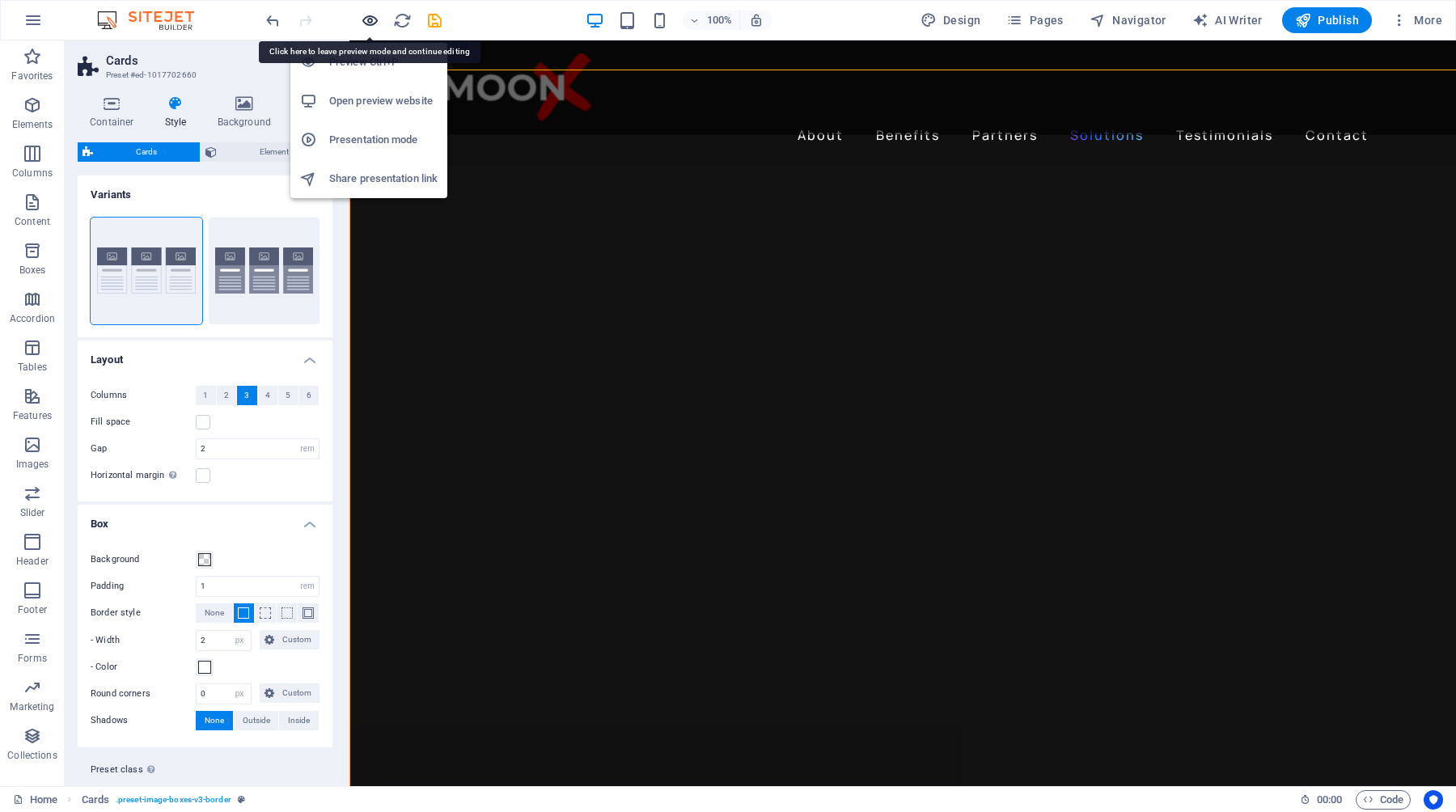
scroll to position [2559, 0]
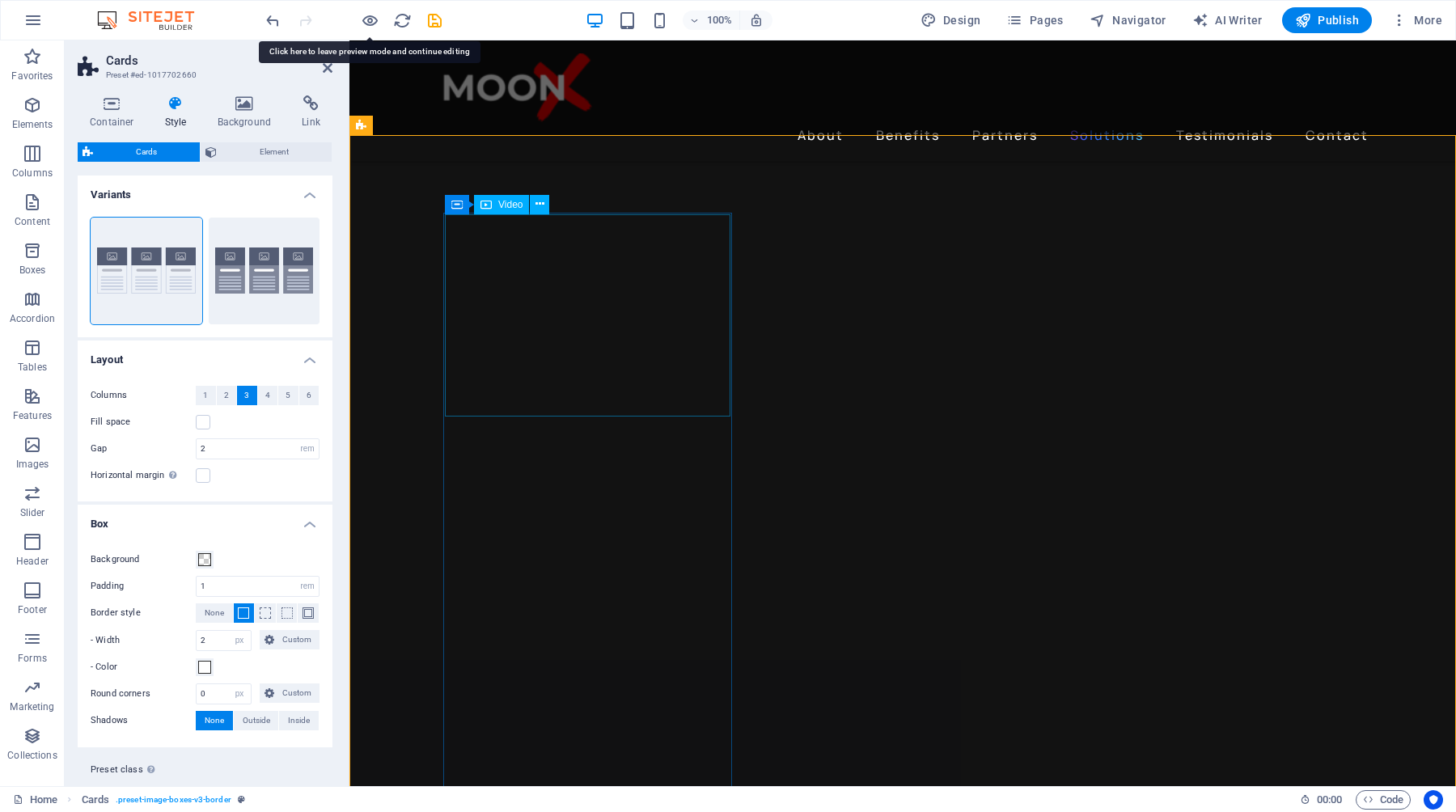
select select "px"
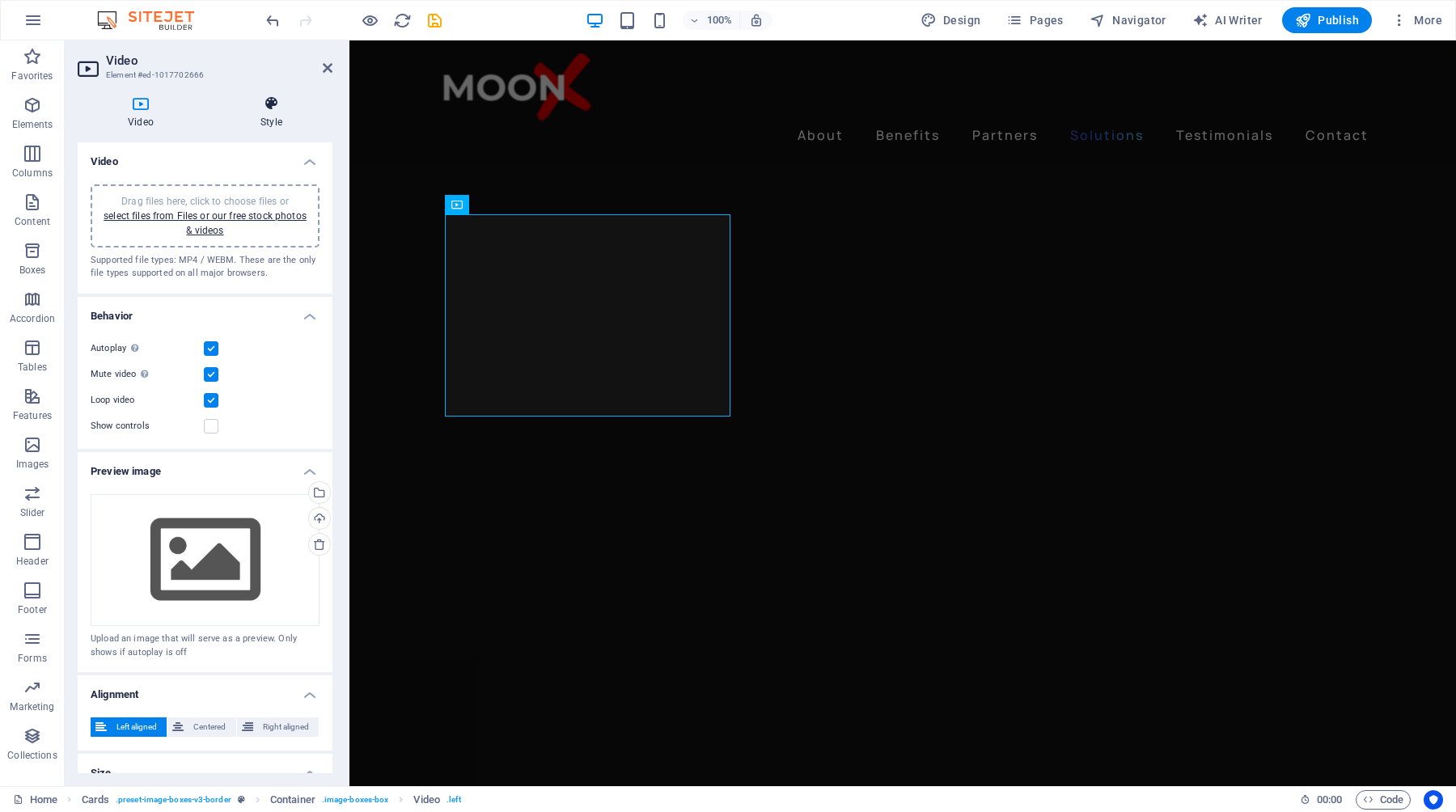
click at [269, 106] on icon at bounding box center [272, 103] width 122 height 16
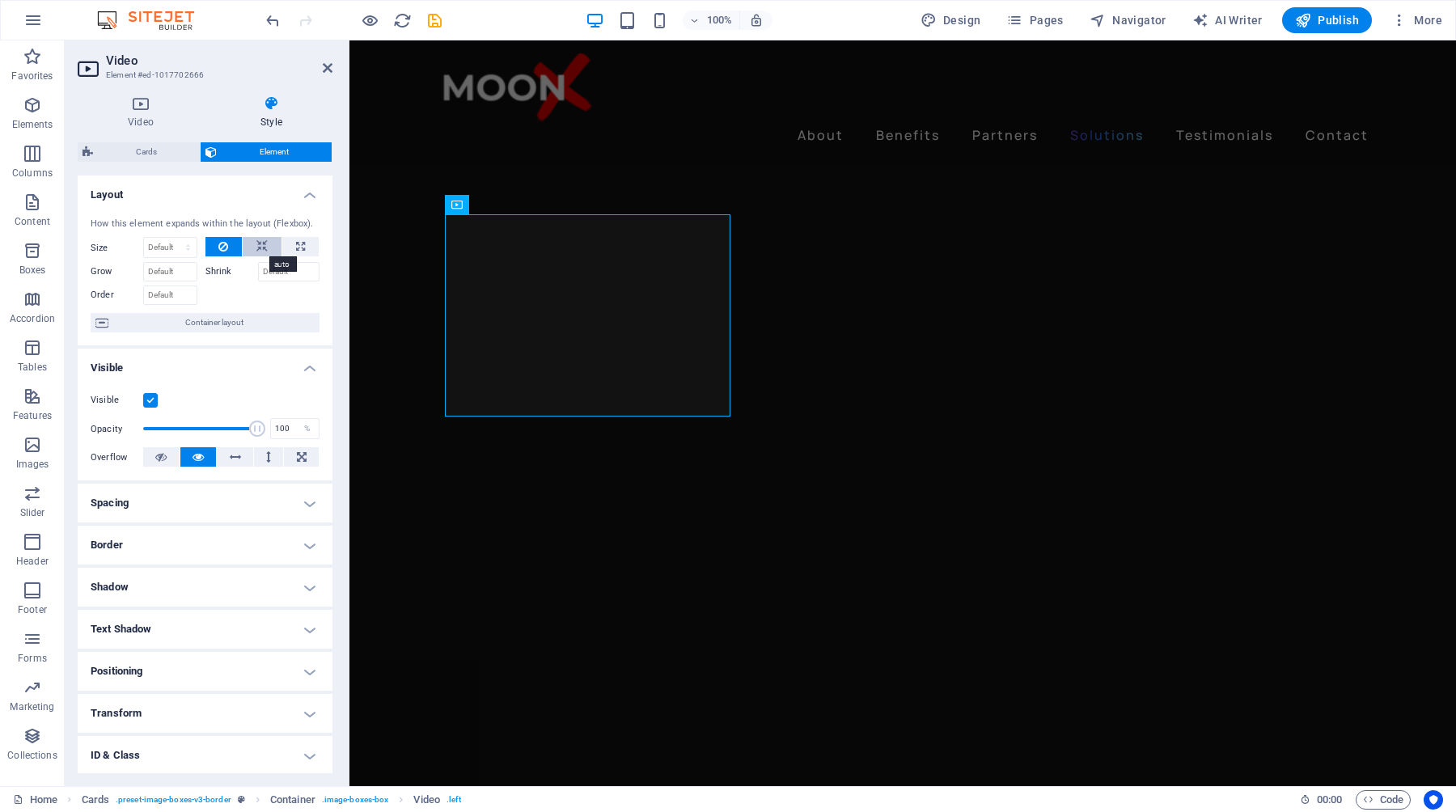
click at [261, 246] on icon at bounding box center [262, 247] width 12 height 20
click at [299, 245] on icon at bounding box center [300, 247] width 9 height 20
type input "100"
select select "%"
click at [262, 244] on icon at bounding box center [262, 247] width 12 height 20
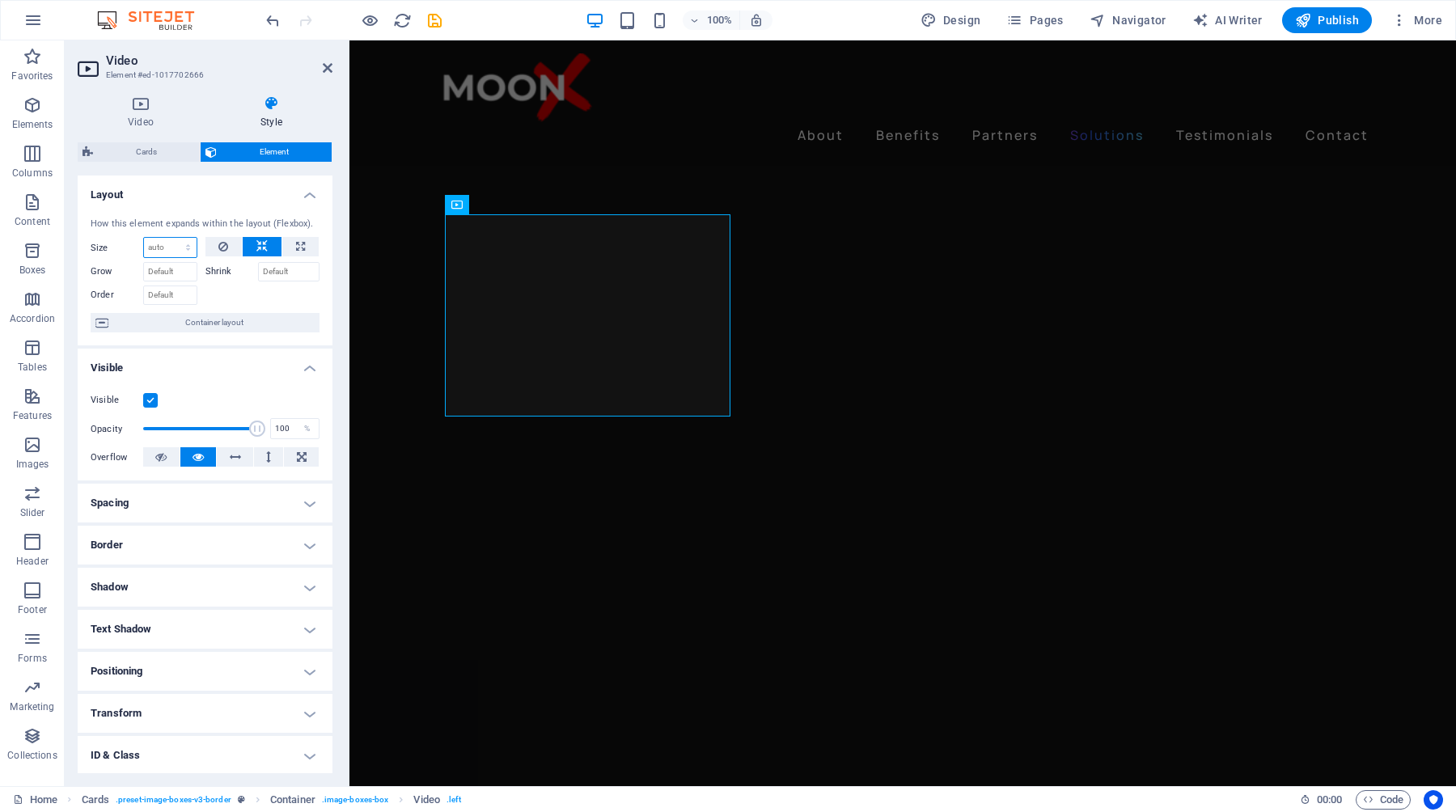
click at [185, 246] on select "Default auto px % 1/1 1/2 1/3 1/4 1/5 1/6 1/7 1/8 1/9 1/10" at bounding box center [170, 247] width 52 height 20
select select "px"
click at [172, 237] on select "Default auto px % 1/1 1/2 1/3 1/4 1/5 1/6 1/7 1/8 1/9 1/10" at bounding box center [170, 247] width 52 height 20
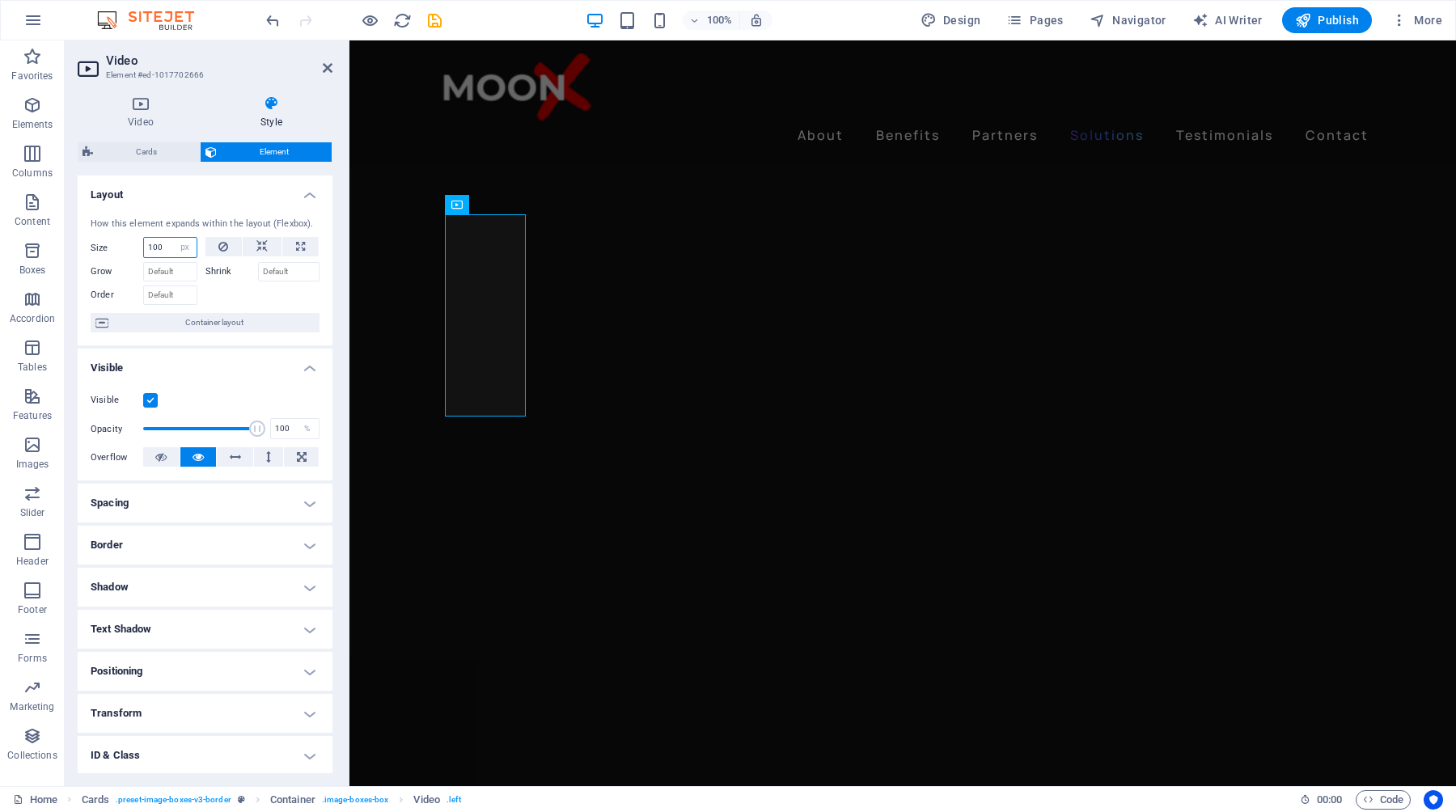
drag, startPoint x: 165, startPoint y: 245, endPoint x: 140, endPoint y: 245, distance: 25.0
click at [140, 245] on div "Size 100 Default auto px % 1/1 1/2 1/3 1/4 1/5 1/6 1/7 1/8 1/9 1/10" at bounding box center [144, 247] width 107 height 21
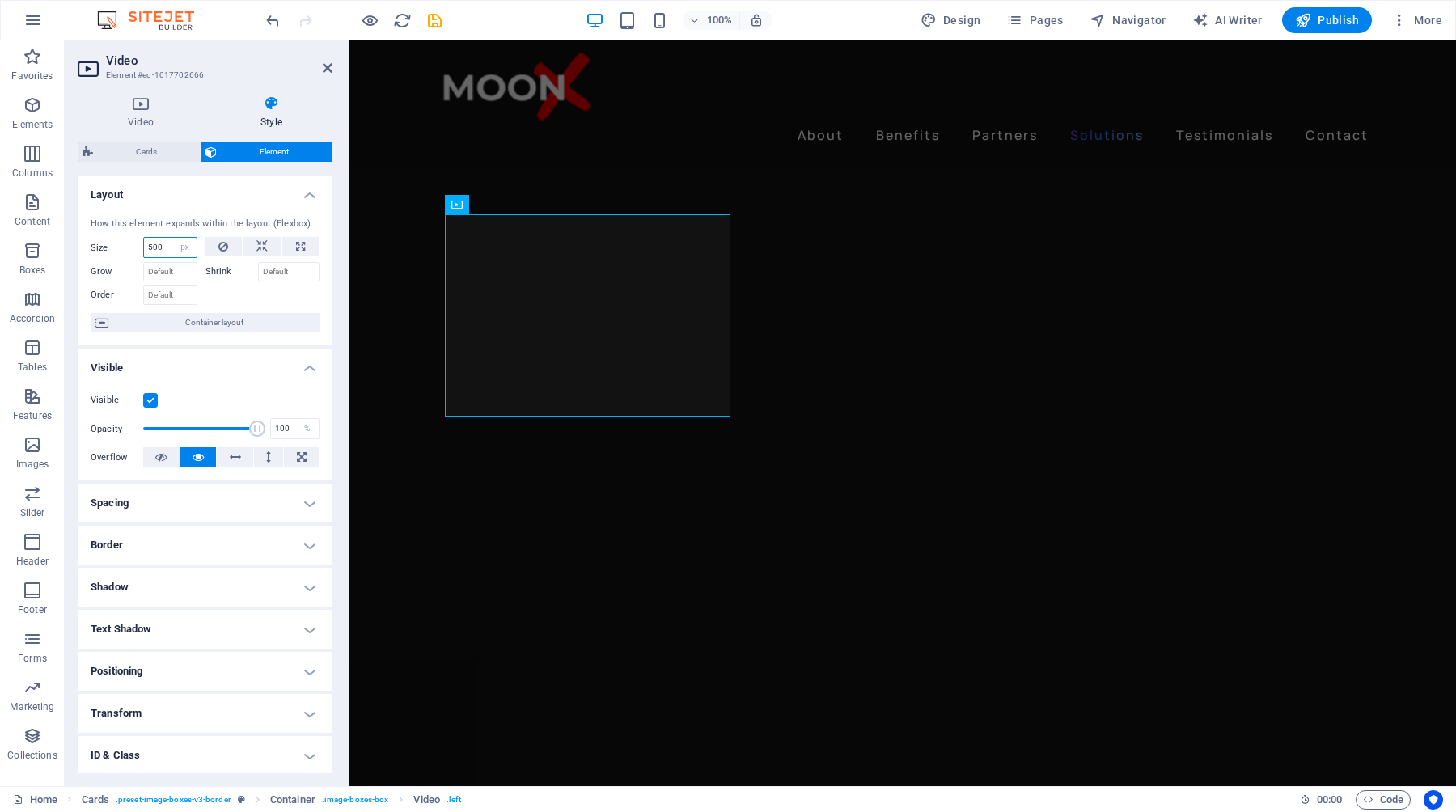
drag, startPoint x: 165, startPoint y: 248, endPoint x: 146, endPoint y: 249, distance: 19.0
click at [146, 249] on input "500" at bounding box center [170, 247] width 52 height 20
drag, startPoint x: 165, startPoint y: 246, endPoint x: 156, endPoint y: 247, distance: 9.1
click at [156, 247] on input "450" at bounding box center [170, 247] width 52 height 20
drag, startPoint x: 165, startPoint y: 245, endPoint x: 144, endPoint y: 245, distance: 21.0
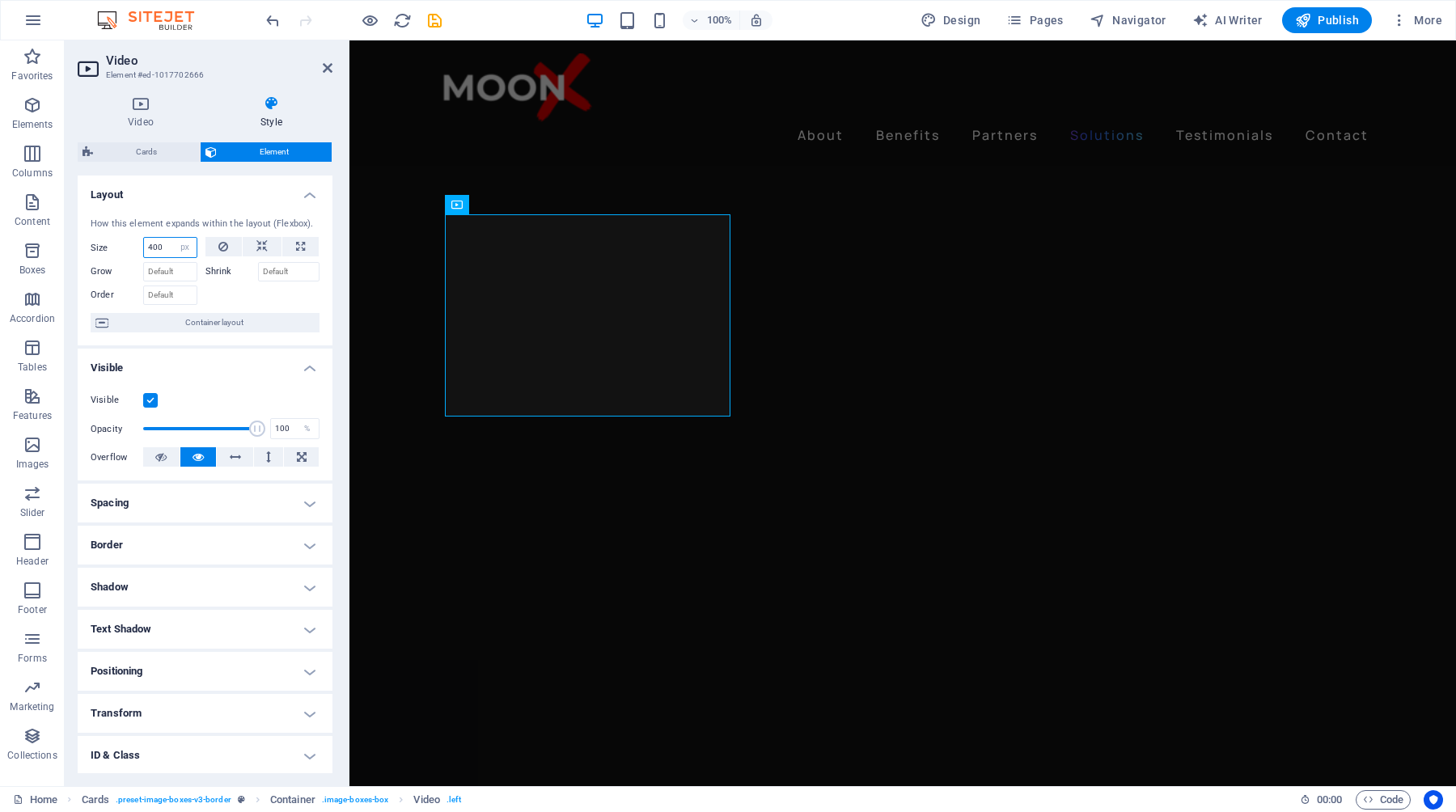
click at [144, 245] on input "400" at bounding box center [170, 247] width 52 height 20
type input "300"
click at [258, 242] on icon at bounding box center [262, 247] width 12 height 20
click at [185, 248] on select "Default auto px % 1/1 1/2 1/3 1/4 1/5 1/6 1/7 1/8 1/9 1/10" at bounding box center [170, 247] width 52 height 20
select select "px"
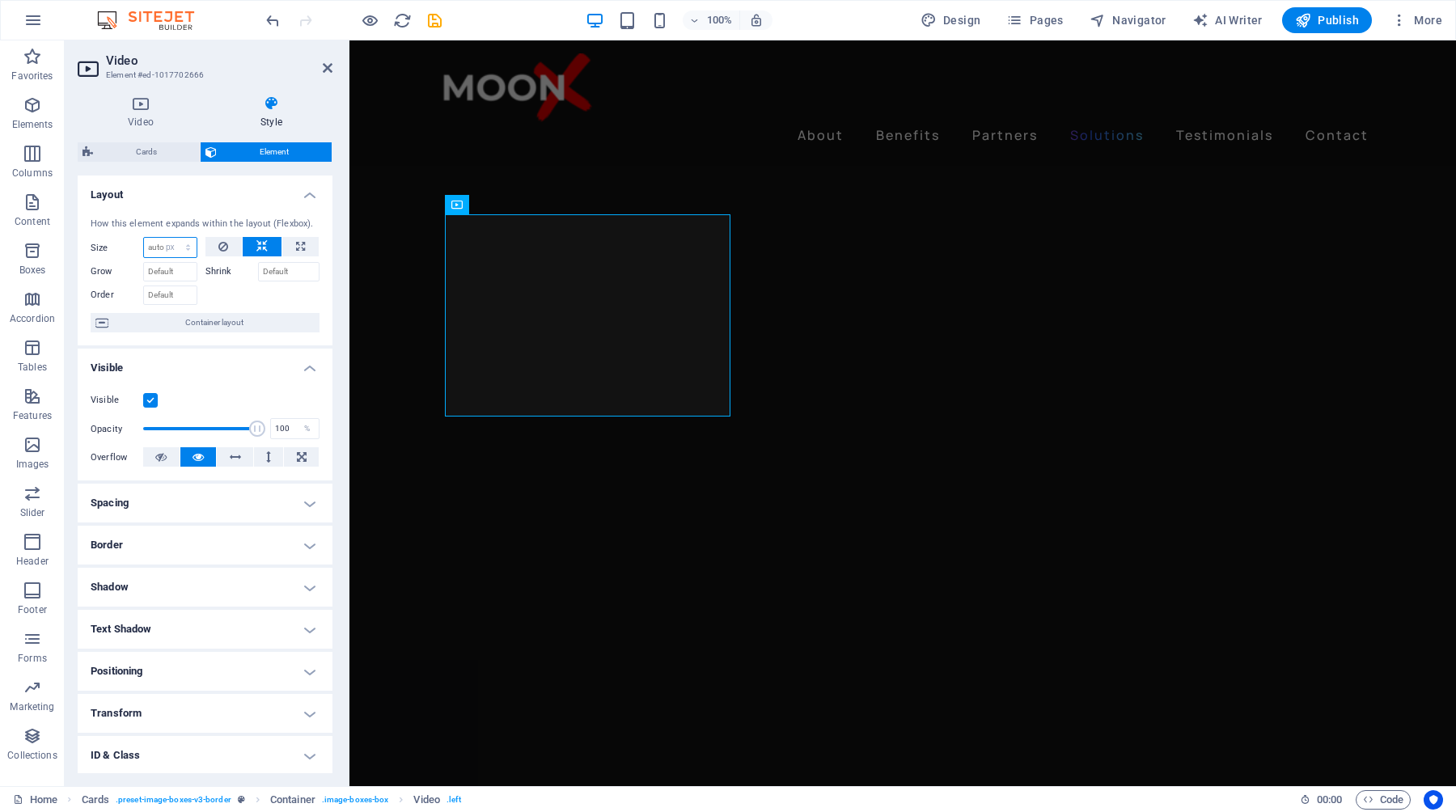
click at [172, 237] on select "Default auto px % 1/1 1/2 1/3 1/4 1/5 1/6 1/7 1/8 1/9 1/10" at bounding box center [170, 247] width 52 height 20
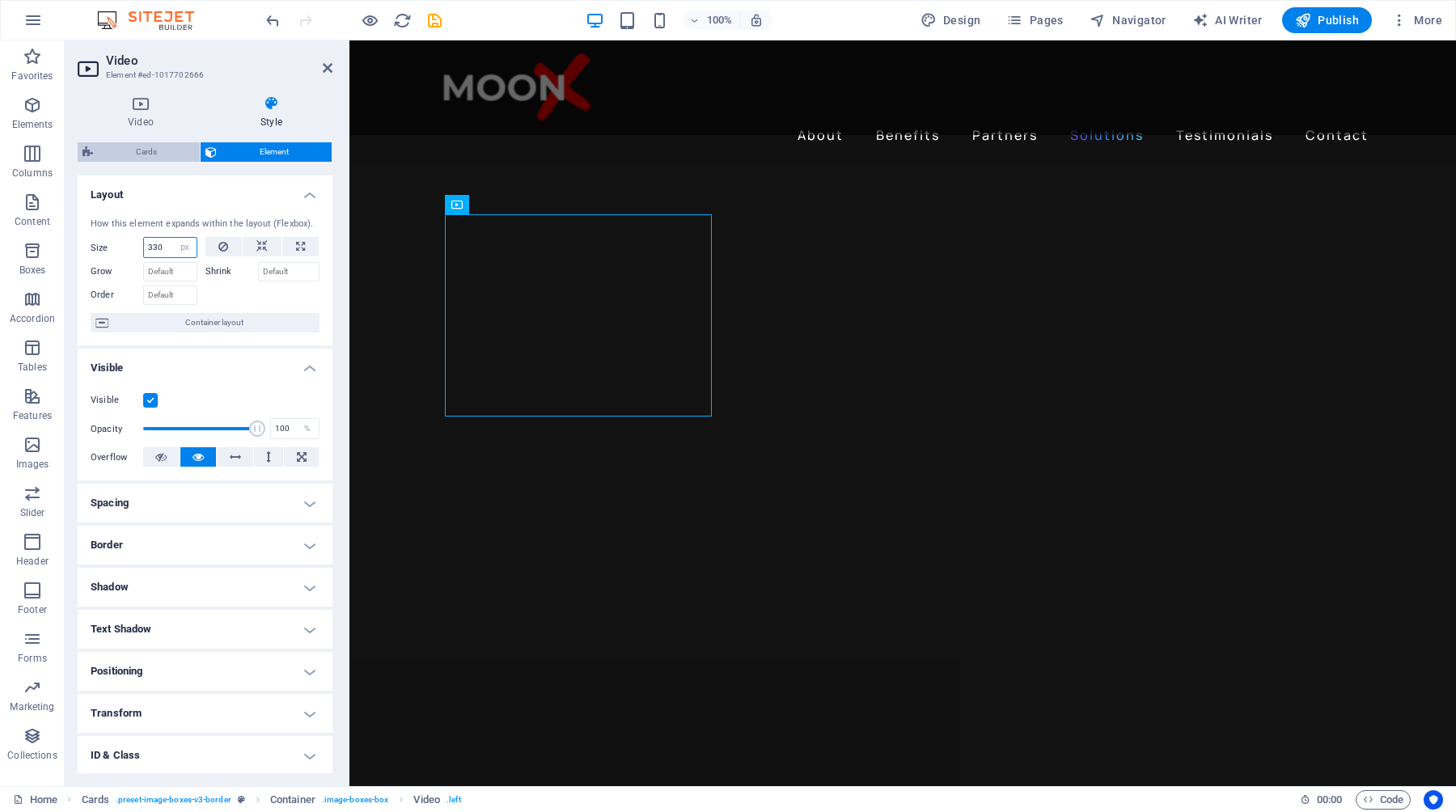
type input "330"
click at [156, 151] on span "Cards" at bounding box center [147, 152] width 97 height 20
select select "rem"
select select "px"
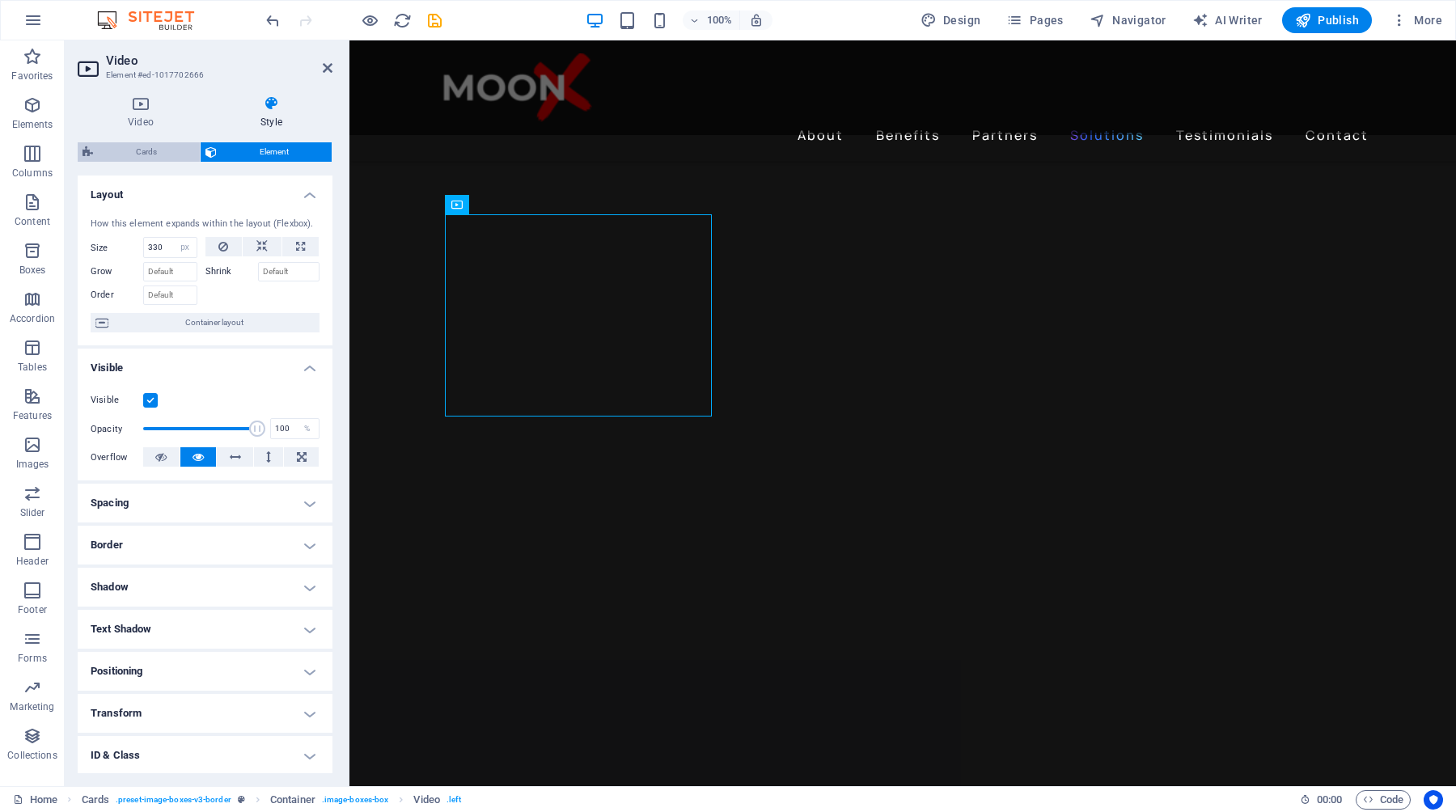
select select "px"
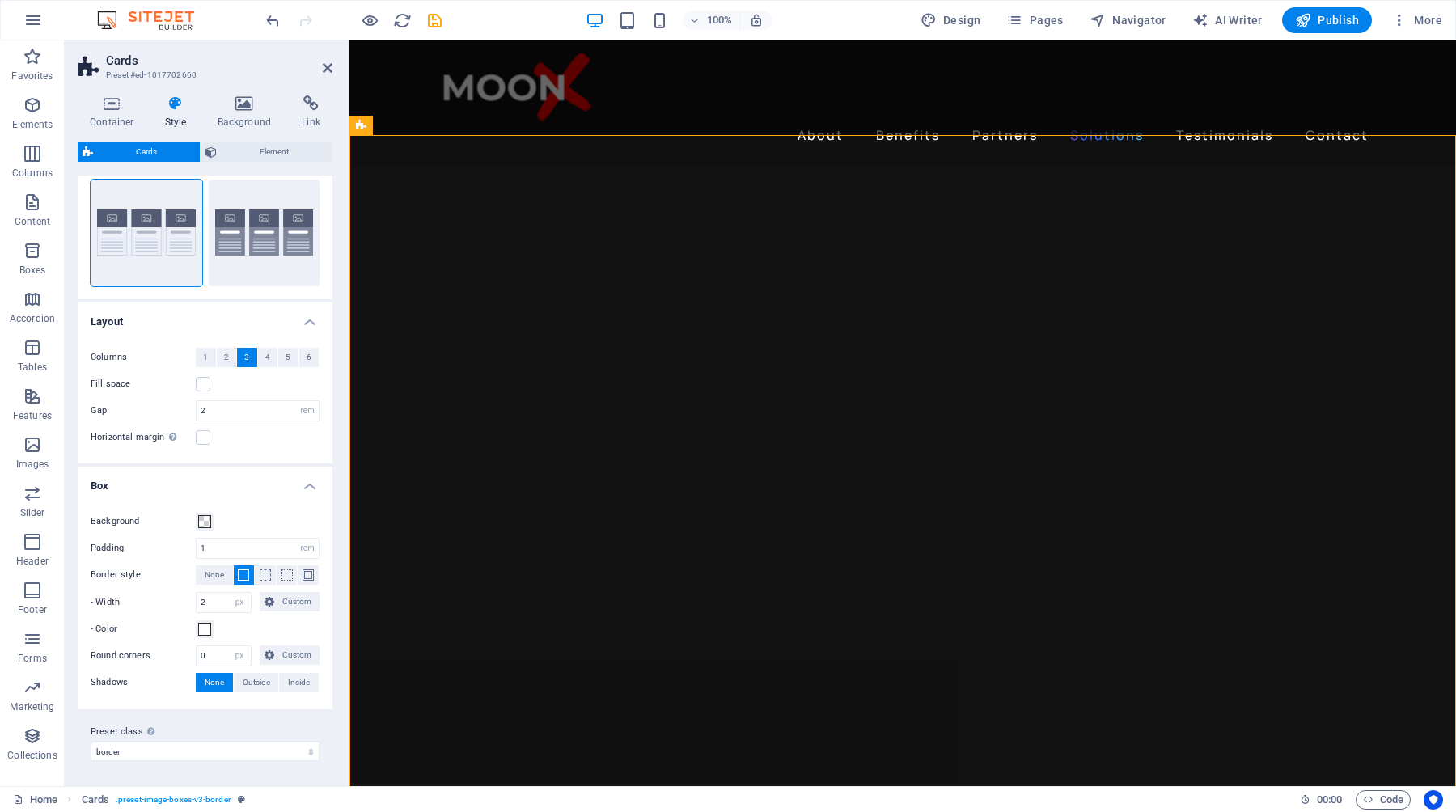
scroll to position [0, 0]
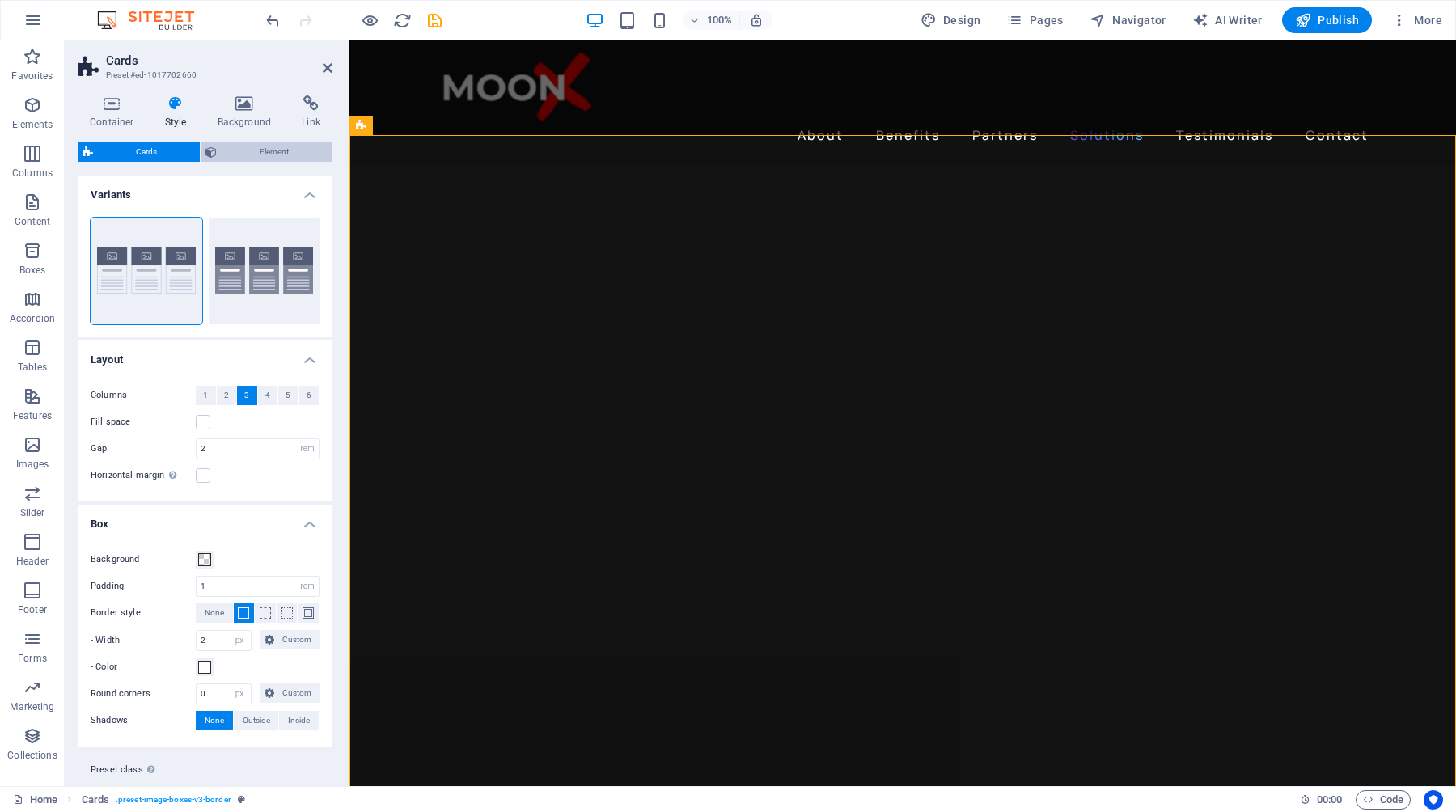
click at [250, 156] on span "Element" at bounding box center [274, 152] width 105 height 20
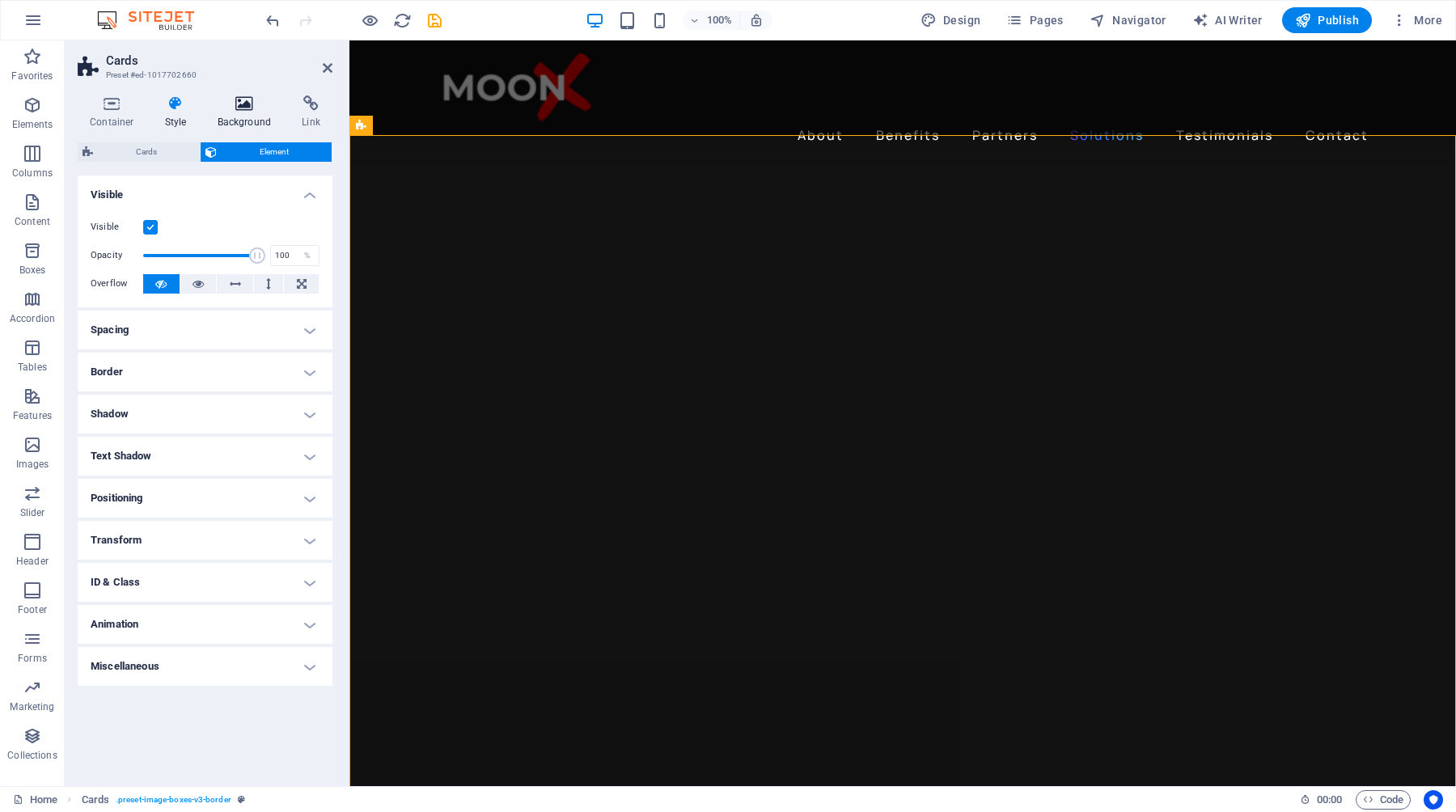
click at [243, 115] on h4 "Background" at bounding box center [248, 112] width 85 height 34
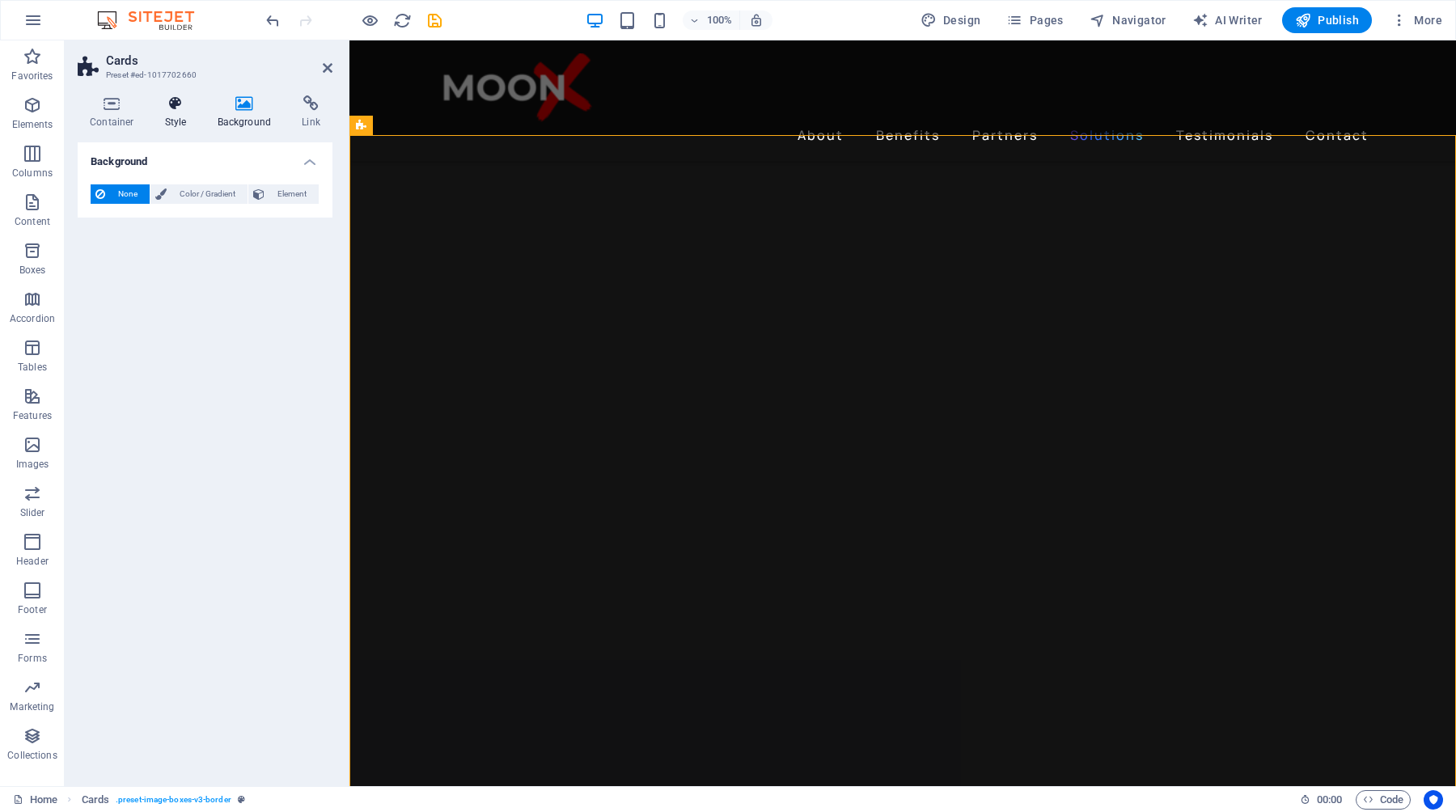
click at [182, 114] on h4 "Style" at bounding box center [179, 112] width 52 height 34
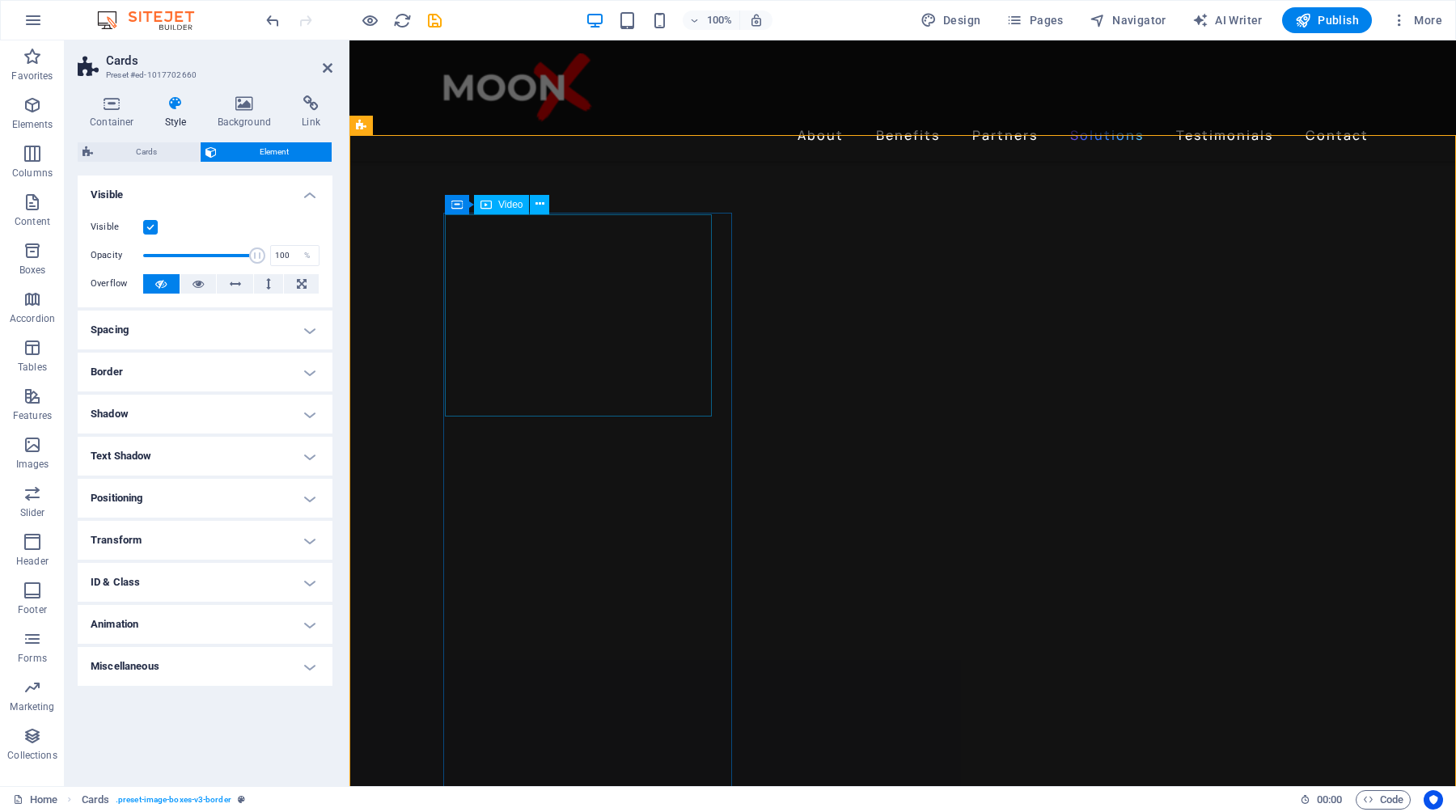
select select "px"
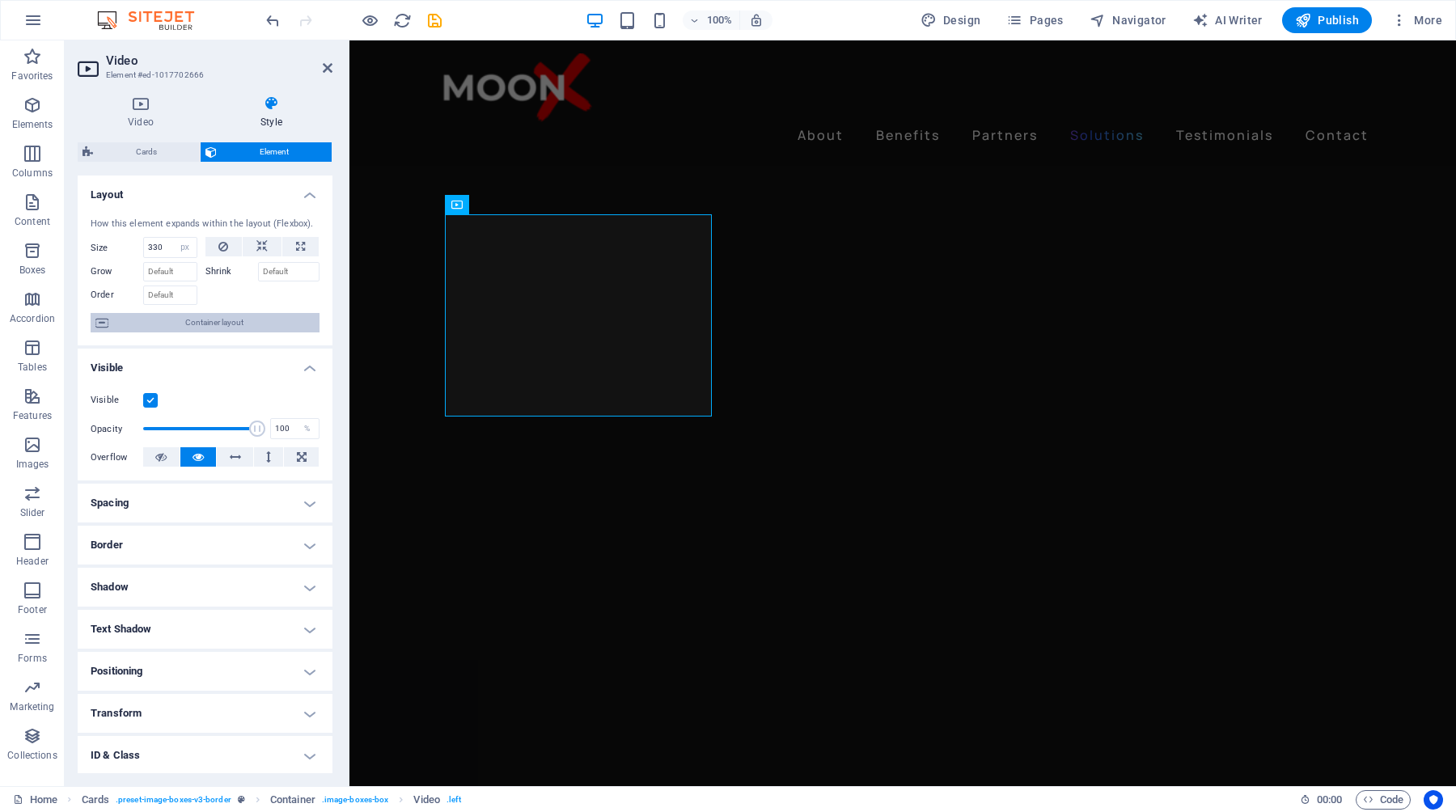
click at [215, 326] on span "Container layout" at bounding box center [214, 323] width 201 height 20
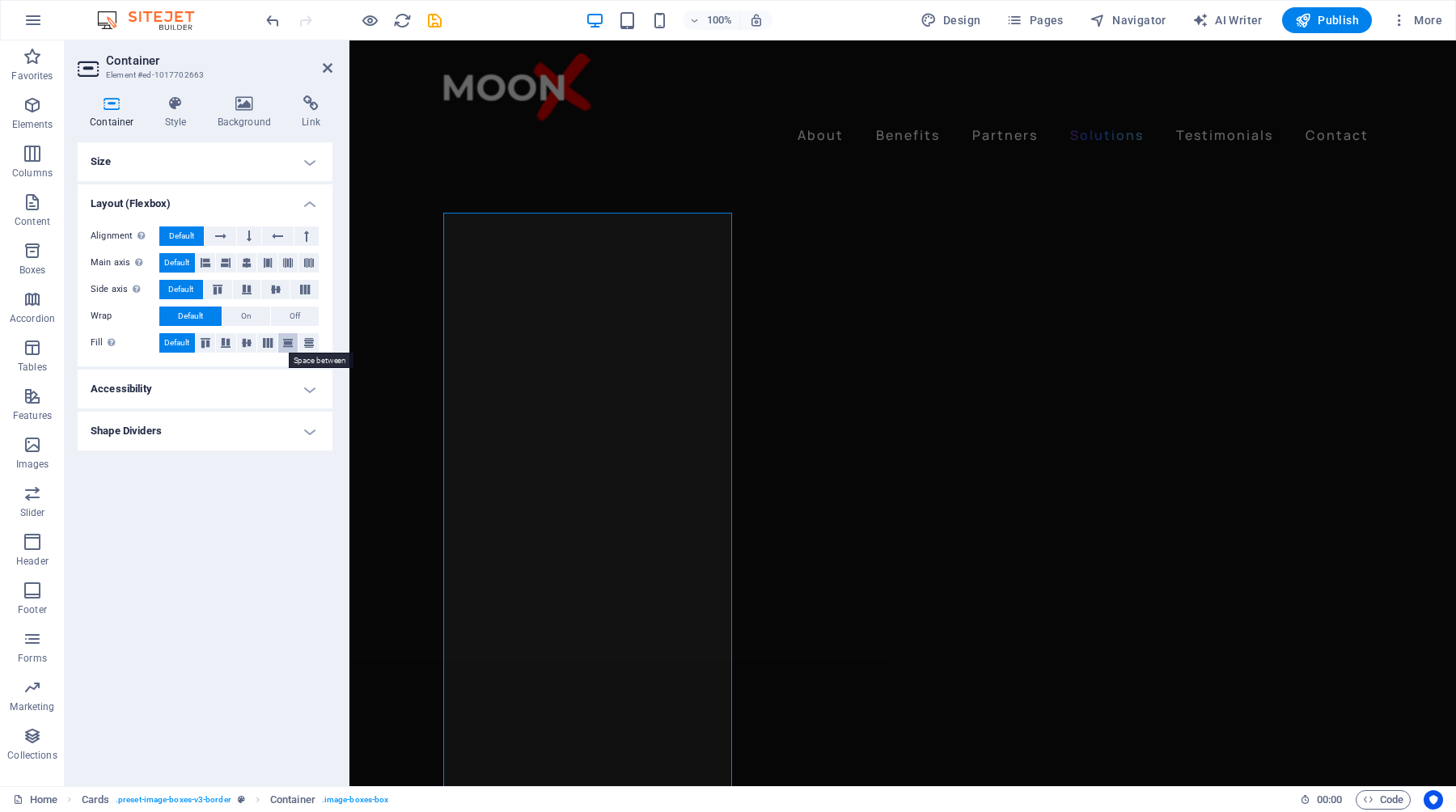
click at [287, 340] on icon at bounding box center [288, 343] width 20 height 10
click at [183, 342] on span "Default" at bounding box center [177, 344] width 25 height 20
click at [223, 236] on icon at bounding box center [220, 236] width 12 height 20
click at [194, 237] on span "Default" at bounding box center [182, 236] width 25 height 20
click at [246, 264] on icon at bounding box center [246, 263] width 10 height 20
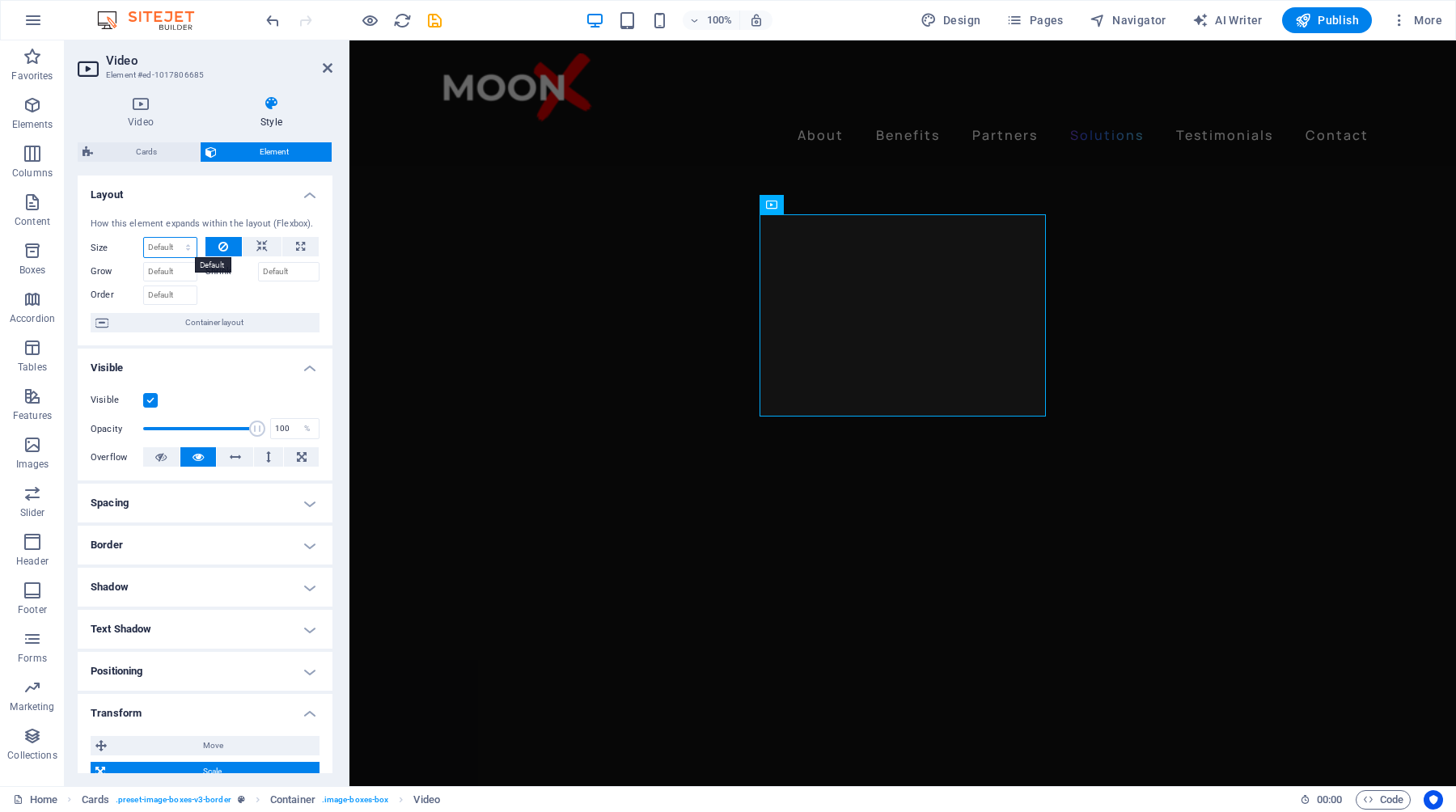
click at [175, 246] on select "Default auto px % 1/1 1/2 1/3 1/4 1/5 1/6 1/7 1/8 1/9 1/10" at bounding box center [170, 247] width 52 height 20
select select "px"
click at [172, 237] on select "Default auto px % 1/1 1/2 1/3 1/4 1/5 1/6 1/7 1/8 1/9 1/10" at bounding box center [170, 247] width 52 height 20
type input "330"
click at [260, 247] on icon at bounding box center [262, 247] width 12 height 20
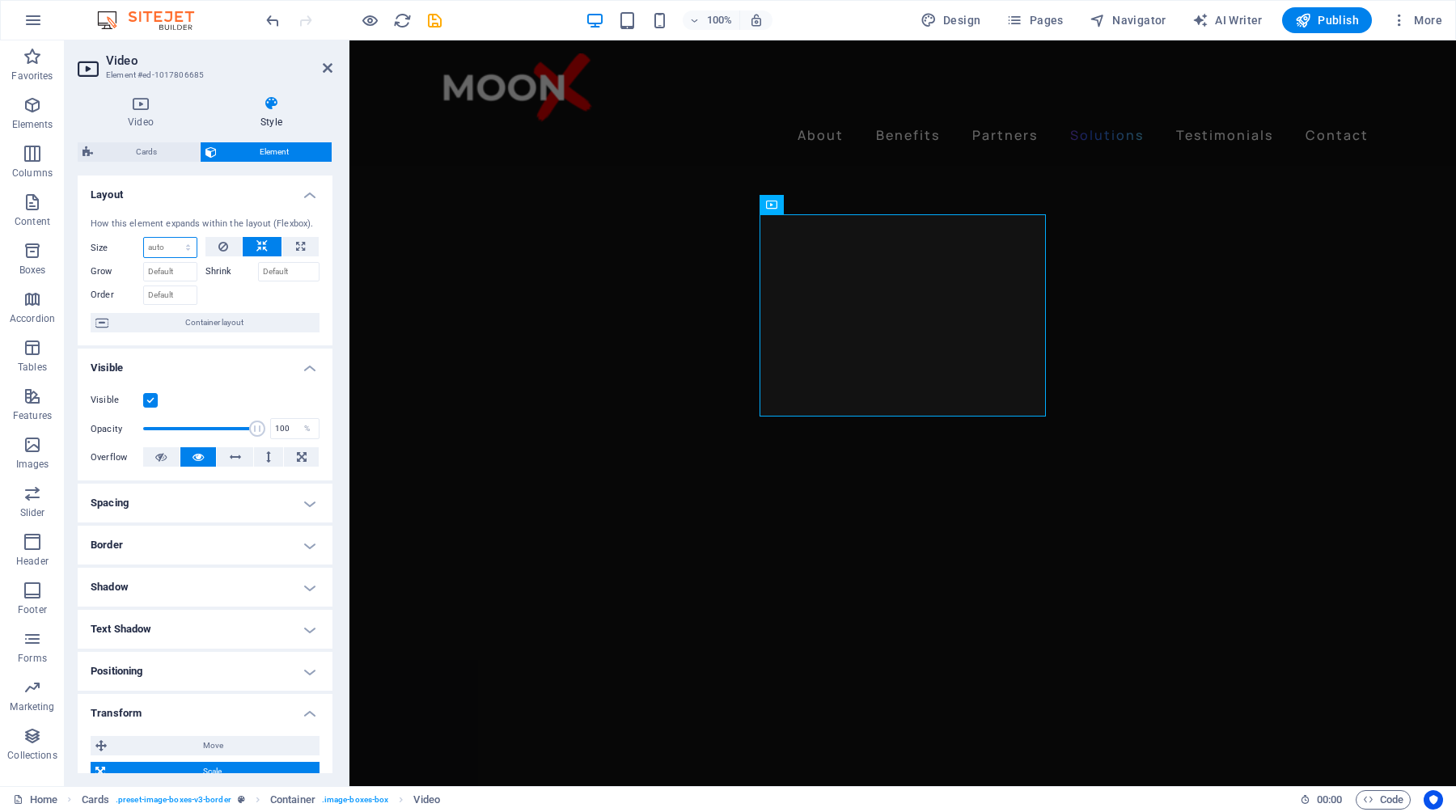
click at [175, 246] on select "Default auto px % 1/1 1/2 1/3 1/4 1/5 1/6 1/7 1/8 1/9 1/10" at bounding box center [170, 247] width 52 height 20
select select "px"
click at [172, 237] on select "Default auto px % 1/1 1/2 1/3 1/4 1/5 1/6 1/7 1/8 1/9 1/10" at bounding box center [170, 247] width 52 height 20
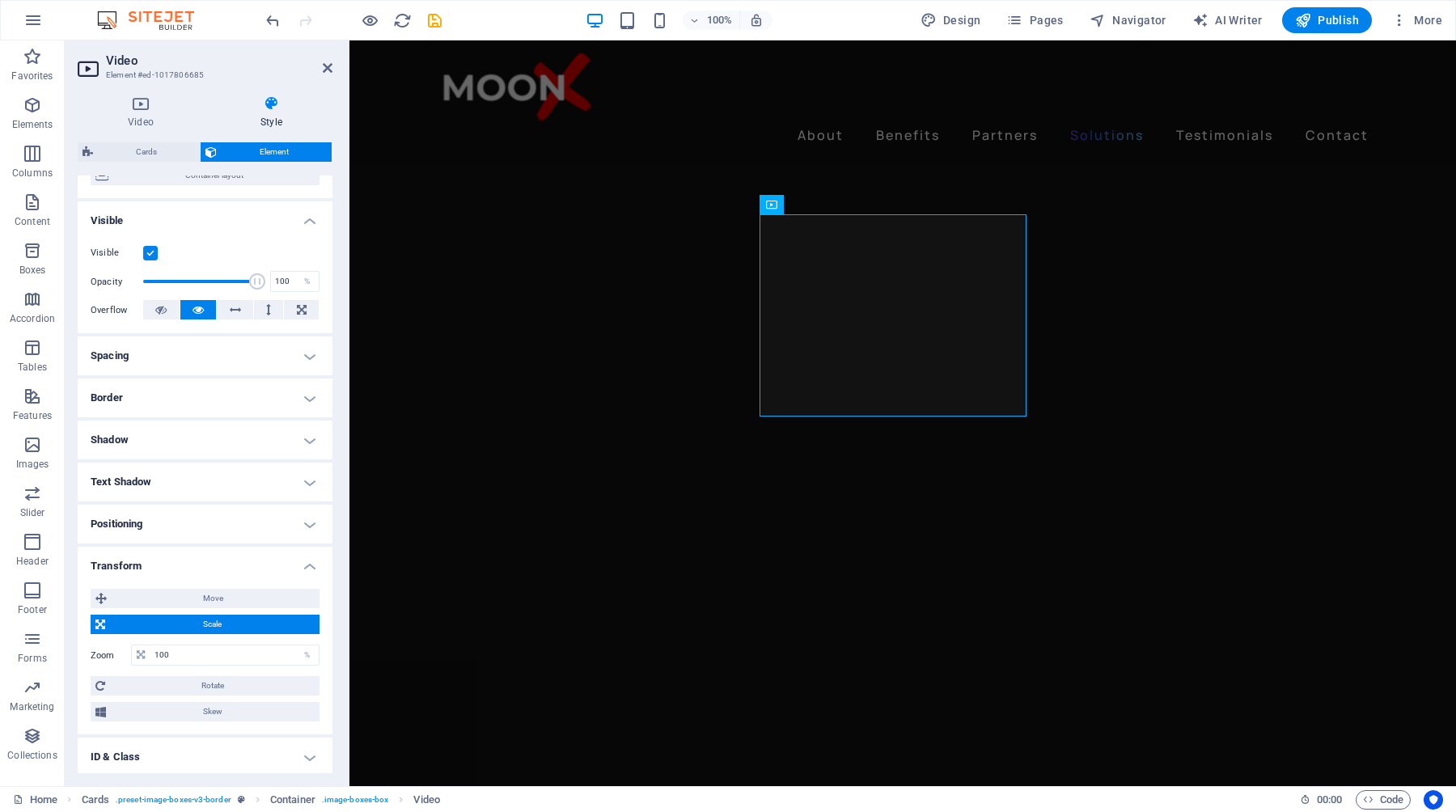
scroll to position [156, 0]
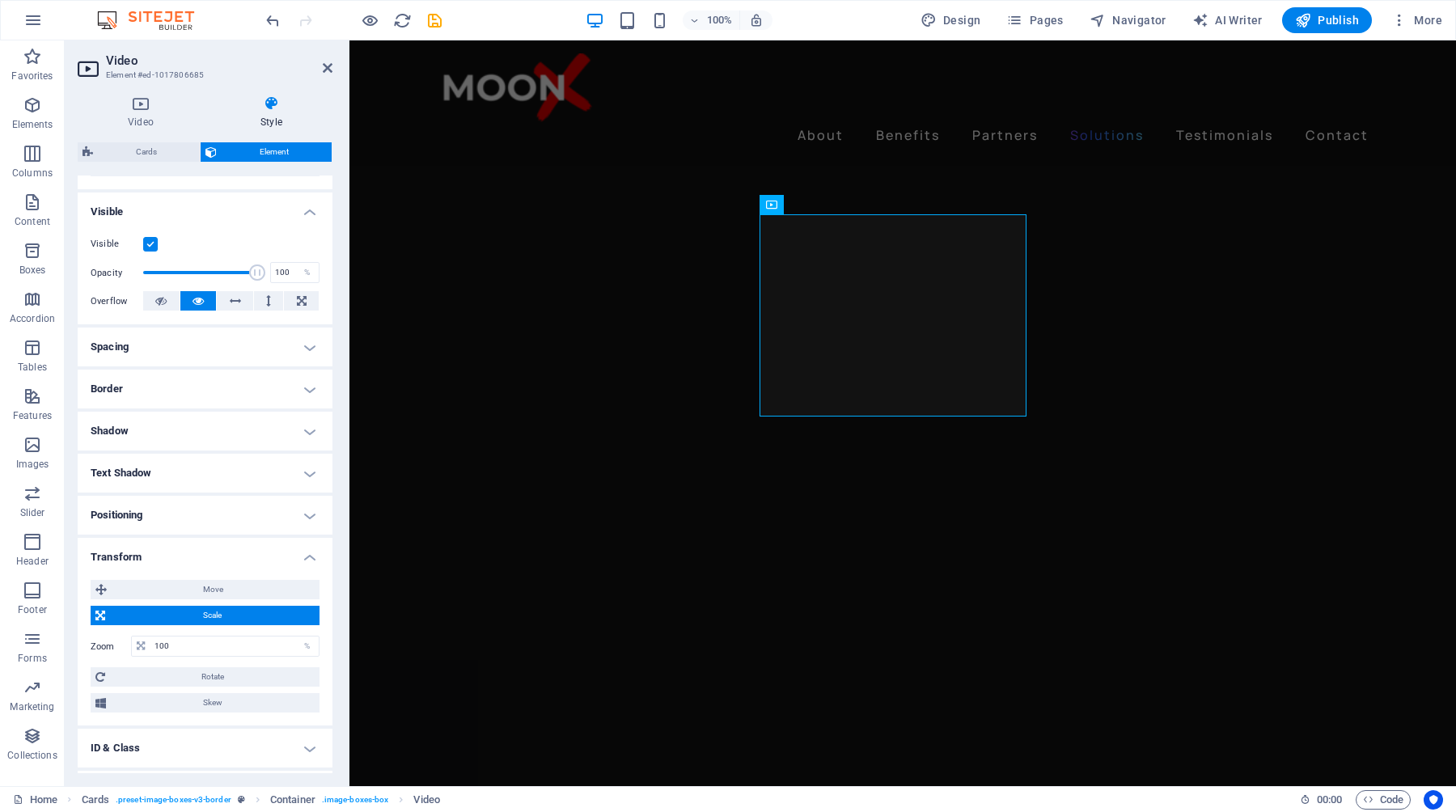
type input "330"
click at [300, 510] on h4 "Positioning" at bounding box center [204, 514] width 255 height 39
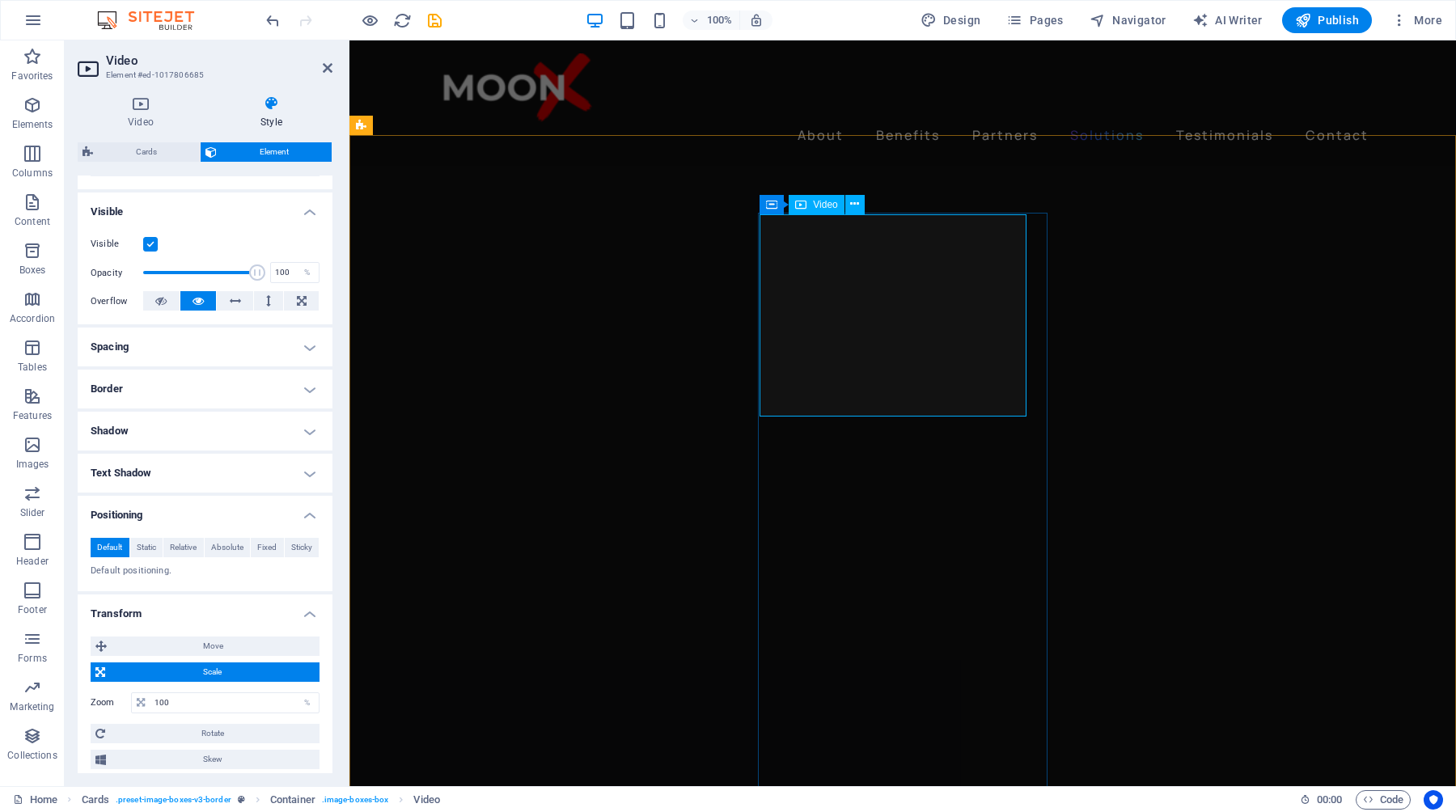
click at [247, 348] on h4 "Spacing" at bounding box center [204, 346] width 255 height 39
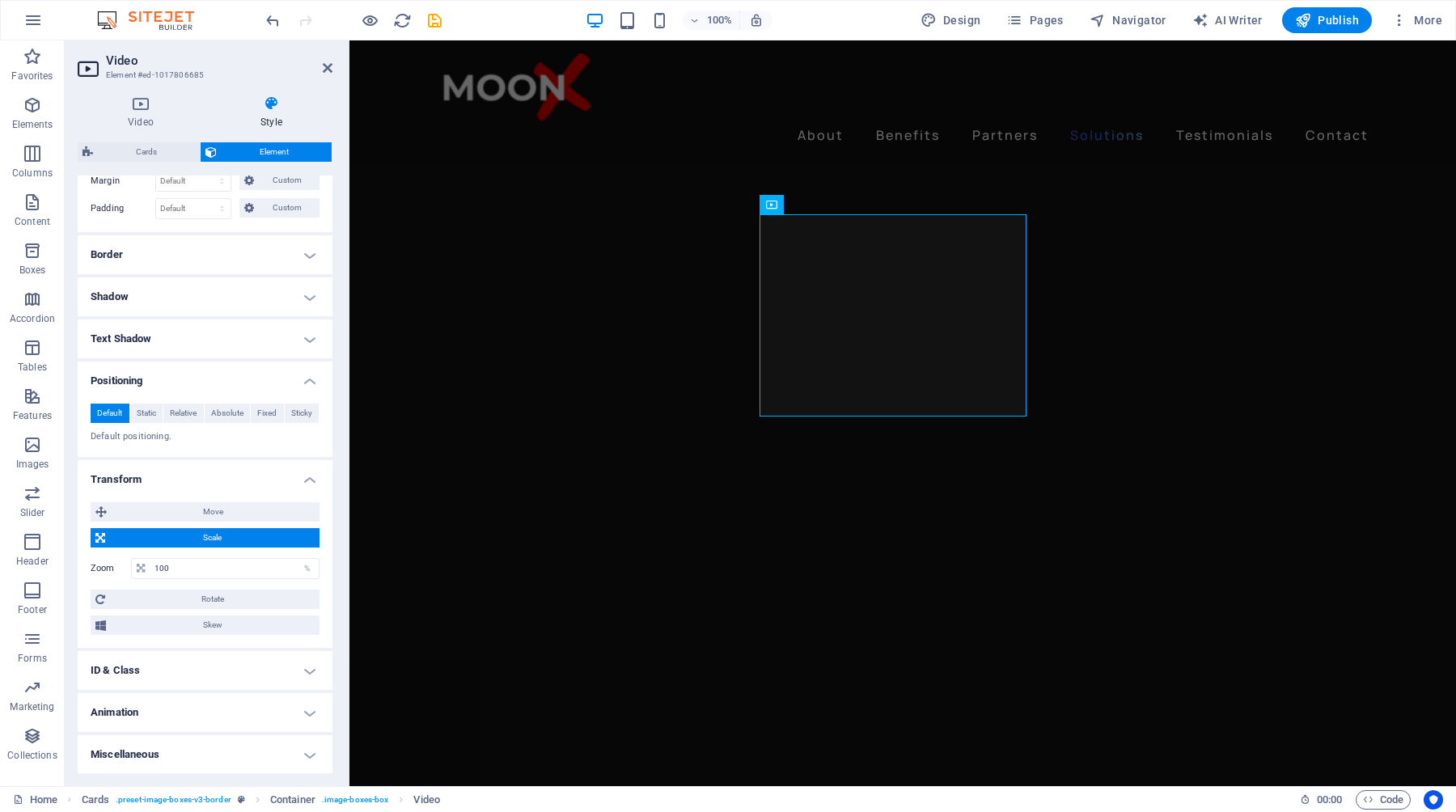
scroll to position [0, 0]
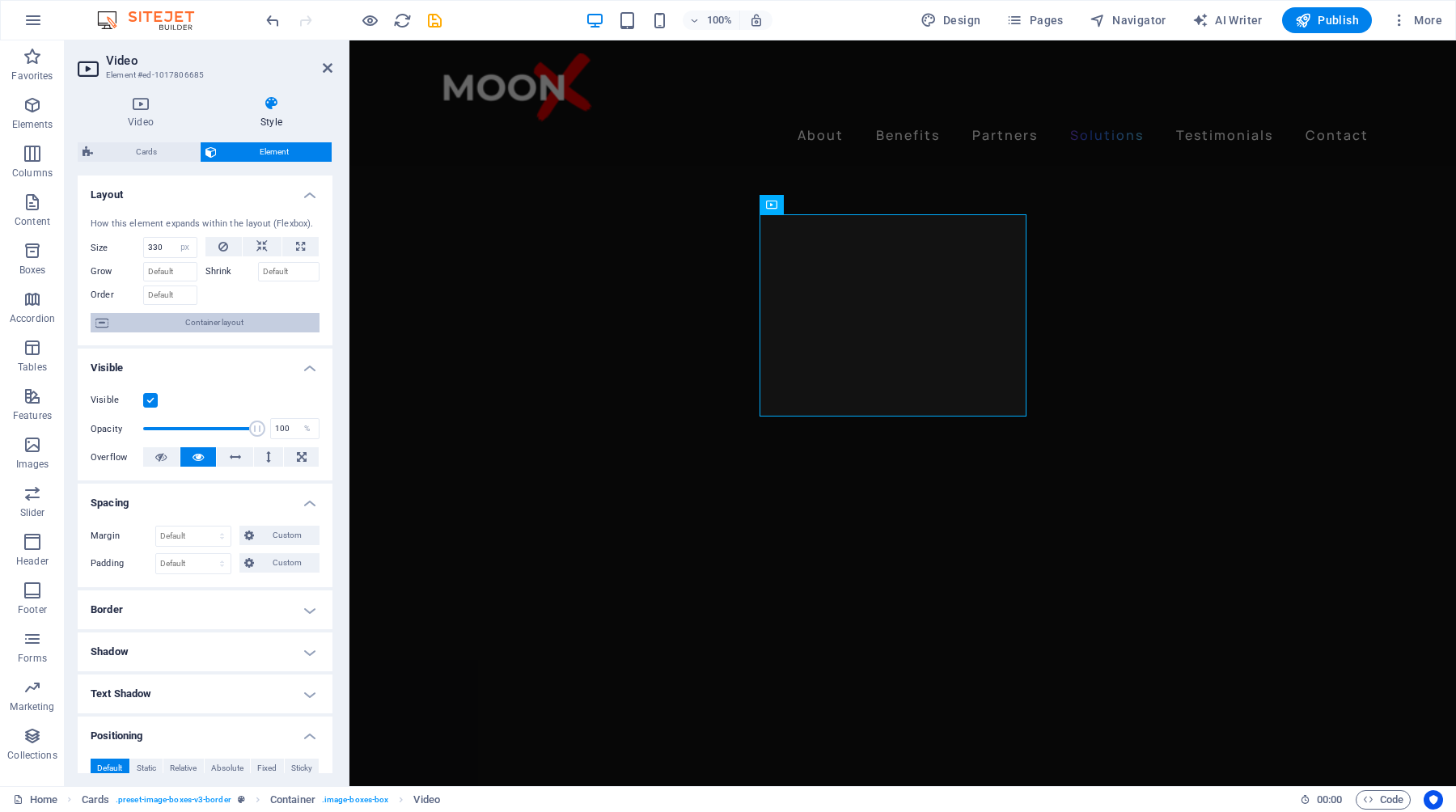
click at [221, 326] on span "Container layout" at bounding box center [214, 323] width 201 height 20
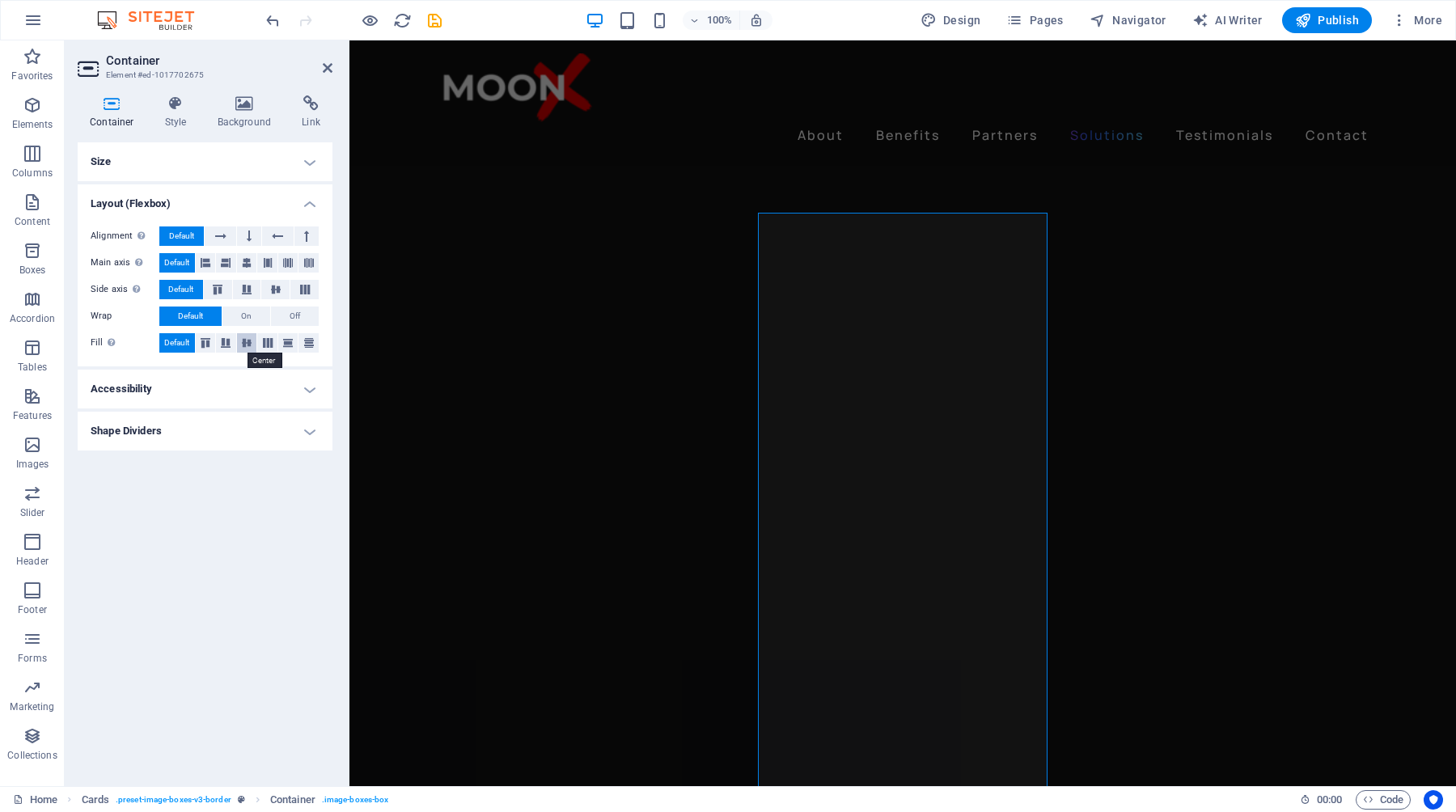
click at [246, 343] on icon at bounding box center [247, 343] width 20 height 10
click at [207, 343] on icon at bounding box center [206, 343] width 20 height 10
click at [225, 344] on icon at bounding box center [226, 343] width 20 height 10
click at [250, 341] on icon at bounding box center [247, 343] width 20 height 10
click at [268, 344] on icon at bounding box center [268, 343] width 20 height 10
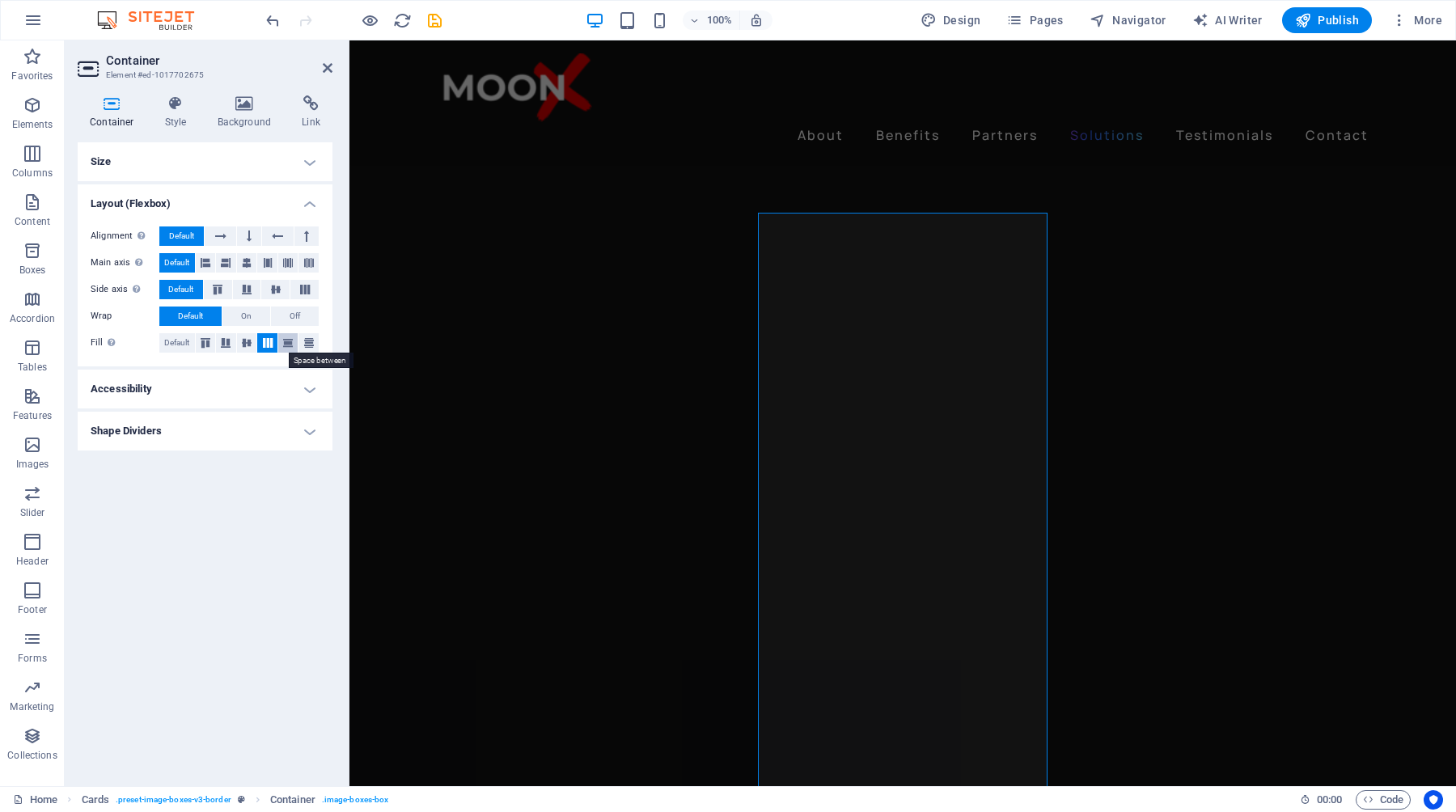
click at [292, 344] on icon at bounding box center [288, 343] width 20 height 10
click at [248, 344] on icon at bounding box center [247, 343] width 20 height 10
click at [246, 263] on icon at bounding box center [246, 263] width 10 height 20
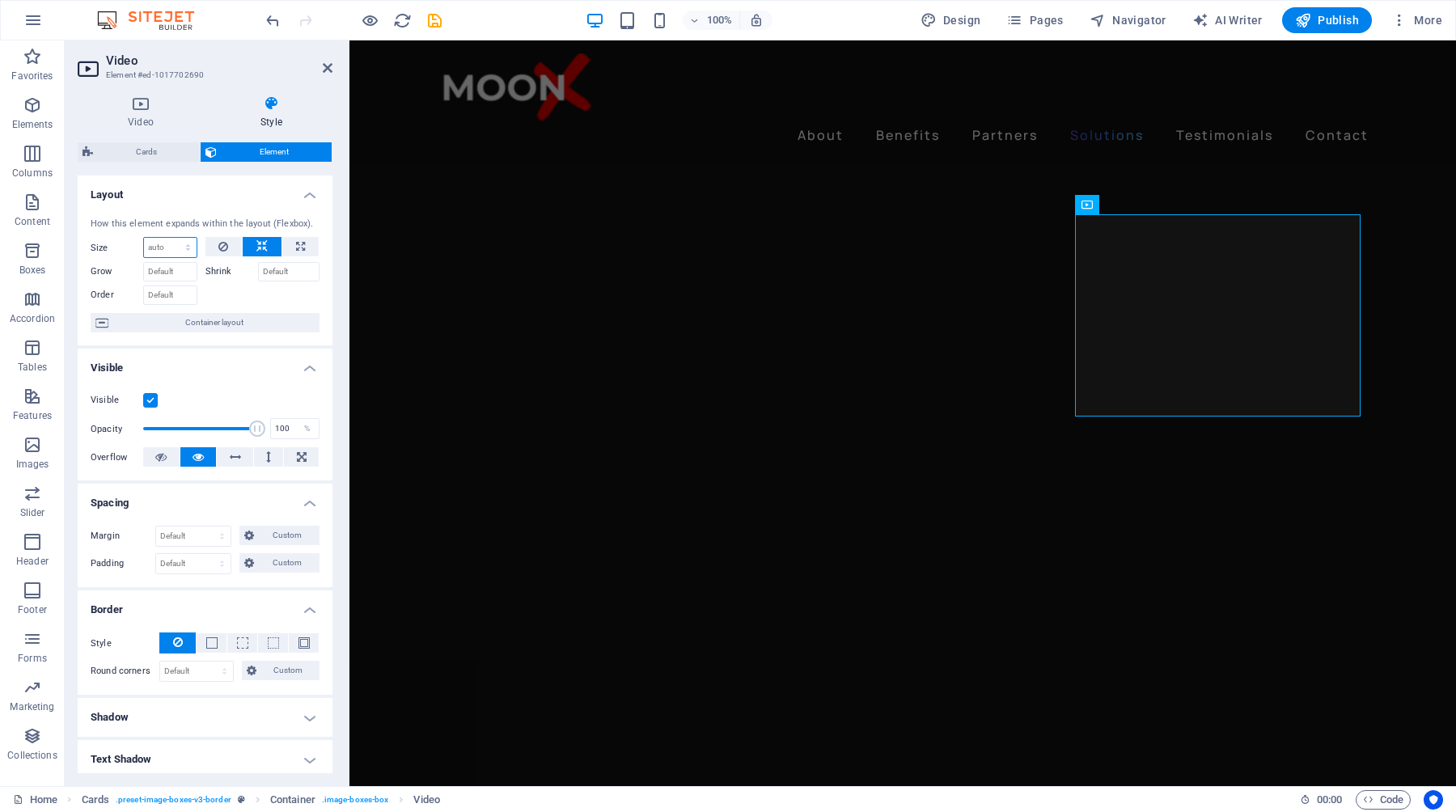
click at [167, 246] on select "Default auto px % 1/1 1/2 1/3 1/4 1/5 1/6 1/7 1/8 1/9 1/10" at bounding box center [170, 247] width 52 height 20
select select "px"
click at [172, 237] on select "Default auto px % 1/1 1/2 1/3 1/4 1/5 1/6 1/7 1/8 1/9 1/10" at bounding box center [170, 247] width 52 height 20
type input "330"
click at [215, 322] on span "Container layout" at bounding box center [214, 323] width 201 height 20
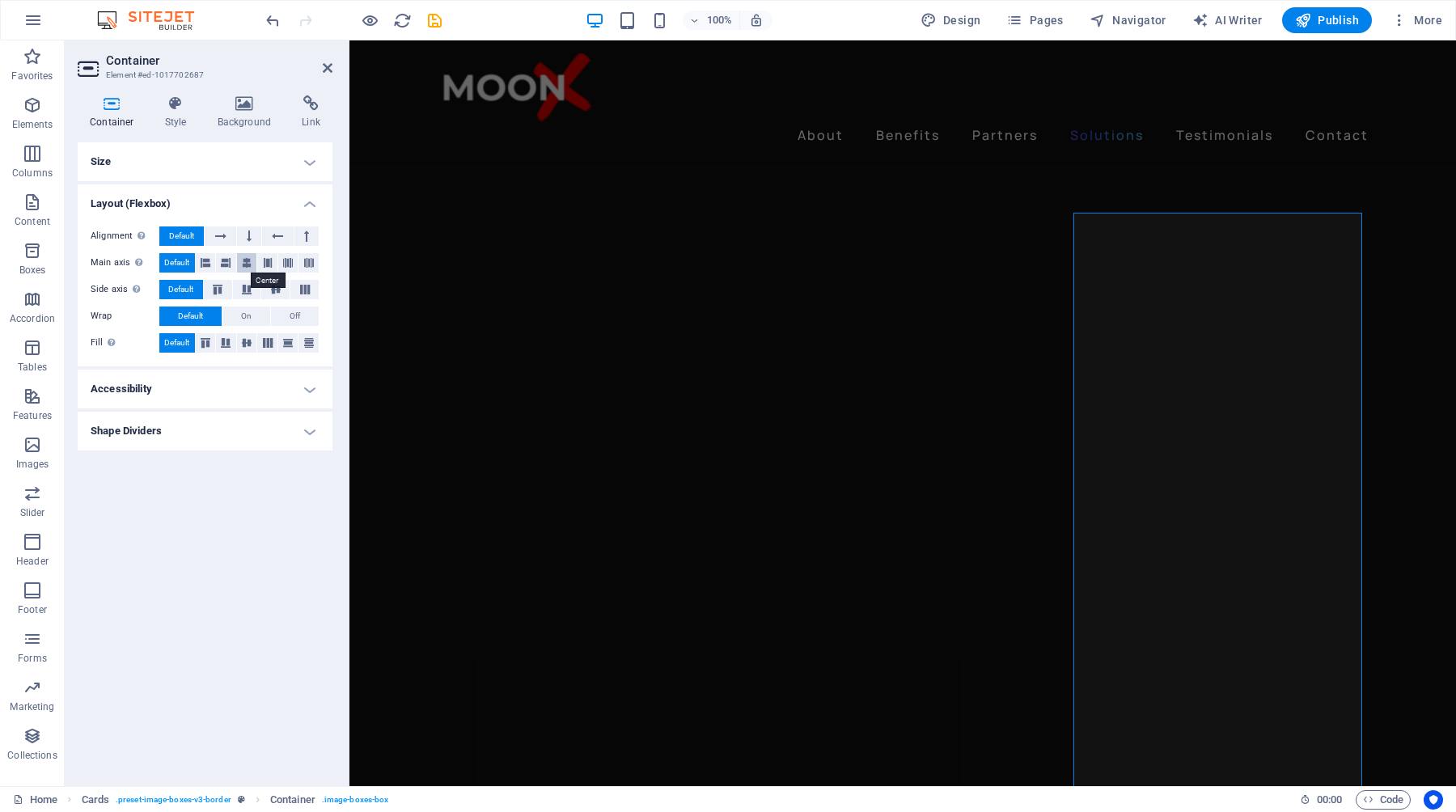
click at [246, 263] on icon at bounding box center [246, 263] width 10 height 20
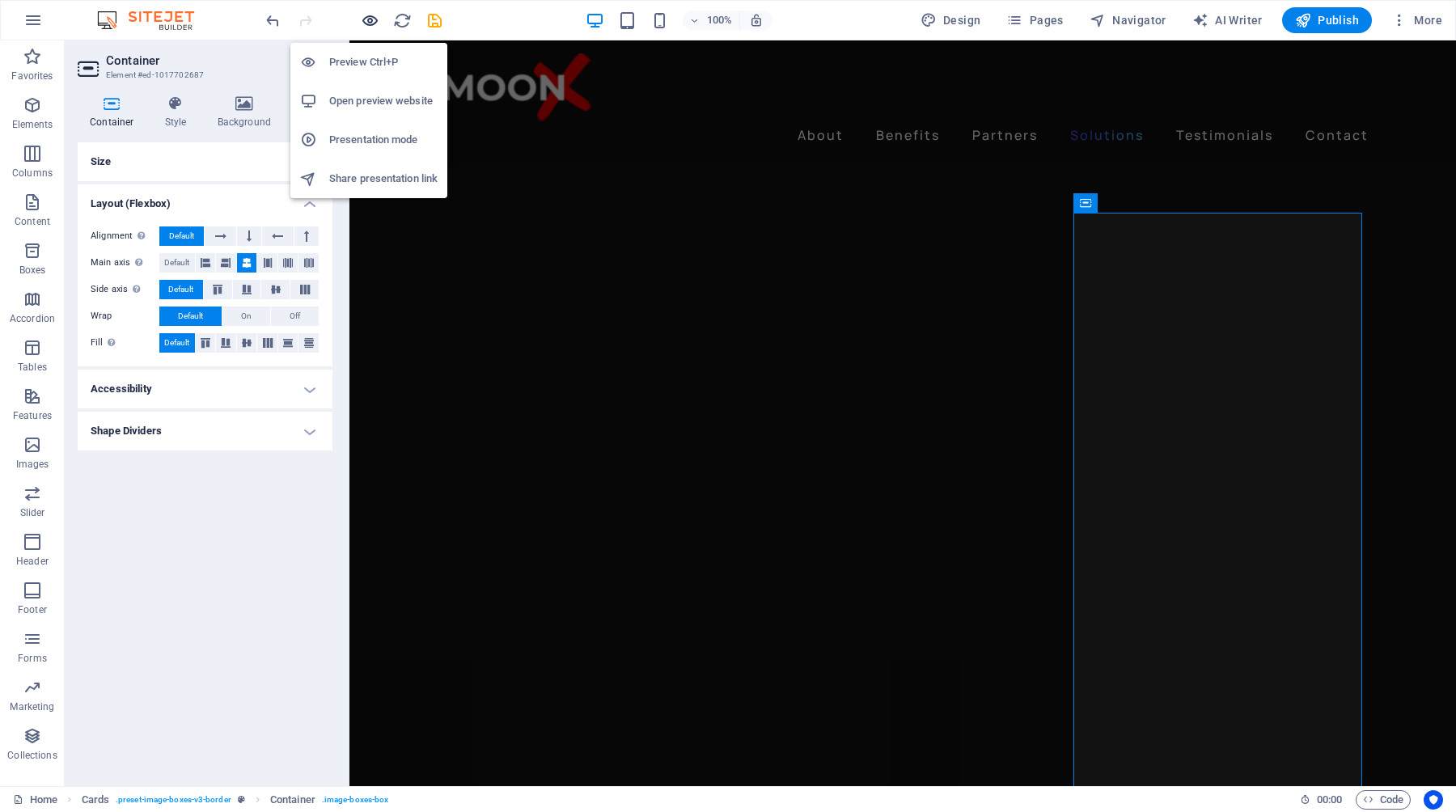
click at [371, 21] on icon "button" at bounding box center [370, 21] width 19 height 19
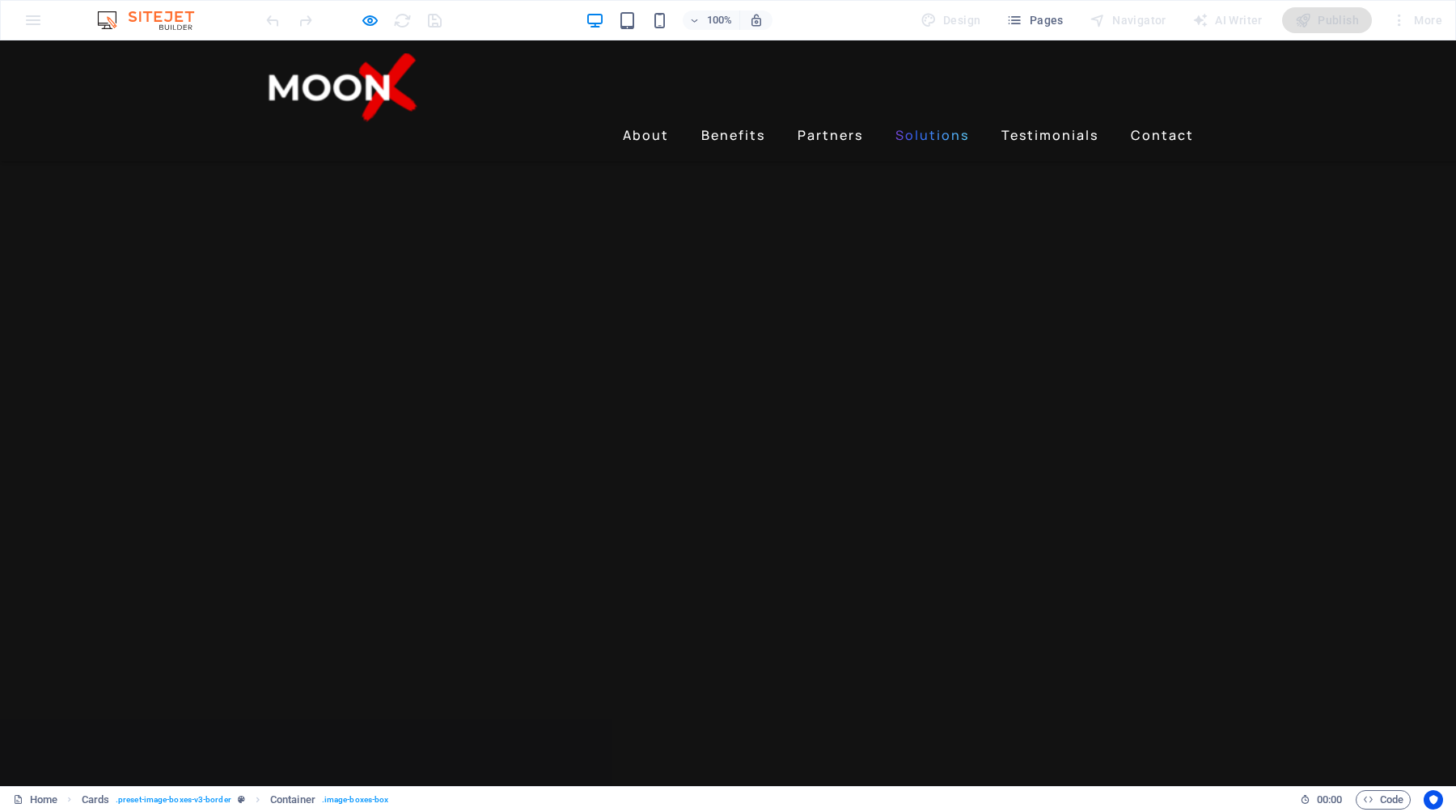
scroll to position [2490, 0]
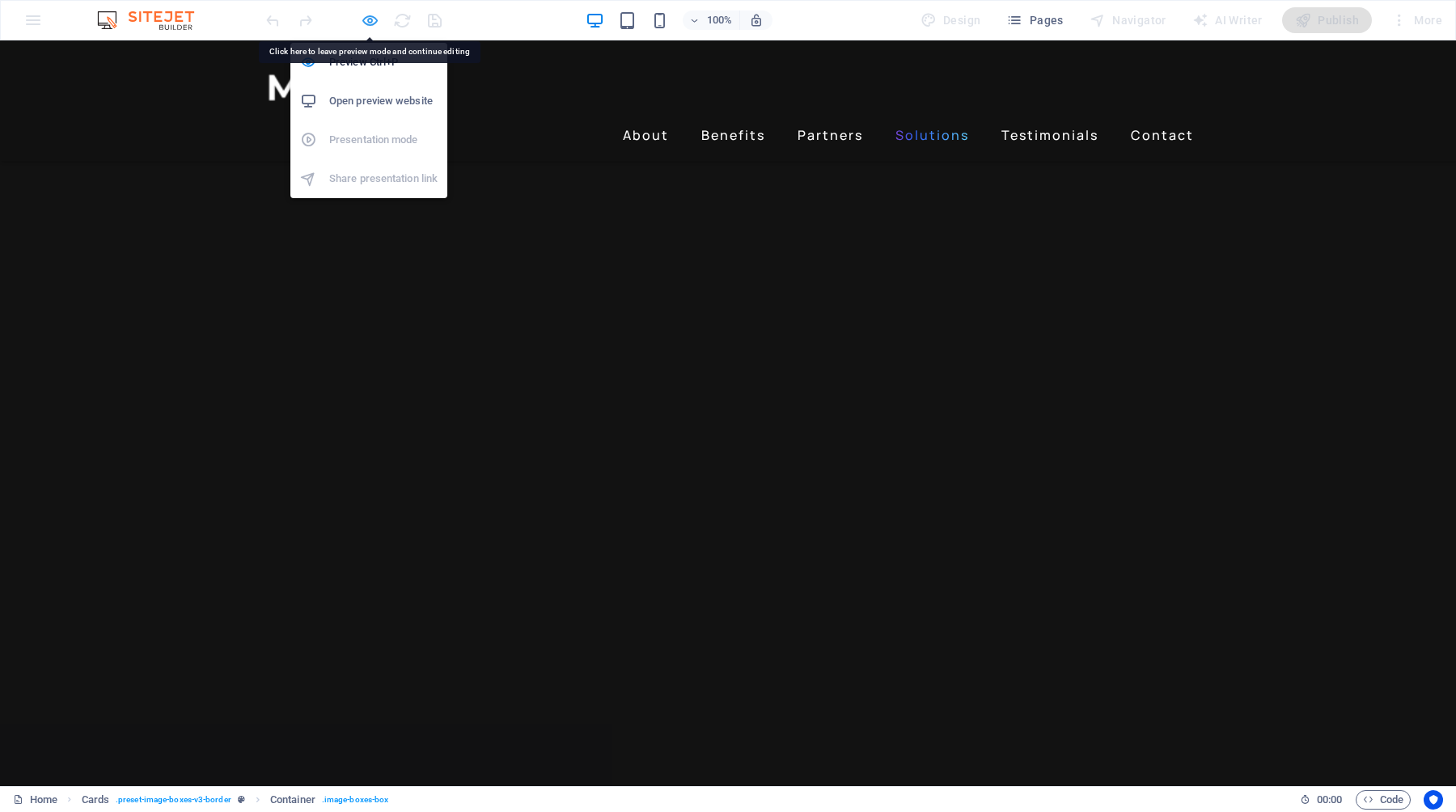
click at [370, 14] on icon "button" at bounding box center [370, 21] width 19 height 19
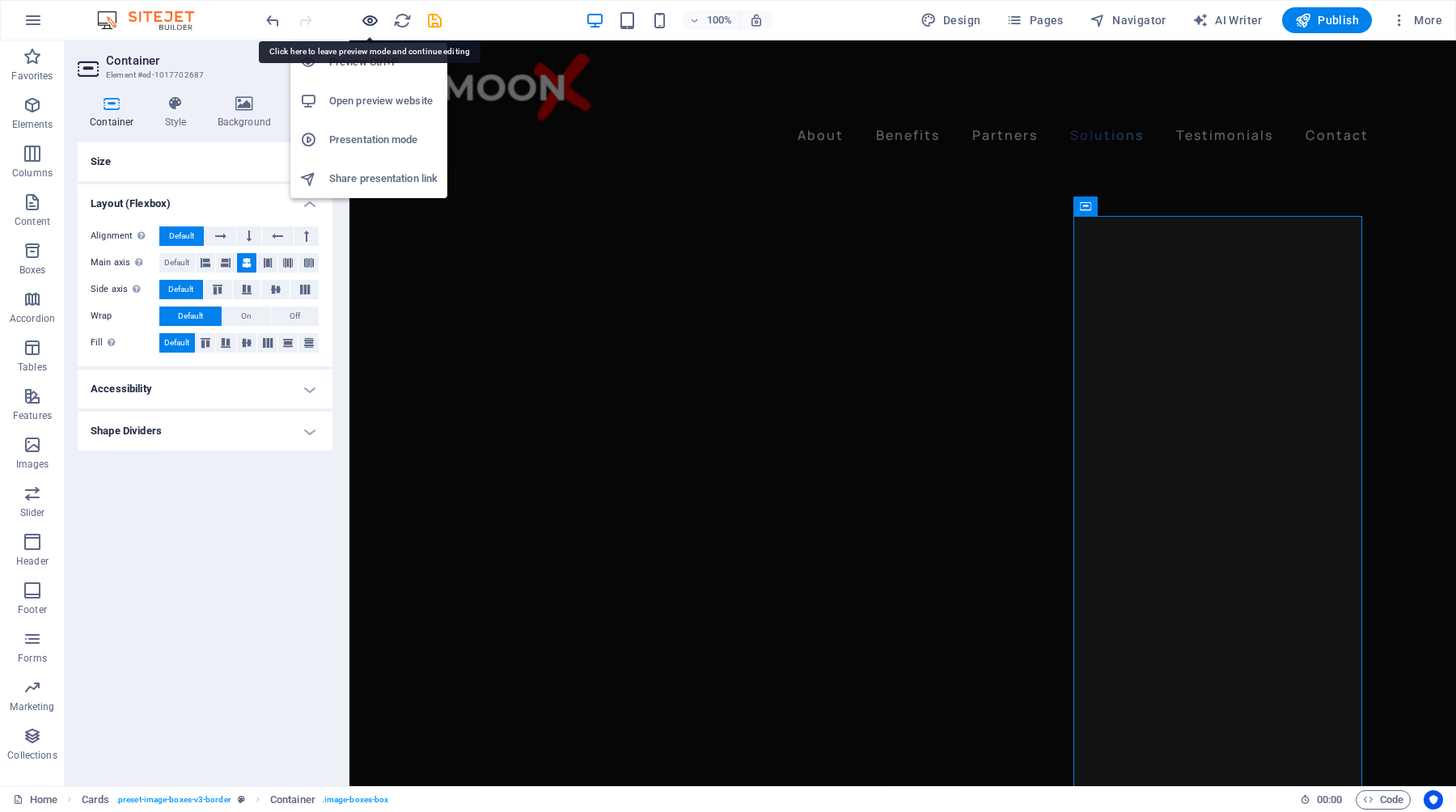
scroll to position [2556, 0]
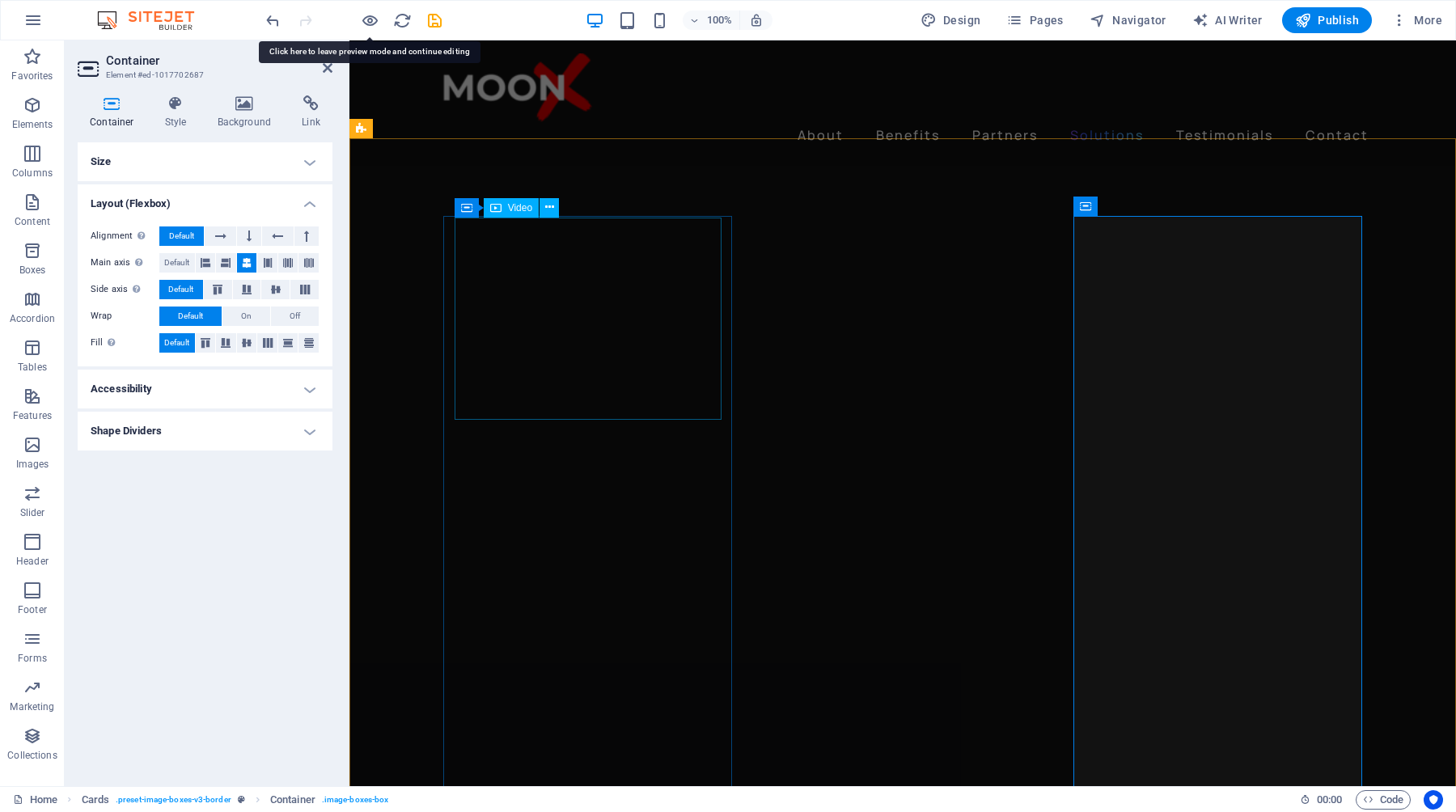
select select "px"
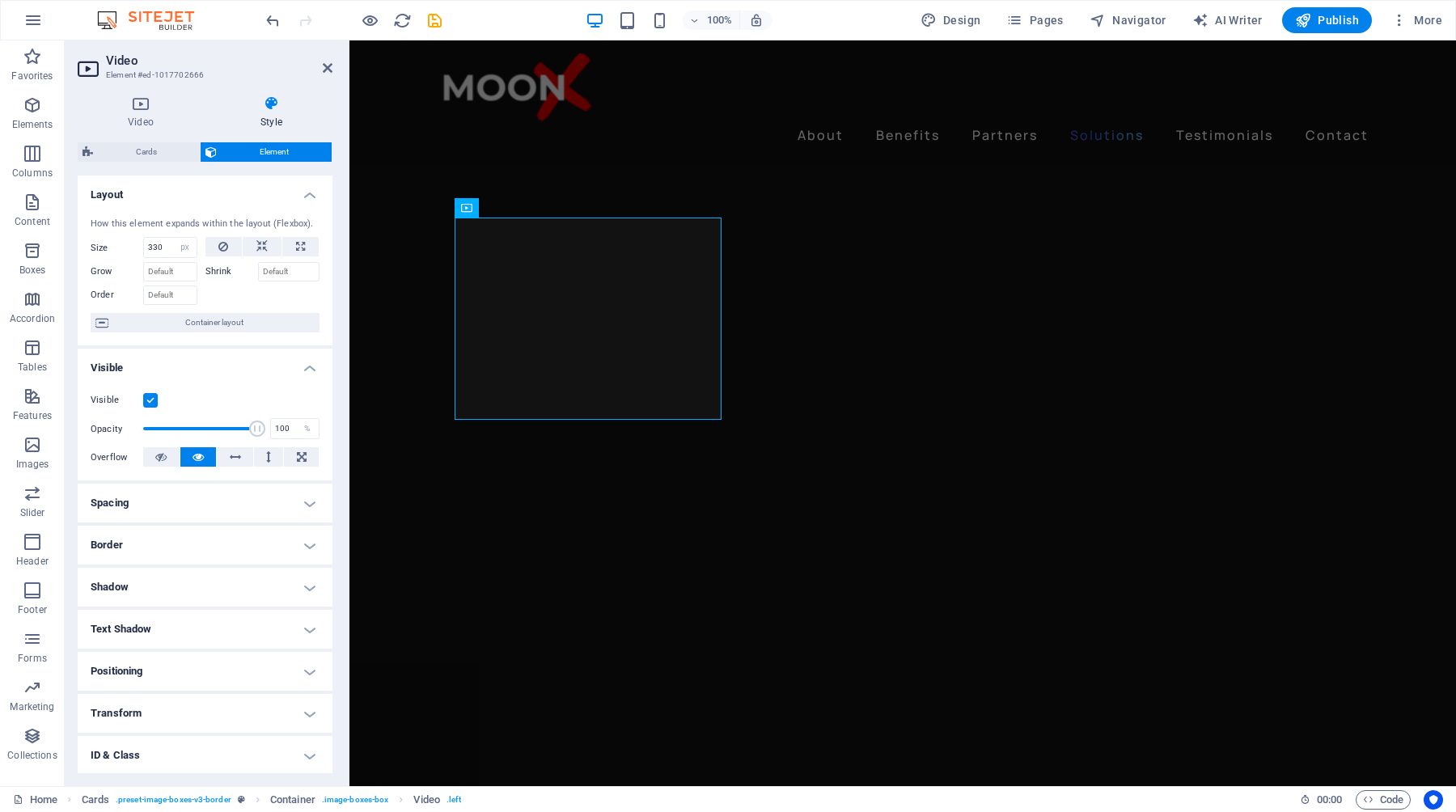
click at [237, 547] on h4 "Border" at bounding box center [204, 545] width 255 height 39
click at [212, 579] on span at bounding box center [211, 578] width 12 height 12
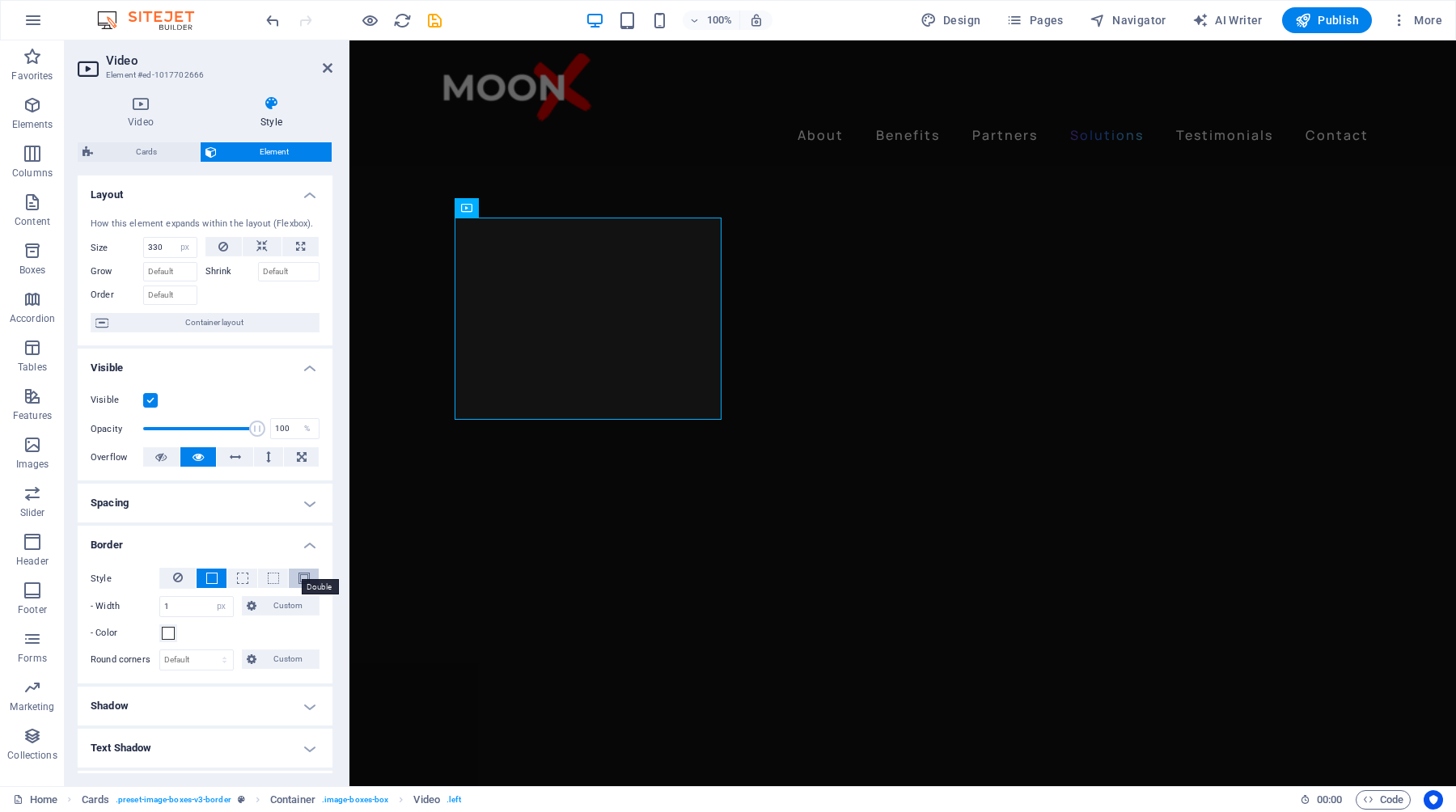
click at [302, 575] on span at bounding box center [304, 578] width 12 height 12
click at [199, 605] on input "1" at bounding box center [196, 607] width 73 height 20
type input "10"
click at [206, 581] on span at bounding box center [211, 578] width 12 height 12
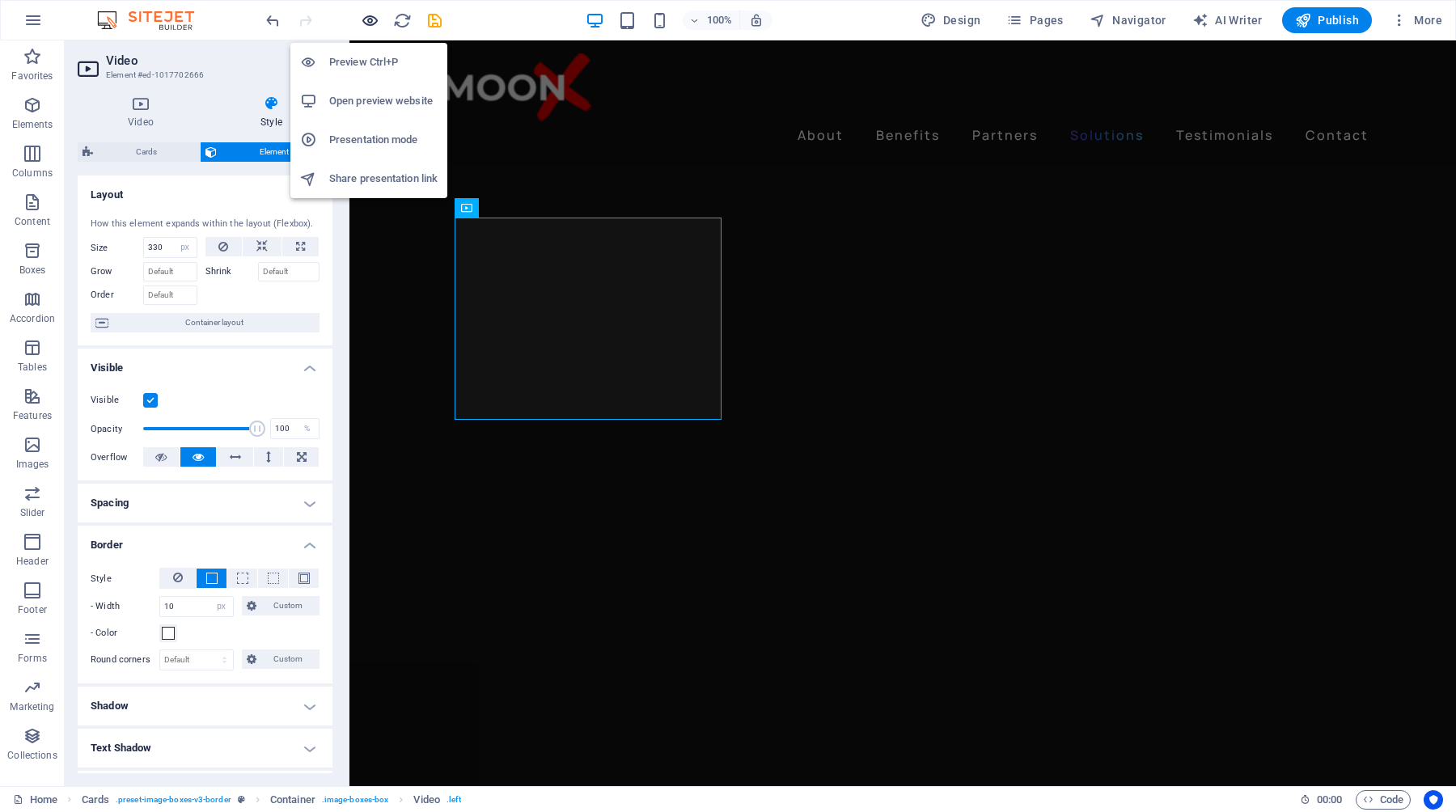
click at [369, 20] on icon "button" at bounding box center [370, 21] width 19 height 19
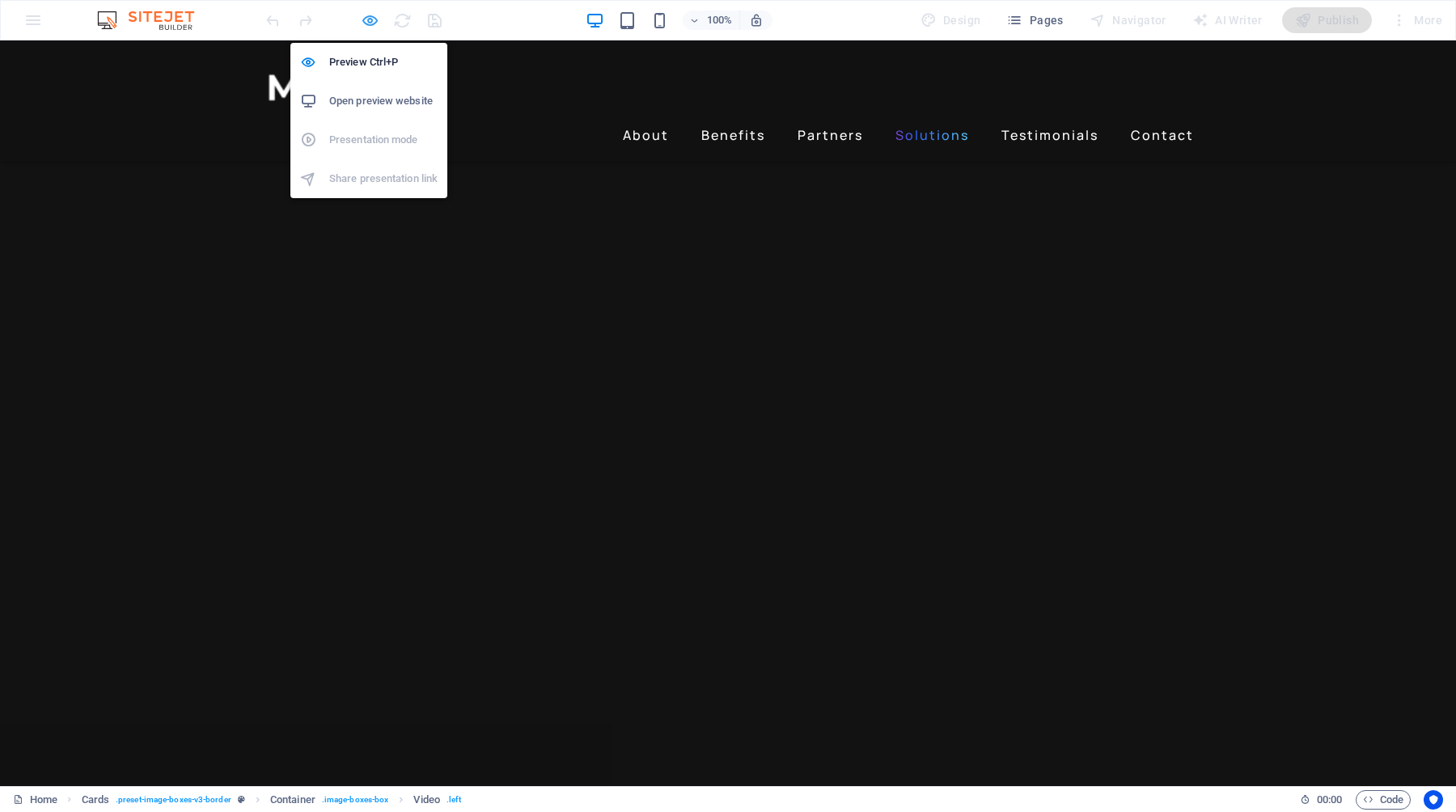
click at [371, 22] on icon "button" at bounding box center [370, 21] width 19 height 19
select select "px"
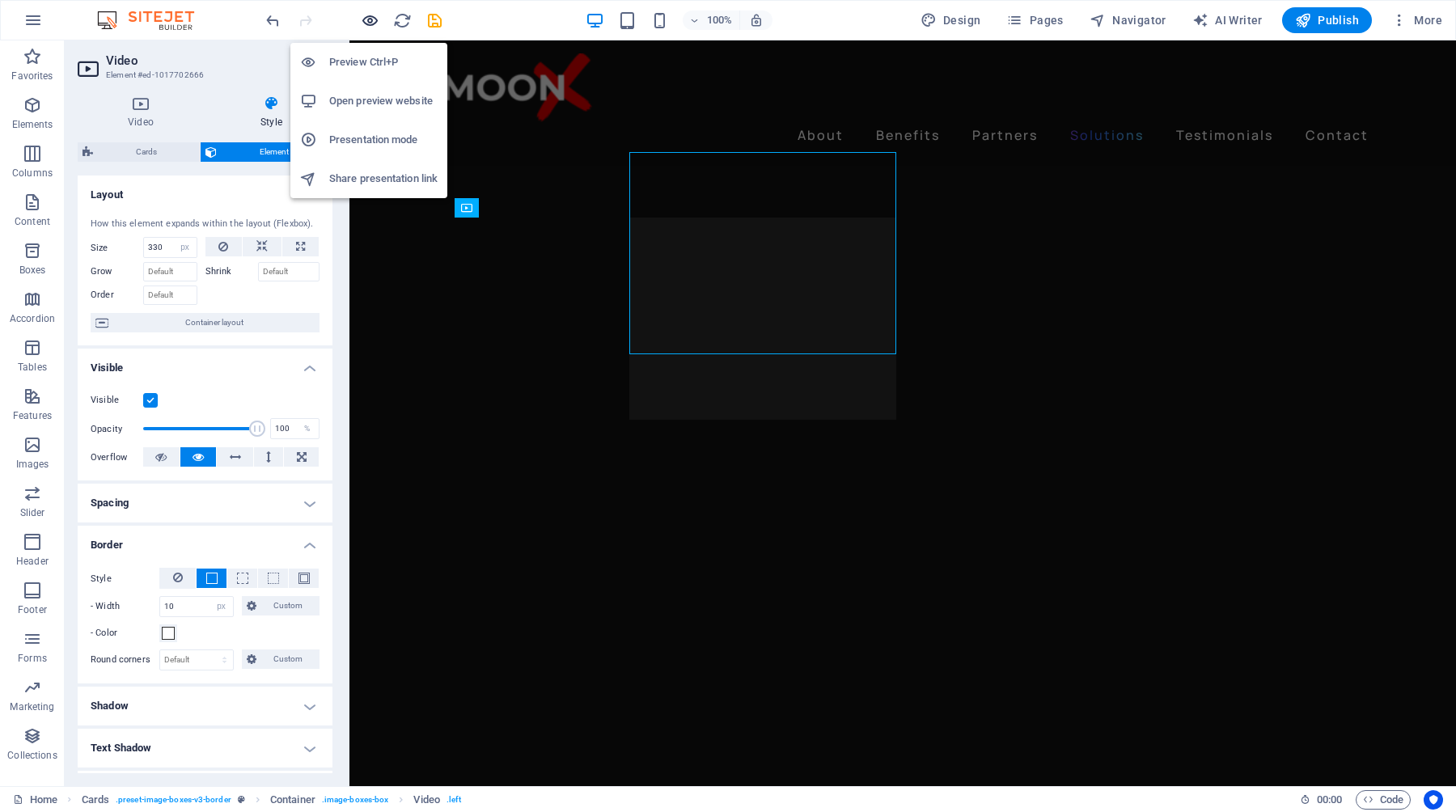
scroll to position [2556, 0]
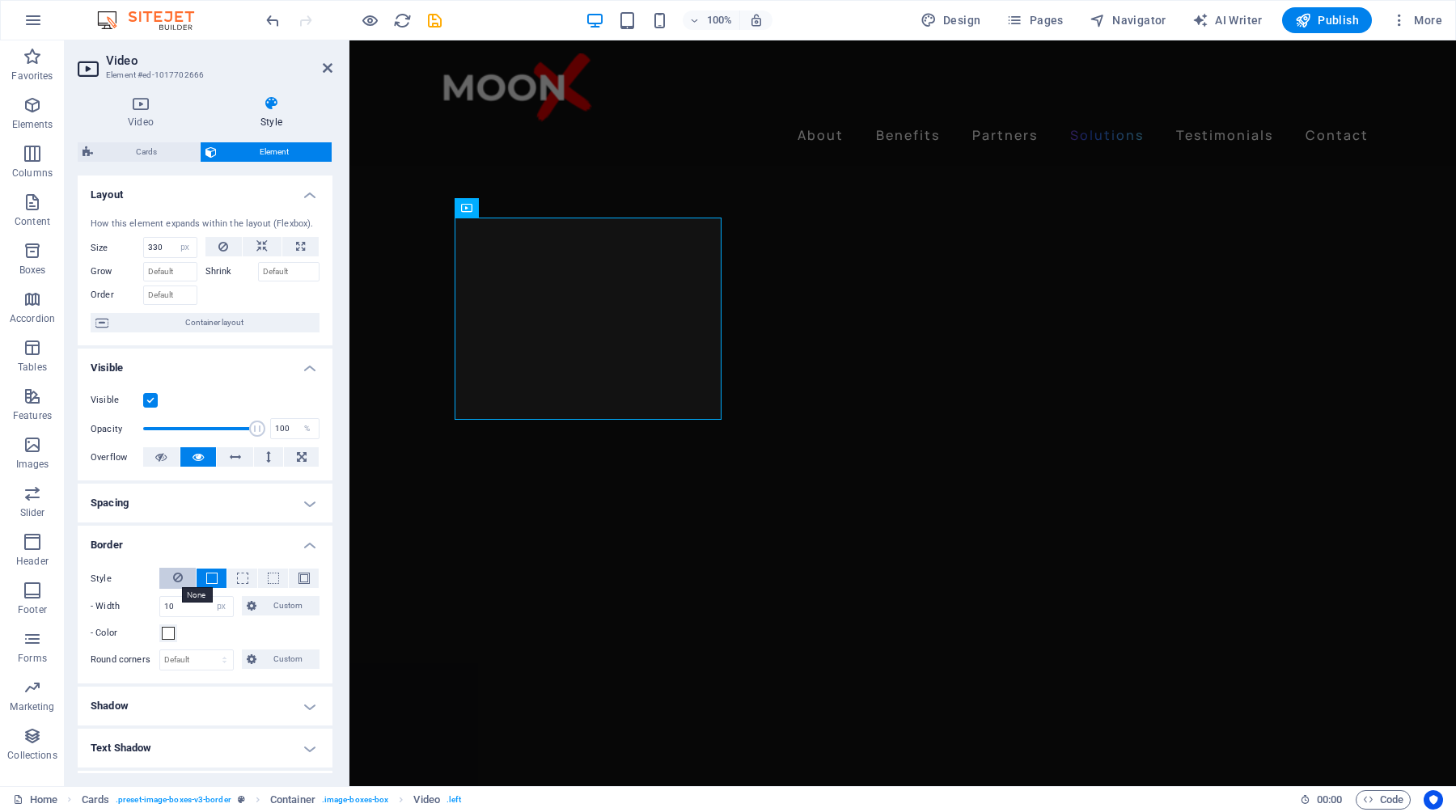
click at [177, 581] on icon at bounding box center [178, 578] width 10 height 20
click at [433, 24] on icon "save" at bounding box center [434, 21] width 19 height 19
checkbox input "false"
select select "px"
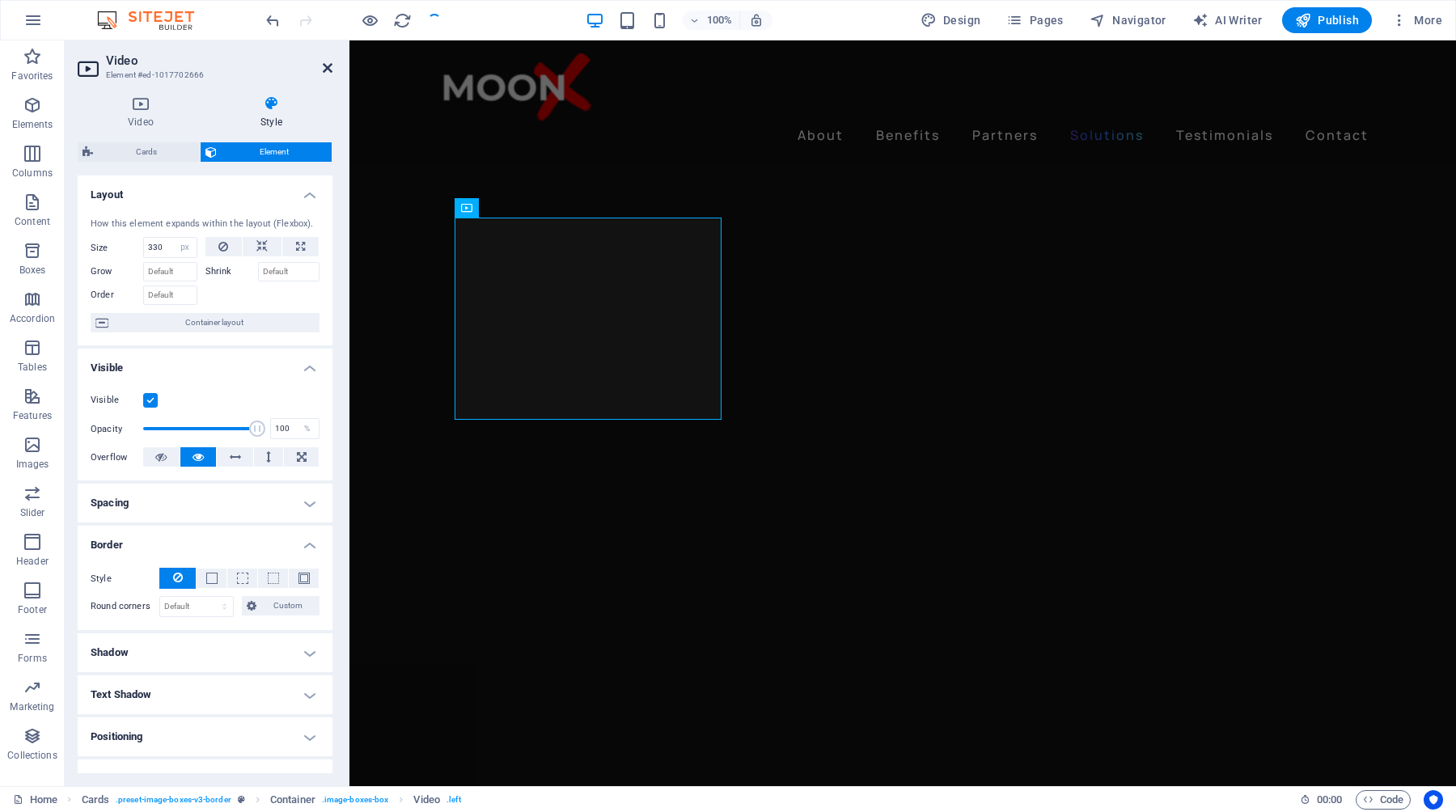
click at [328, 68] on icon at bounding box center [327, 67] width 10 height 13
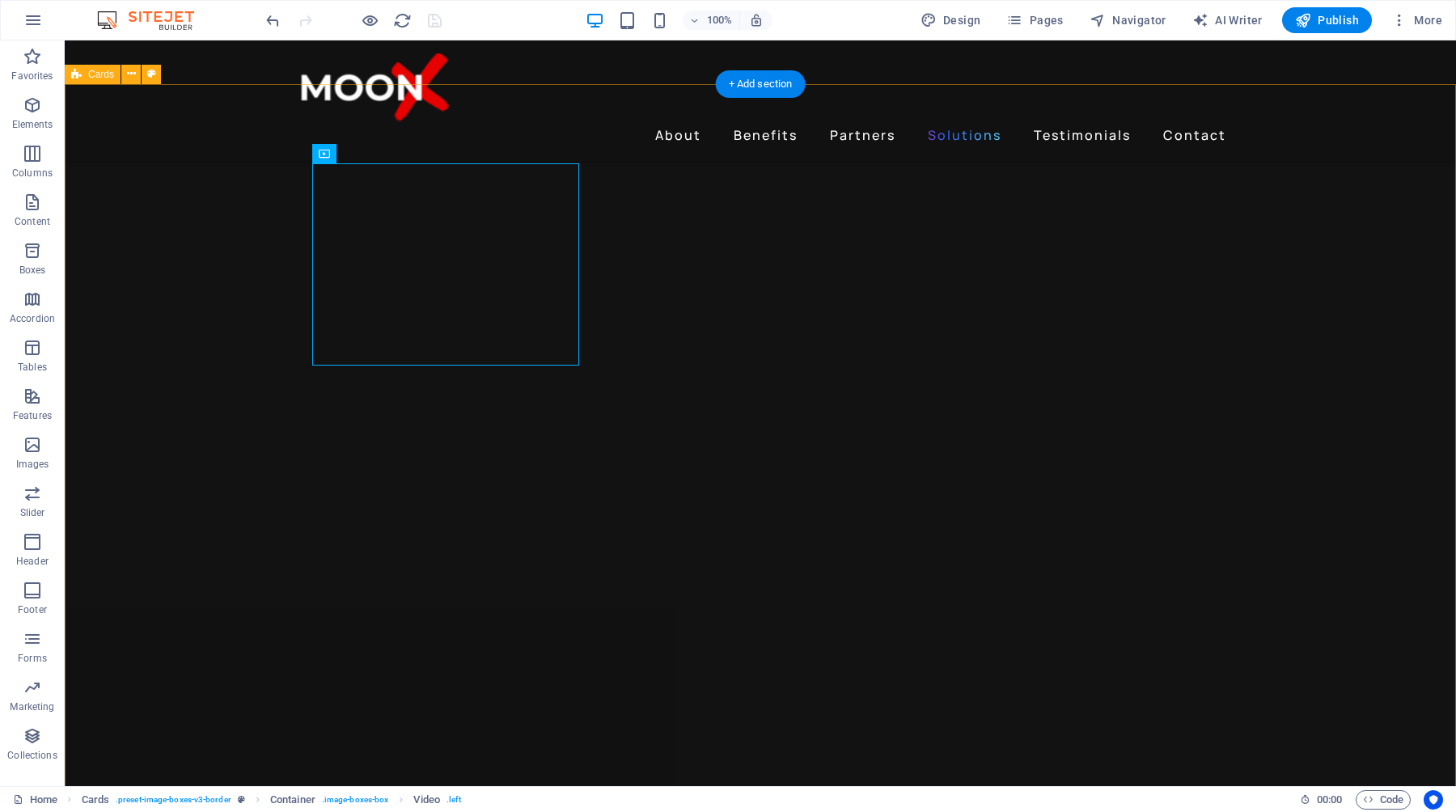
scroll to position [2610, 0]
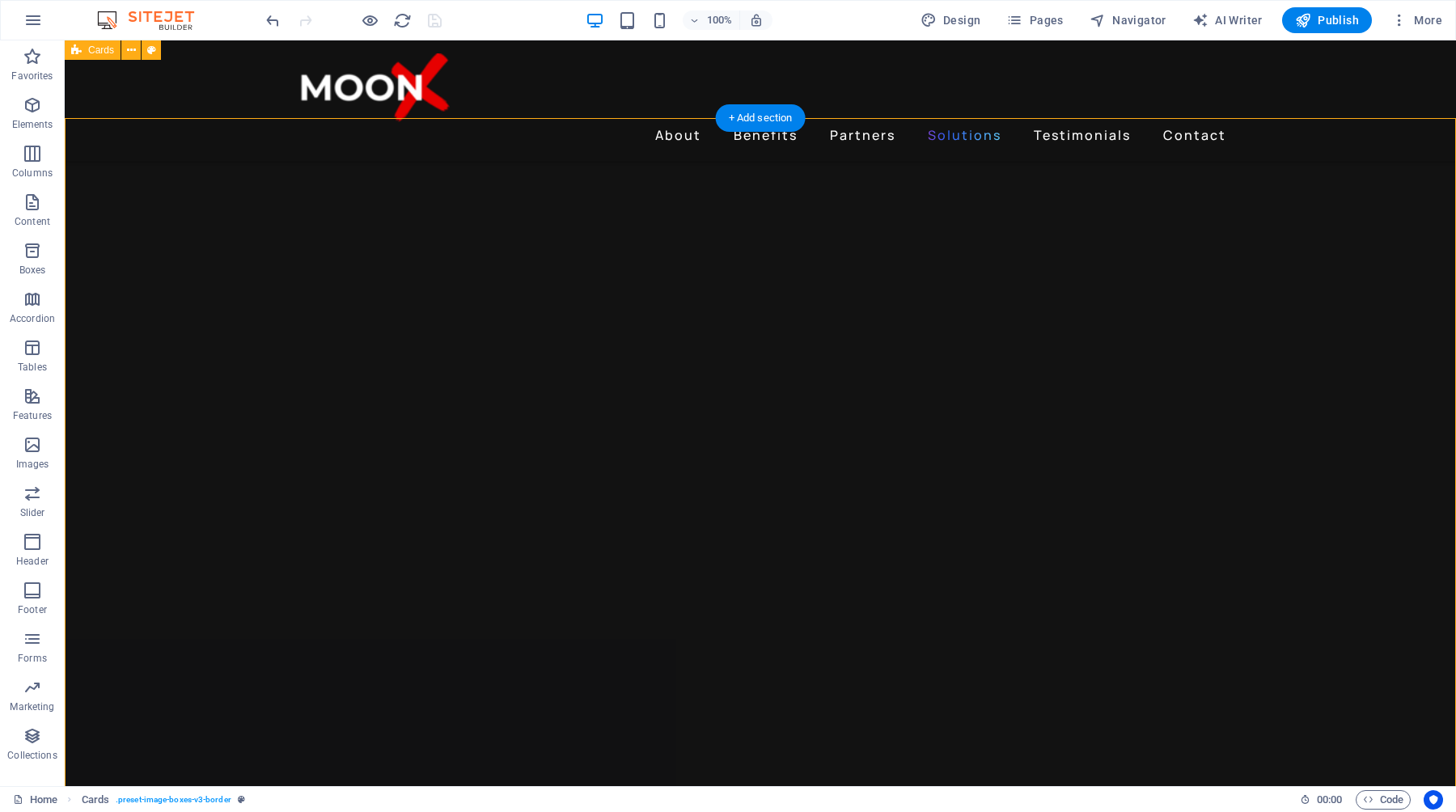
scroll to position [2576, 0]
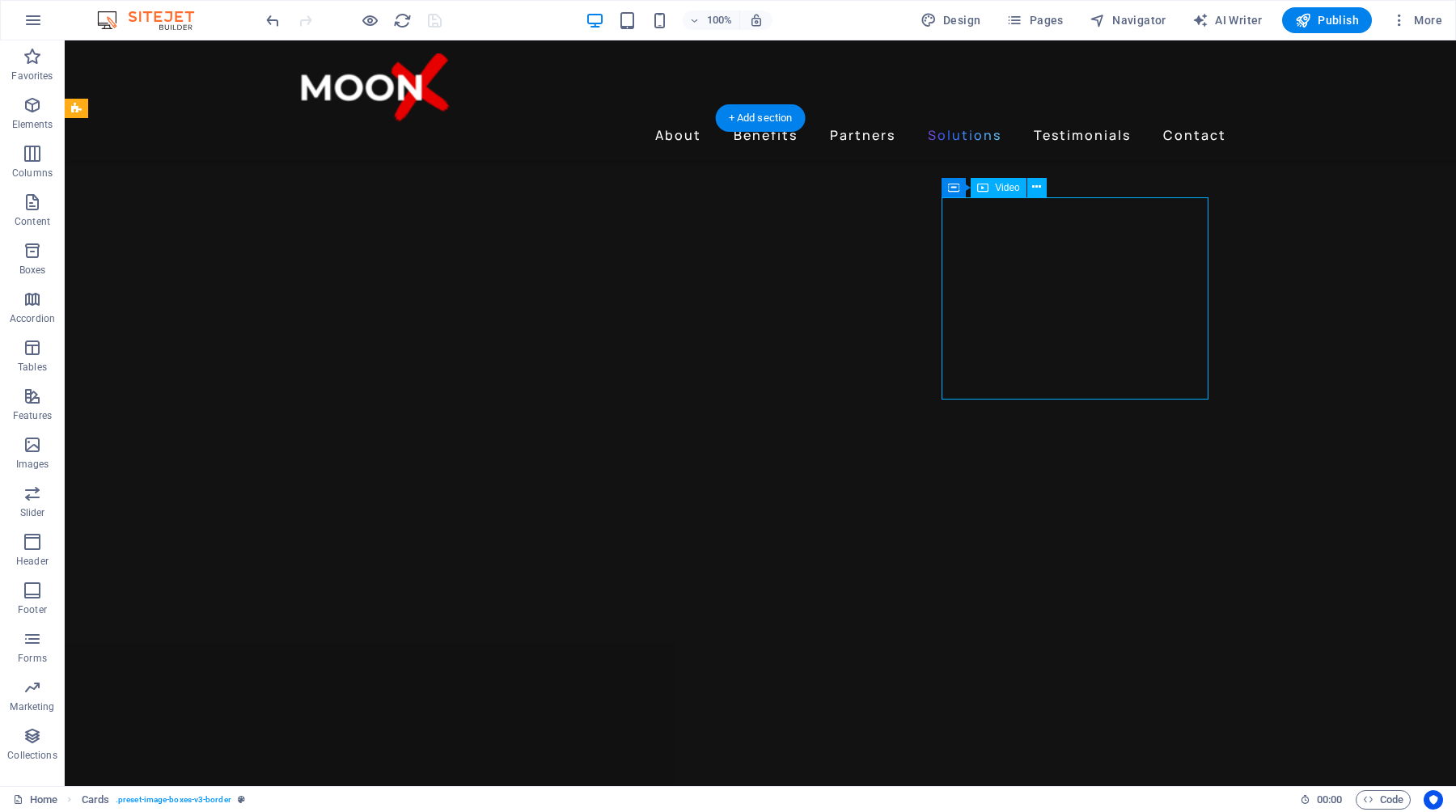
select select "px"
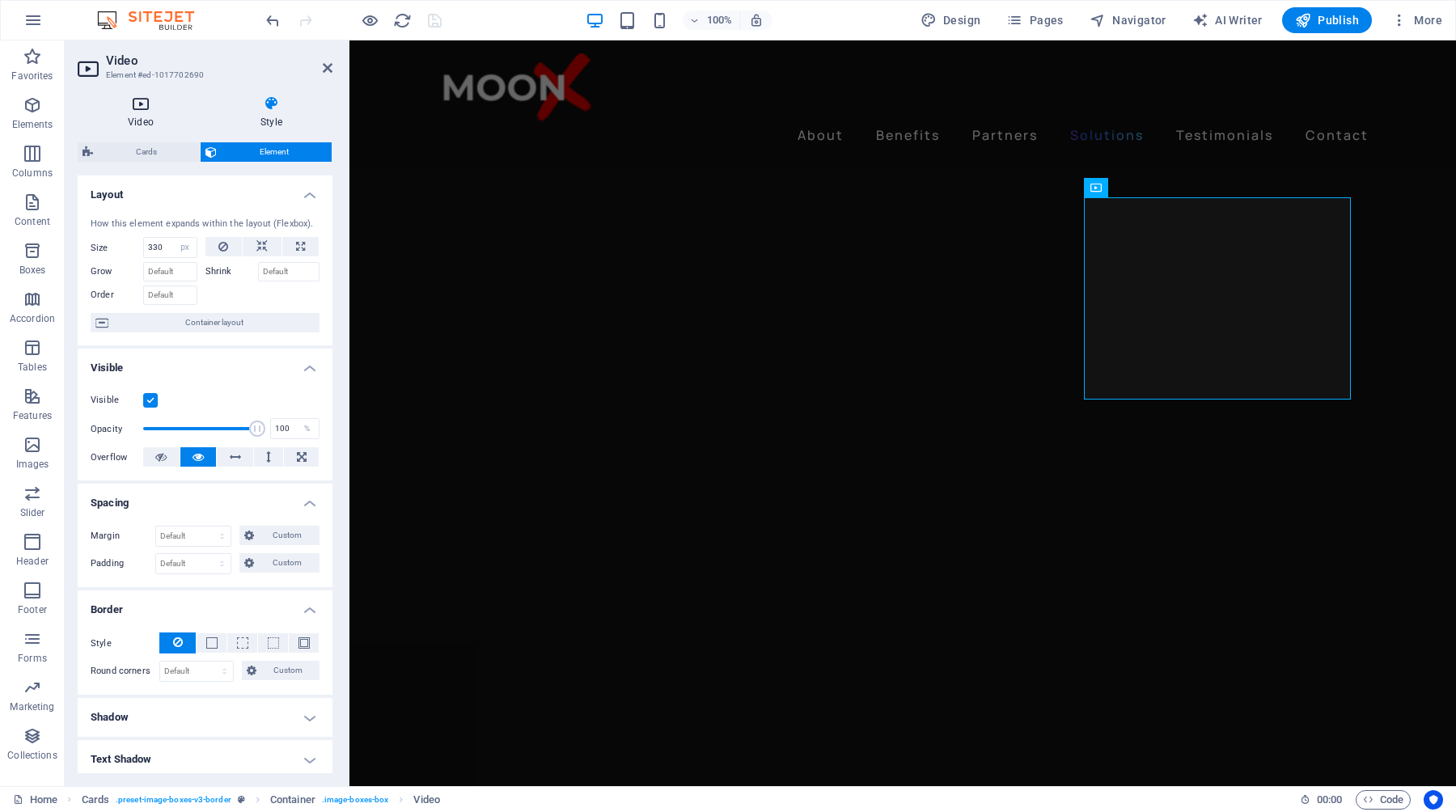
click at [157, 113] on h4 "Video" at bounding box center [144, 112] width 133 height 34
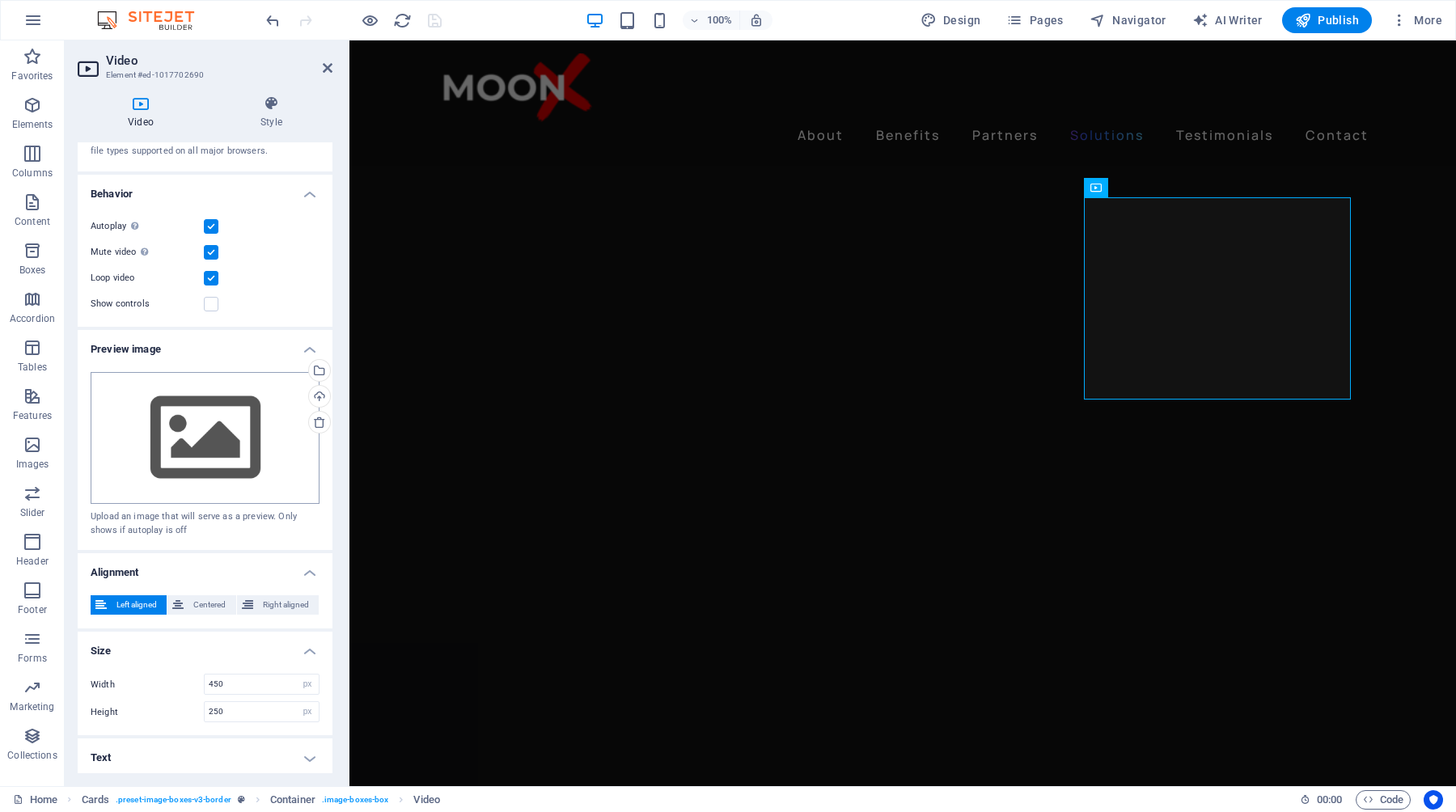
scroll to position [125, 0]
click at [213, 598] on span "Centered" at bounding box center [210, 602] width 42 height 20
click at [305, 754] on h4 "Text" at bounding box center [204, 755] width 255 height 39
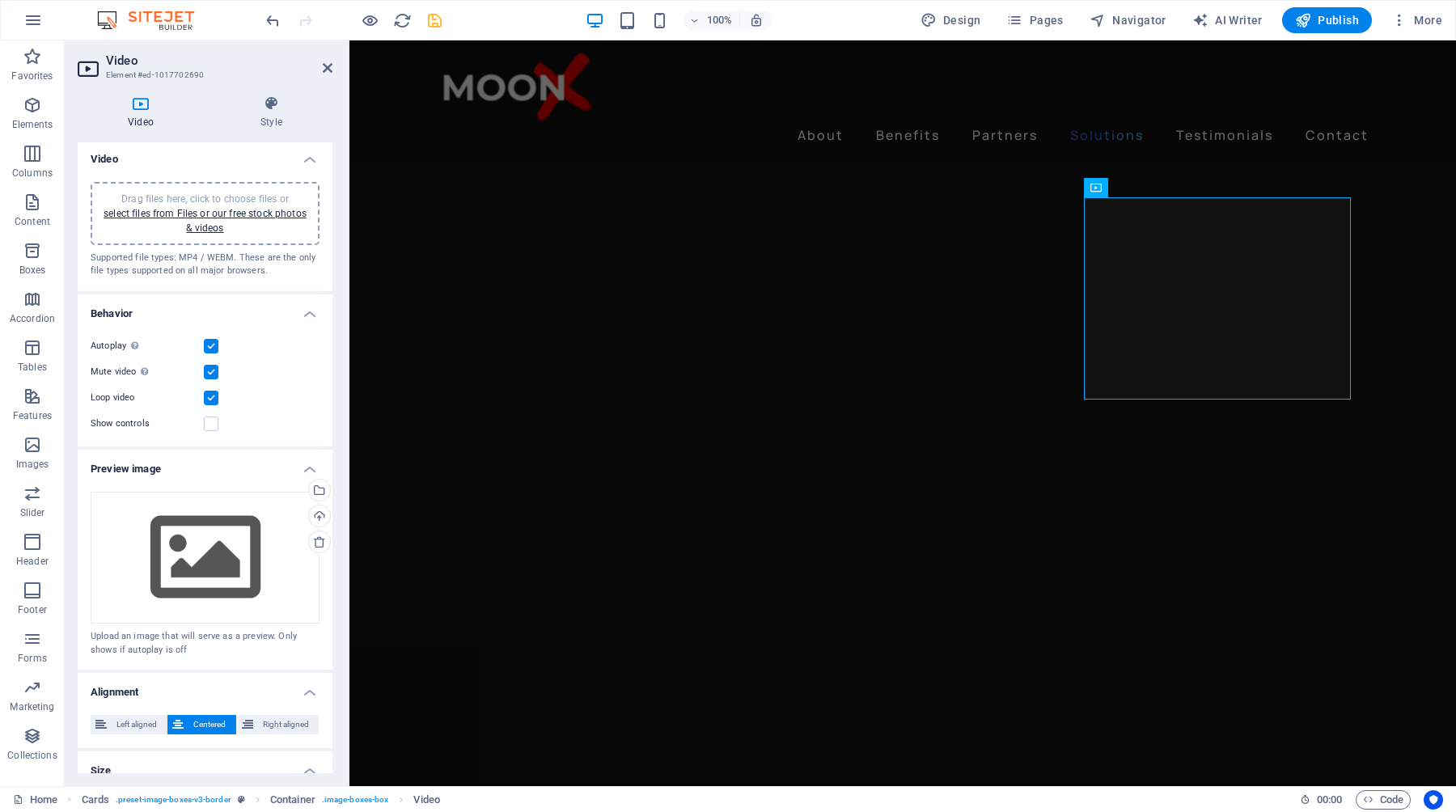
scroll to position [0, 0]
click at [269, 123] on h4 "Style" at bounding box center [272, 112] width 122 height 34
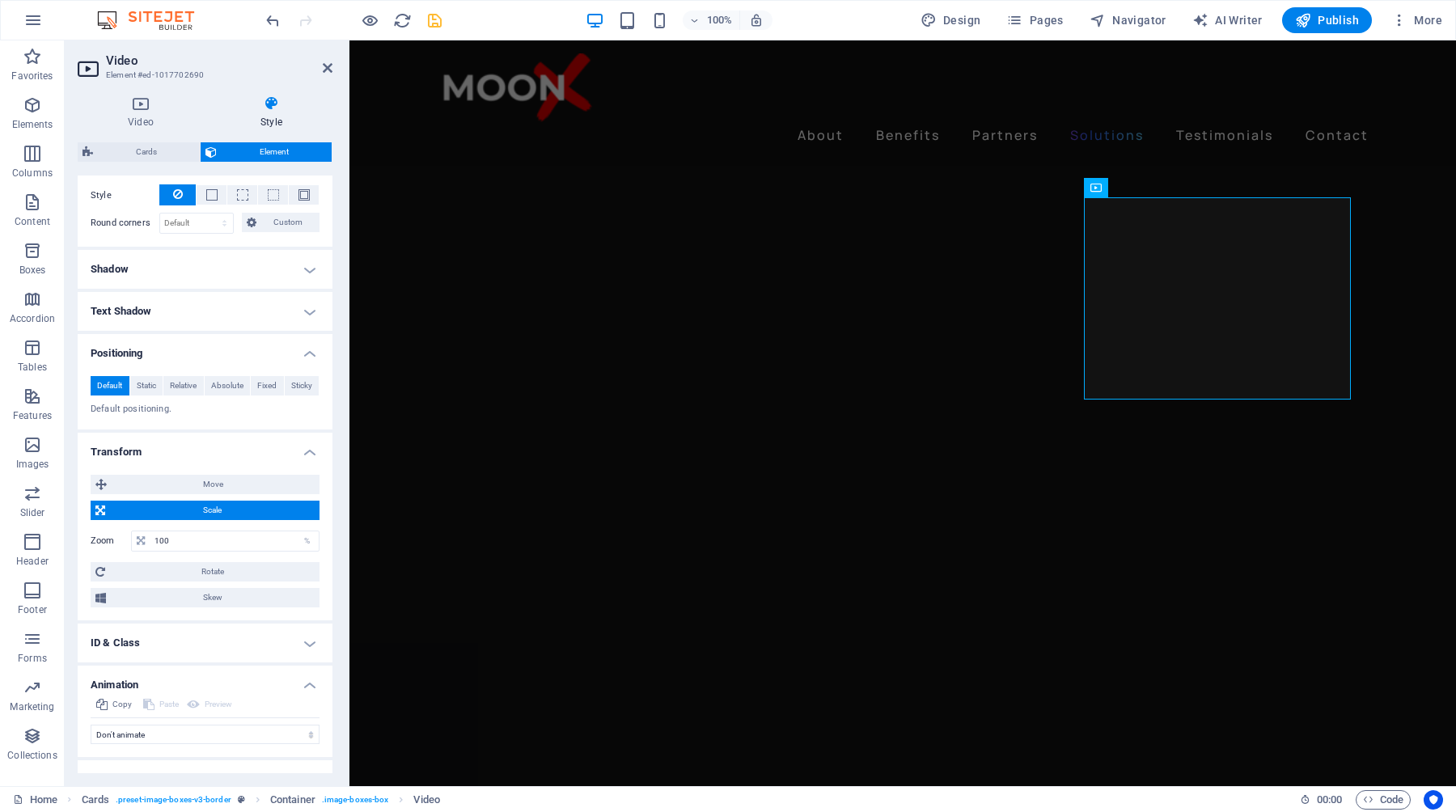
scroll to position [473, 0]
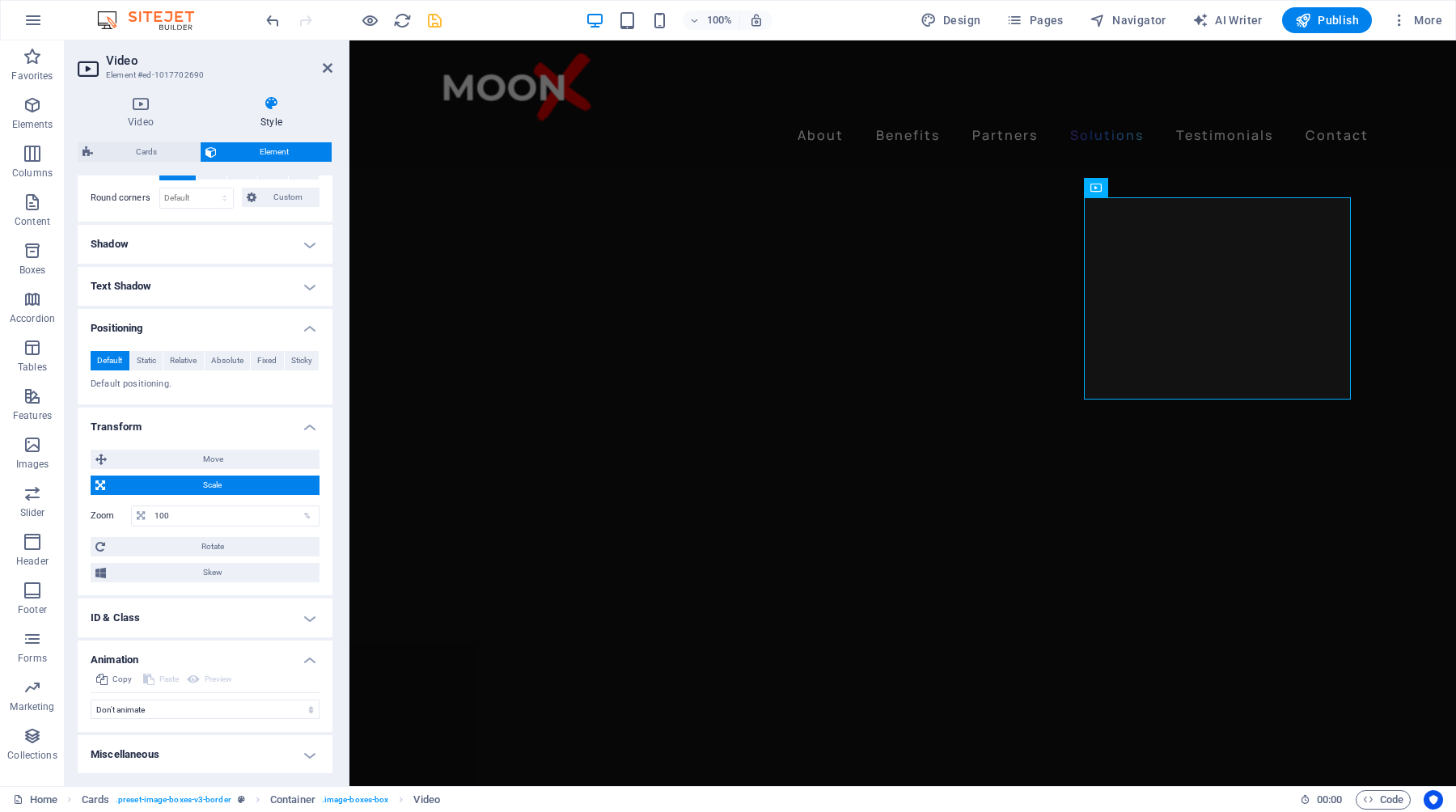
click at [308, 758] on h4 "Miscellaneous" at bounding box center [204, 754] width 255 height 39
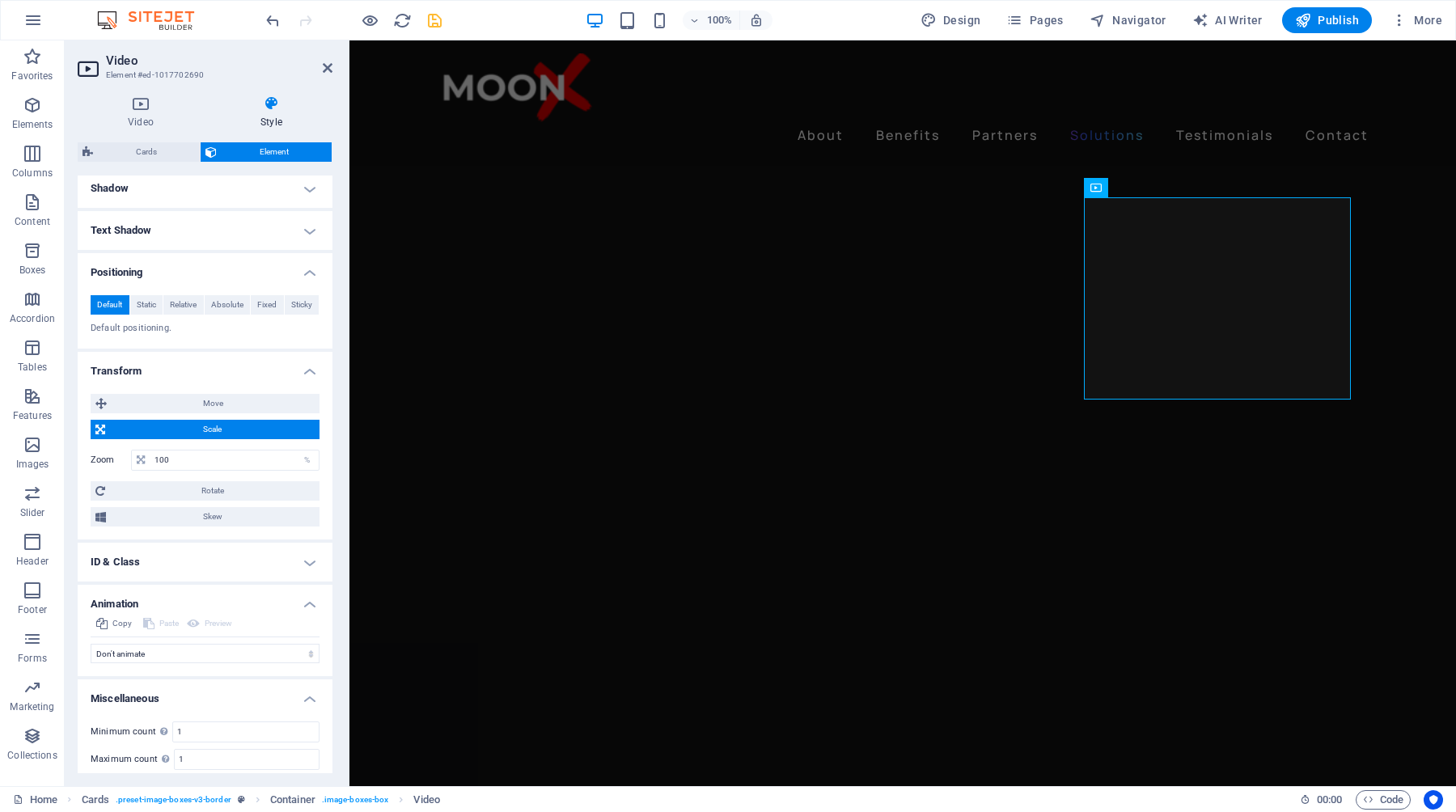
scroll to position [574, 0]
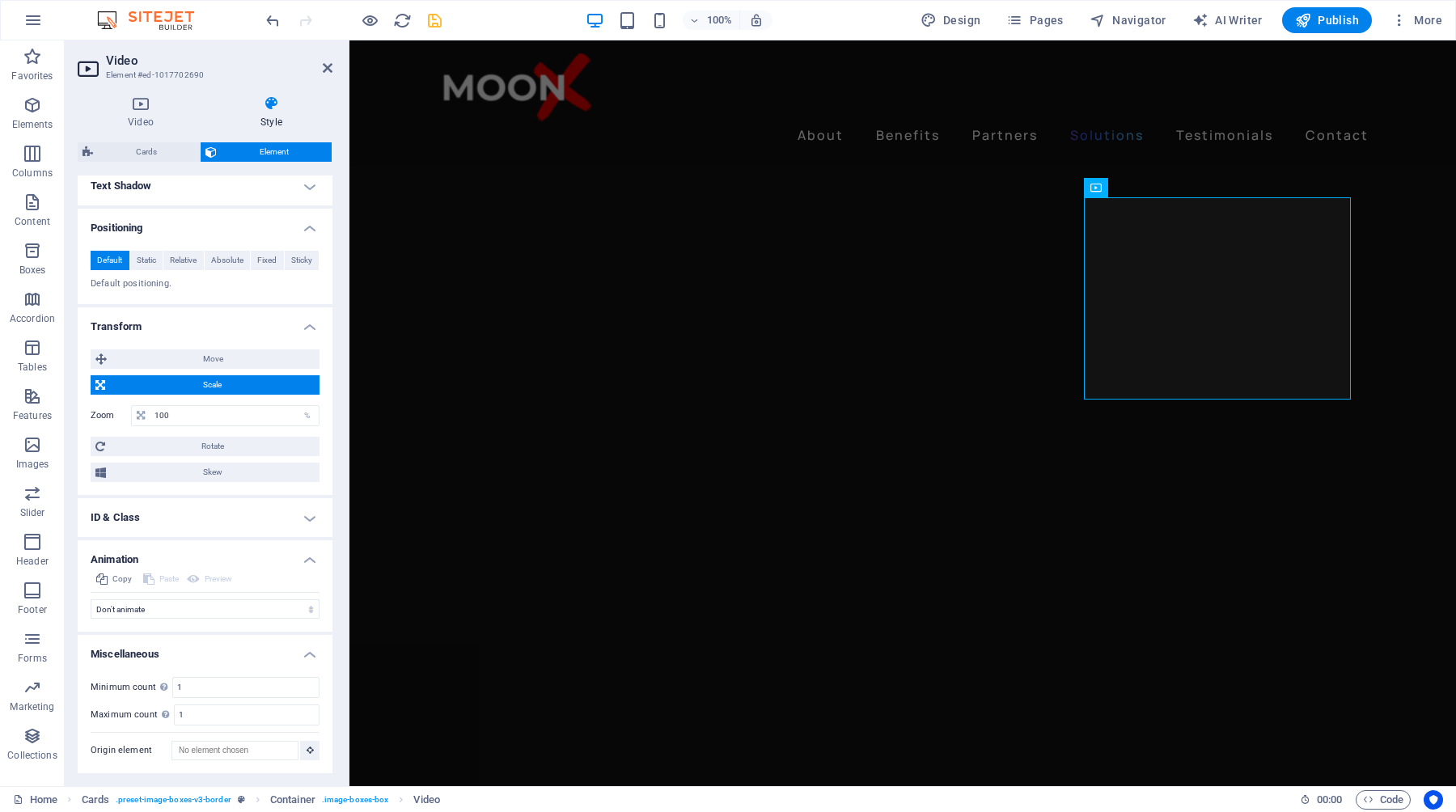
click at [250, 641] on h4 "Miscellaneous" at bounding box center [204, 649] width 255 height 29
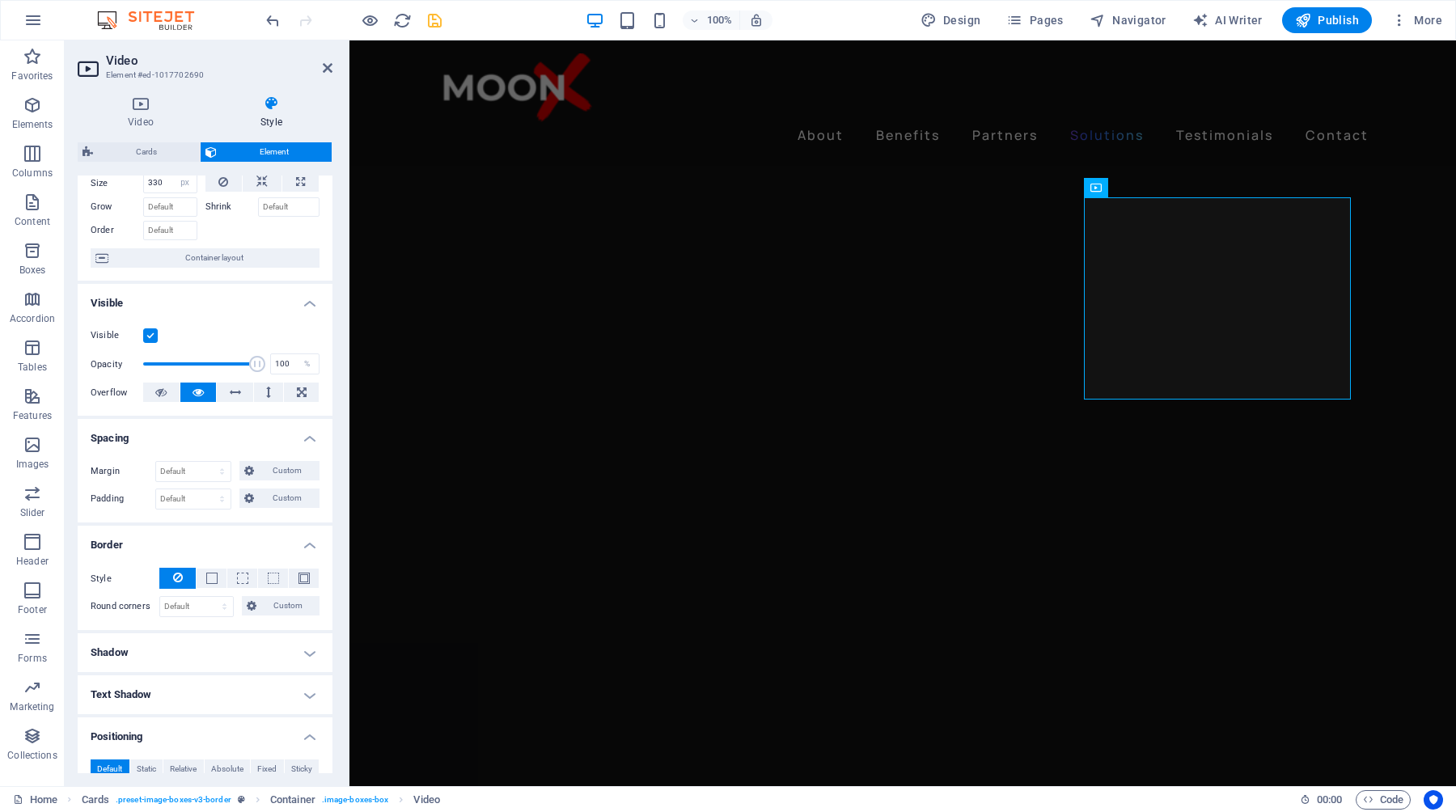
scroll to position [58, 0]
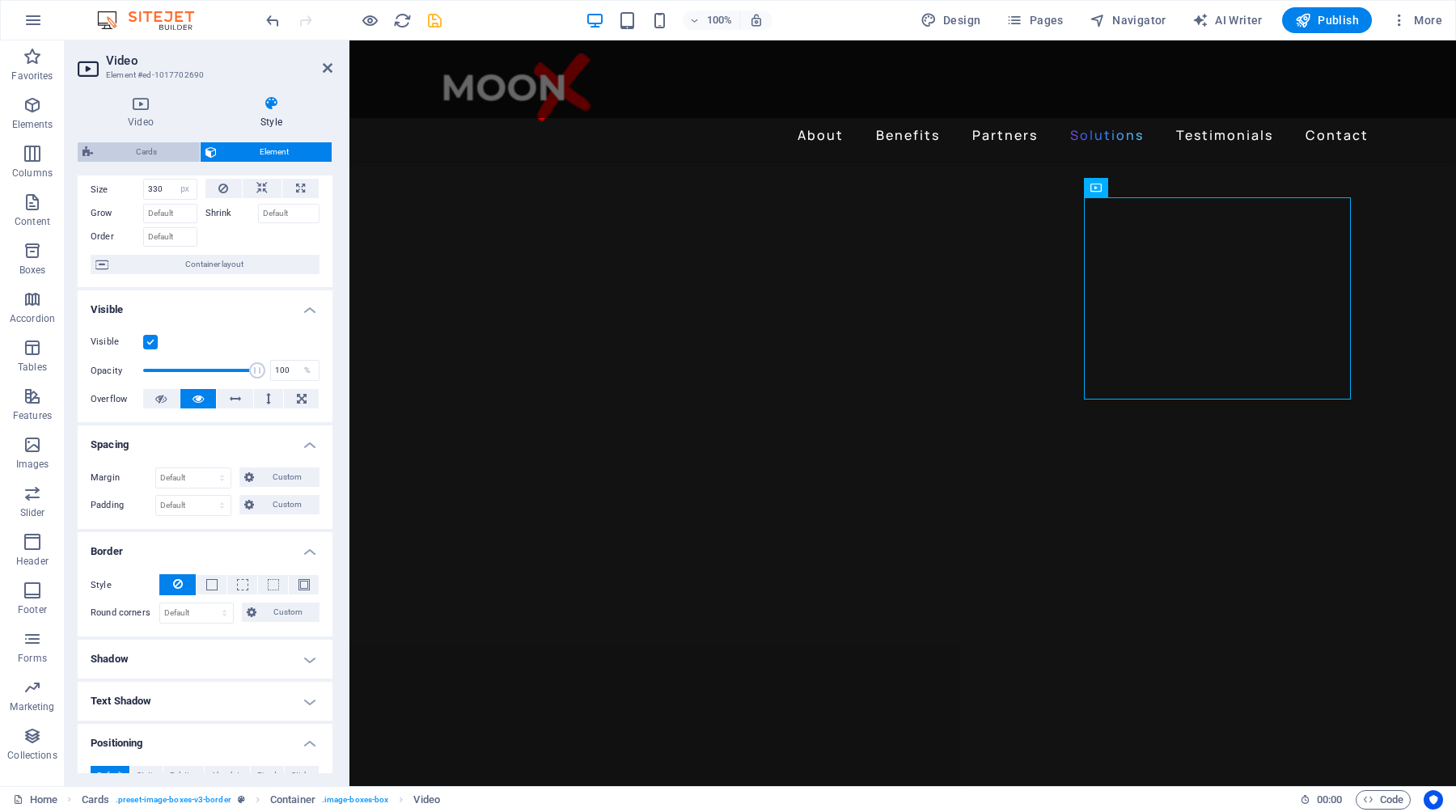
click at [149, 153] on span "Cards" at bounding box center [147, 152] width 97 height 20
select select "rem"
select select "px"
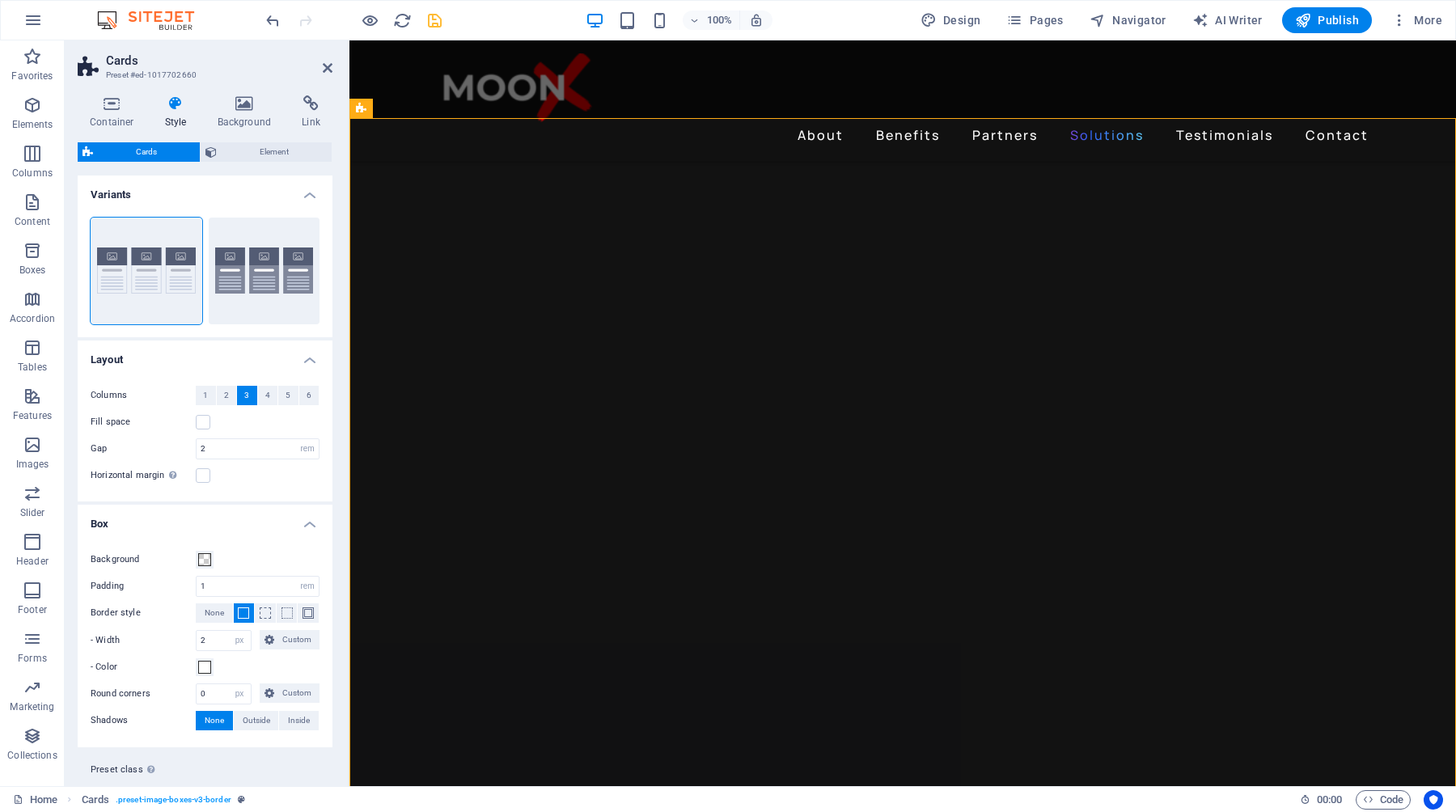
scroll to position [38, 0]
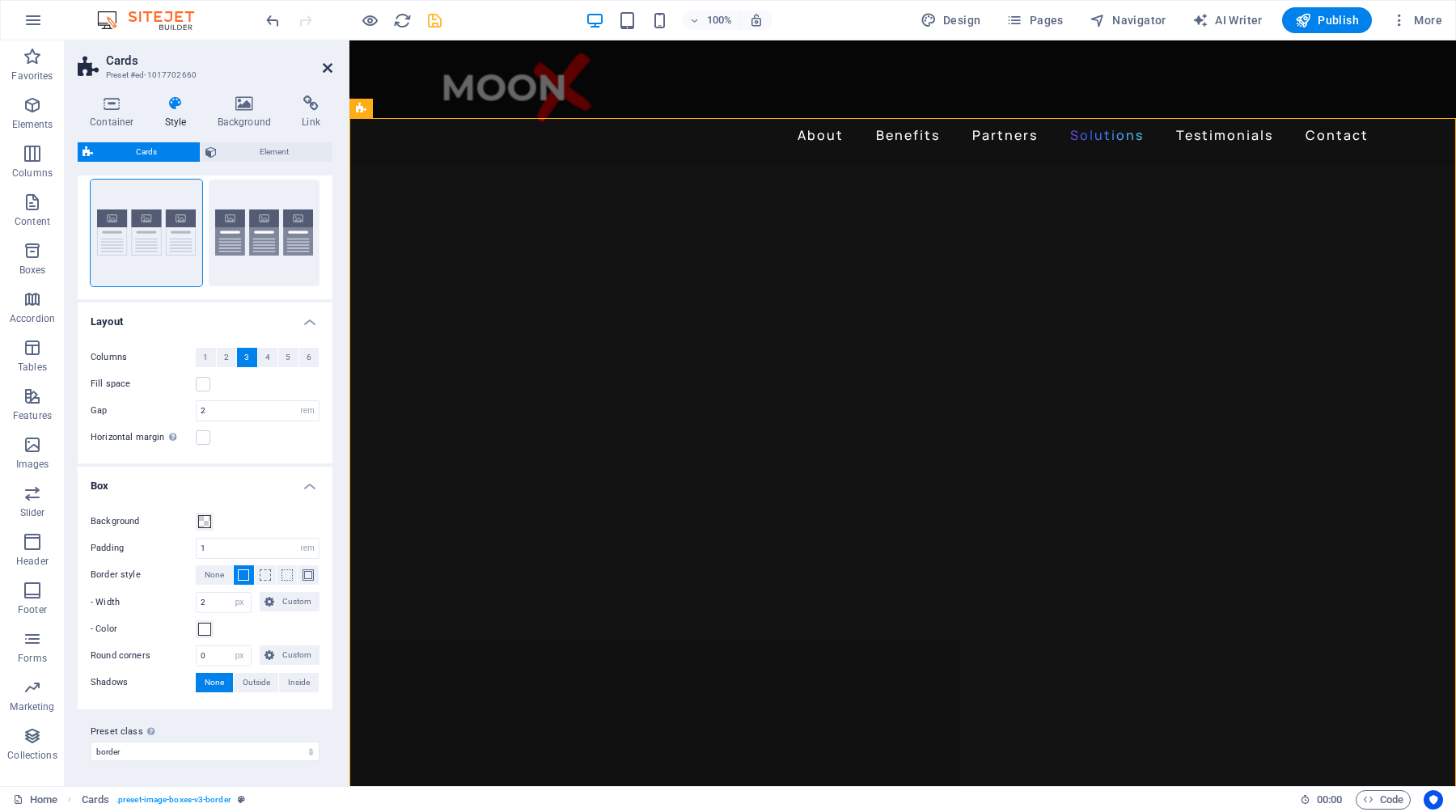
click at [329, 67] on icon at bounding box center [327, 67] width 10 height 13
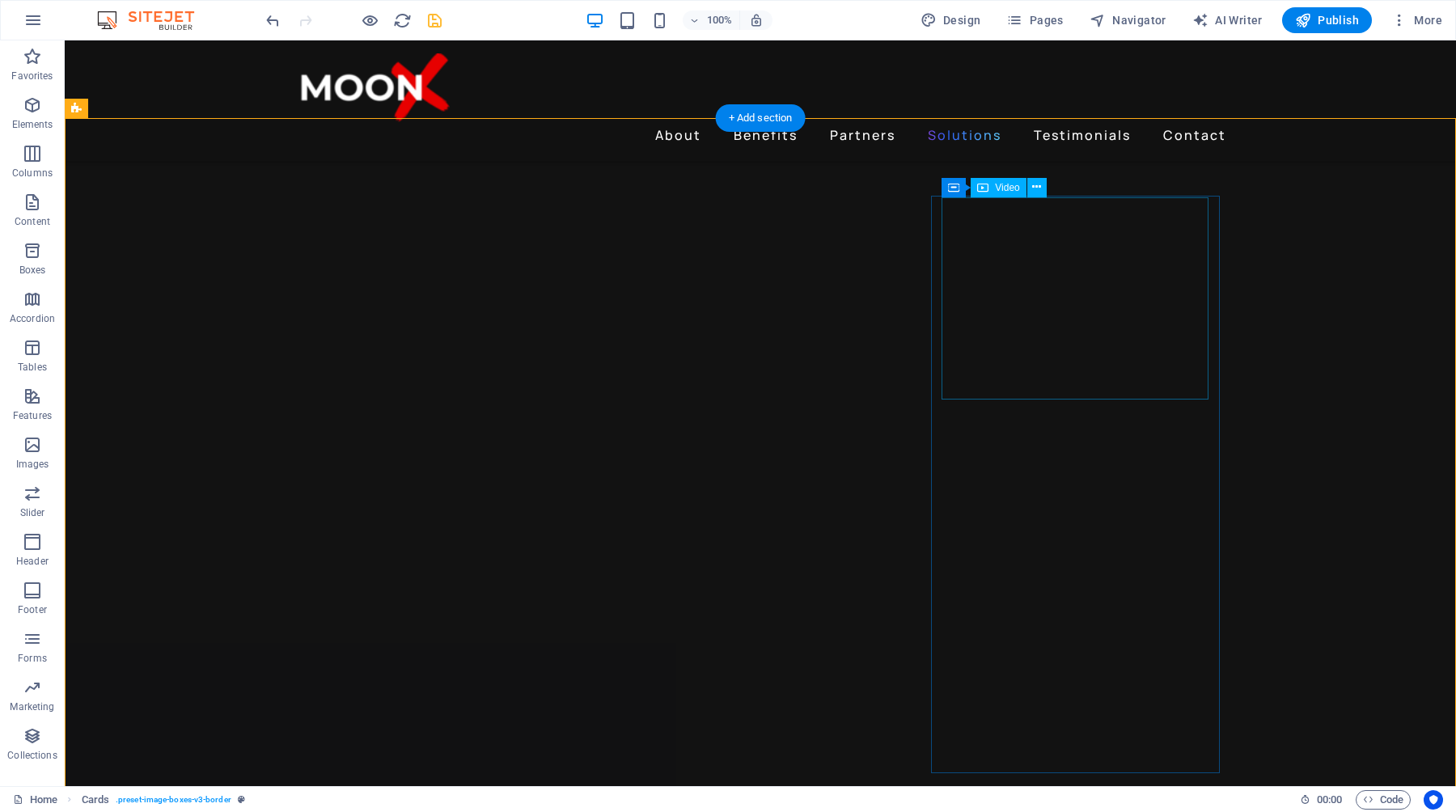
select select "px"
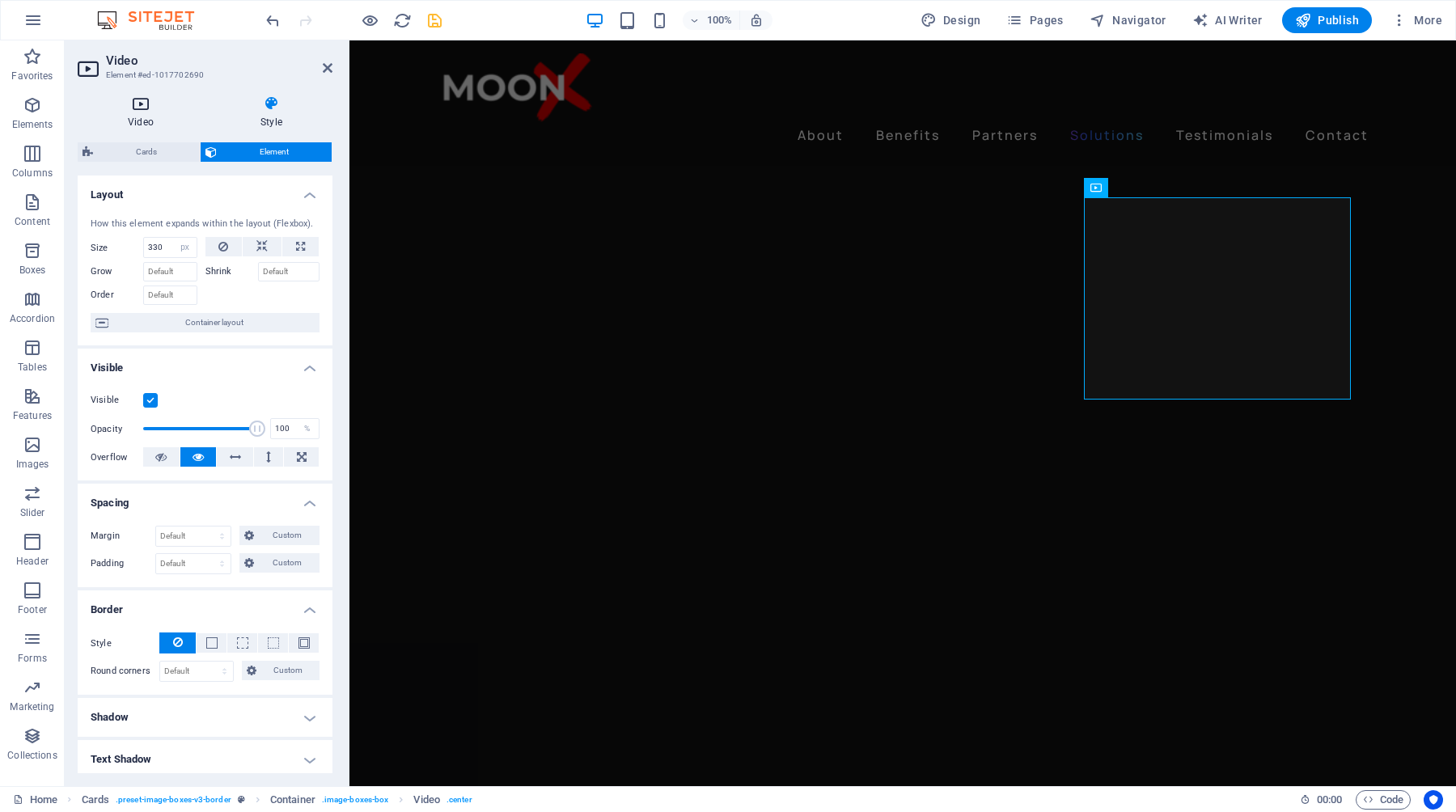
click at [138, 110] on icon at bounding box center [140, 103] width 126 height 16
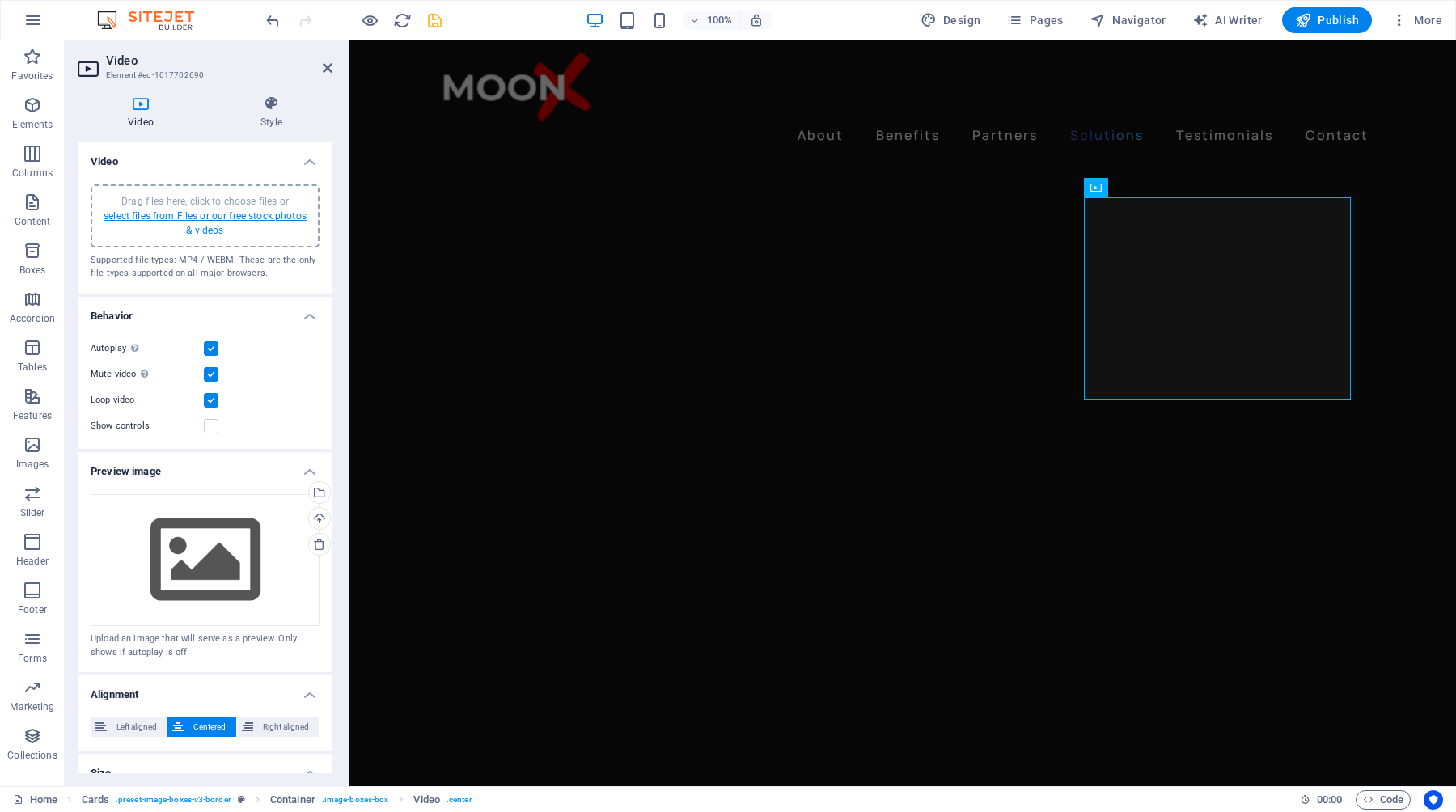
click at [207, 220] on link "select files from Files or our free stock photos & videos" at bounding box center [205, 223] width 203 height 26
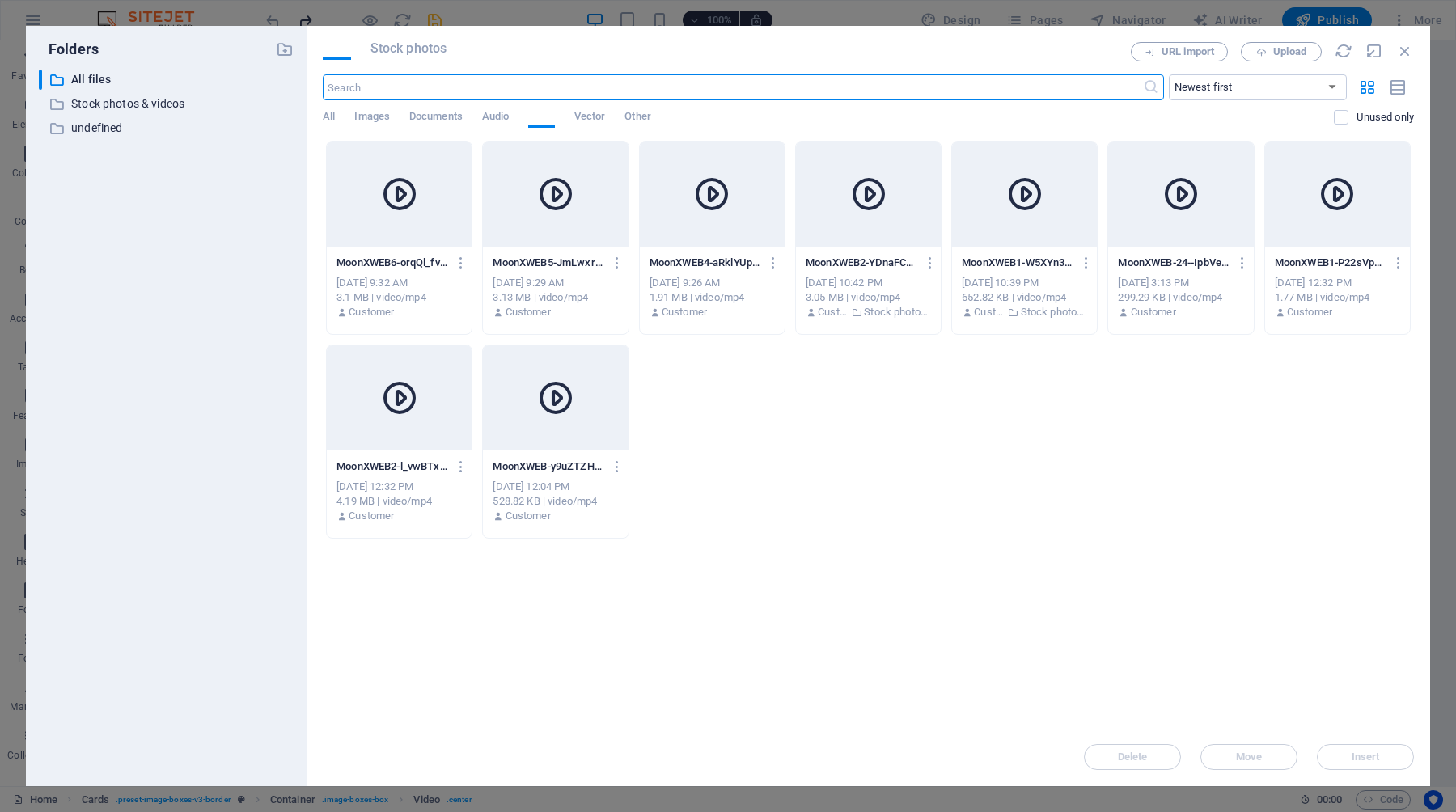
scroll to position [2786, 0]
click at [1283, 52] on span "Upload" at bounding box center [1290, 51] width 33 height 10
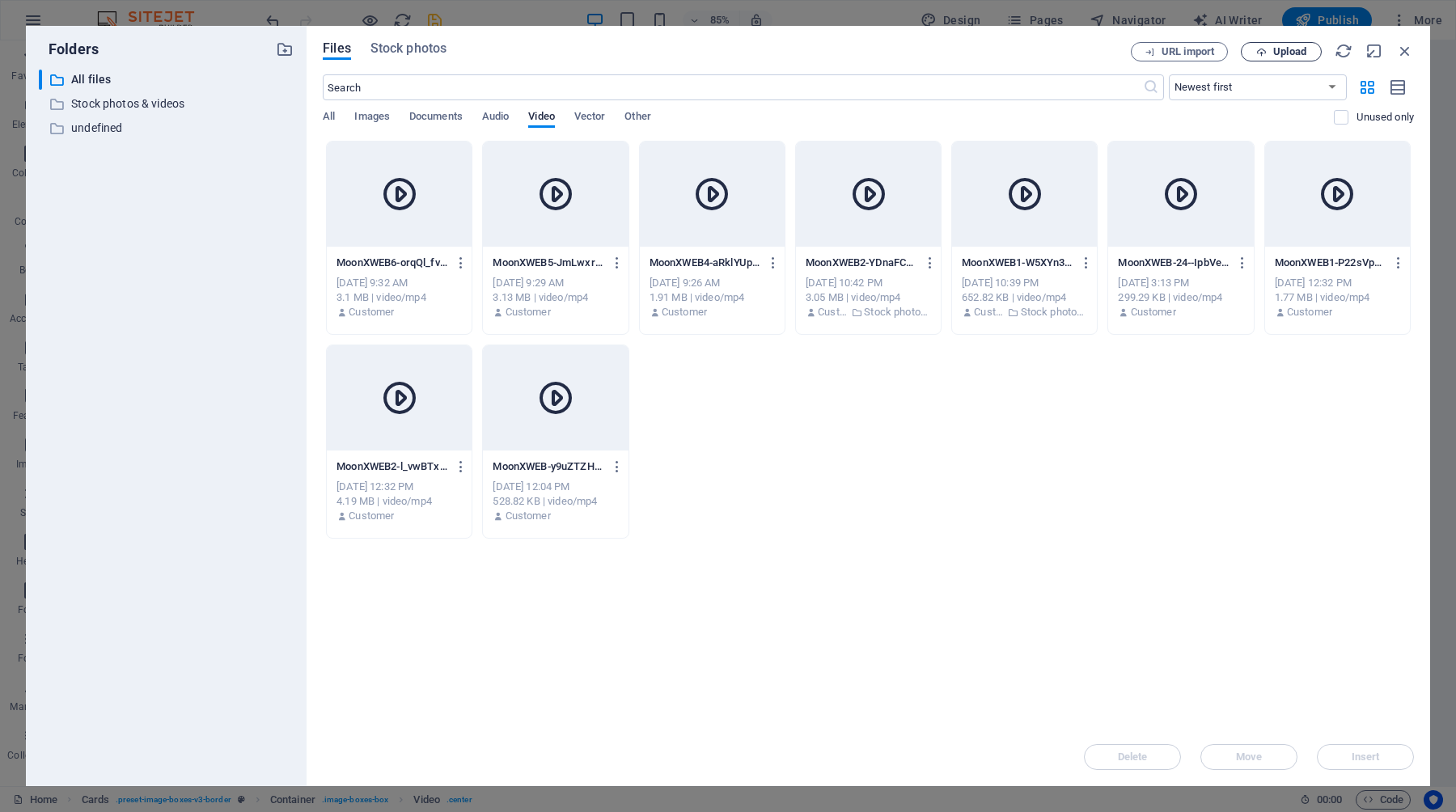
click at [1270, 47] on span "Upload" at bounding box center [1282, 52] width 67 height 11
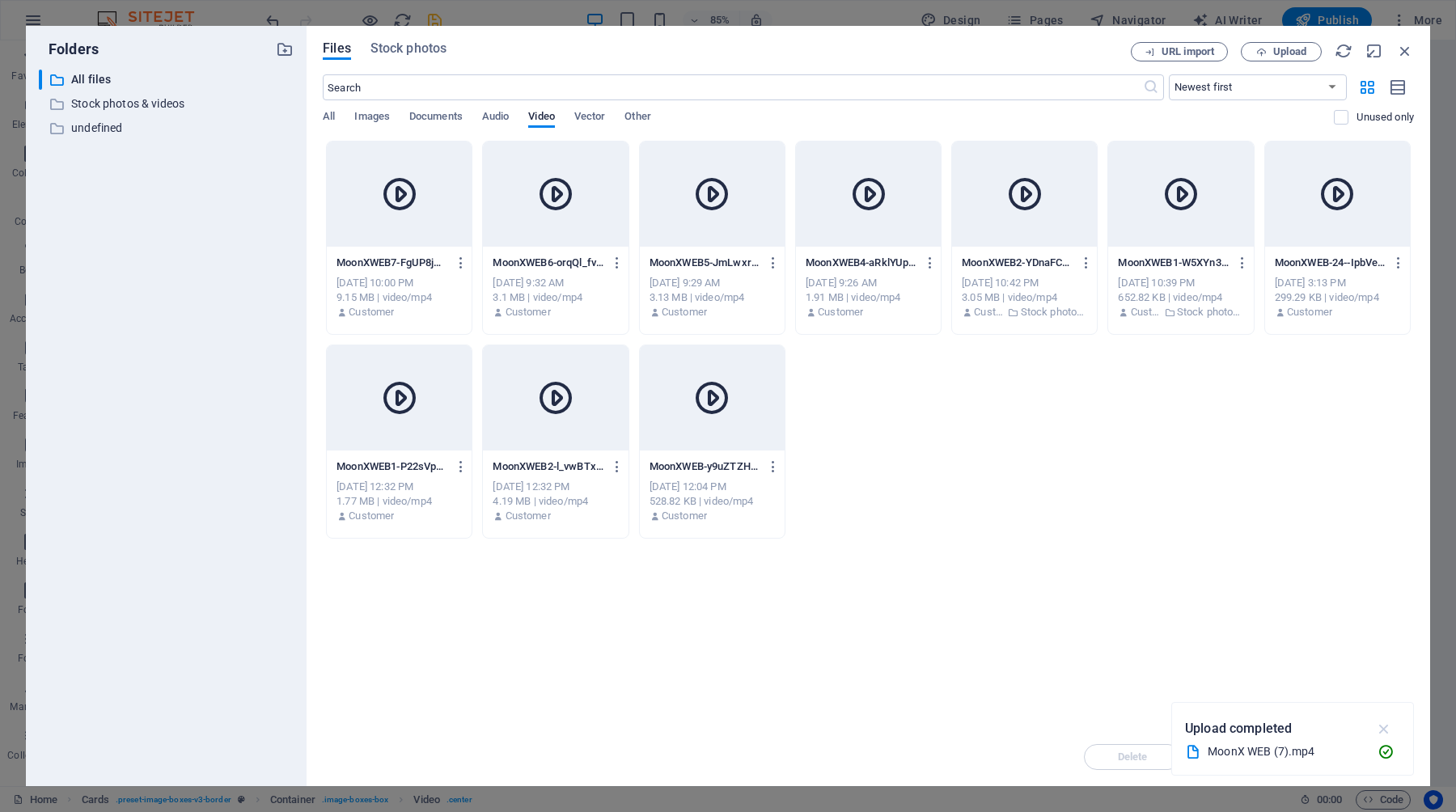
click at [1387, 727] on icon "button" at bounding box center [1384, 729] width 19 height 18
click at [423, 214] on div at bounding box center [398, 193] width 145 height 105
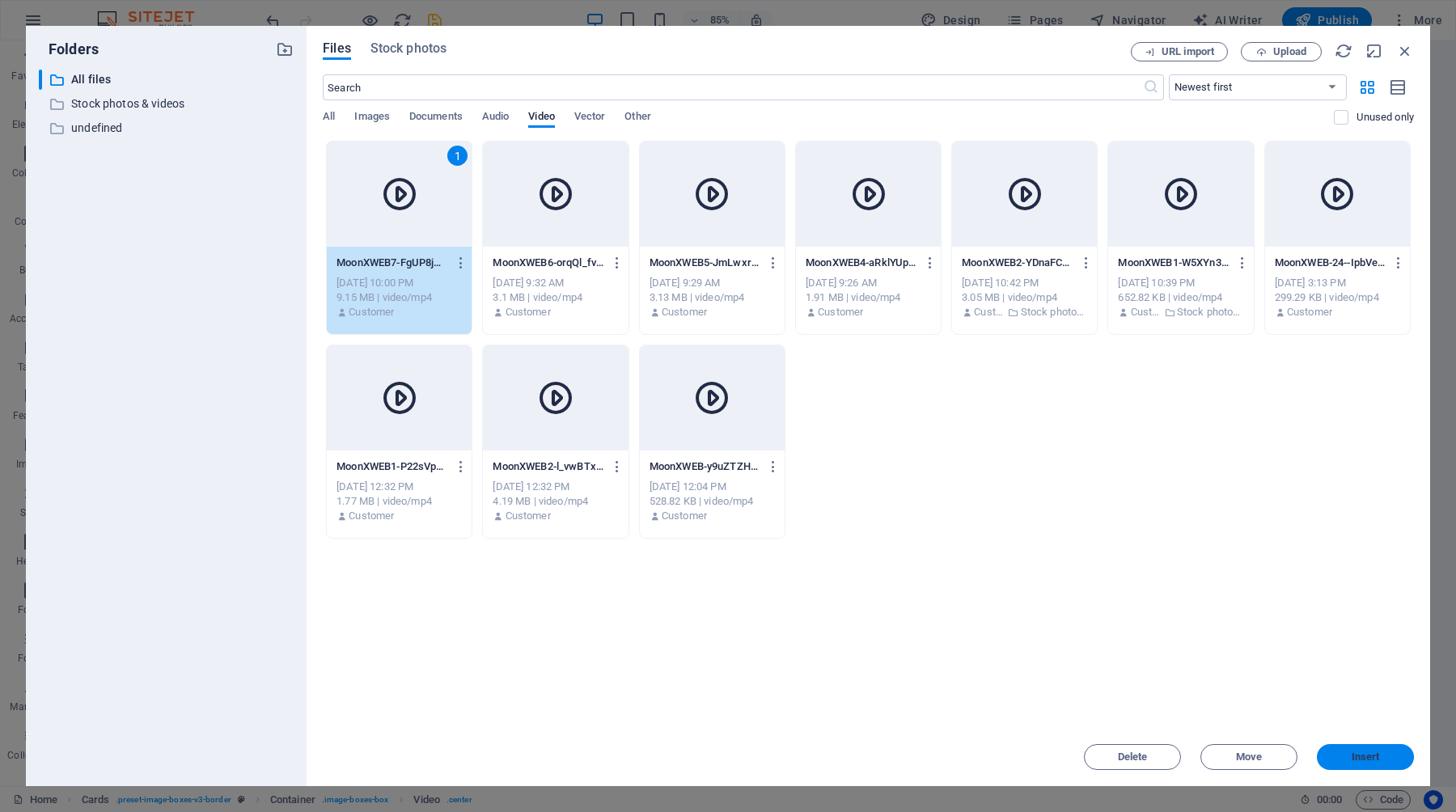
click at [1355, 757] on span "Insert" at bounding box center [1365, 757] width 28 height 10
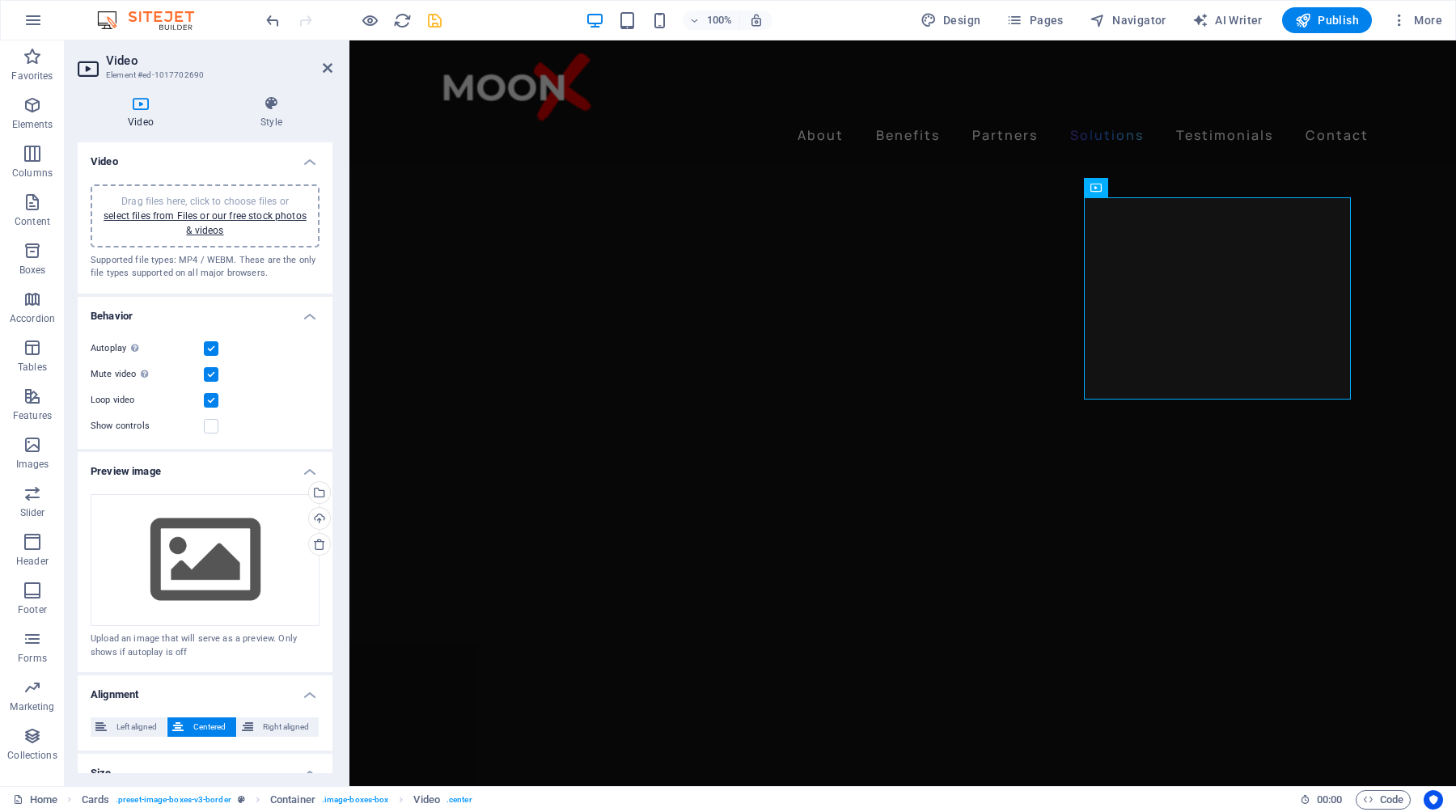
click at [434, 23] on icon "save" at bounding box center [434, 21] width 19 height 19
checkbox input "false"
select select "px"
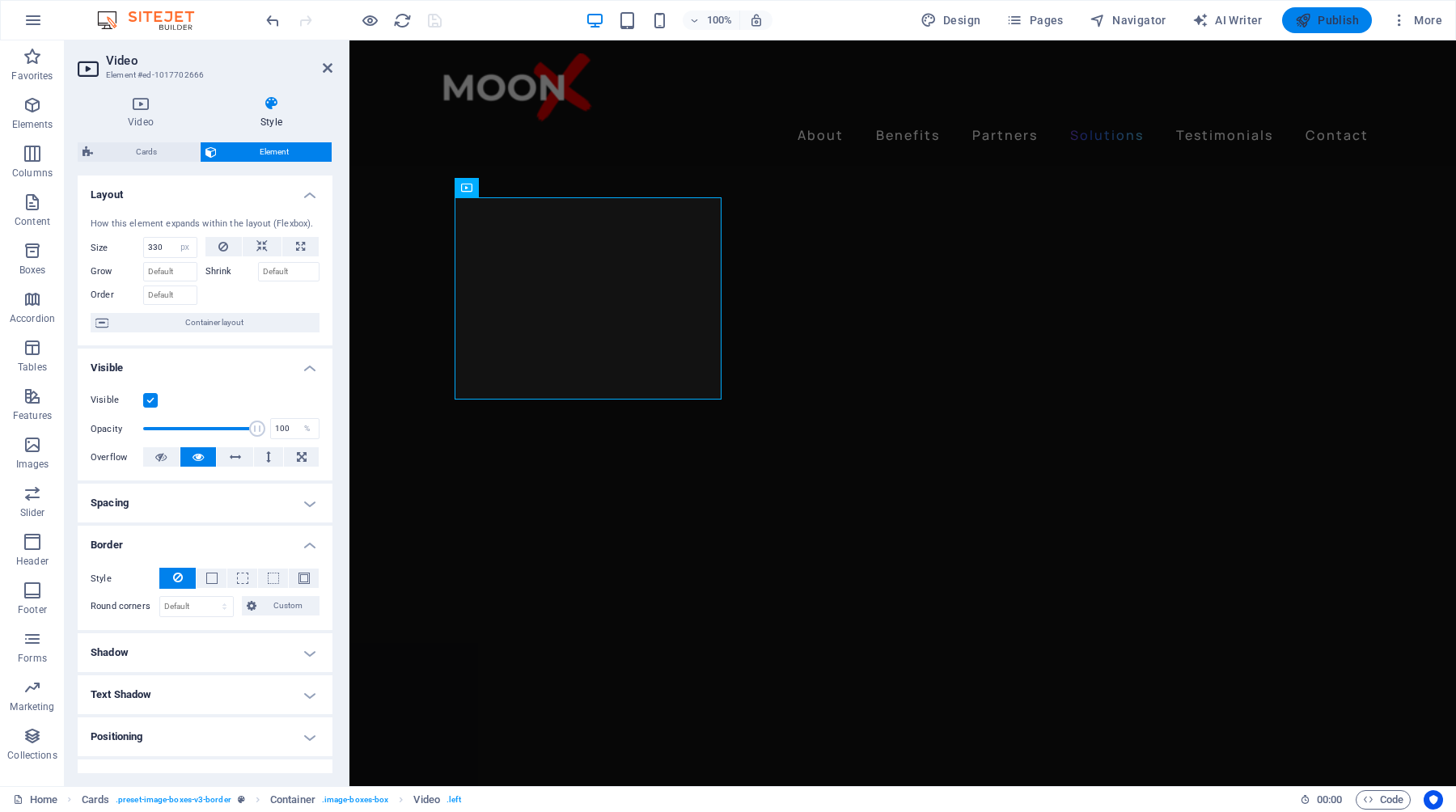
click at [1334, 23] on span "Publish" at bounding box center [1326, 20] width 64 height 16
select select "px"
